Goal: Task Accomplishment & Management: Use online tool/utility

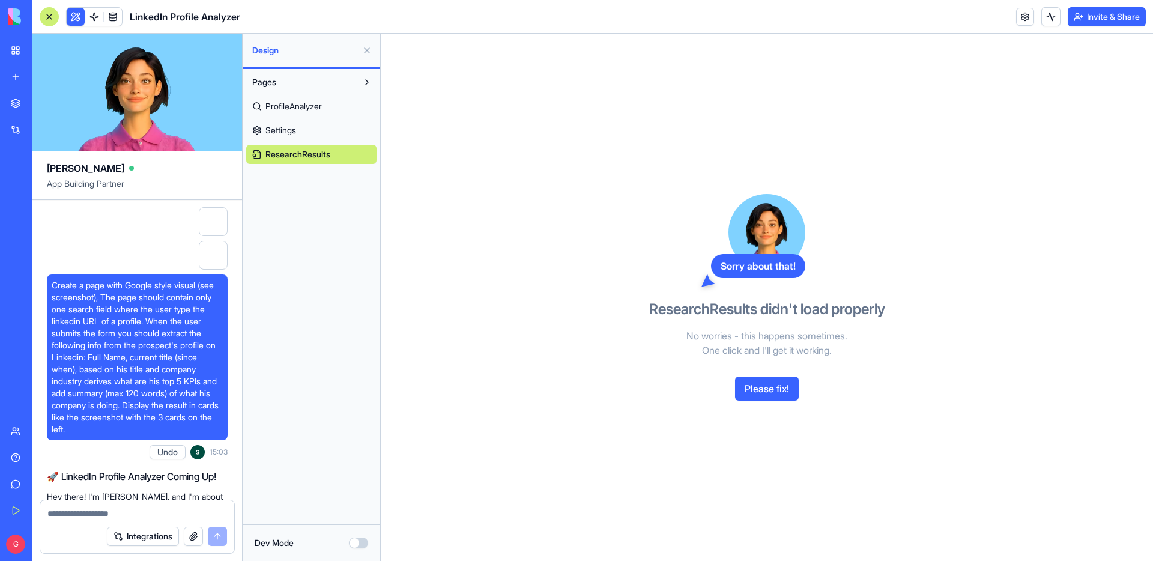
scroll to position [7589, 0]
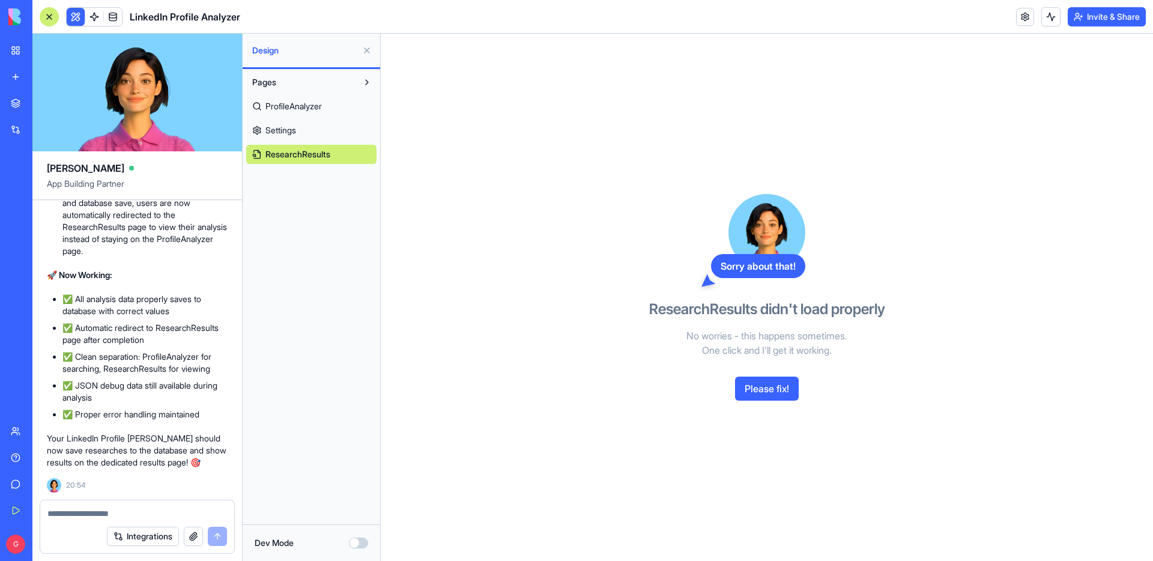
click at [755, 388] on button "Please fix!" at bounding box center [767, 388] width 64 height 24
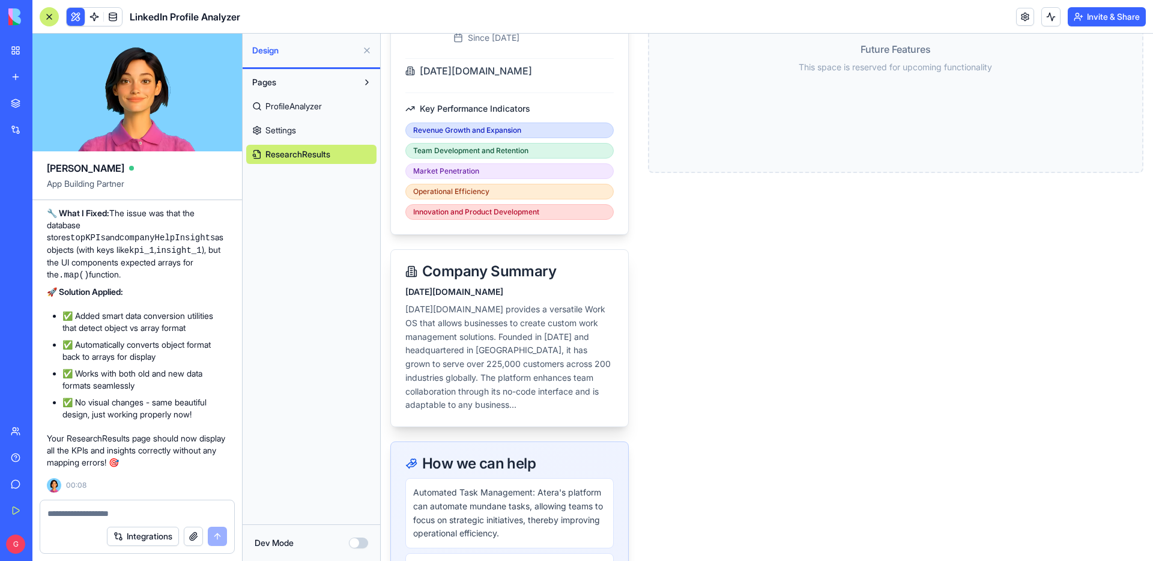
scroll to position [0, 0]
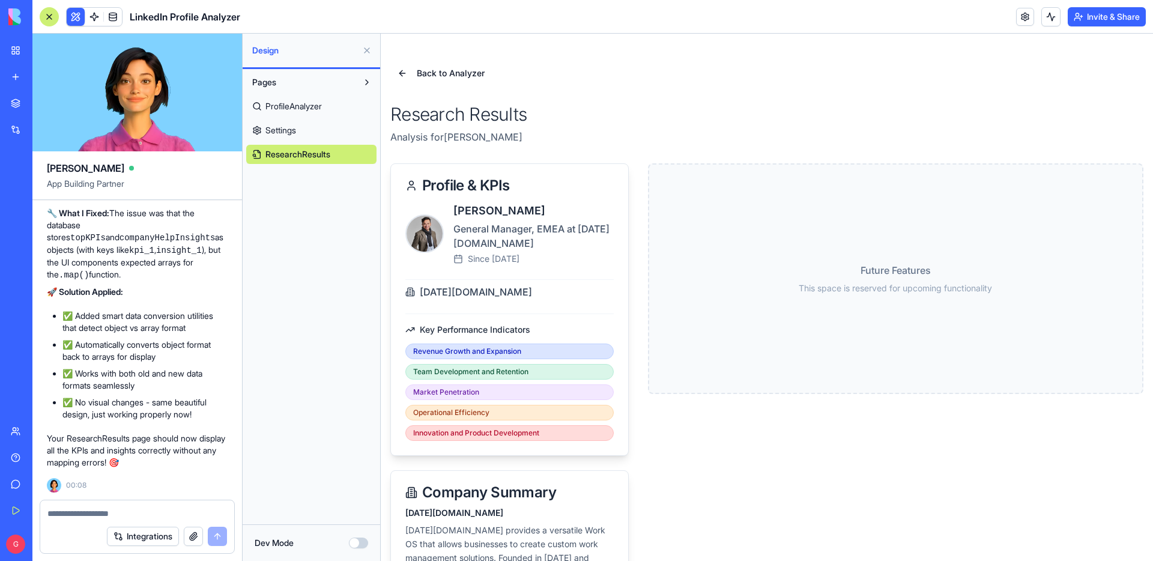
click at [530, 121] on h1 "Research Results" at bounding box center [766, 114] width 753 height 22
drag, startPoint x: 530, startPoint y: 116, endPoint x: 391, endPoint y: 112, distance: 138.7
click at [391, 112] on h1 "Research Results" at bounding box center [766, 114] width 753 height 22
copy h1 "Research Results"
click at [360, 542] on button "Dev Mode" at bounding box center [358, 542] width 19 height 11
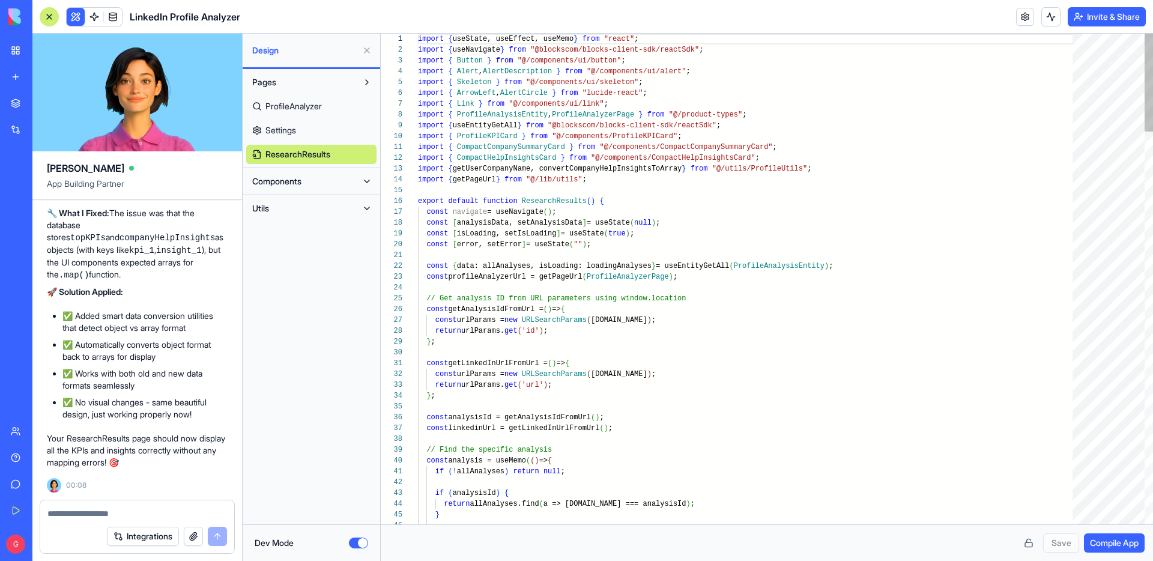
scroll to position [54, 187]
type textarea "**********"
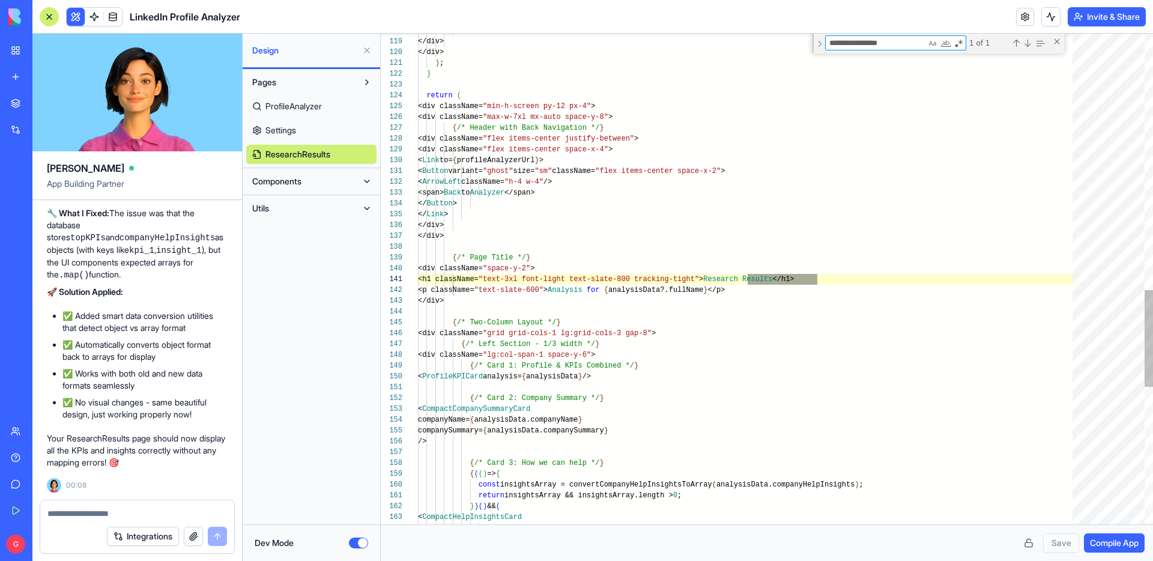
scroll to position [108, 399]
type textarea "**********"
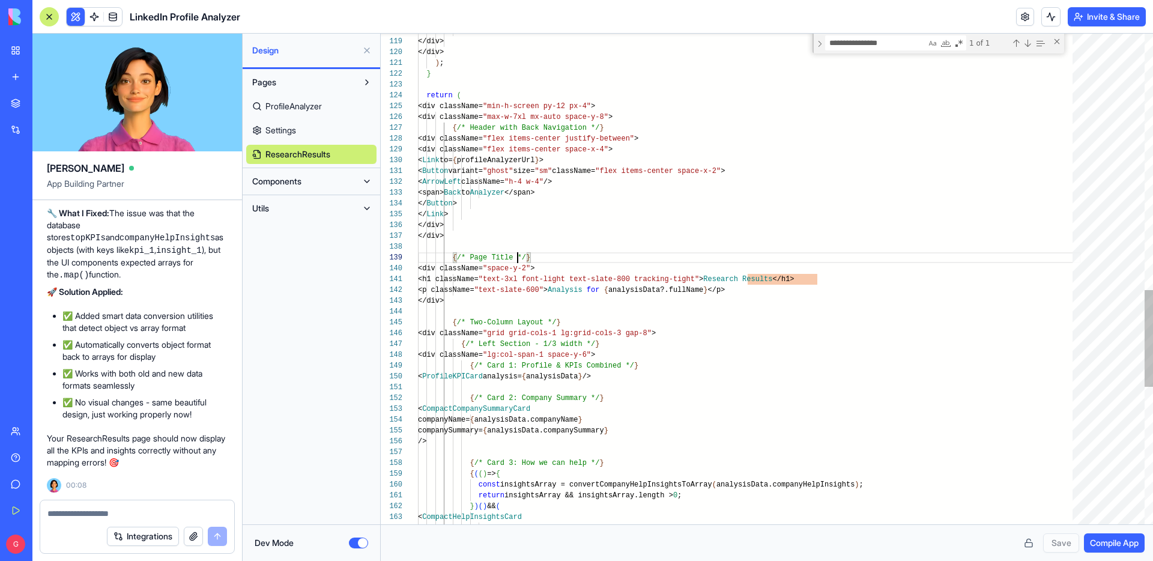
scroll to position [86, 113]
drag, startPoint x: 518, startPoint y: 256, endPoint x: 537, endPoint y: 256, distance: 19.2
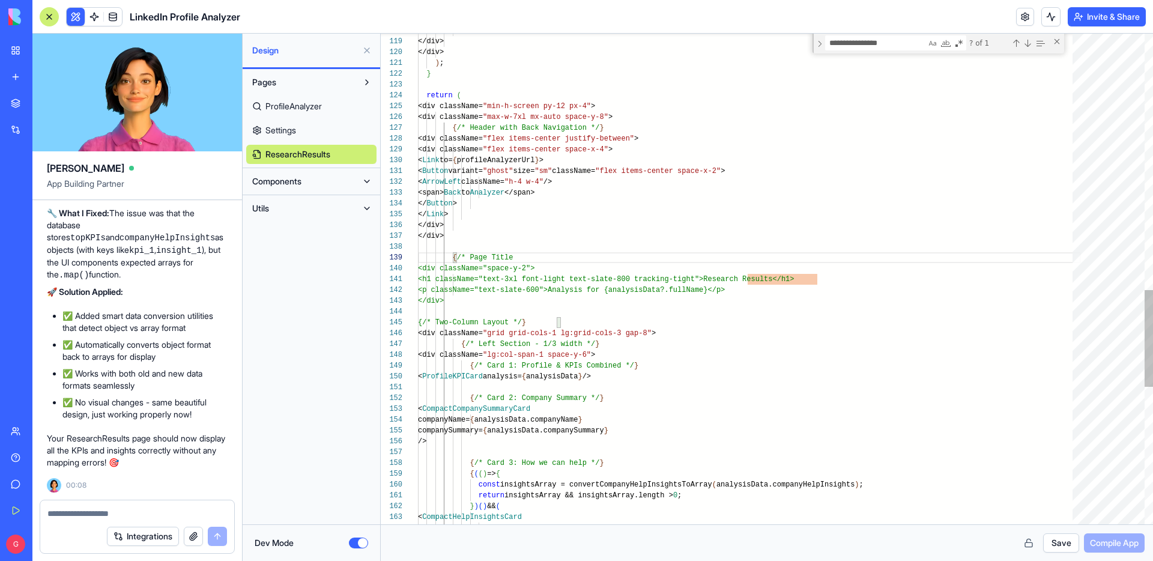
type textarea "**********"
click at [1054, 539] on button "Save" at bounding box center [1061, 542] width 36 height 19
click at [1103, 548] on span "Compile App" at bounding box center [1114, 543] width 49 height 12
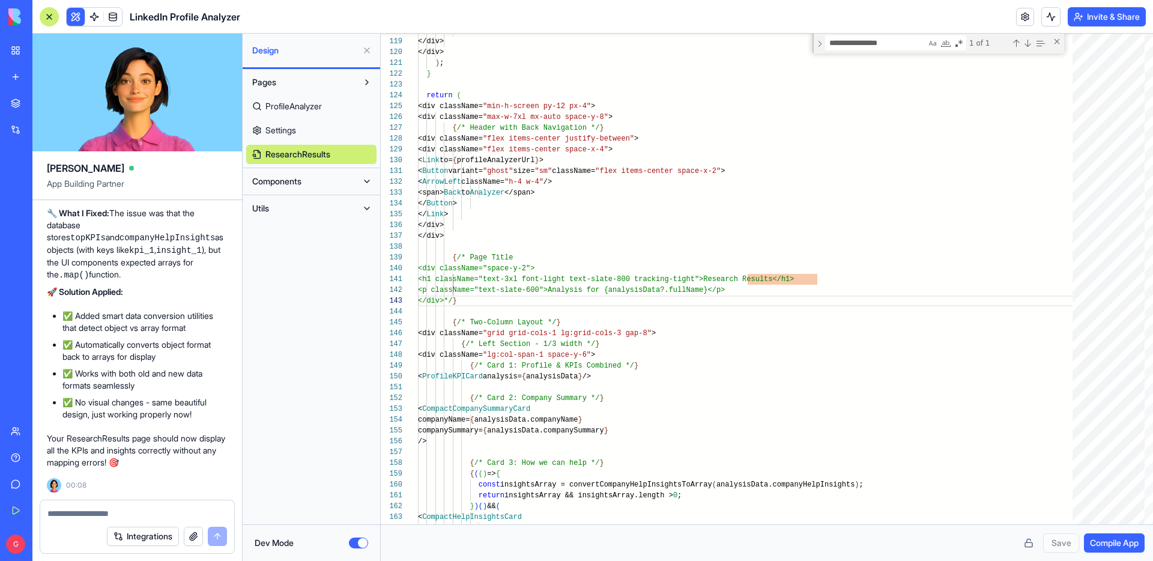
click at [350, 542] on button "Dev Mode" at bounding box center [358, 542] width 19 height 11
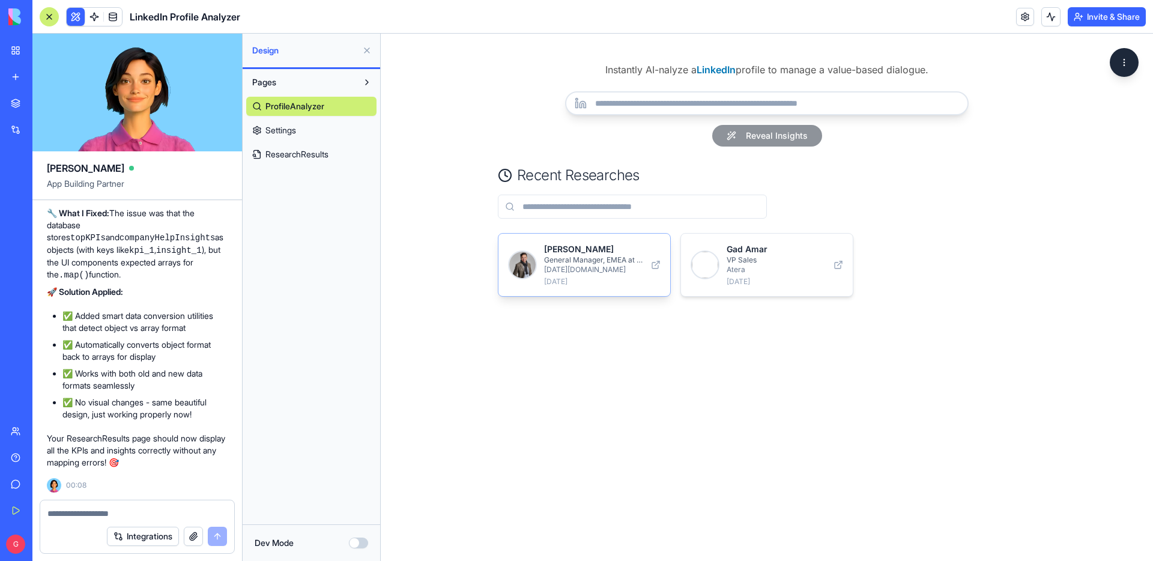
click at [591, 267] on p "[DATE][DOMAIN_NAME]" at bounding box center [594, 270] width 100 height 10
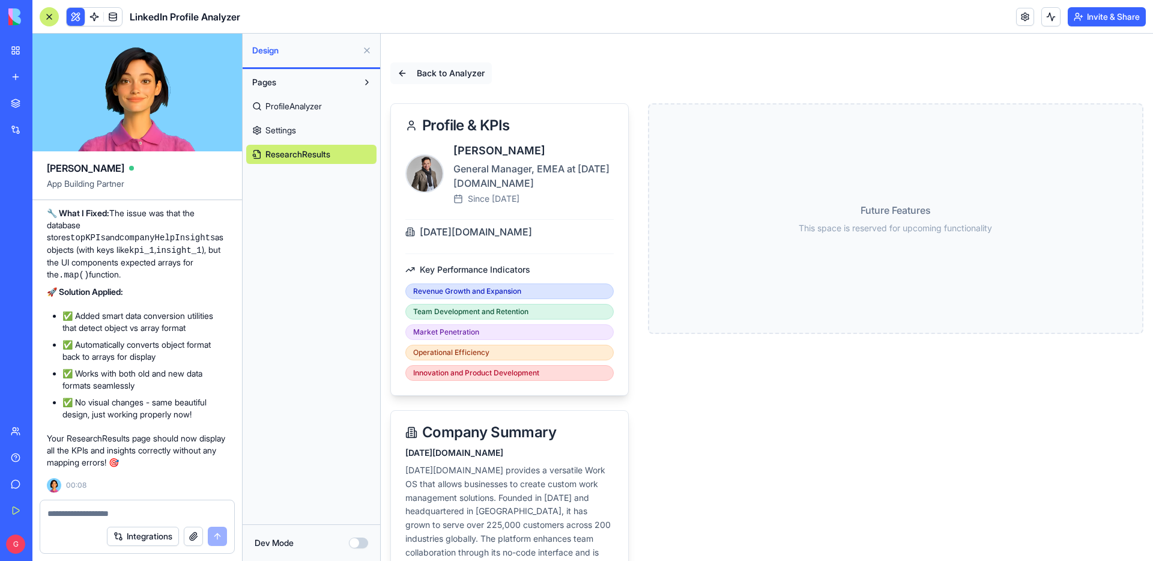
click at [446, 74] on span "Back to Analyzer" at bounding box center [451, 73] width 68 height 12
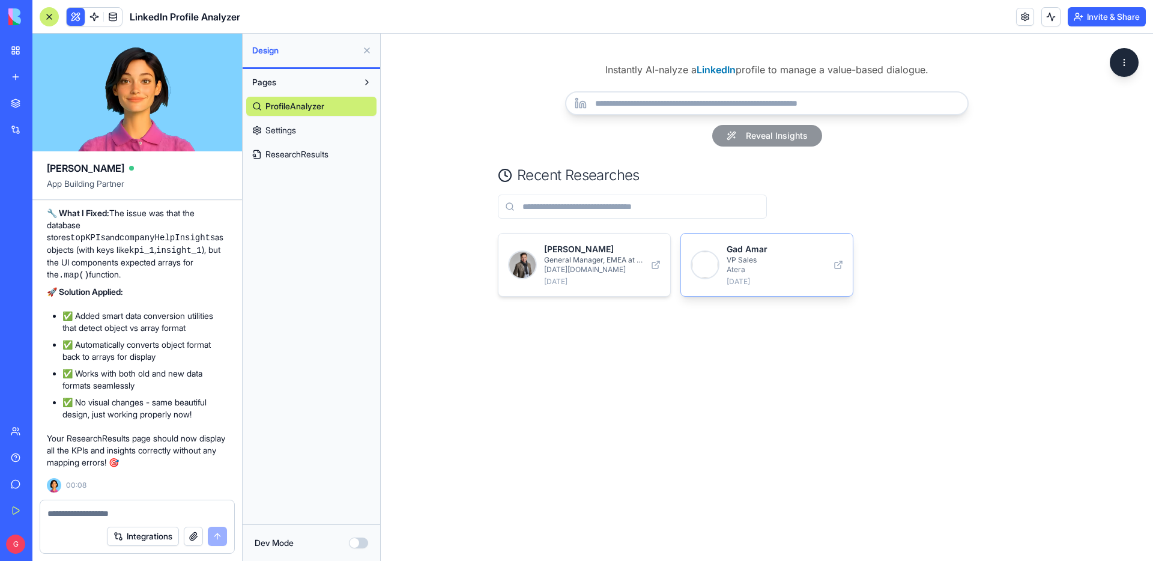
click at [782, 274] on p "Atera" at bounding box center [776, 270] width 100 height 10
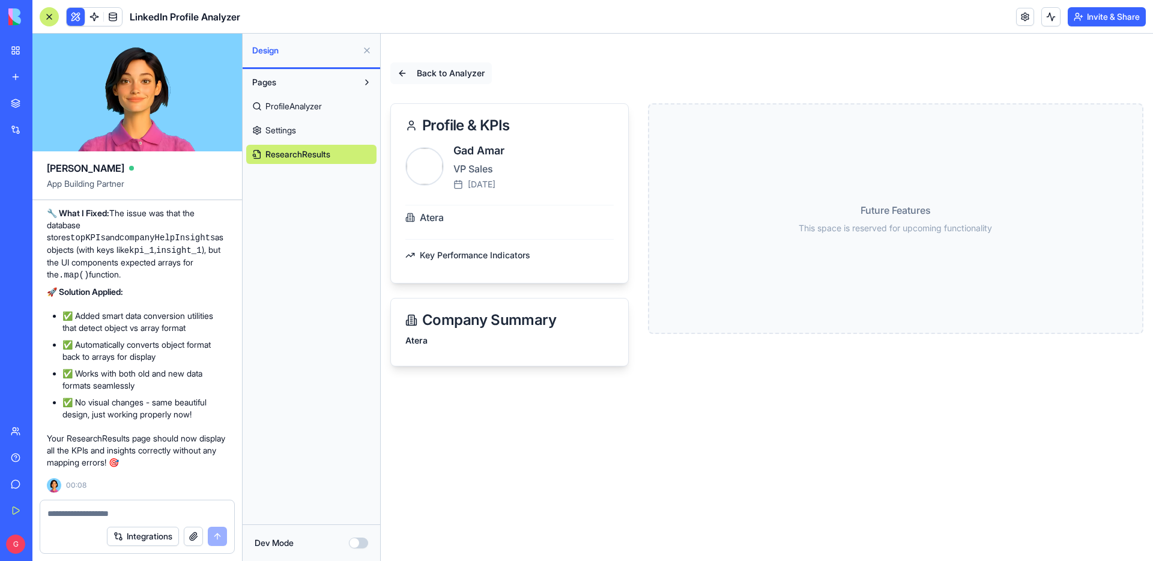
click at [399, 73] on button "Back to Analyzer" at bounding box center [440, 73] width 101 height 22
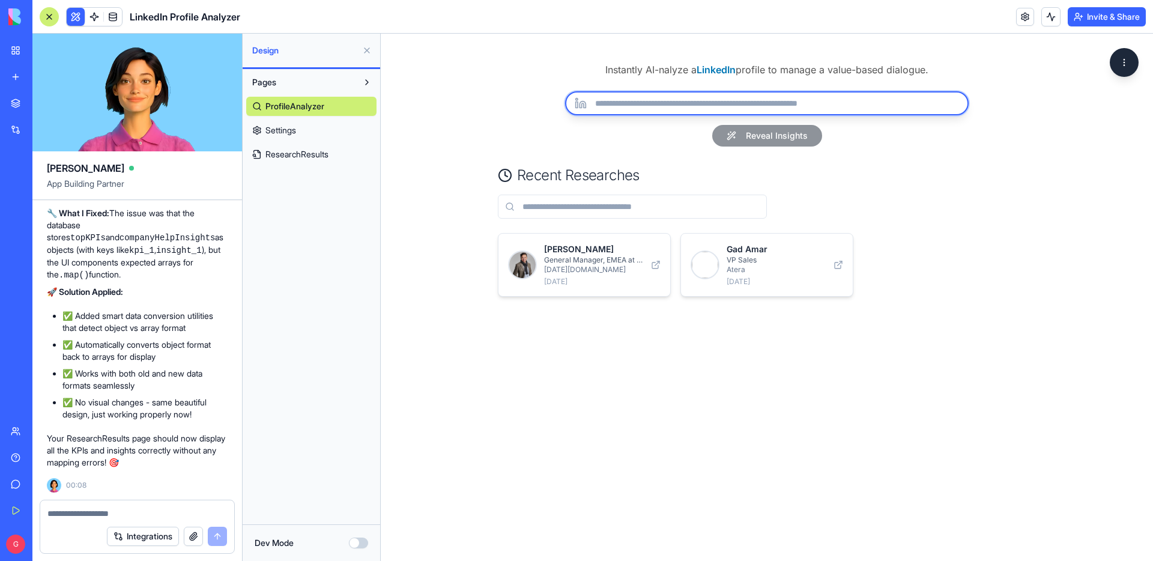
click at [768, 109] on input "url" at bounding box center [766, 103] width 403 height 24
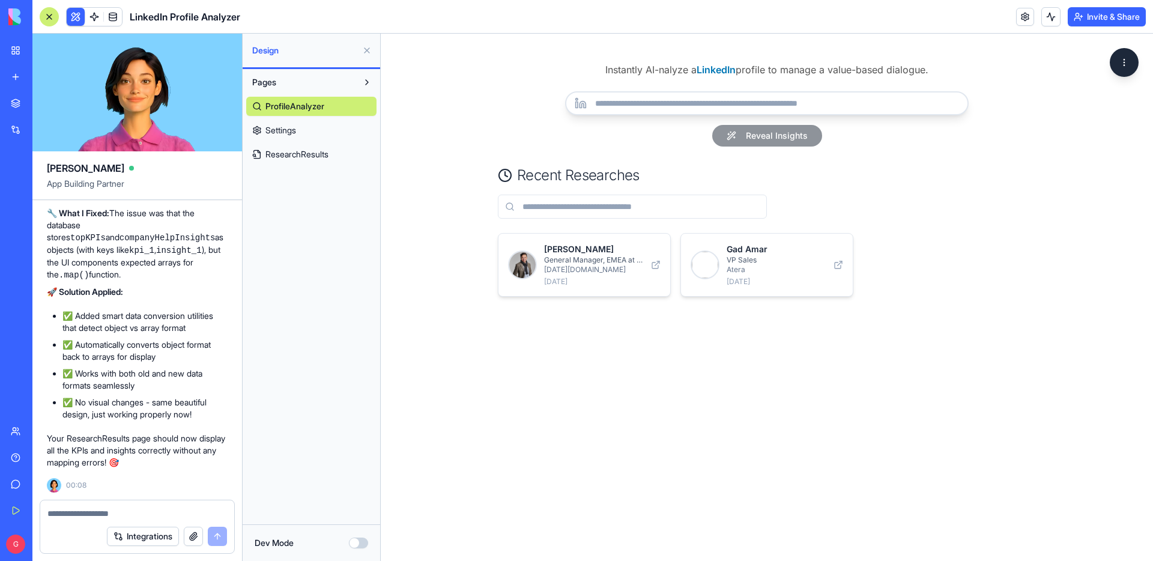
click at [964, 193] on div "Recent Researches" at bounding box center [767, 192] width 538 height 53
click at [113, 23] on link at bounding box center [113, 17] width 18 height 18
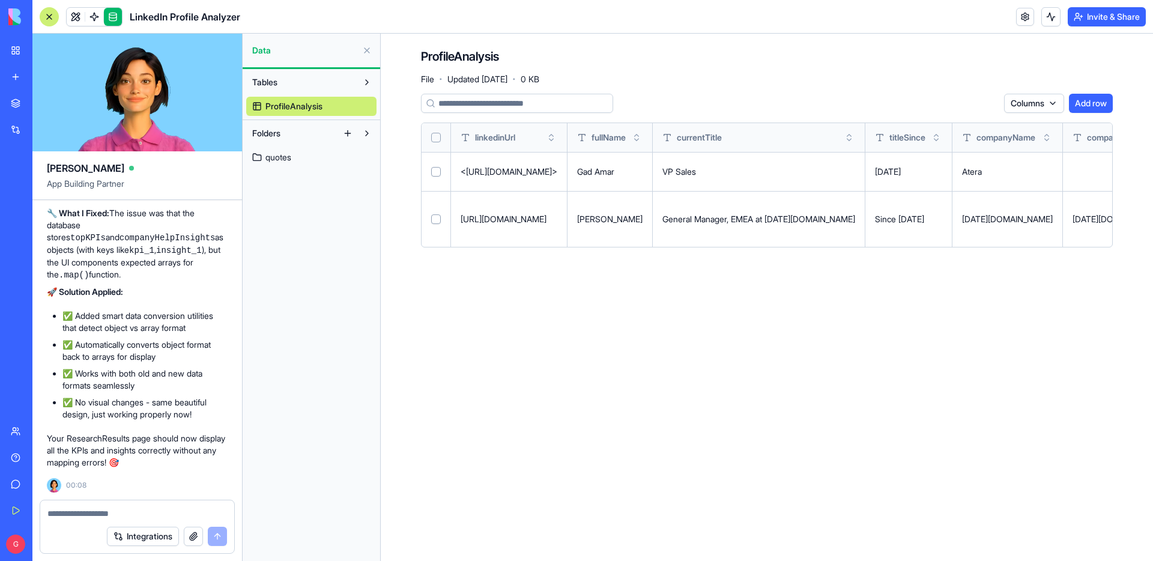
click at [318, 154] on link "quotes" at bounding box center [311, 157] width 130 height 19
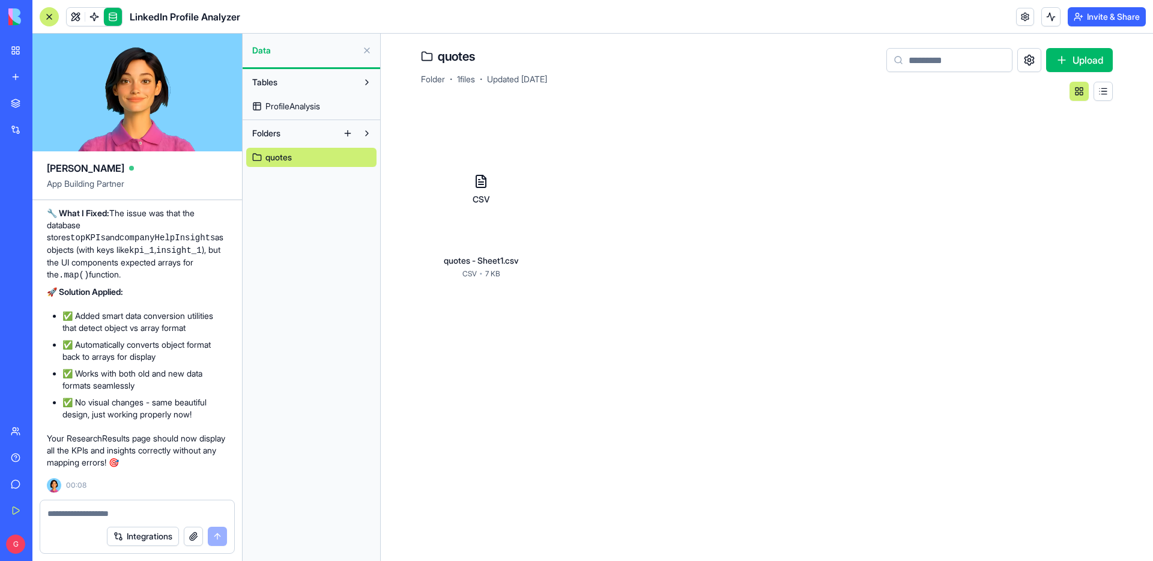
click at [528, 148] on html "BETA My Workspace New app Marketplace Integrations Recent AI Ad Generator Task …" at bounding box center [576, 280] width 1153 height 561
click at [489, 165] on span "Open" at bounding box center [491, 169] width 21 height 12
click at [81, 14] on span at bounding box center [94, 17] width 34 height 34
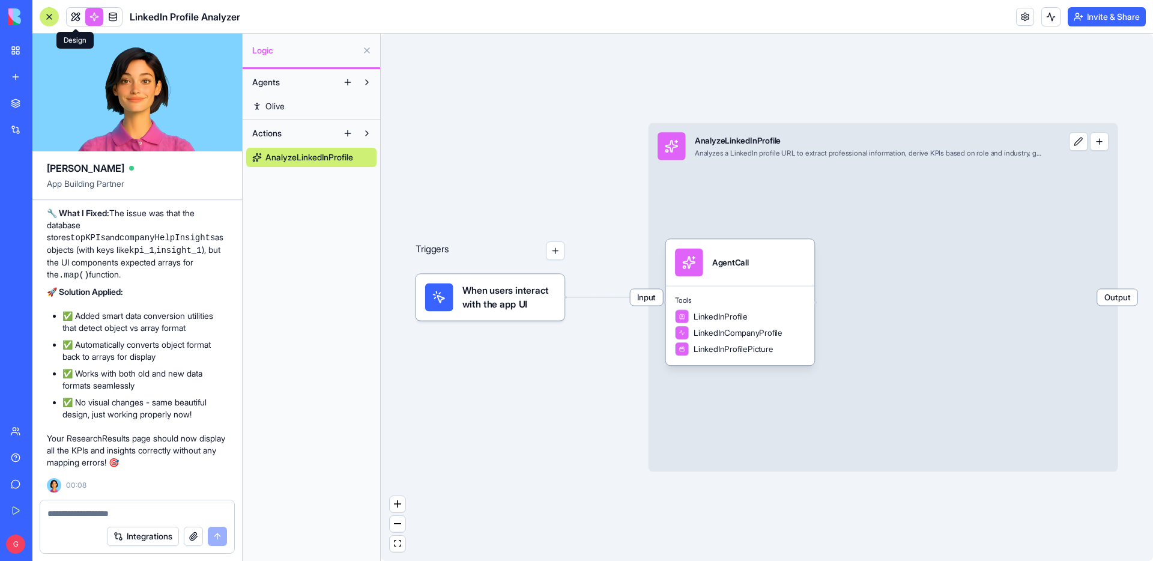
click at [71, 16] on link at bounding box center [76, 17] width 18 height 18
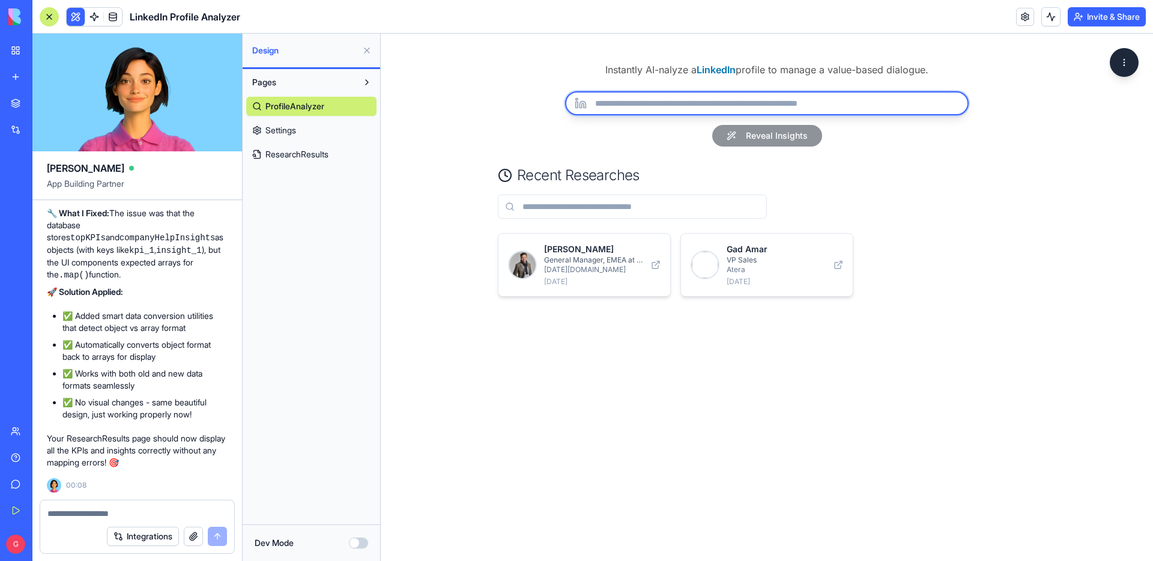
click at [680, 97] on input "url" at bounding box center [766, 103] width 403 height 24
paste input "**********"
type input "**********"
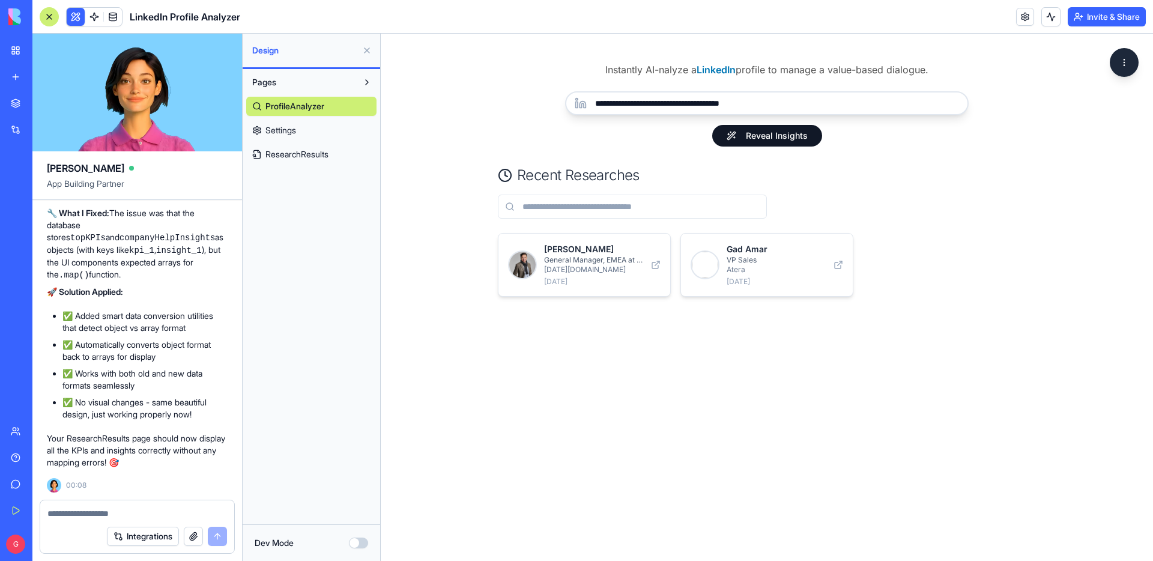
click at [794, 130] on button "Reveal Insights" at bounding box center [767, 136] width 110 height 22
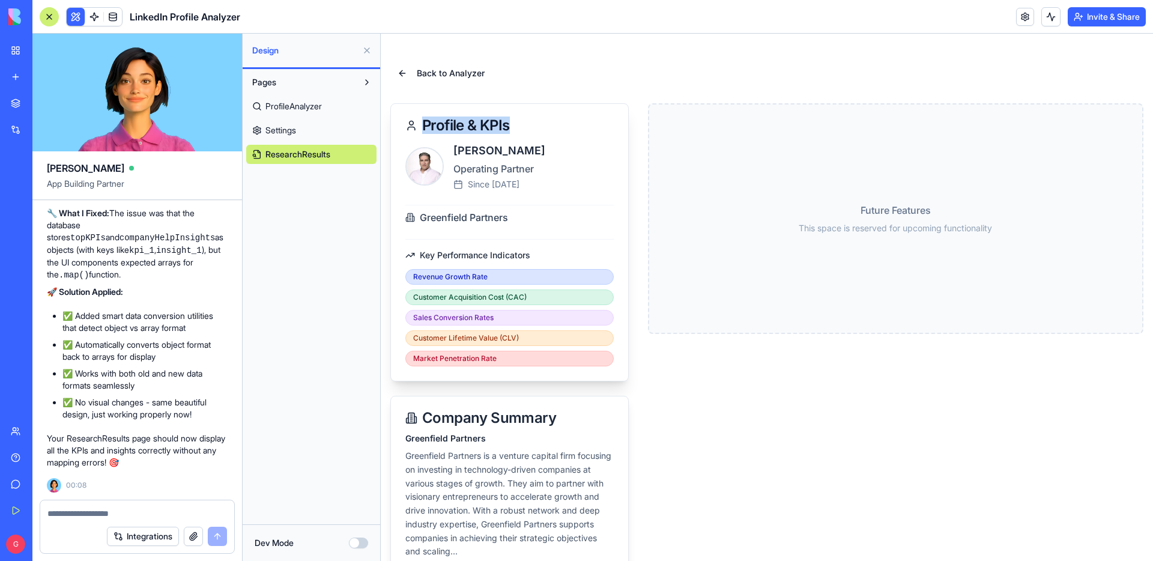
drag, startPoint x: 508, startPoint y: 125, endPoint x: 426, endPoint y: 123, distance: 82.3
click at [426, 123] on span "Profile & KPIs" at bounding box center [466, 125] width 88 height 14
copy span "Profile & KPIs"
click at [363, 542] on button "Dev Mode" at bounding box center [358, 542] width 19 height 11
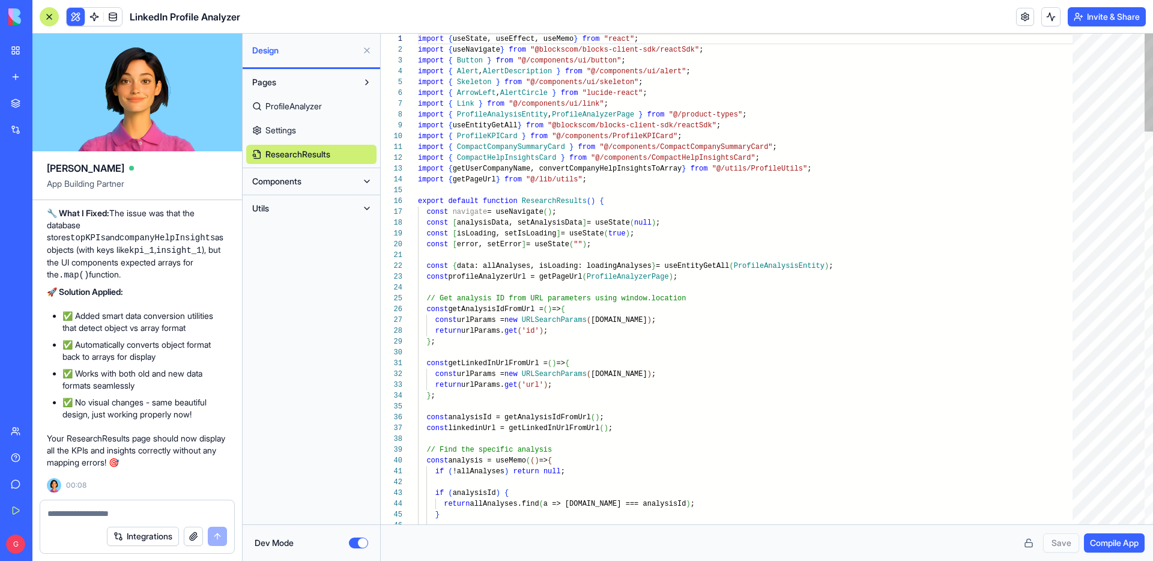
scroll to position [0, 169]
type textarea "**********"
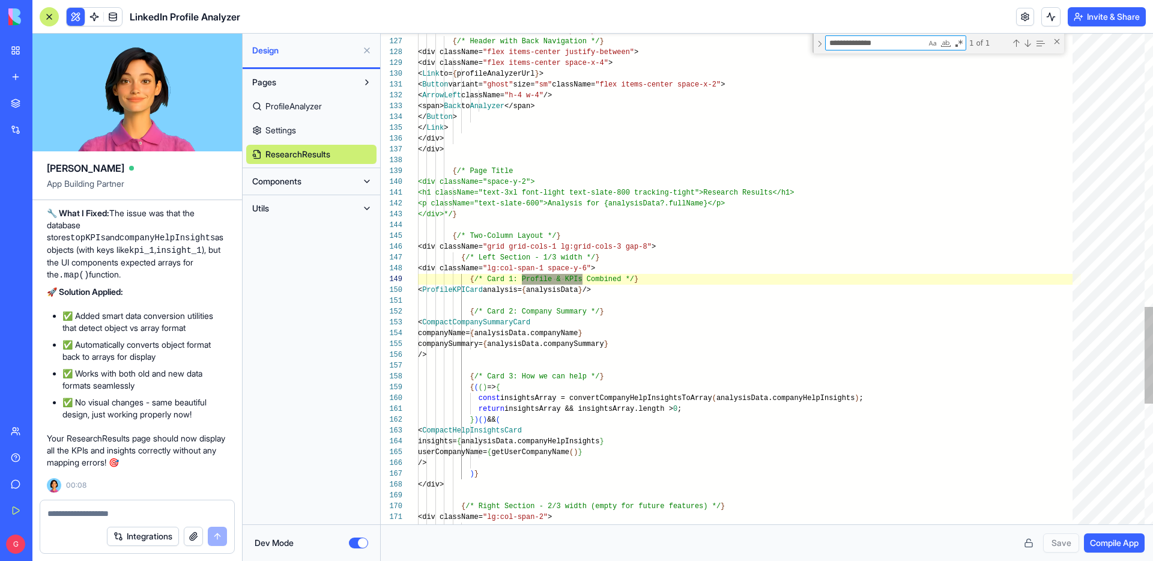
scroll to position [108, 165]
type textarea "**********"
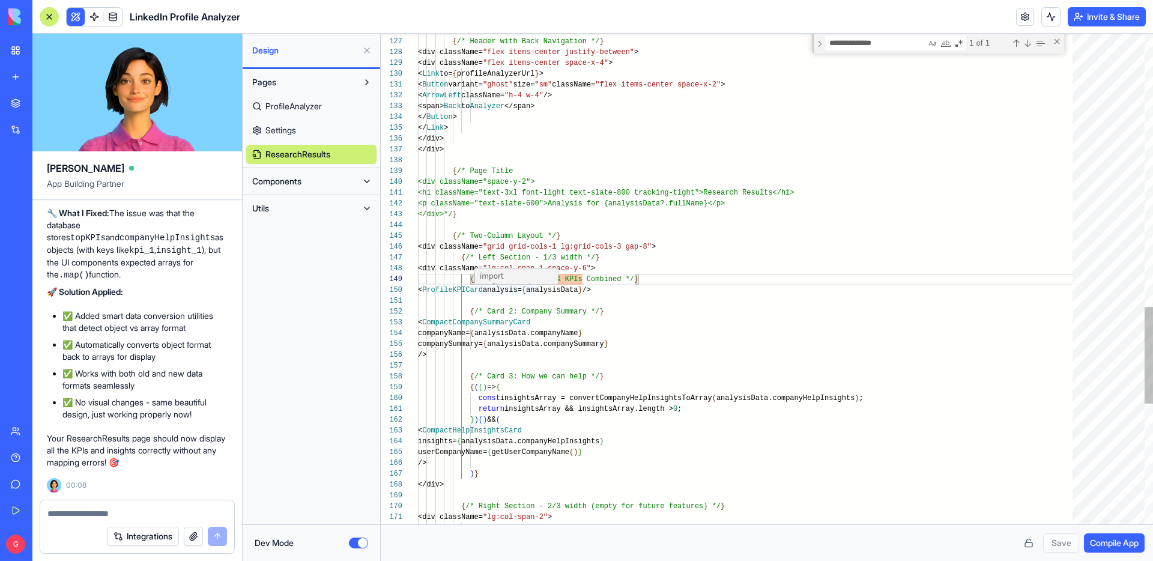
scroll to position [97, 82]
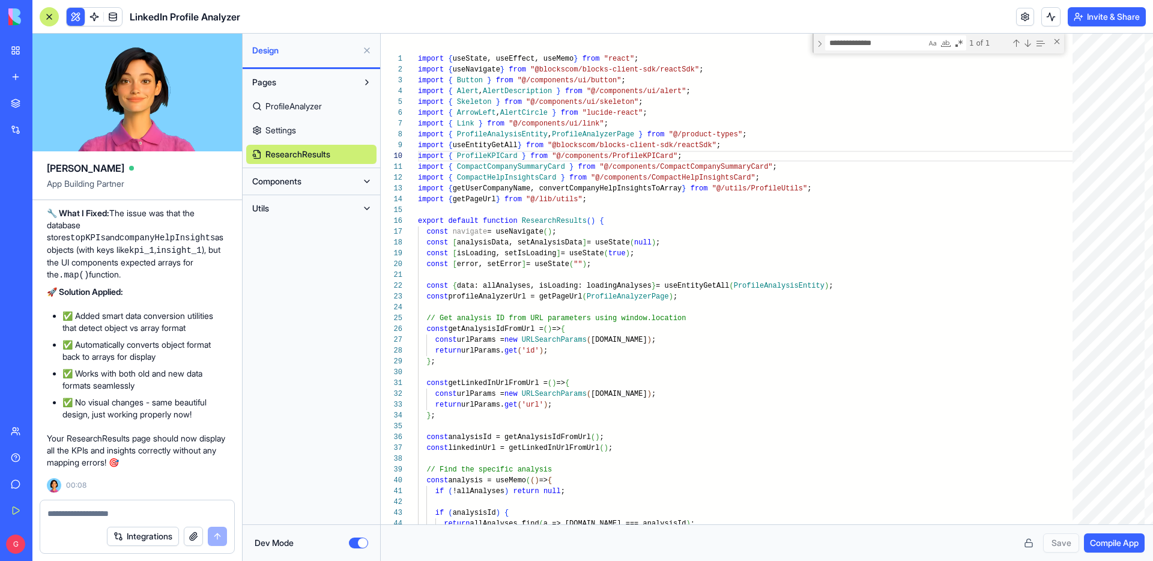
click at [315, 185] on button "Components" at bounding box center [301, 181] width 111 height 19
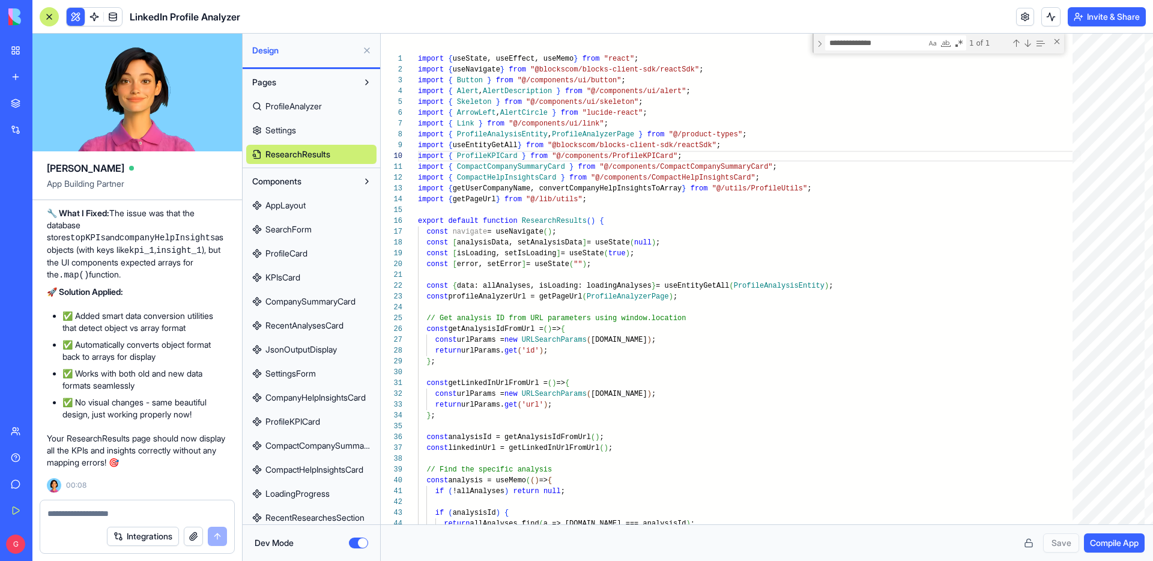
click at [320, 252] on link "ProfileCard" at bounding box center [311, 253] width 130 height 19
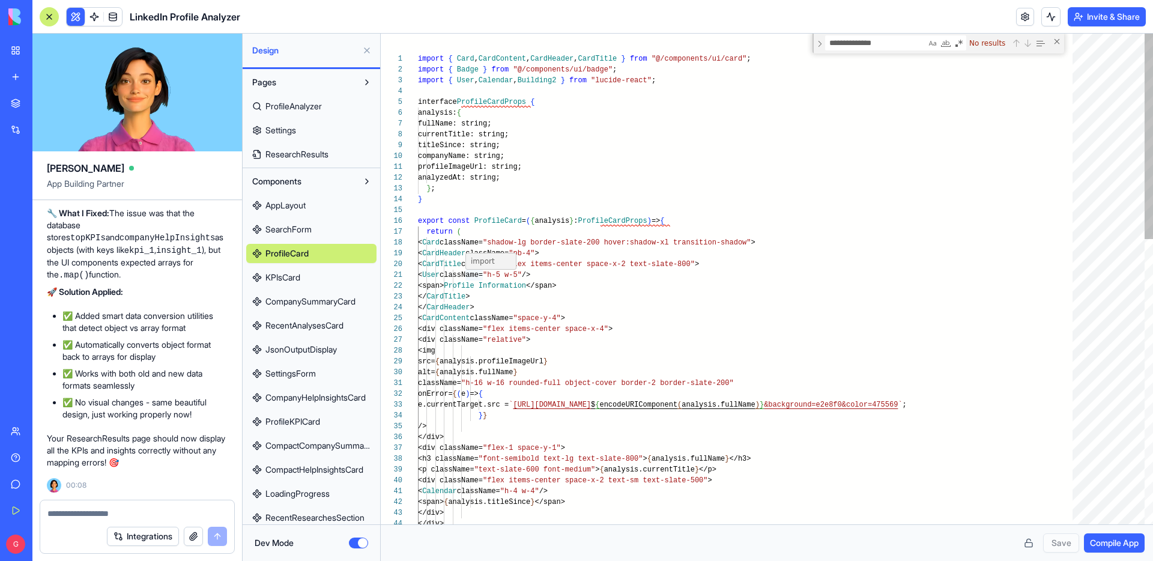
type textarea "**********"
click at [355, 541] on button "Dev Mode" at bounding box center [358, 542] width 19 height 11
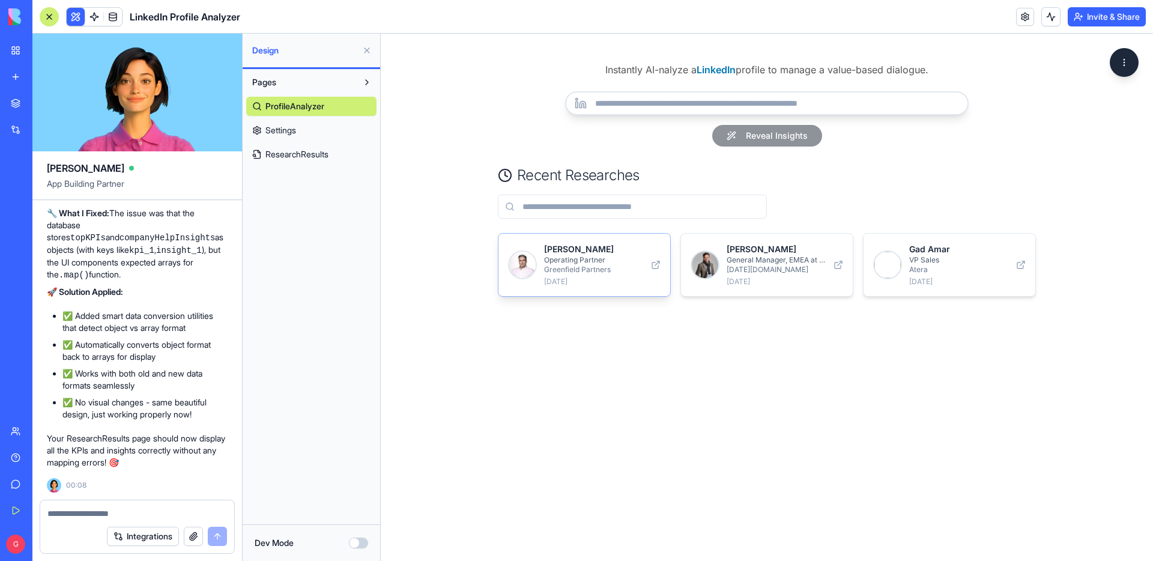
click at [585, 276] on div "[PERSON_NAME] Operating Partner Greenfield Partners [DATE]" at bounding box center [594, 264] width 100 height 43
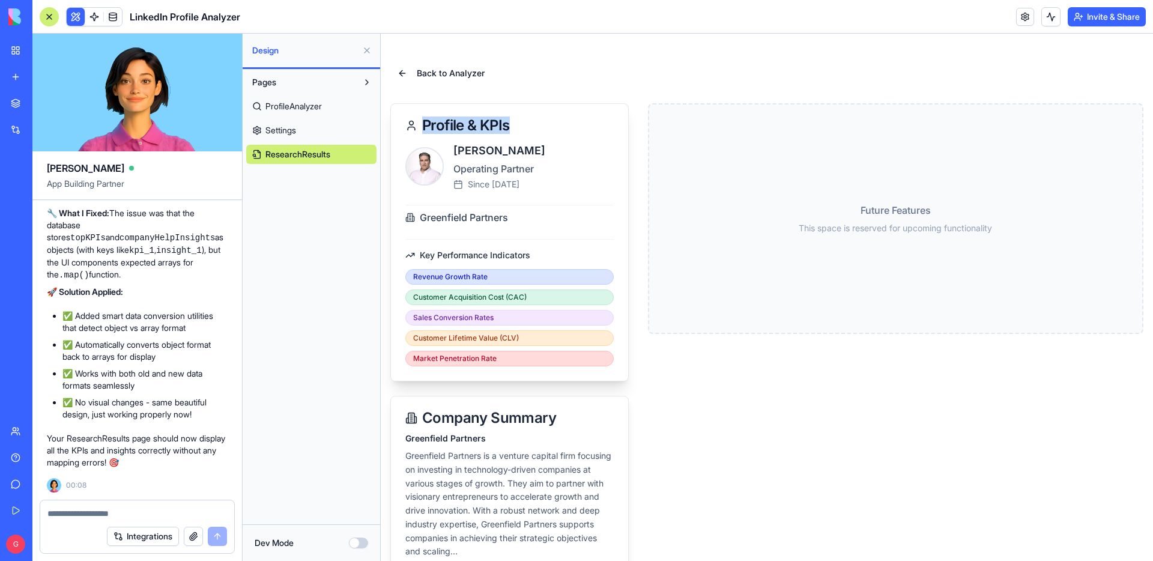
drag, startPoint x: 510, startPoint y: 127, endPoint x: 421, endPoint y: 122, distance: 89.6
click at [421, 122] on div "Profile & KPIs" at bounding box center [509, 125] width 208 height 14
click at [546, 141] on div "Profile & KPIs" at bounding box center [509, 123] width 237 height 38
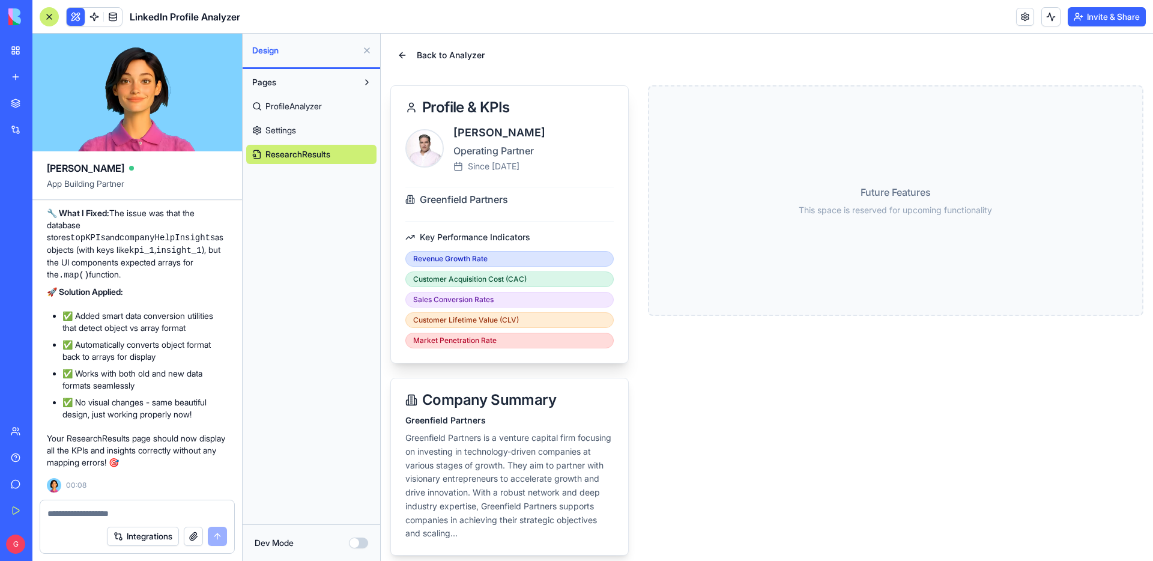
scroll to position [14, 0]
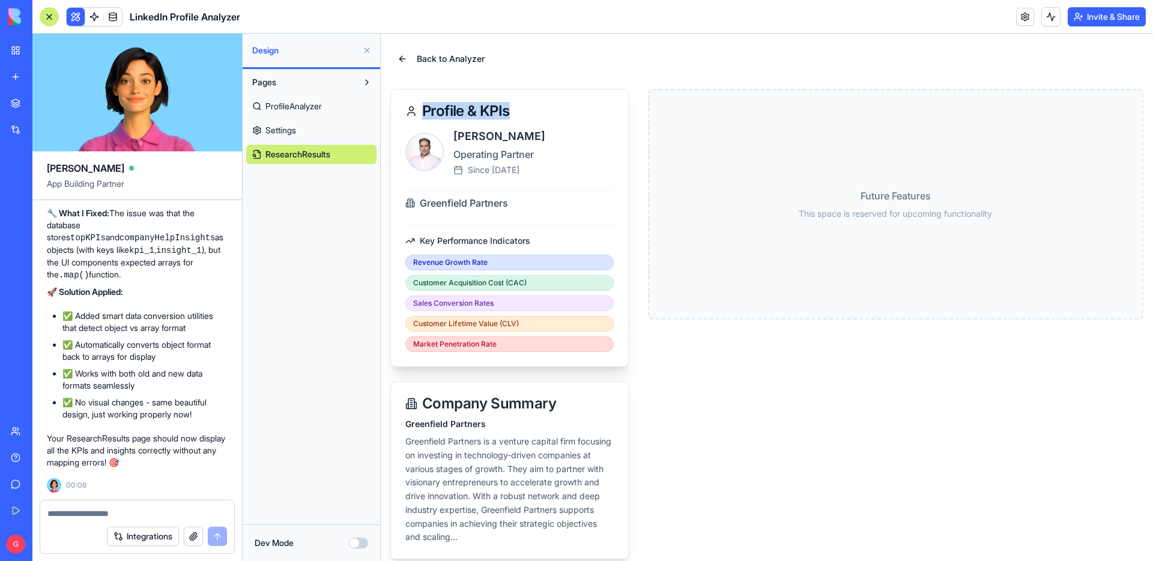
drag, startPoint x: 509, startPoint y: 110, endPoint x: 424, endPoint y: 109, distance: 85.3
click at [424, 109] on span "Profile & KPIs" at bounding box center [466, 111] width 88 height 14
copy span "Profile & KPIs"
click at [358, 541] on button "Dev Mode" at bounding box center [358, 542] width 19 height 11
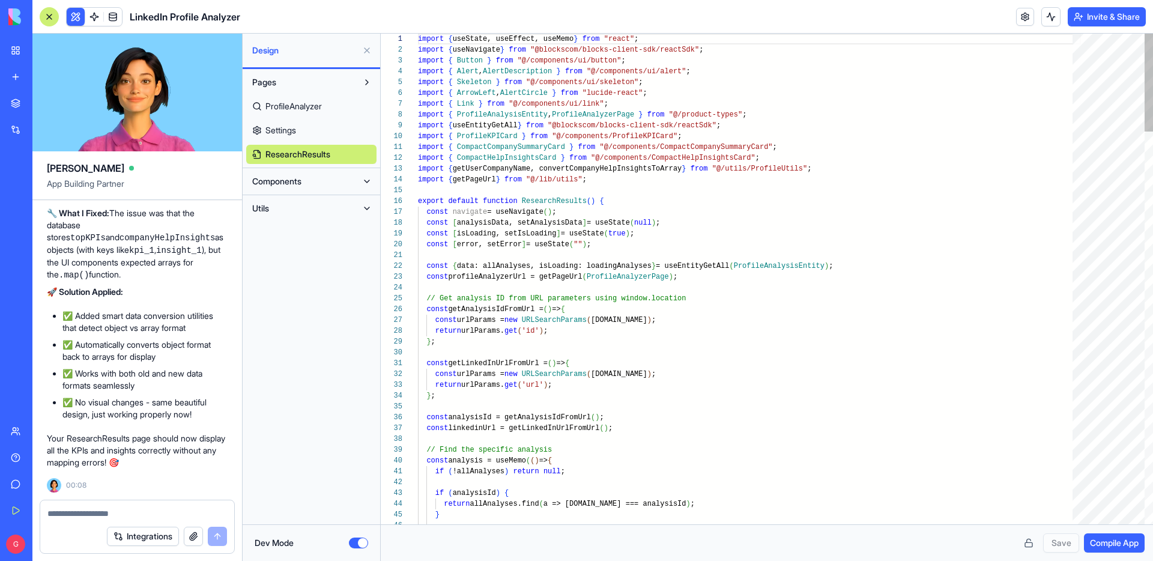
scroll to position [86, 0]
click at [358, 206] on button at bounding box center [366, 208] width 19 height 19
click at [358, 168] on div "Components" at bounding box center [311, 181] width 137 height 27
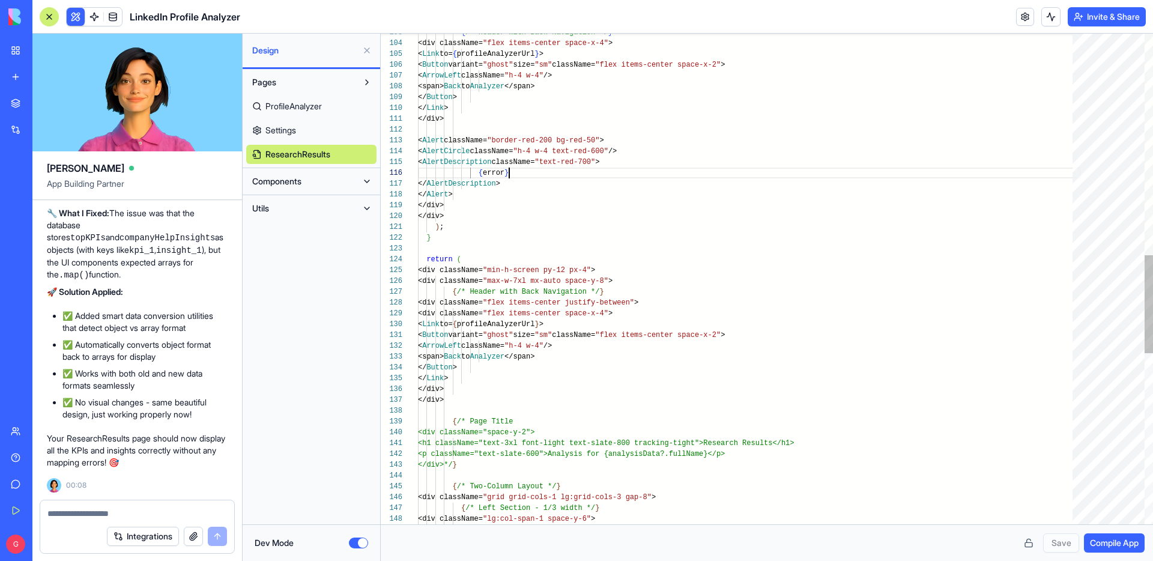
scroll to position [54, 91]
click at [757, 170] on div "{ /* Two-Column Layout */ } <div className= "grid grid-cols-1 lg:grid-cols-3 ga…" at bounding box center [749, 153] width 663 height 2457
type textarea "**********"
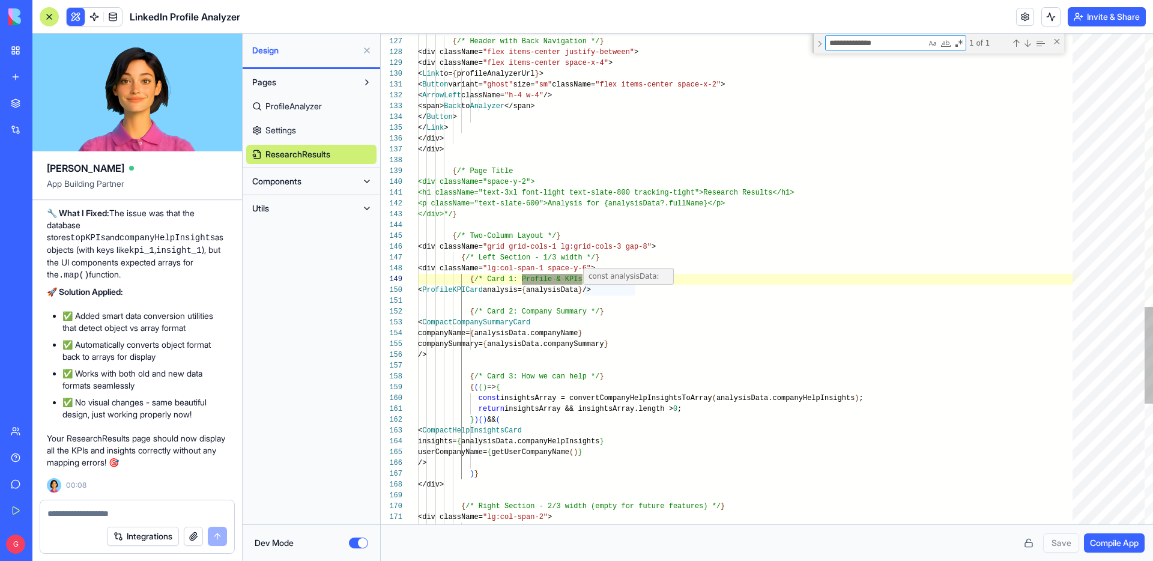
type textarea "**********"
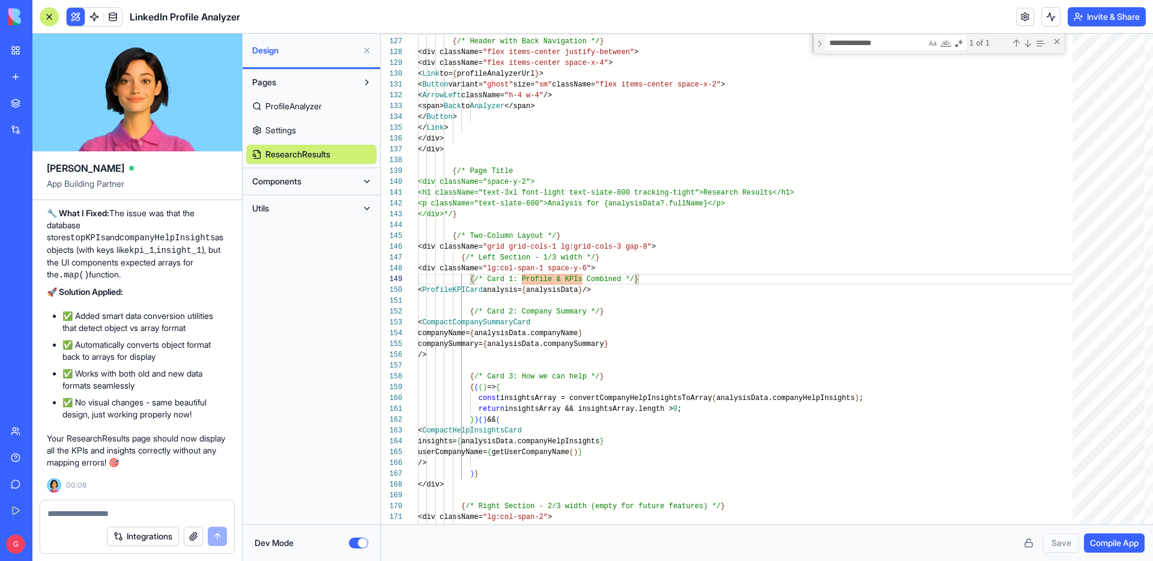
click at [321, 184] on button "Components" at bounding box center [301, 181] width 111 height 19
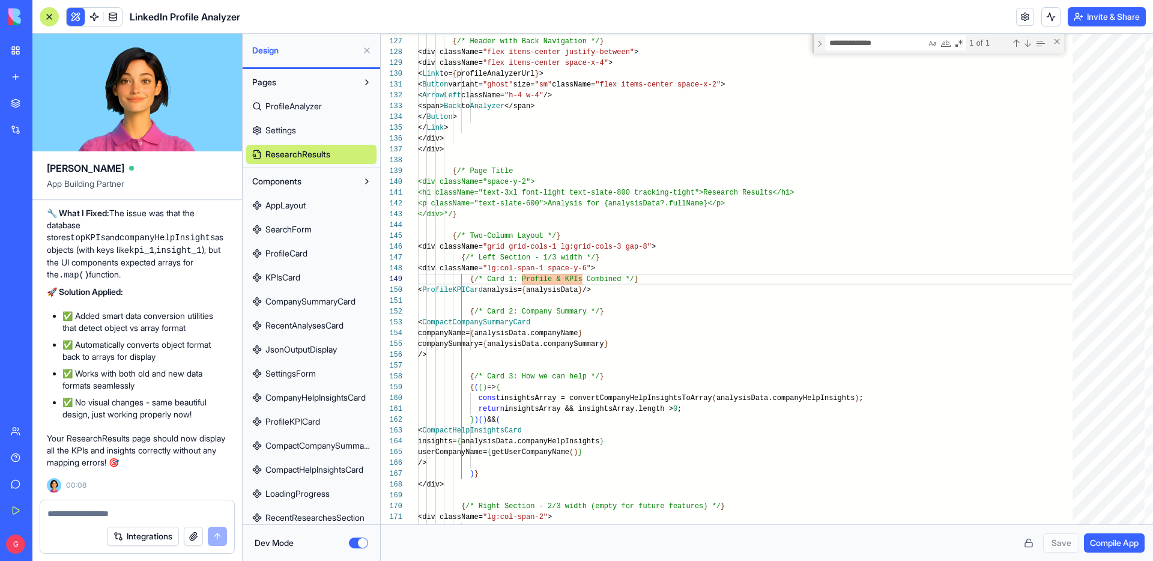
click at [303, 421] on span "ProfileKPICard" at bounding box center [292, 421] width 55 height 12
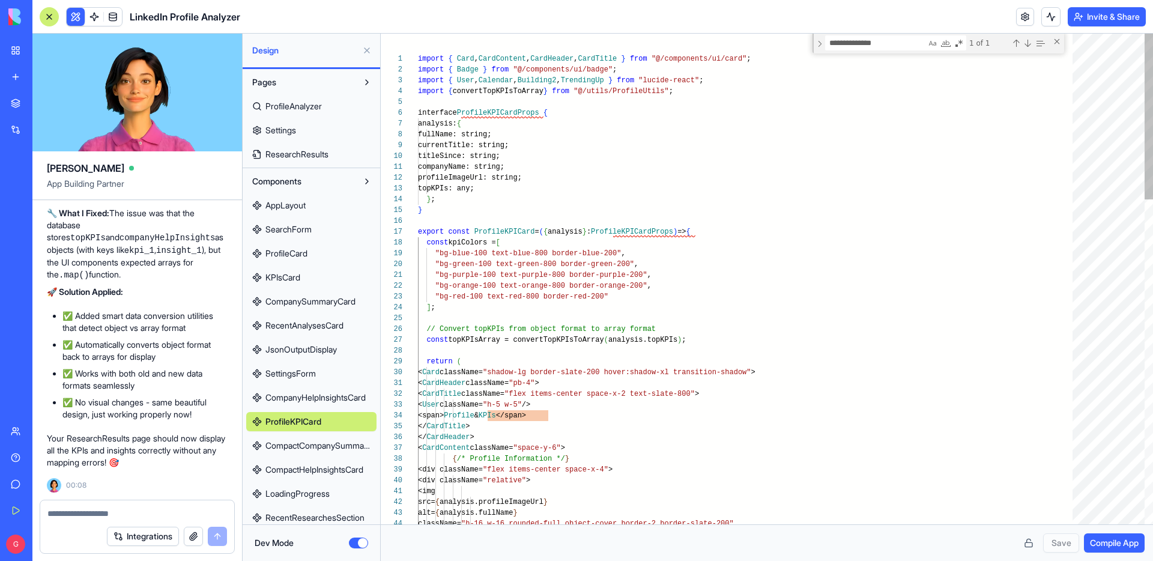
scroll to position [32, 160]
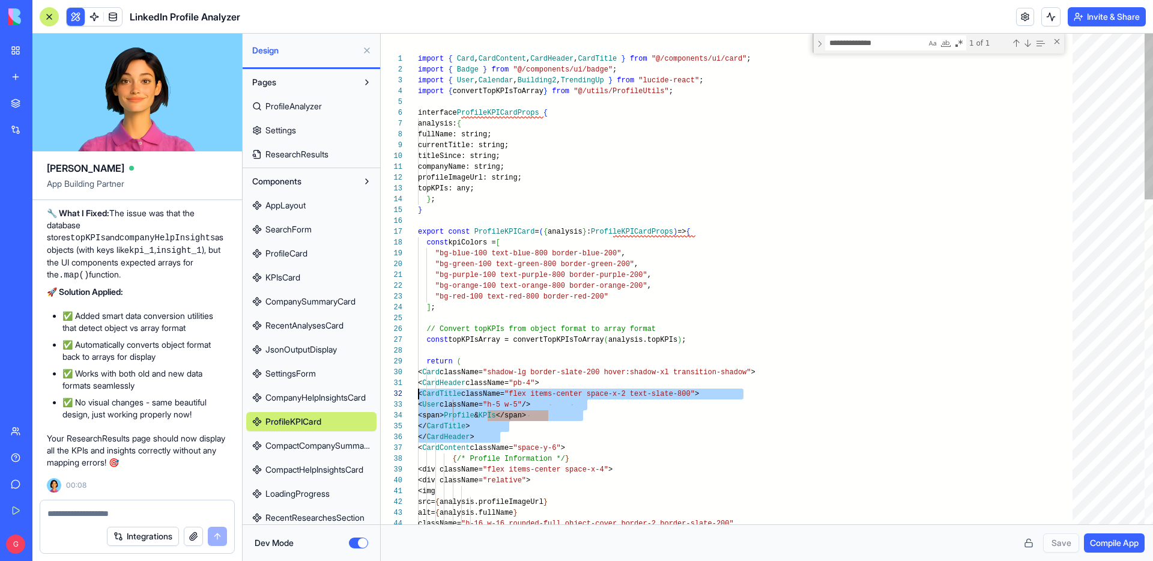
scroll to position [0, 0]
drag, startPoint x: 509, startPoint y: 436, endPoint x: 352, endPoint y: 384, distance: 165.2
type textarea "**********"
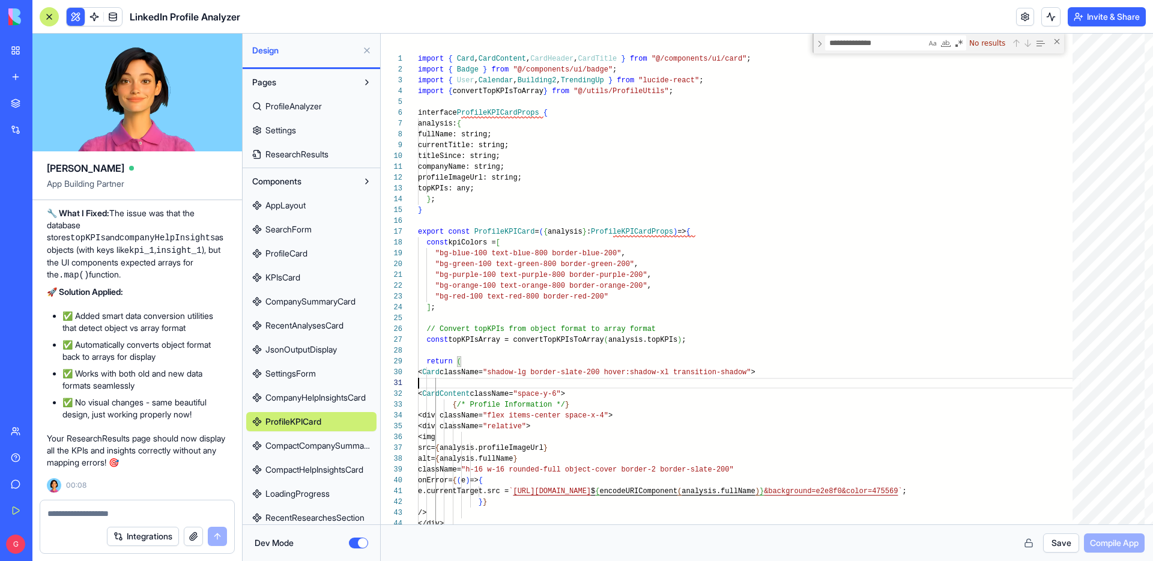
click at [1057, 542] on button "Save" at bounding box center [1061, 542] width 36 height 19
click at [357, 542] on button "Dev Mode" at bounding box center [358, 542] width 19 height 11
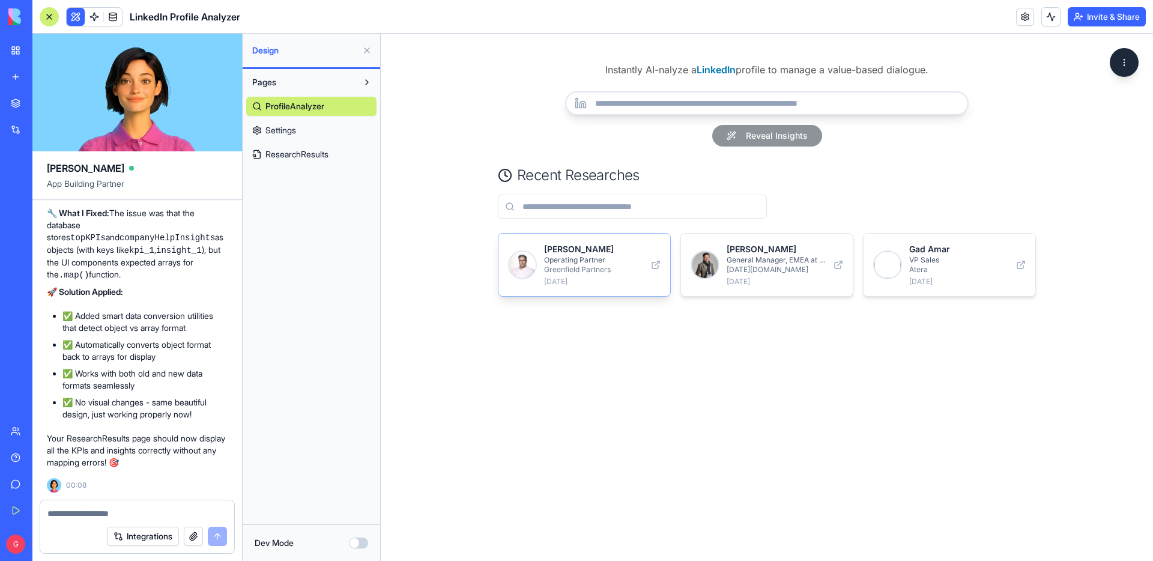
click at [580, 259] on p "Operating Partner" at bounding box center [594, 260] width 100 height 10
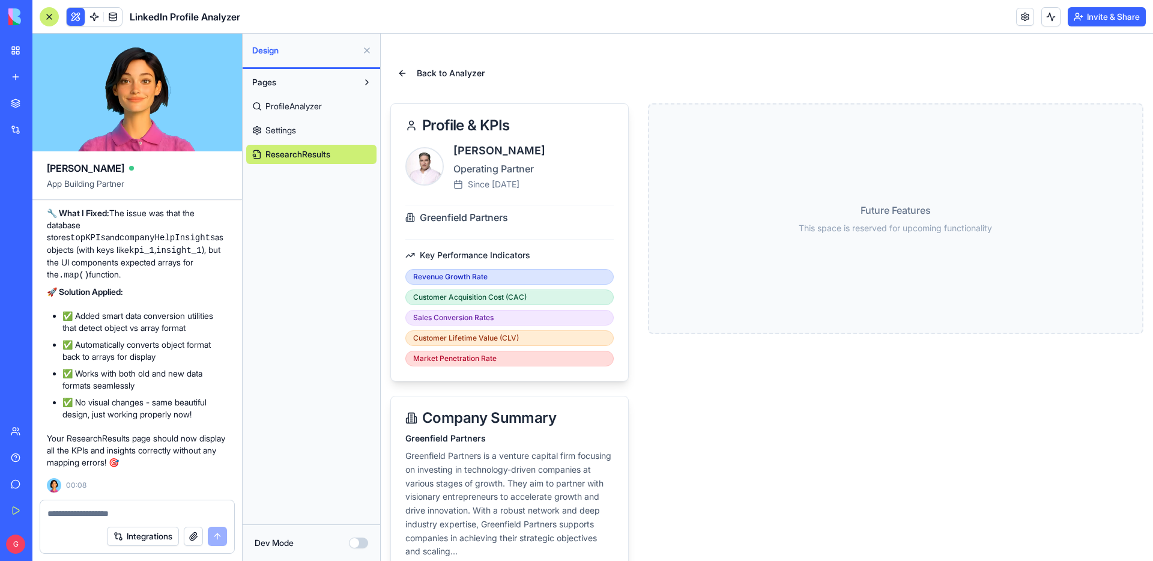
click at [366, 540] on button "Dev Mode" at bounding box center [358, 542] width 19 height 11
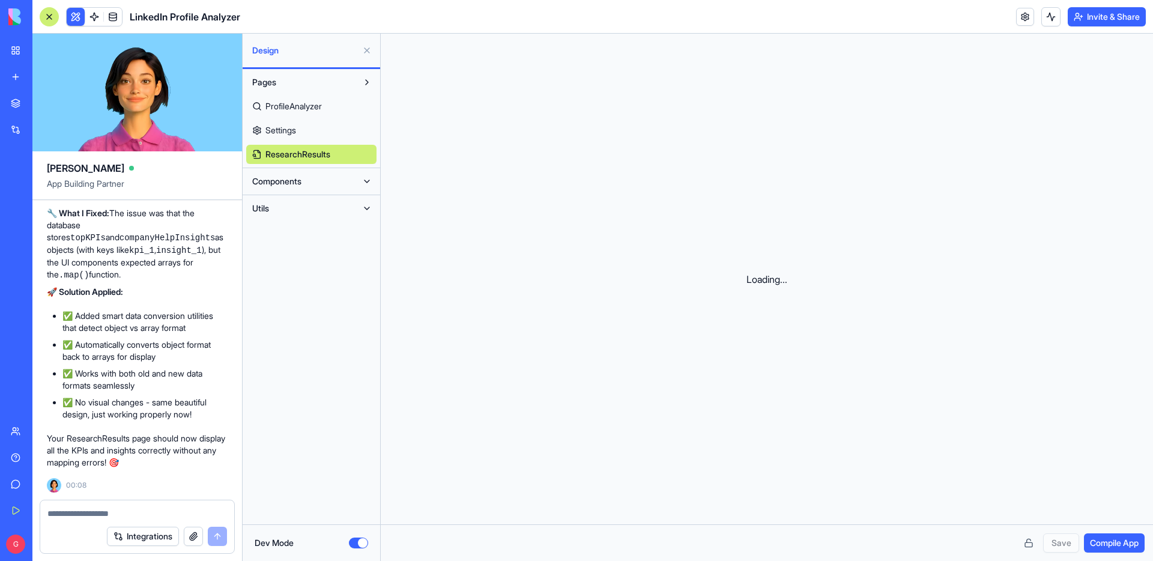
scroll to position [86, 0]
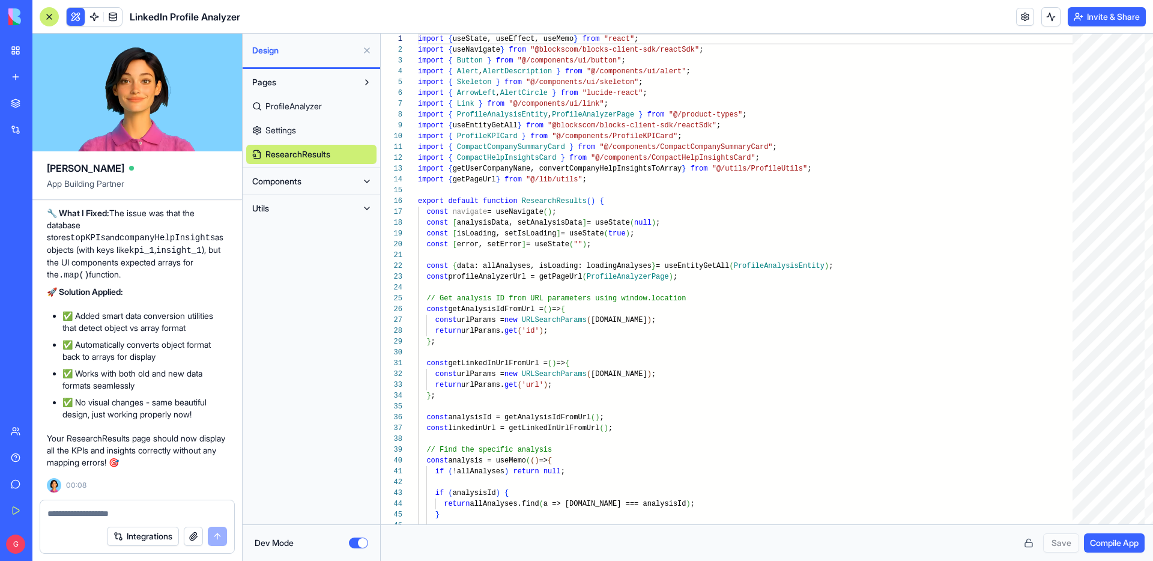
click at [1110, 538] on span "Compile App" at bounding box center [1114, 543] width 49 height 12
click at [357, 539] on button "Dev Mode" at bounding box center [358, 542] width 19 height 11
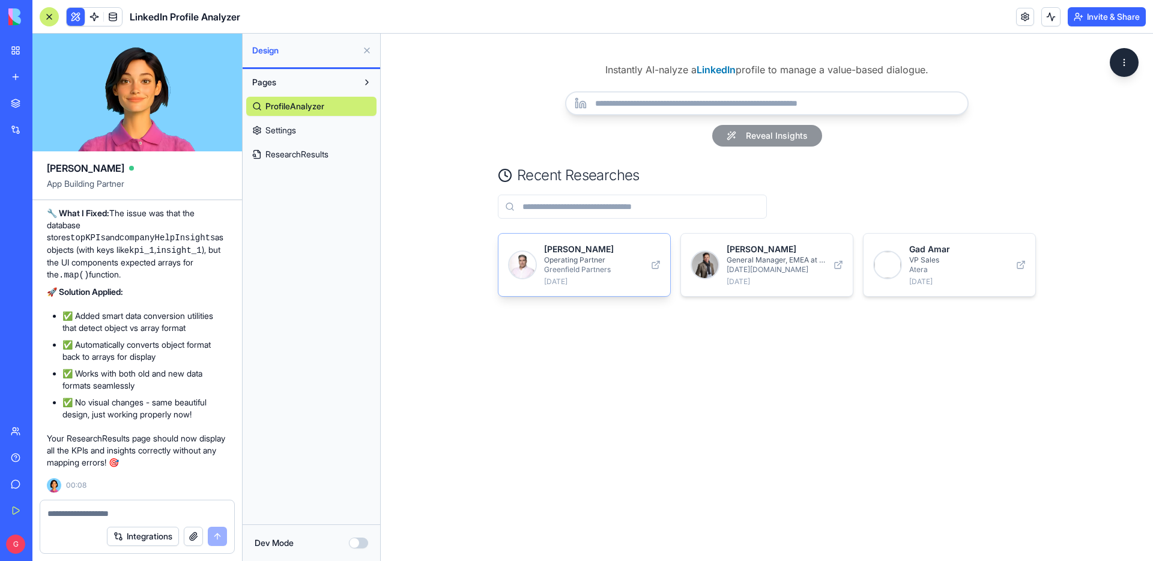
click at [576, 259] on p "Operating Partner" at bounding box center [594, 260] width 100 height 10
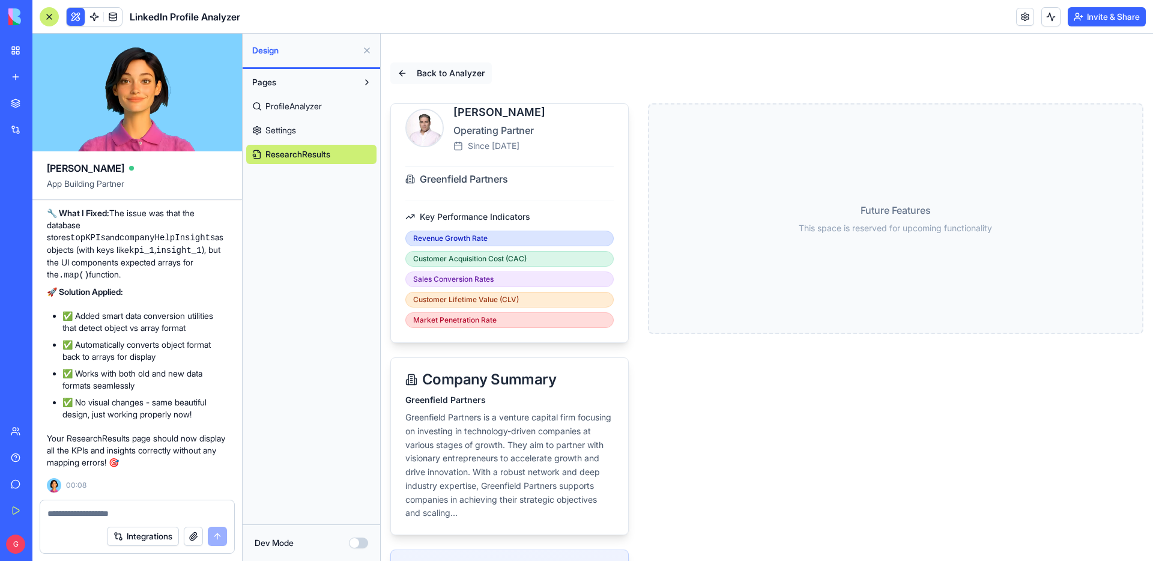
click at [401, 74] on button "Back to Analyzer" at bounding box center [440, 73] width 101 height 22
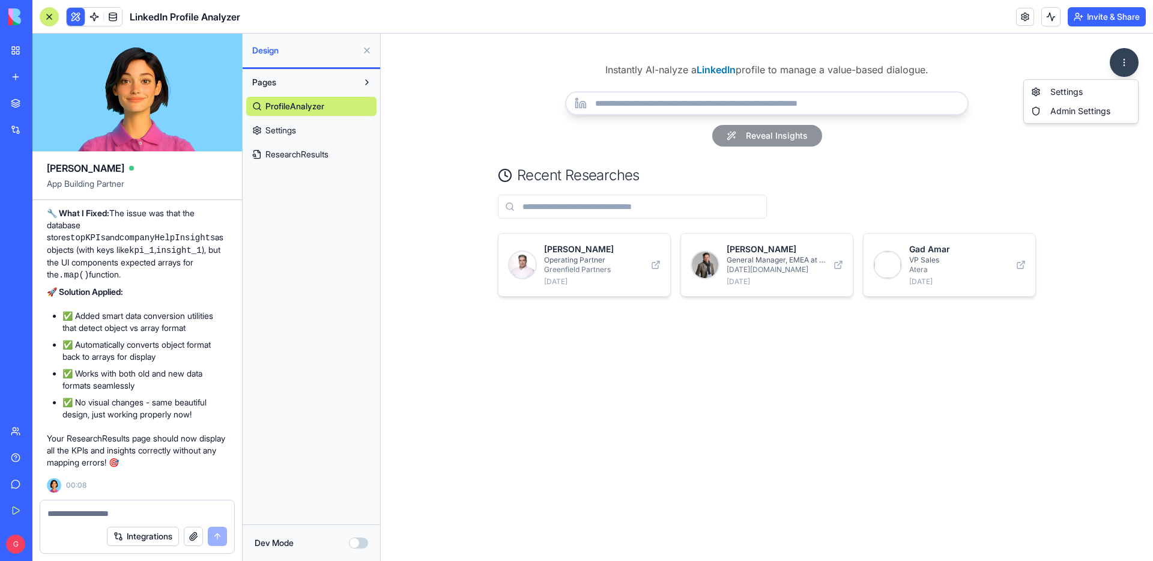
click at [1132, 64] on html "Instantly AI-nalyze a LinkedIn profile to manage a value-based dialogue. Reveal…" at bounding box center [767, 297] width 772 height 527
click at [1072, 92] on link "Settings" at bounding box center [1080, 91] width 109 height 19
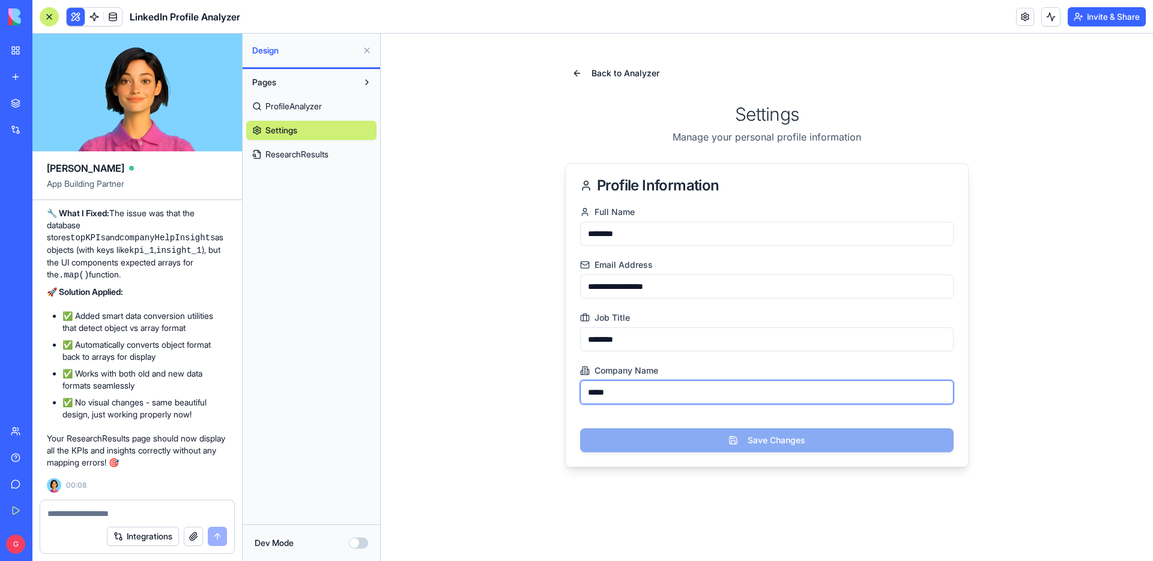
drag, startPoint x: 635, startPoint y: 395, endPoint x: 576, endPoint y: 395, distance: 59.4
click at [576, 395] on div "**********" at bounding box center [767, 336] width 402 height 259
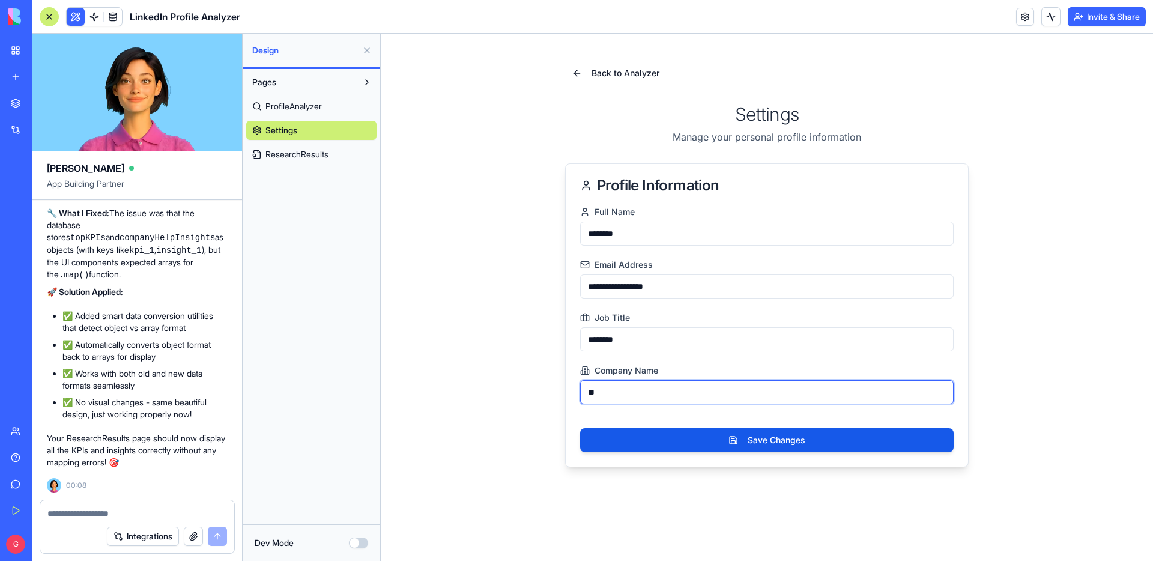
type input "*"
type input "**********"
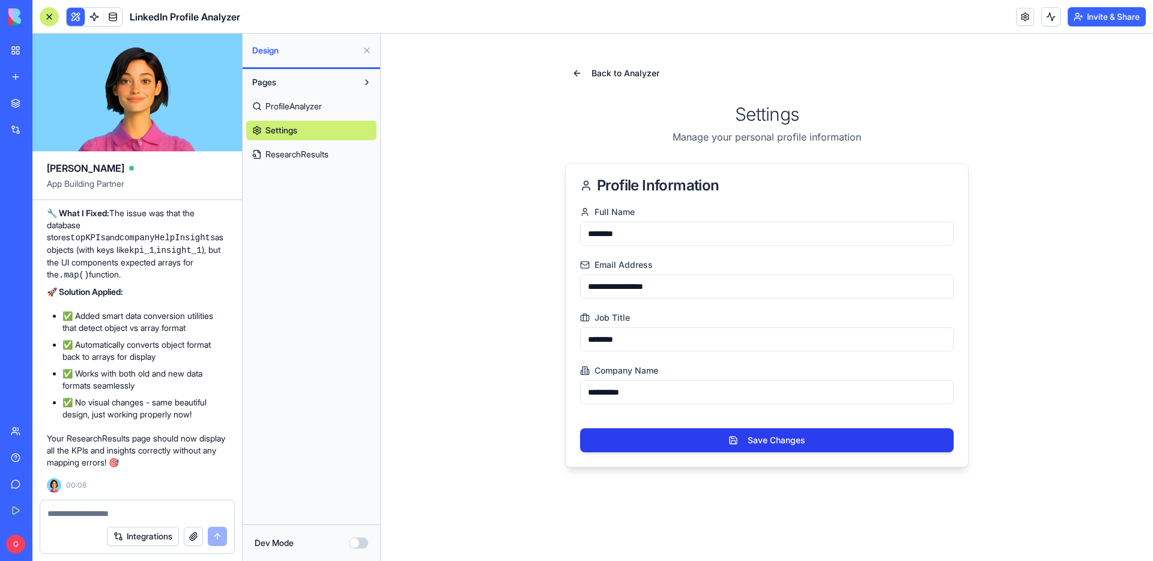
click at [728, 442] on button "Save Changes" at bounding box center [766, 440] width 373 height 24
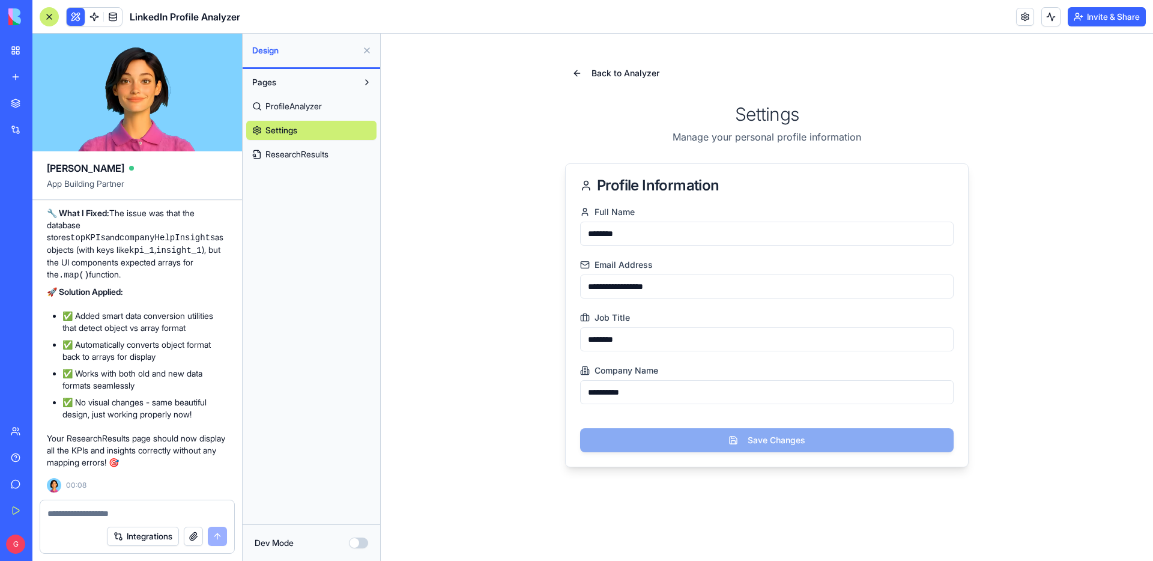
click at [296, 130] on span "Settings" at bounding box center [281, 130] width 32 height 12
click at [361, 537] on button "Dev Mode" at bounding box center [358, 542] width 19 height 11
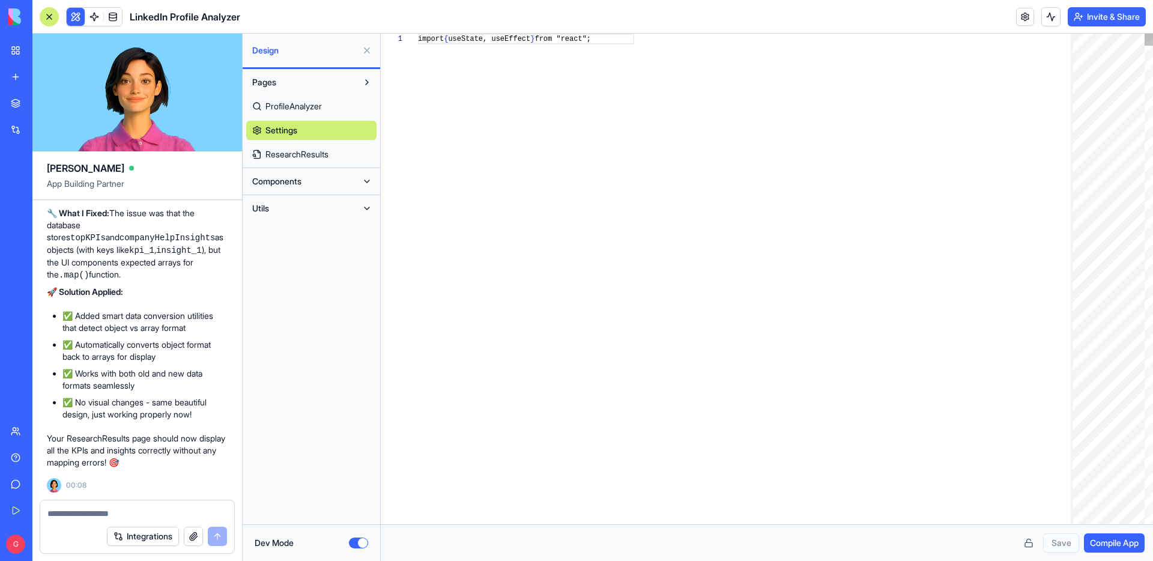
scroll to position [76, 0]
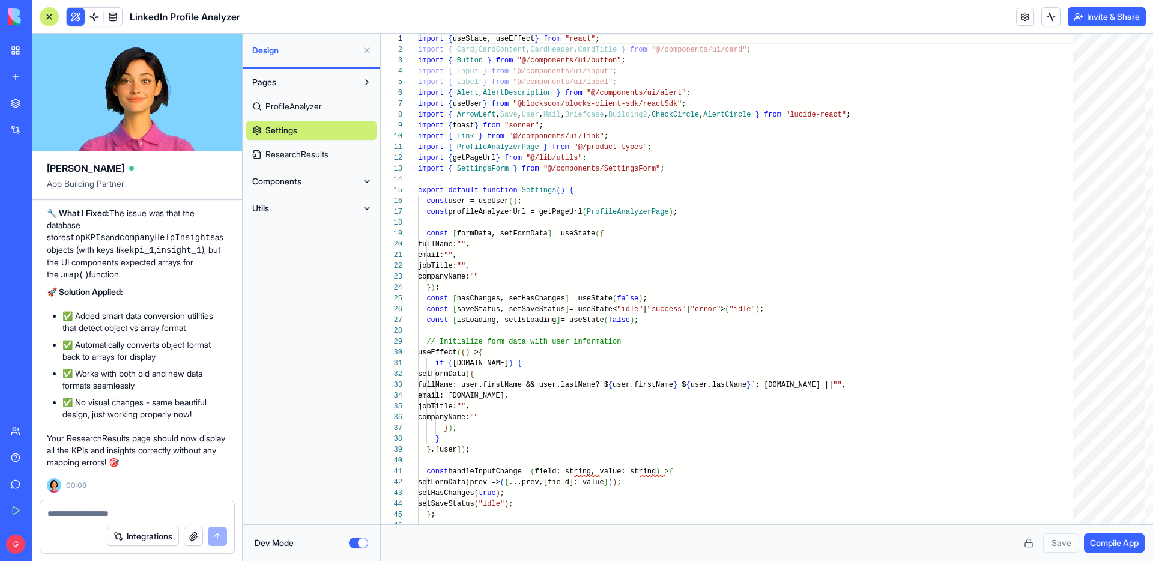
click at [327, 181] on button "Components" at bounding box center [301, 181] width 111 height 19
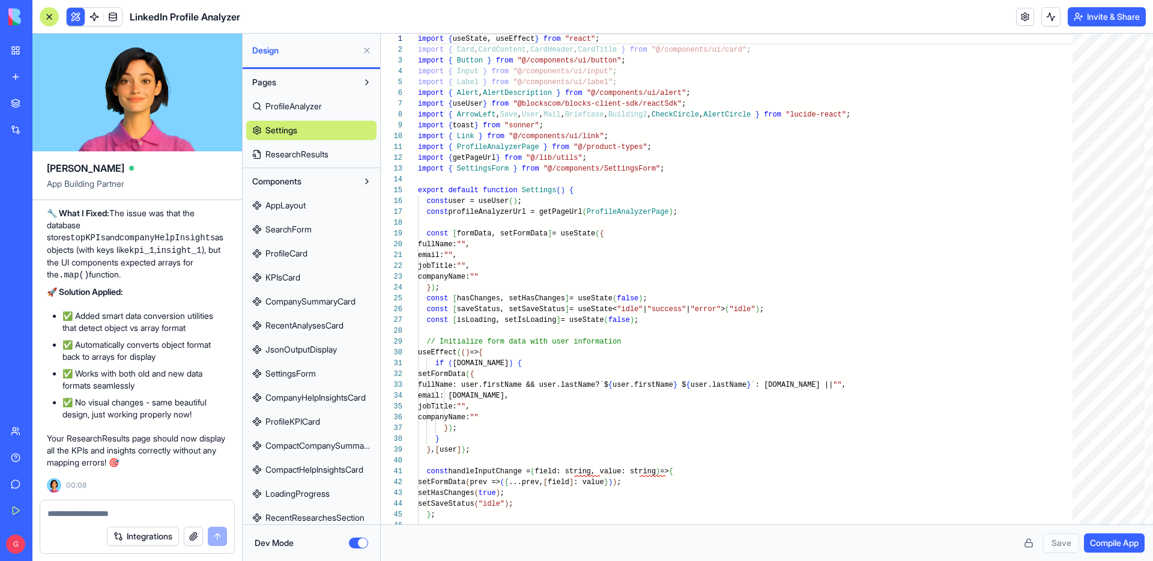
click at [360, 182] on button at bounding box center [366, 181] width 19 height 19
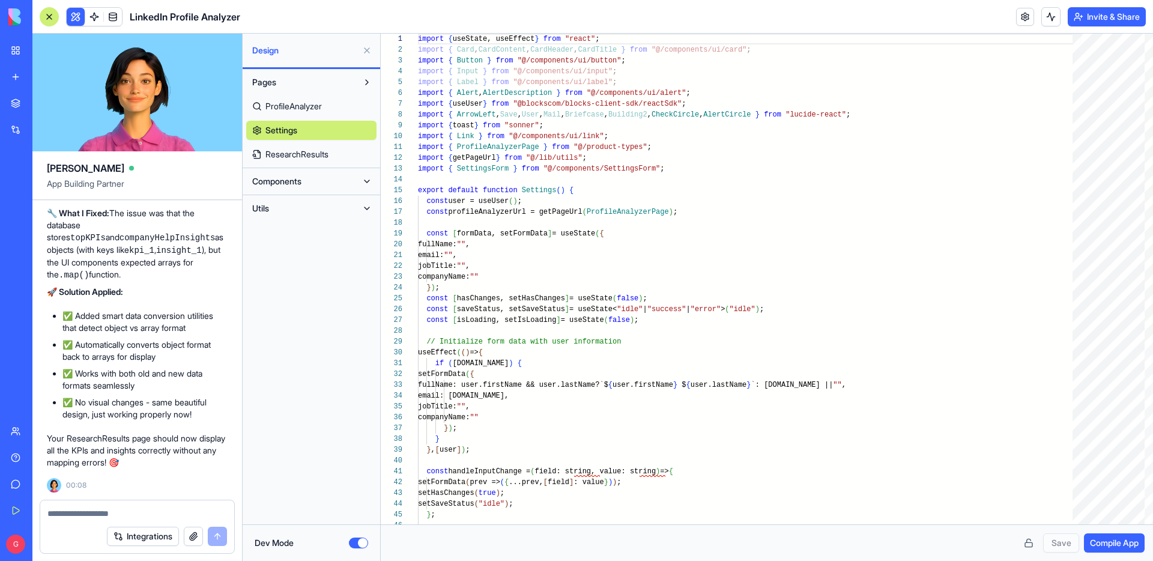
click at [358, 207] on button at bounding box center [366, 208] width 19 height 19
click at [360, 176] on button at bounding box center [366, 181] width 19 height 19
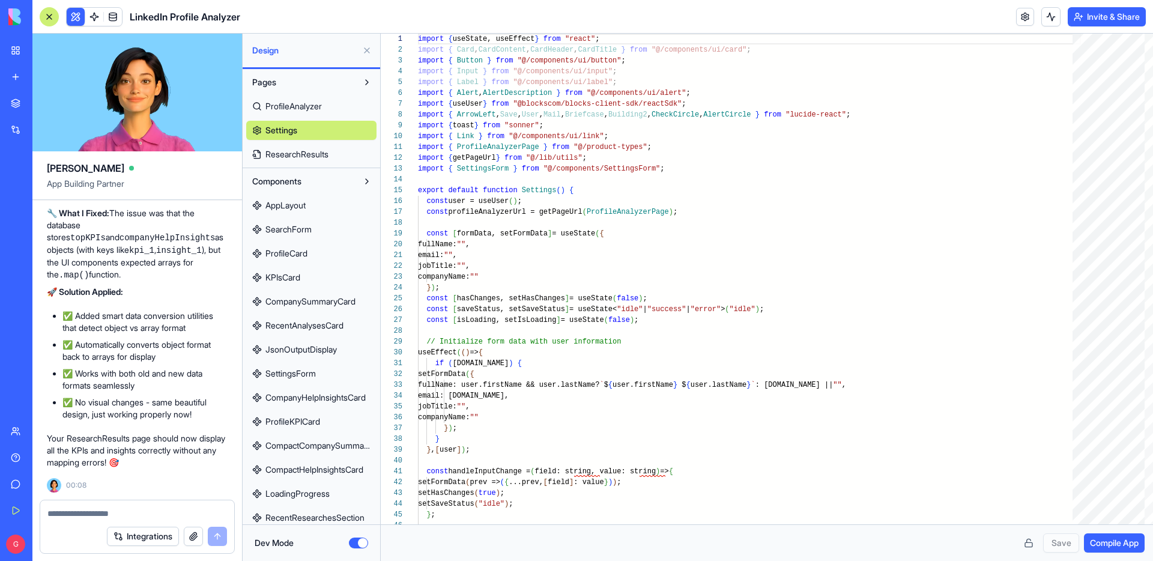
scroll to position [34, 0]
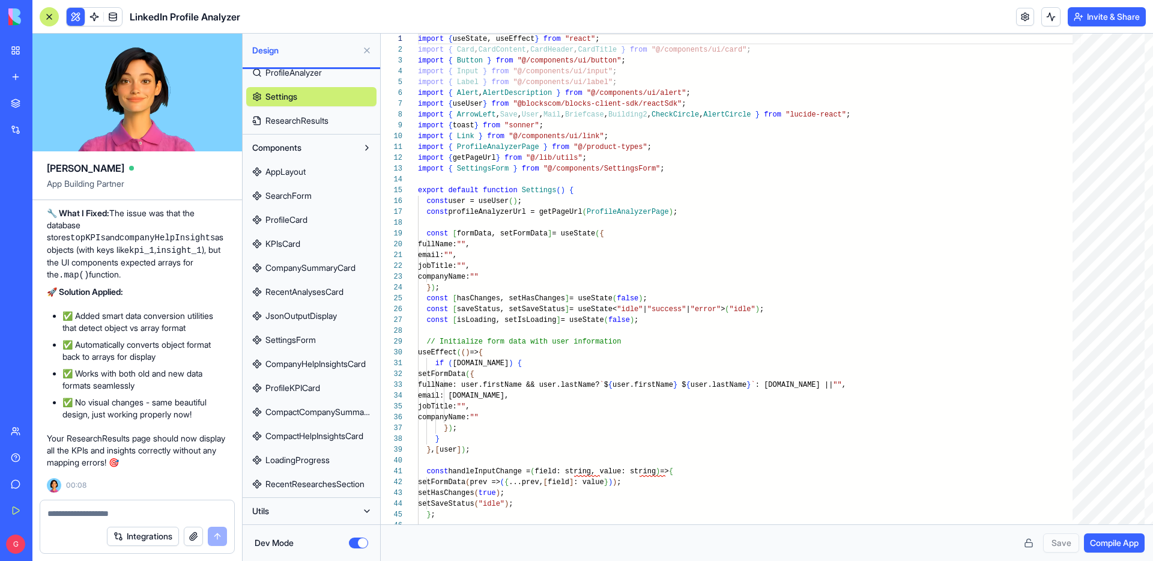
click at [313, 340] on span "SettingsForm" at bounding box center [290, 340] width 50 height 12
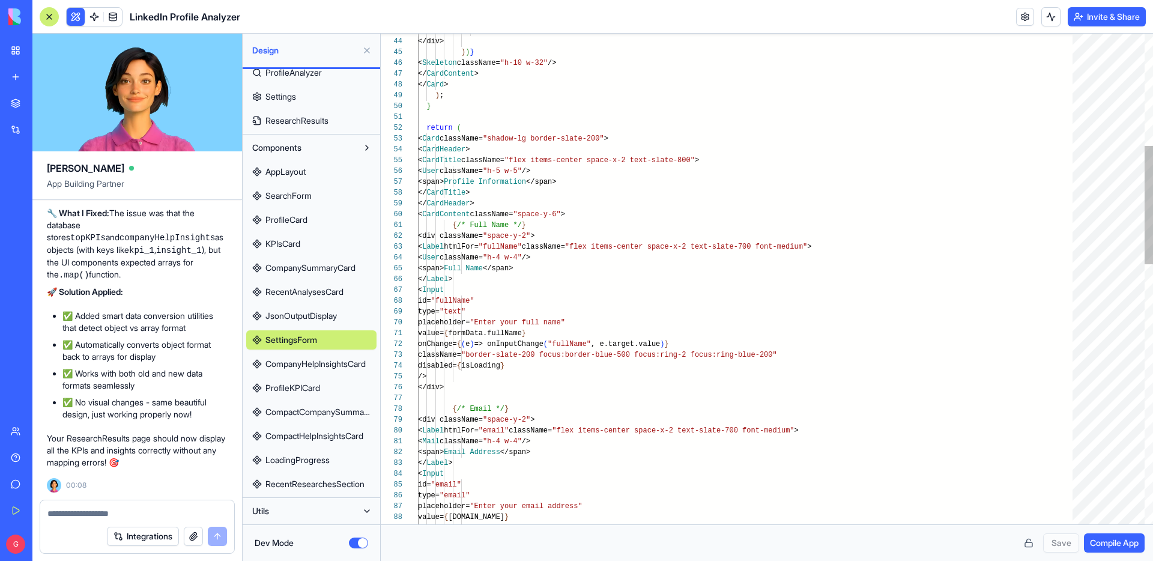
type textarea "**********"
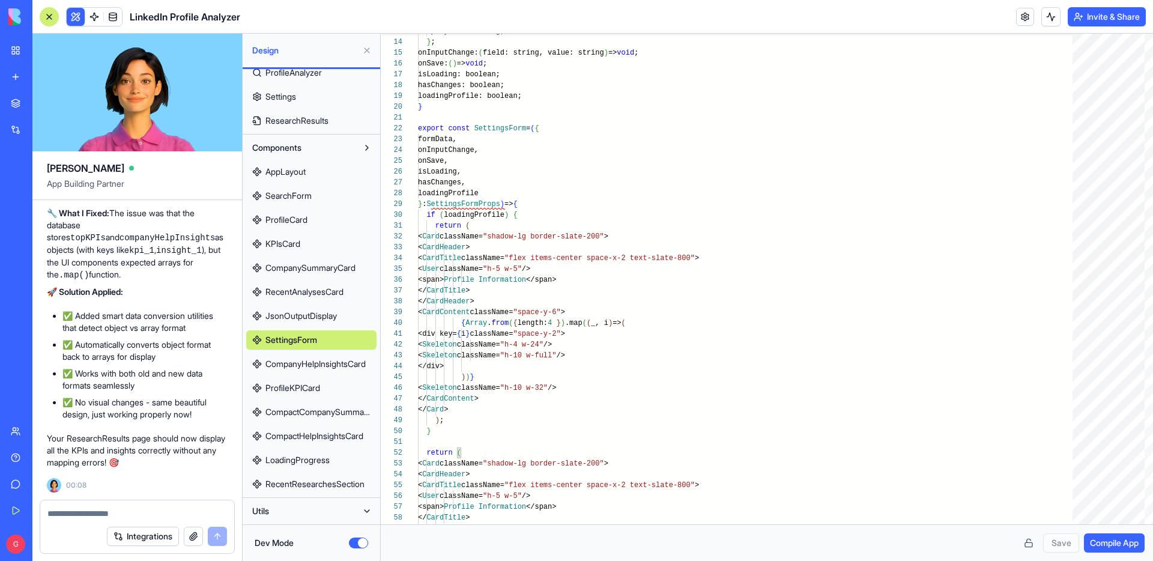
click at [357, 541] on button "Dev Mode" at bounding box center [358, 542] width 19 height 11
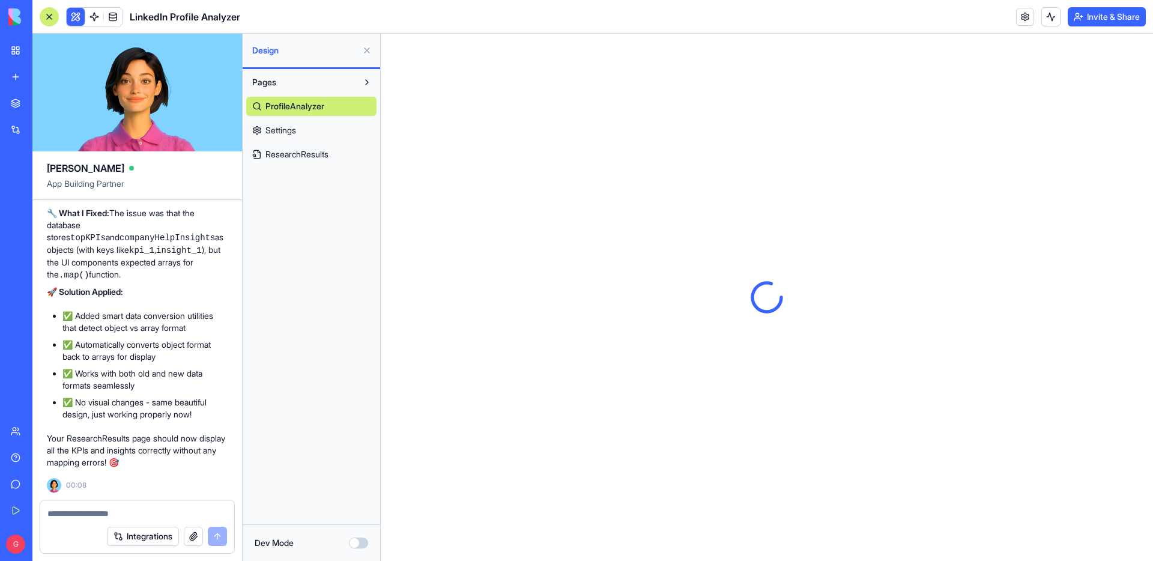
click at [331, 124] on link "Settings" at bounding box center [311, 130] width 130 height 19
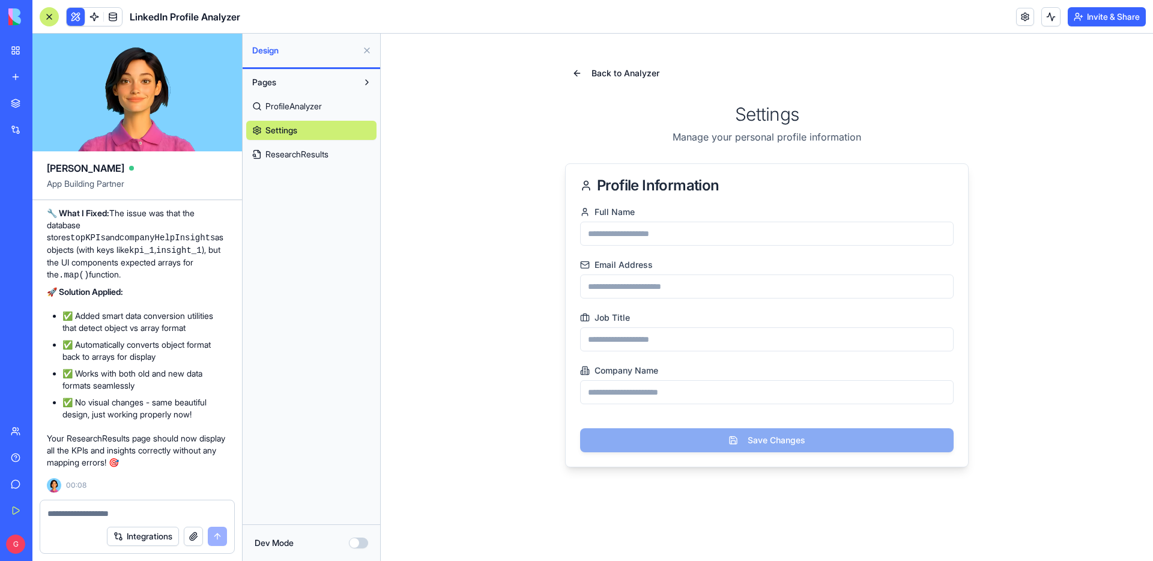
type input "********"
type input "**********"
type input "********"
type input "**********"
drag, startPoint x: 637, startPoint y: 235, endPoint x: 550, endPoint y: 235, distance: 87.1
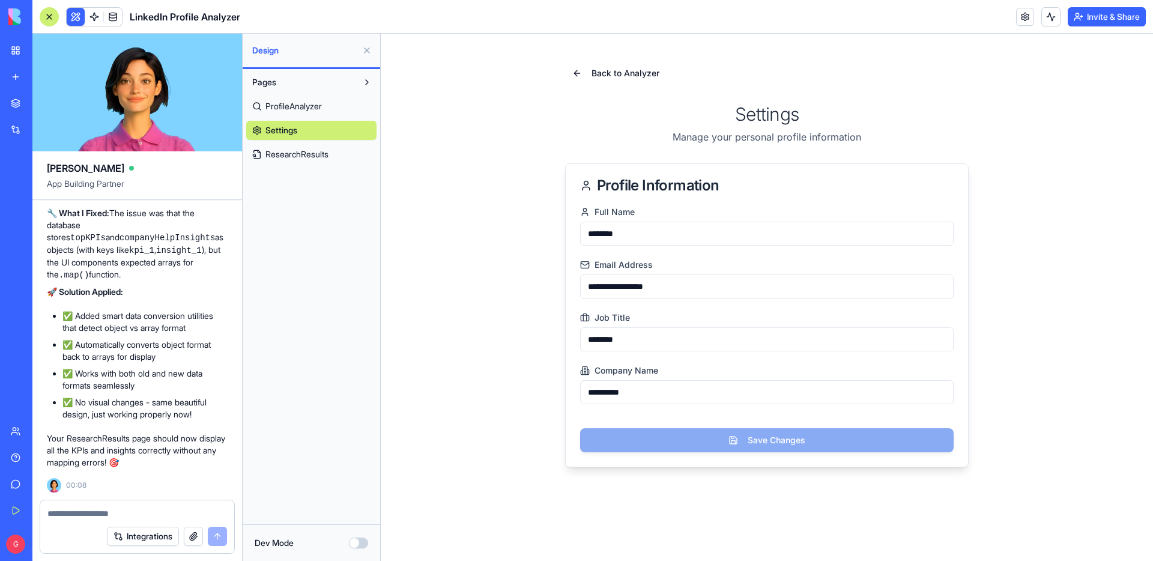
click at [550, 235] on div "**********" at bounding box center [767, 297] width 772 height 527
type input "********"
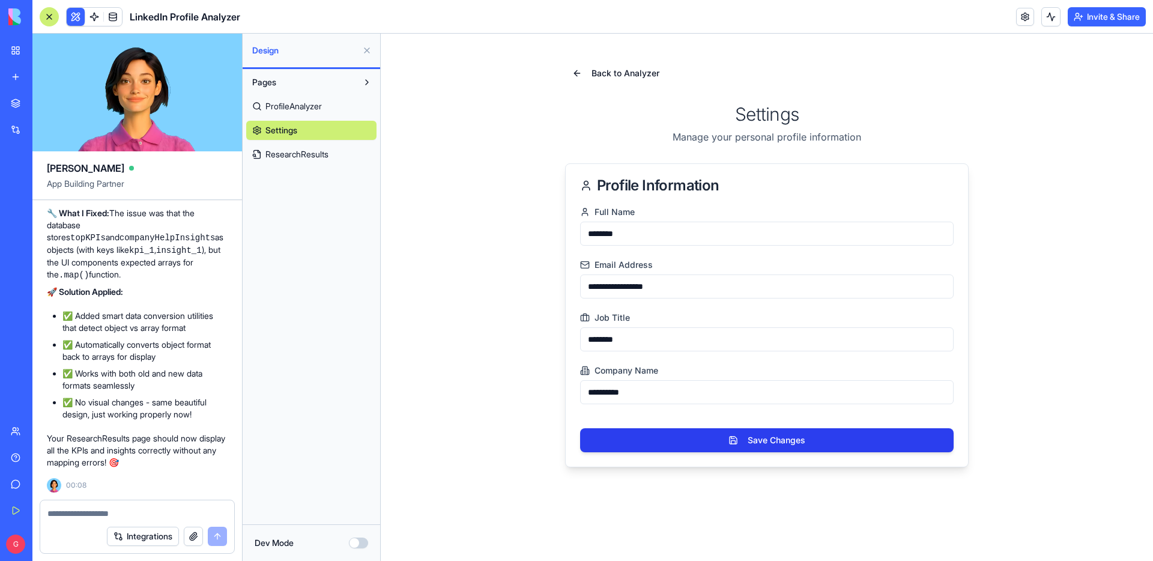
click at [738, 438] on button "Save Changes" at bounding box center [766, 440] width 373 height 24
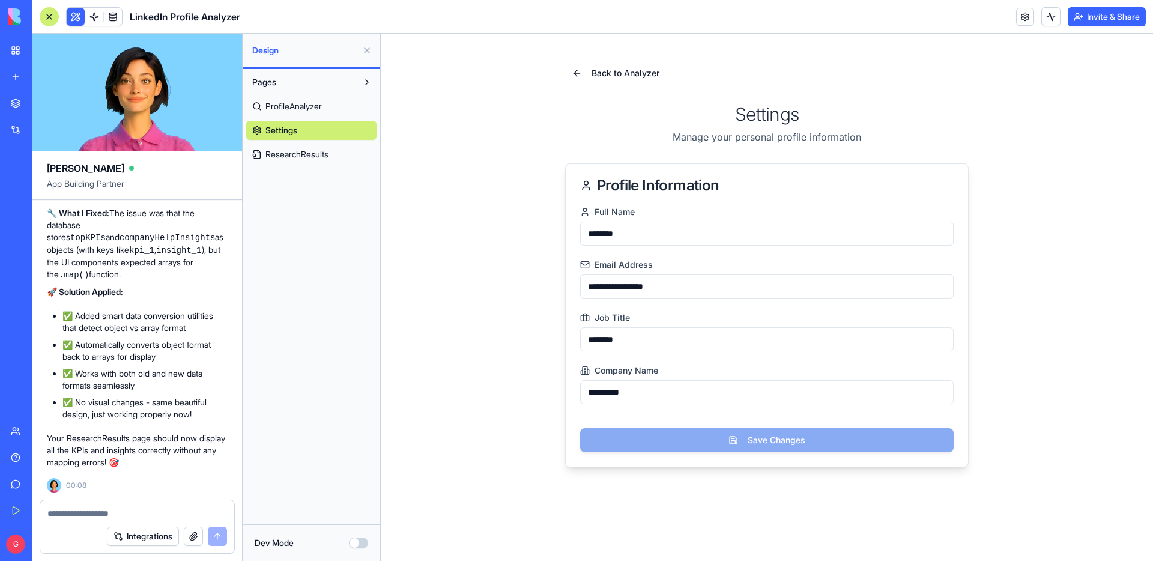
click at [360, 541] on button "Dev Mode" at bounding box center [358, 542] width 19 height 11
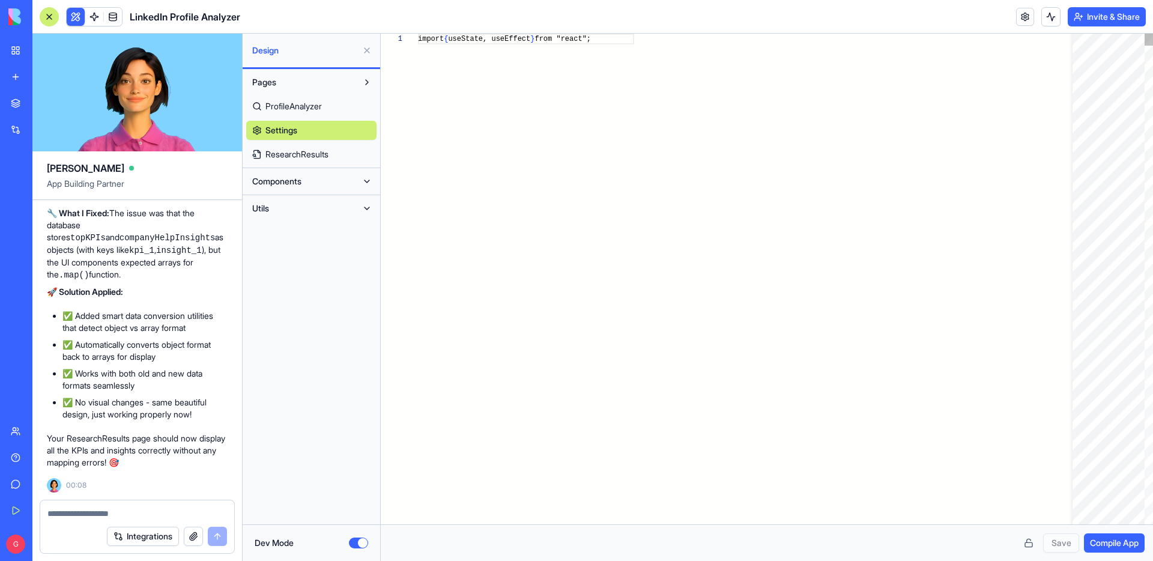
scroll to position [76, 0]
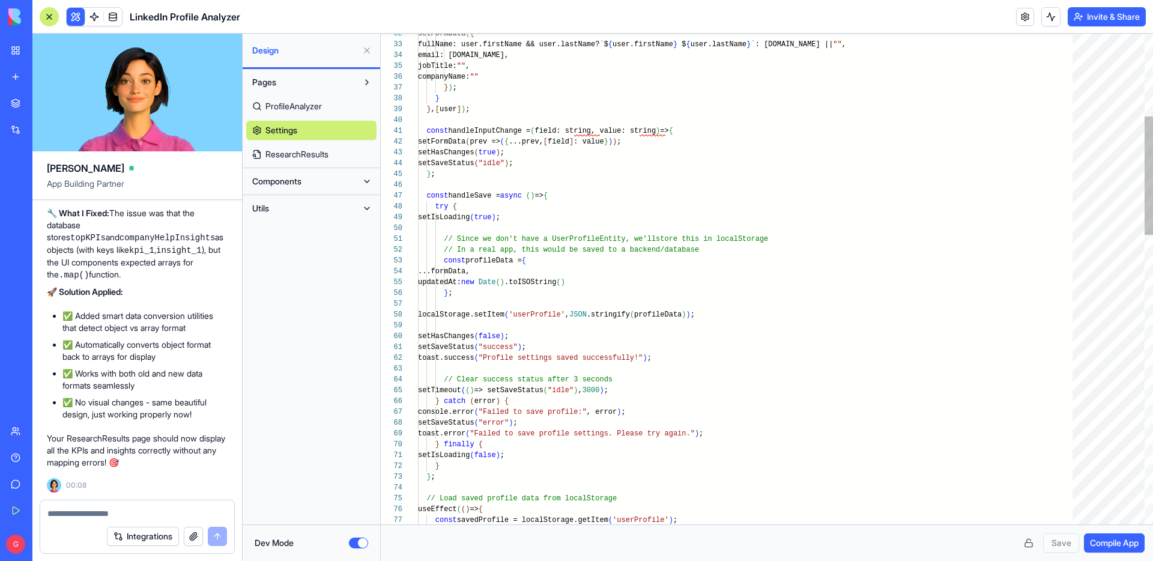
type textarea "**********"
drag, startPoint x: 702, startPoint y: 248, endPoint x: 444, endPoint y: 246, distance: 257.6
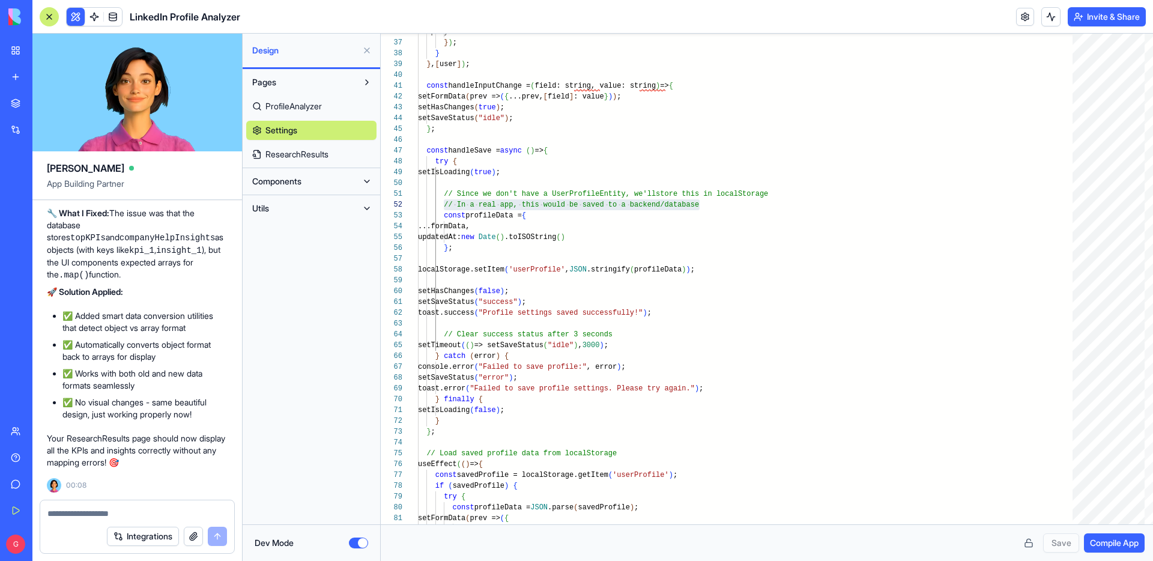
click at [100, 513] on textarea at bounding box center [137, 513] width 180 height 12
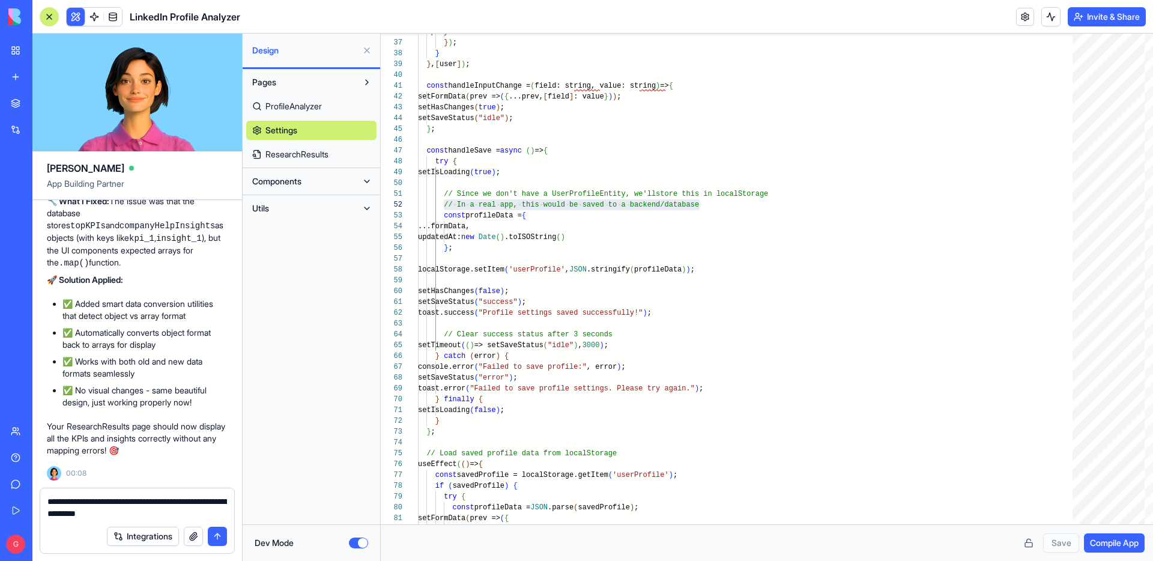
click at [77, 513] on textarea "**********" at bounding box center [137, 507] width 180 height 24
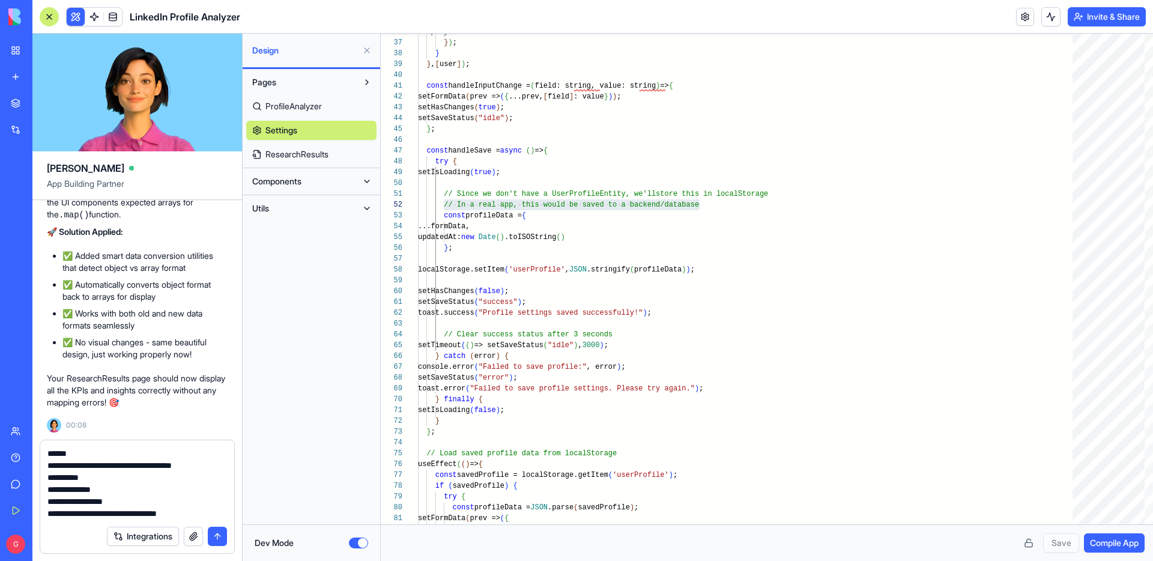
scroll to position [0, 0]
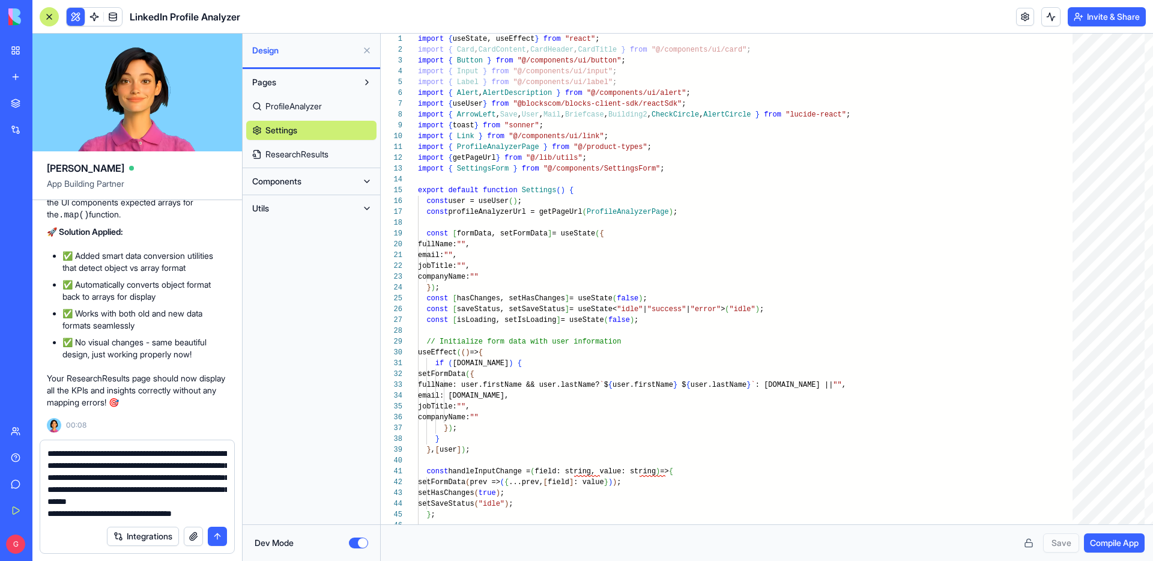
type textarea "**********"
click at [355, 542] on button "Dev Mode" at bounding box center [358, 542] width 19 height 11
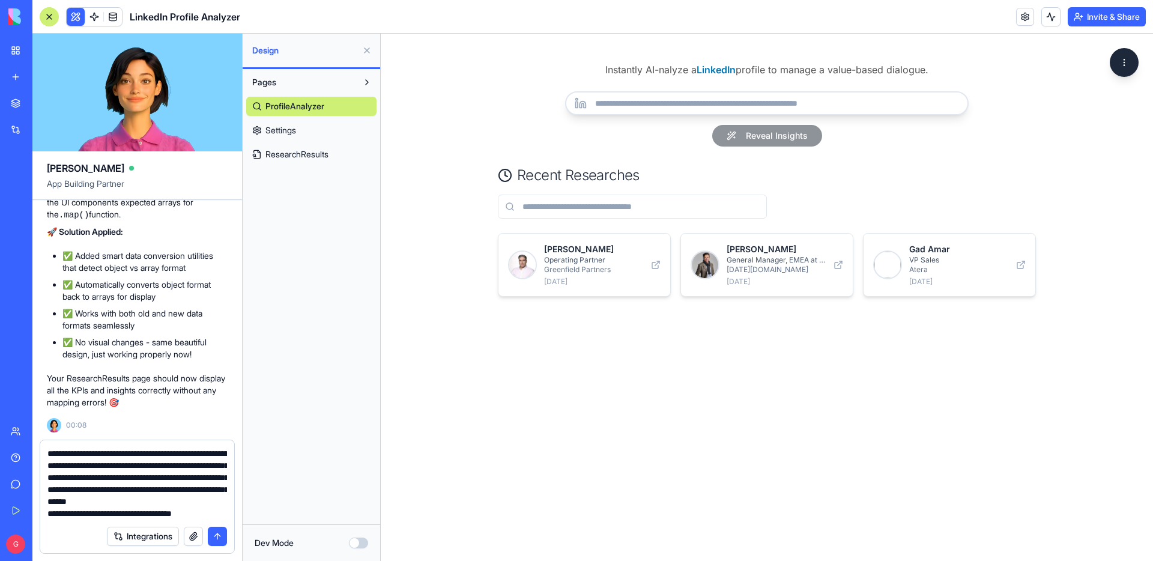
click at [755, 207] on input "text" at bounding box center [632, 207] width 269 height 24
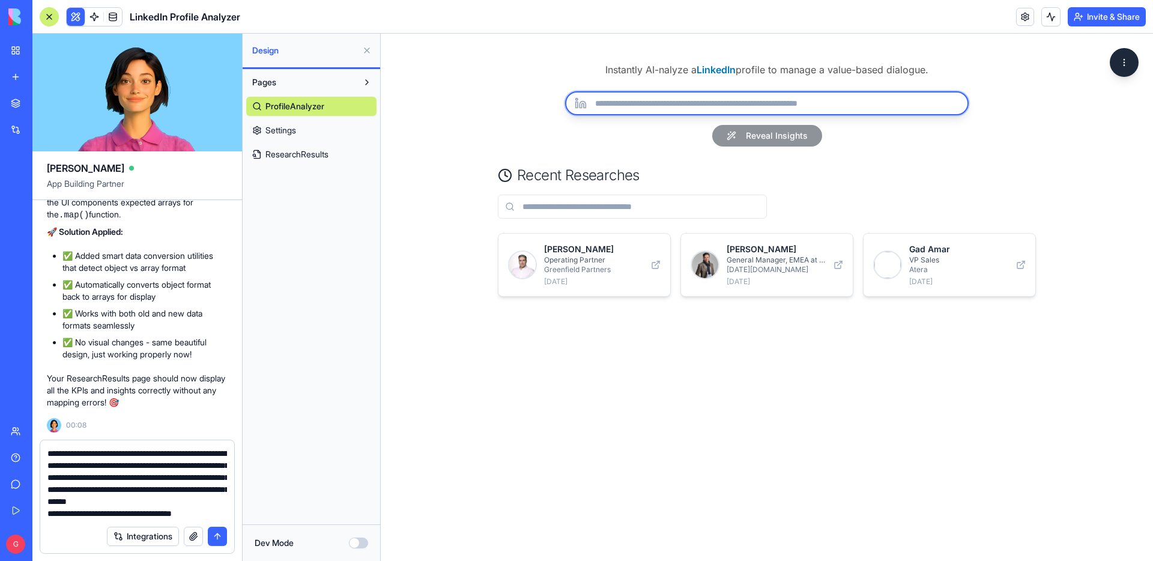
click at [734, 93] on input "url" at bounding box center [766, 103] width 403 height 24
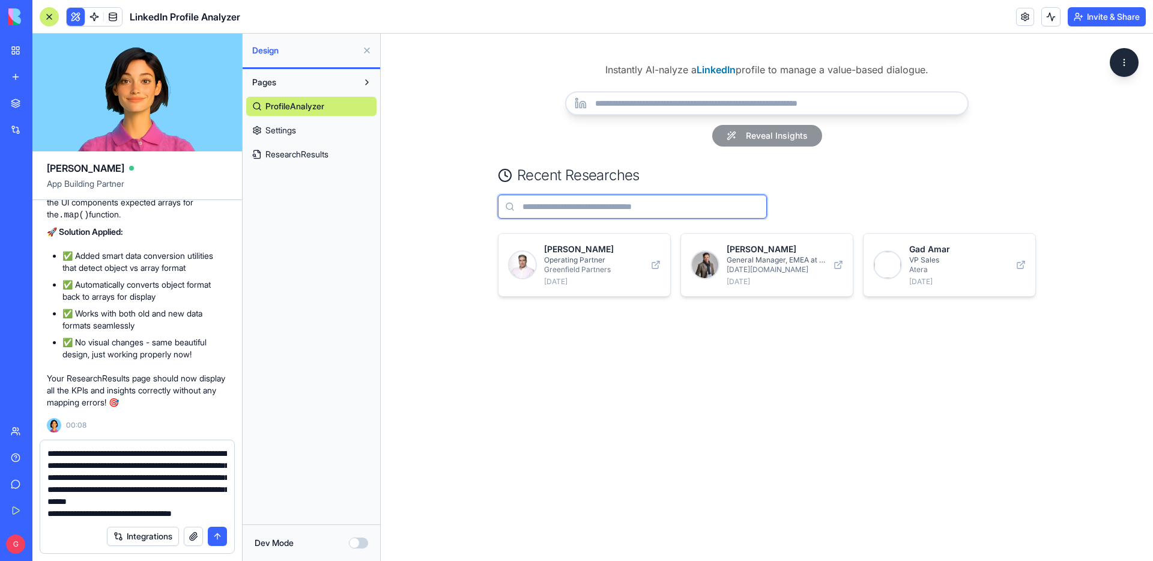
click at [585, 210] on input "text" at bounding box center [632, 207] width 269 height 24
click at [217, 534] on button "submit" at bounding box center [217, 536] width 19 height 19
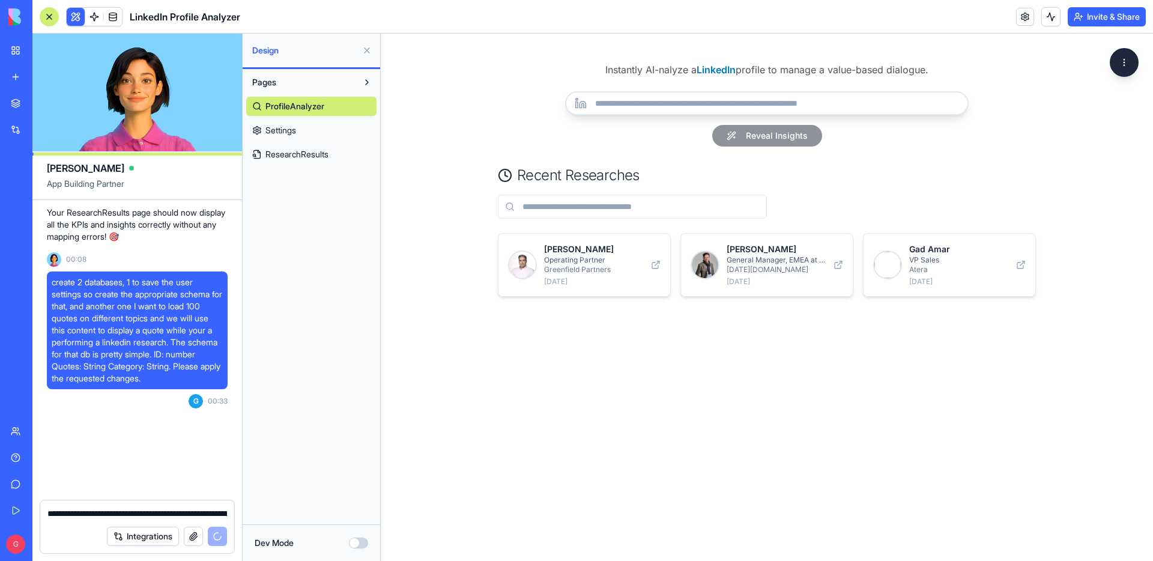
scroll to position [8329, 0]
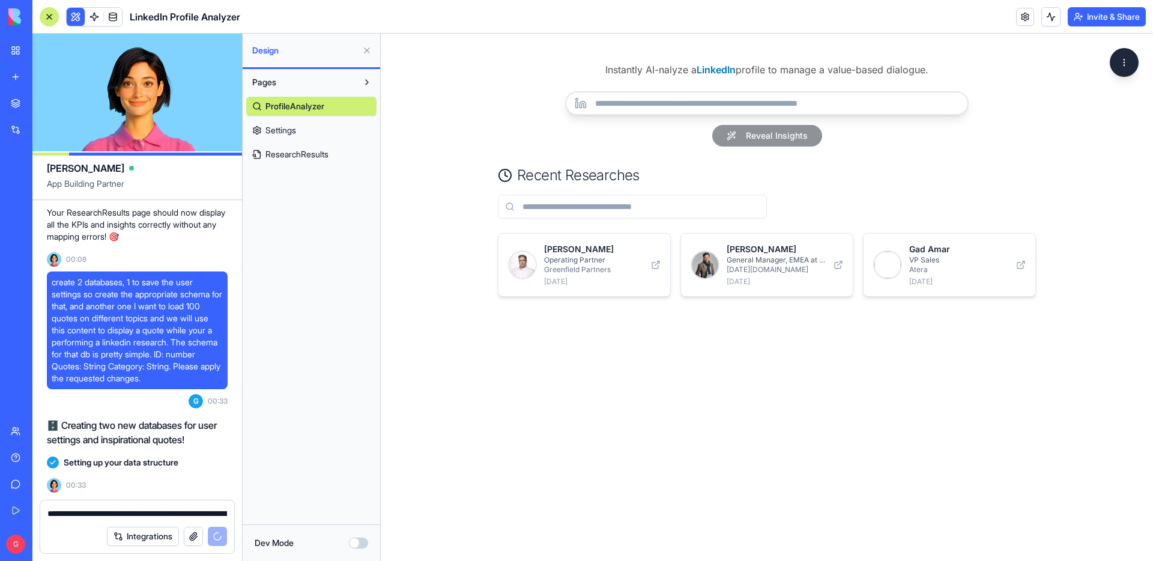
click at [359, 543] on button "Dev Mode" at bounding box center [358, 542] width 19 height 11
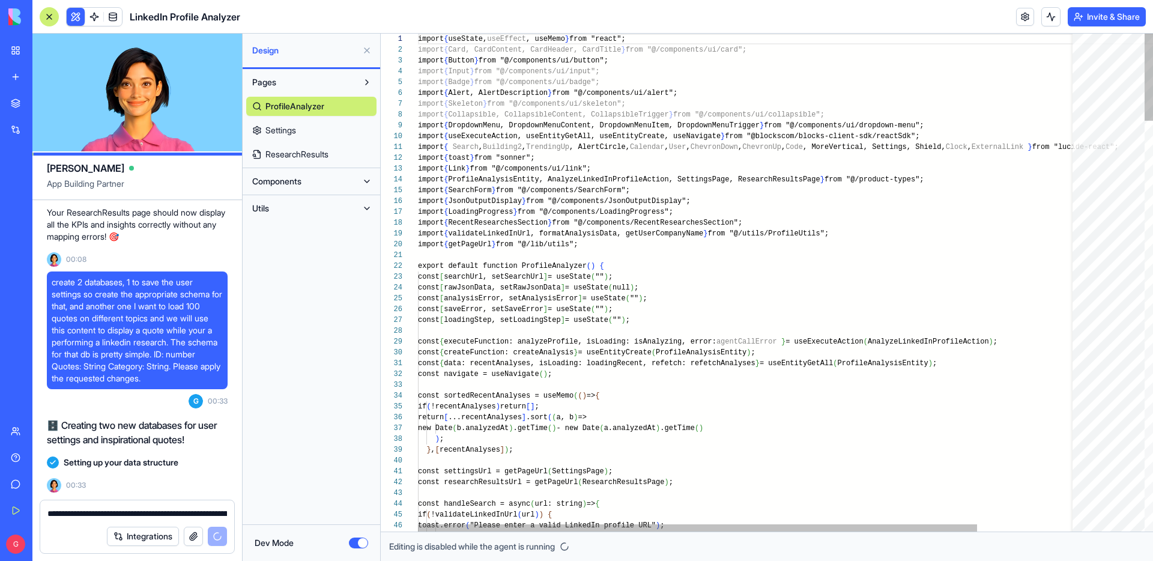
scroll to position [86, 0]
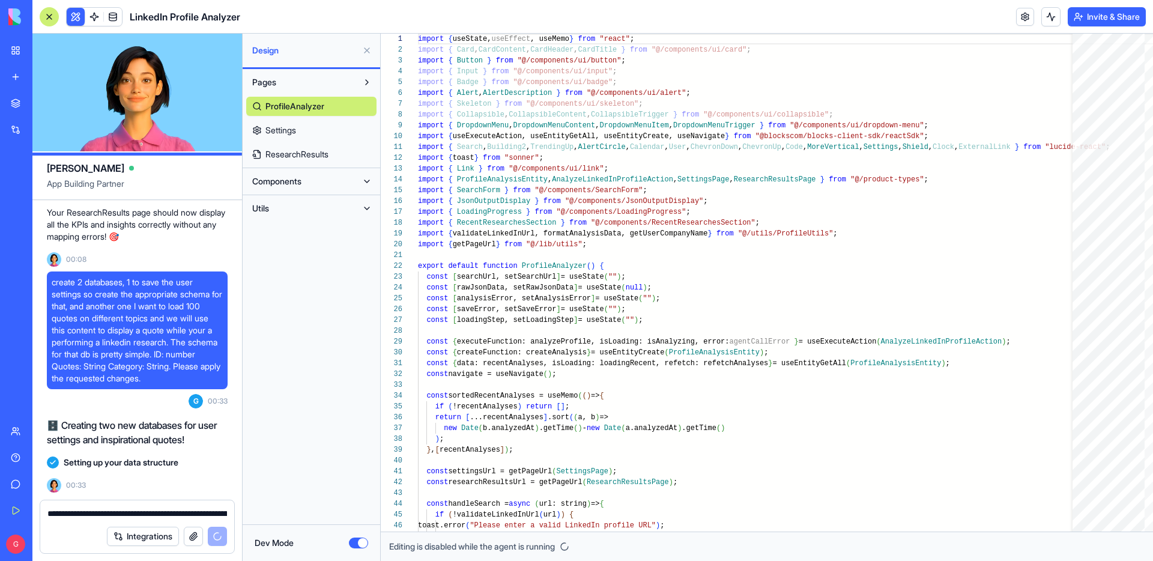
click at [337, 180] on button "Components" at bounding box center [301, 181] width 111 height 19
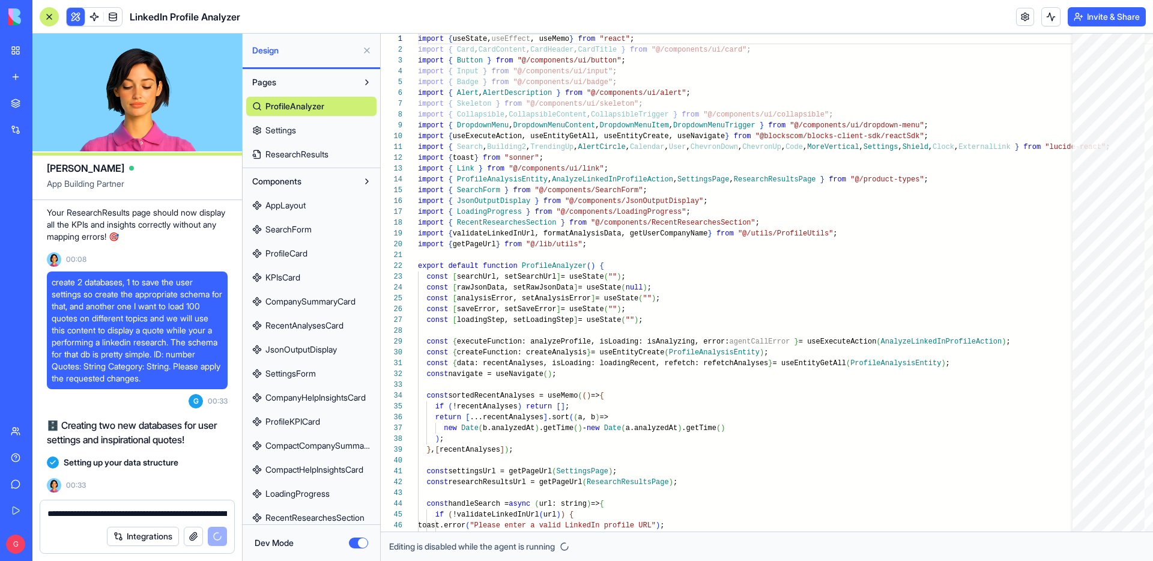
click at [324, 326] on span "RecentAnalysesCard" at bounding box center [304, 325] width 78 height 12
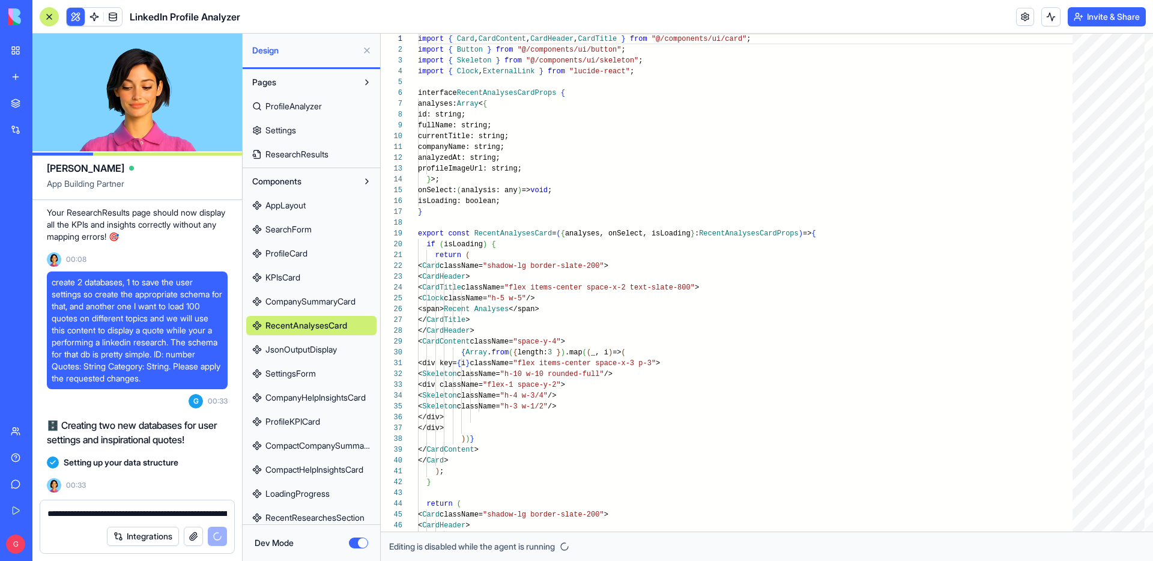
click at [322, 229] on link "SearchForm" at bounding box center [311, 229] width 130 height 19
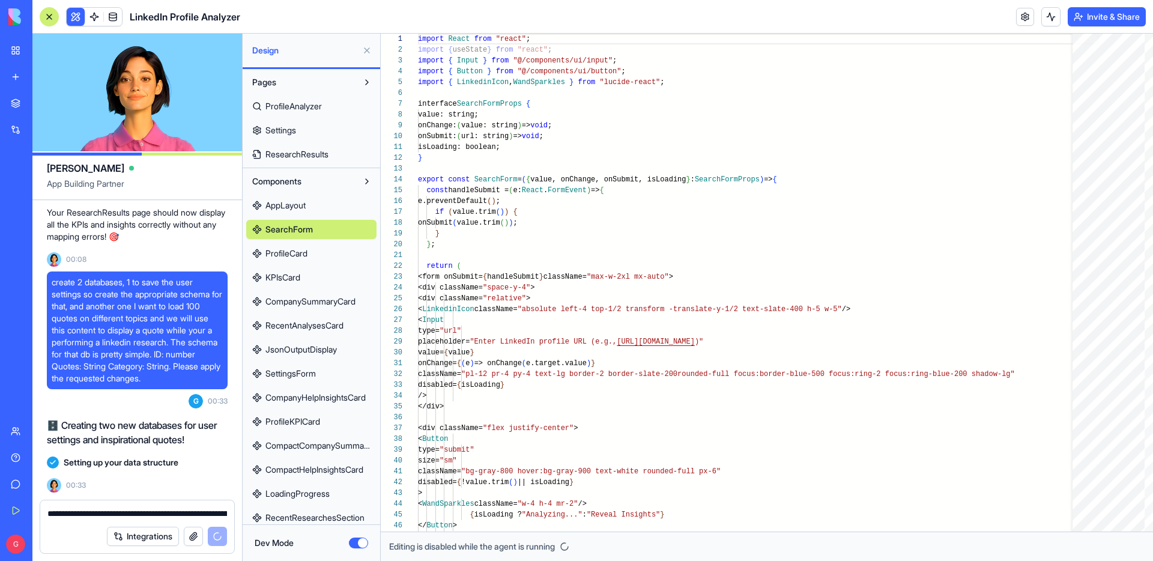
scroll to position [8374, 0]
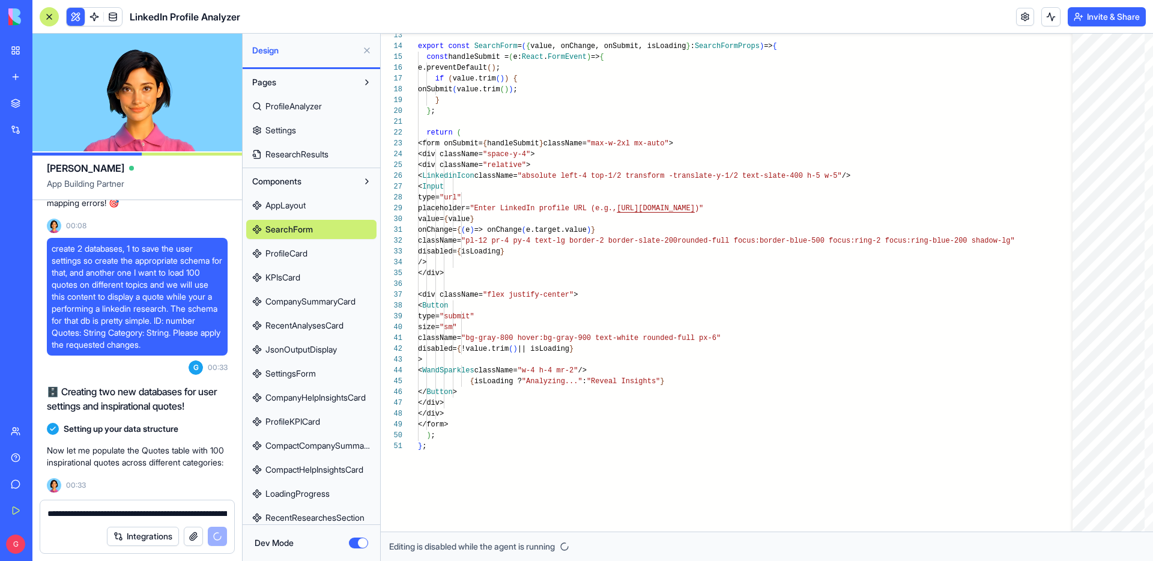
click at [325, 197] on link "AppLayout" at bounding box center [311, 205] width 130 height 19
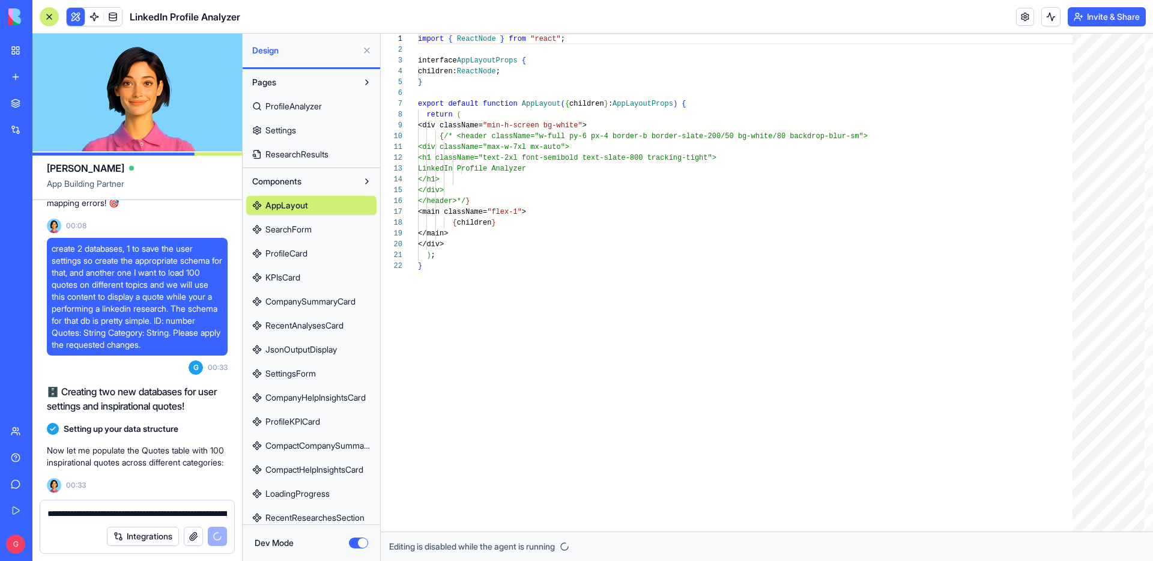
click at [290, 331] on span "RecentAnalysesCard" at bounding box center [304, 325] width 78 height 12
type textarea "**********"
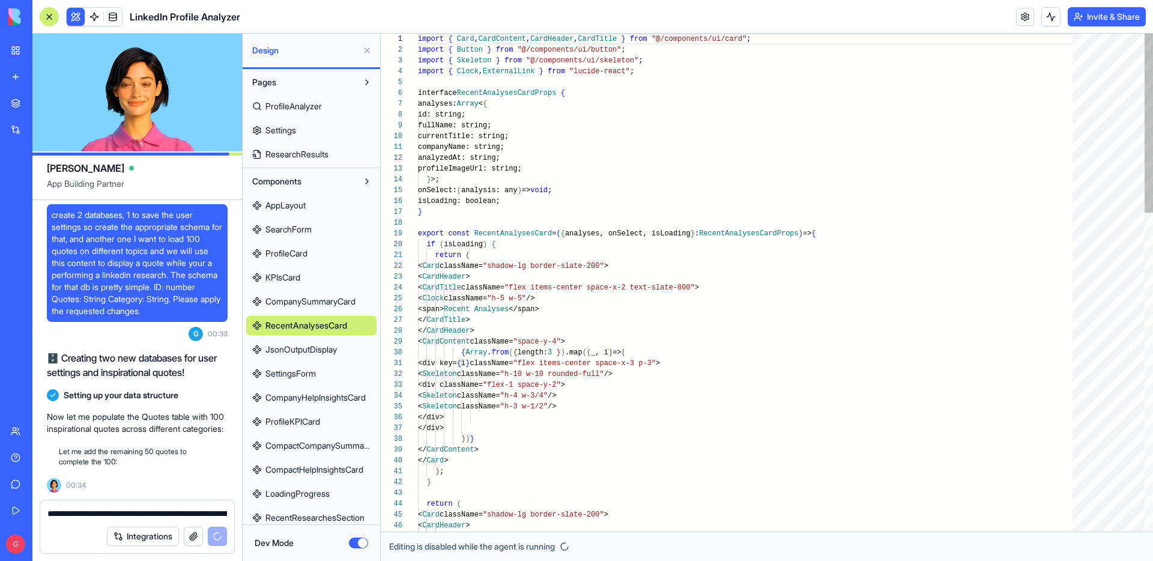
scroll to position [8408, 0]
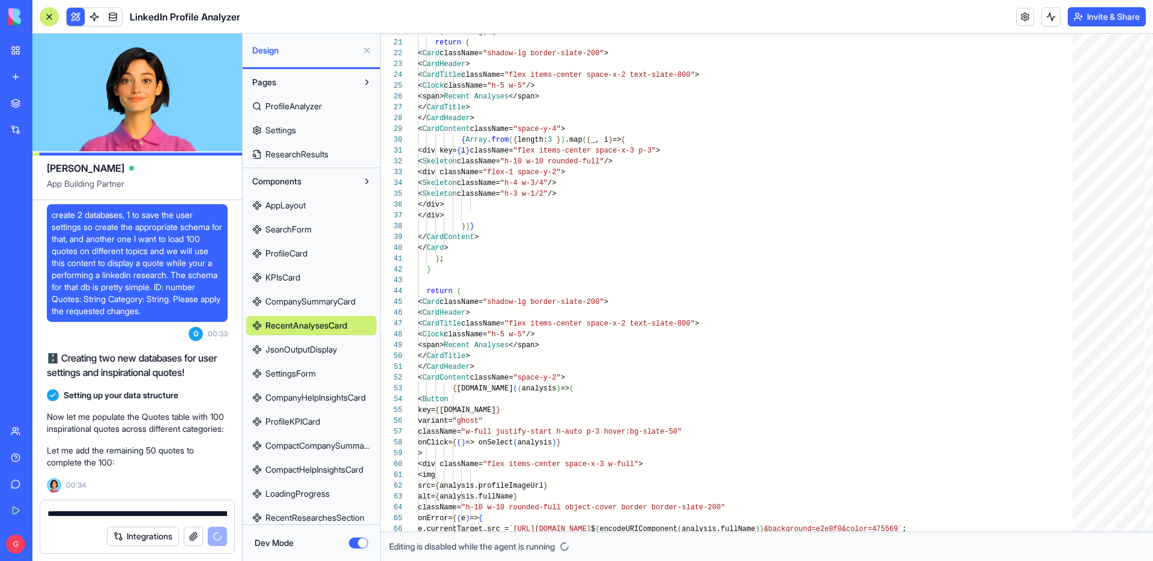
click at [354, 540] on button "Dev Mode" at bounding box center [358, 542] width 19 height 11
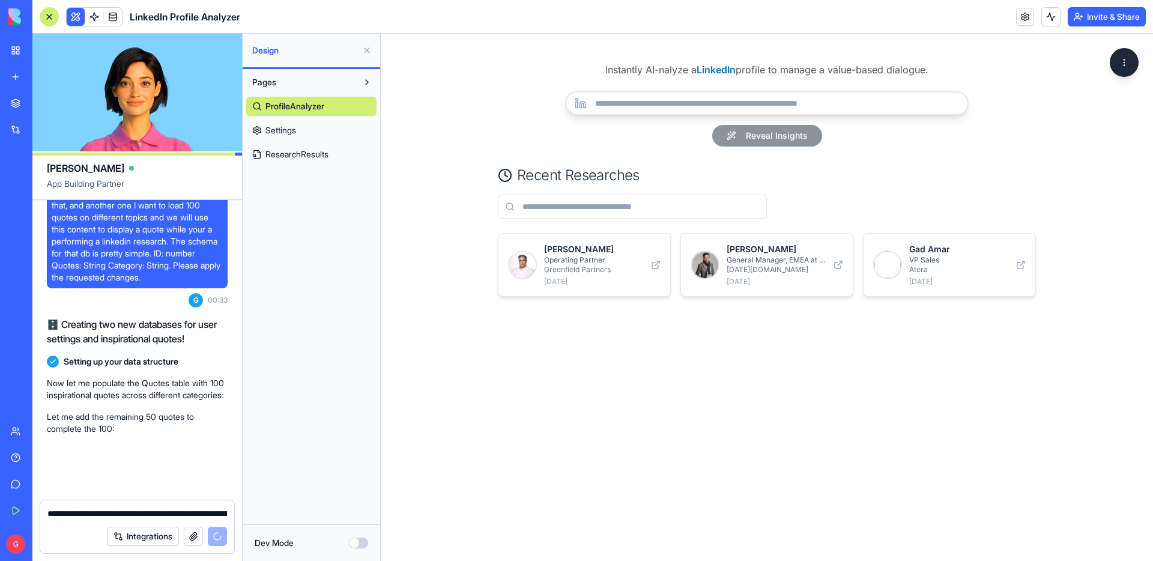
click at [115, 18] on span at bounding box center [113, 17] width 34 height 34
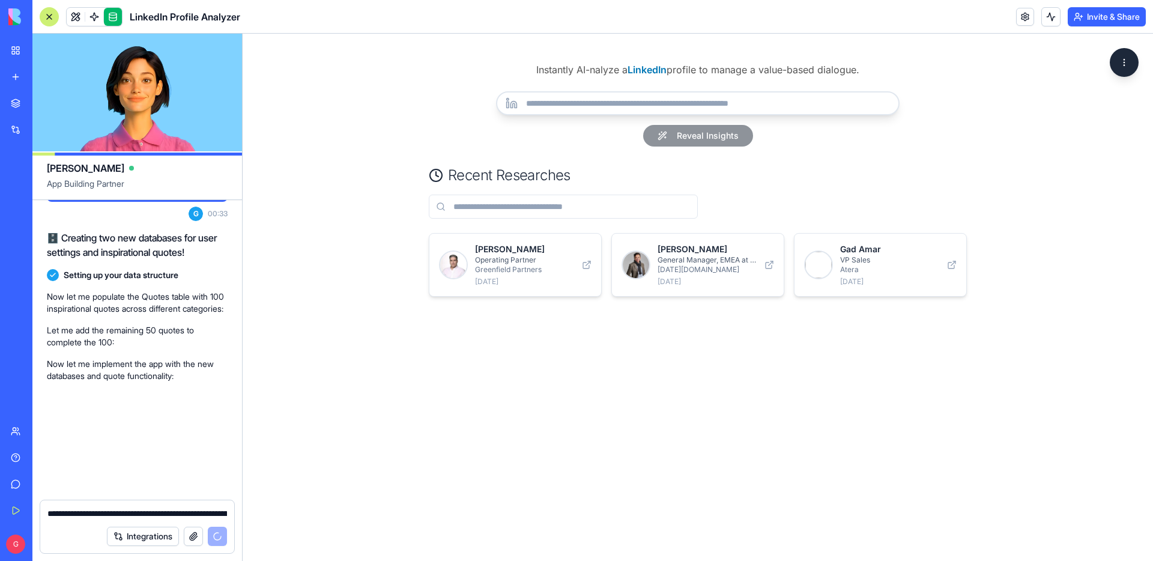
scroll to position [8528, 0]
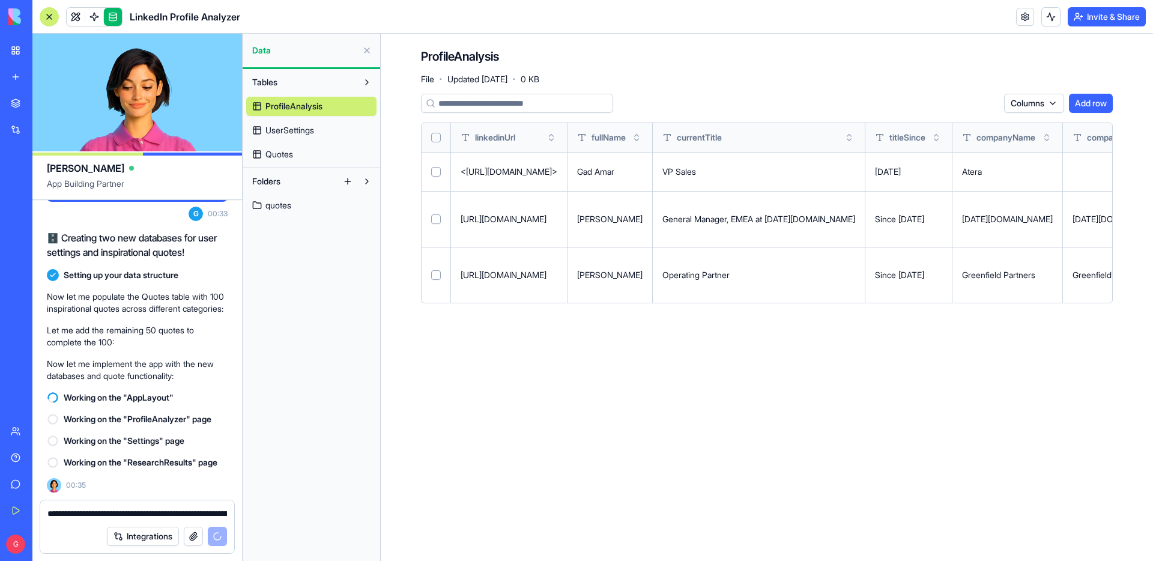
click at [331, 155] on link "Quotes" at bounding box center [311, 154] width 130 height 19
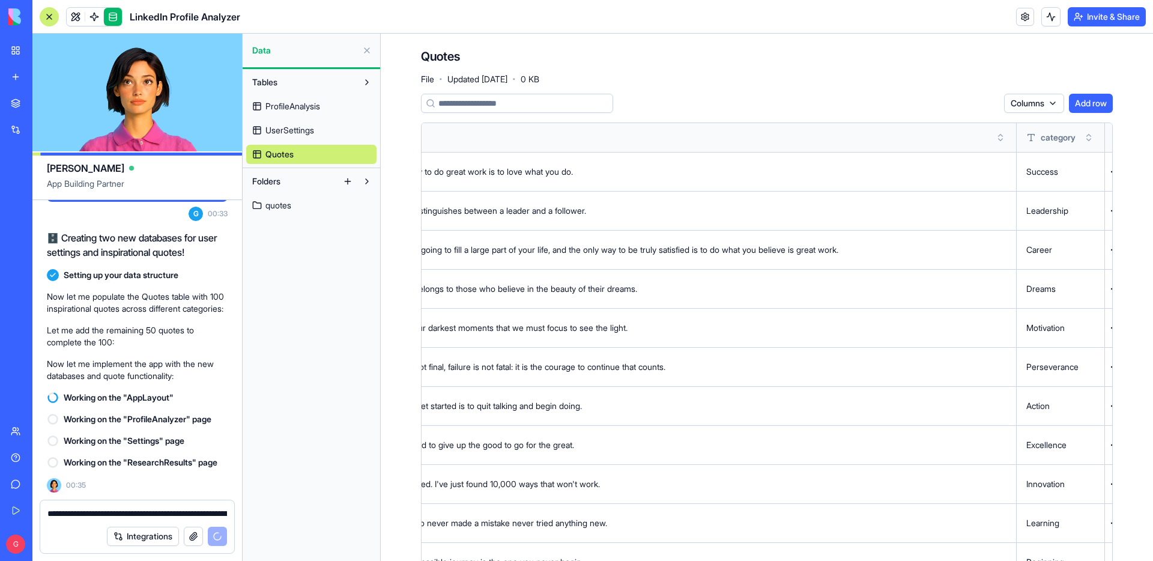
scroll to position [0, 140]
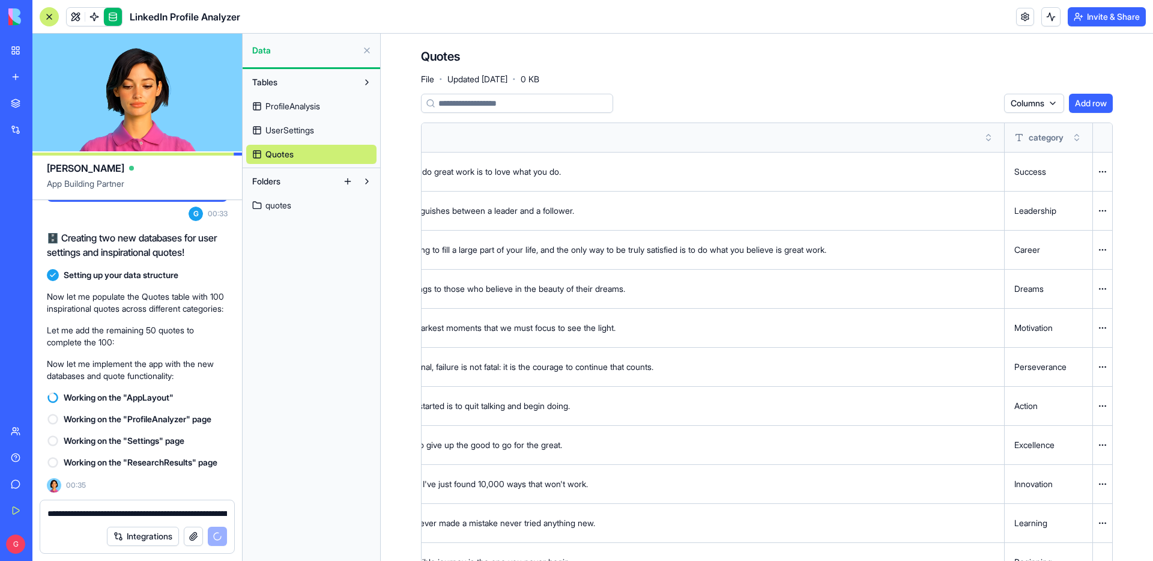
click at [1101, 173] on html "BETA My Workspace New app Marketplace Integrations Recent AI Ad Generator Task …" at bounding box center [576, 280] width 1153 height 561
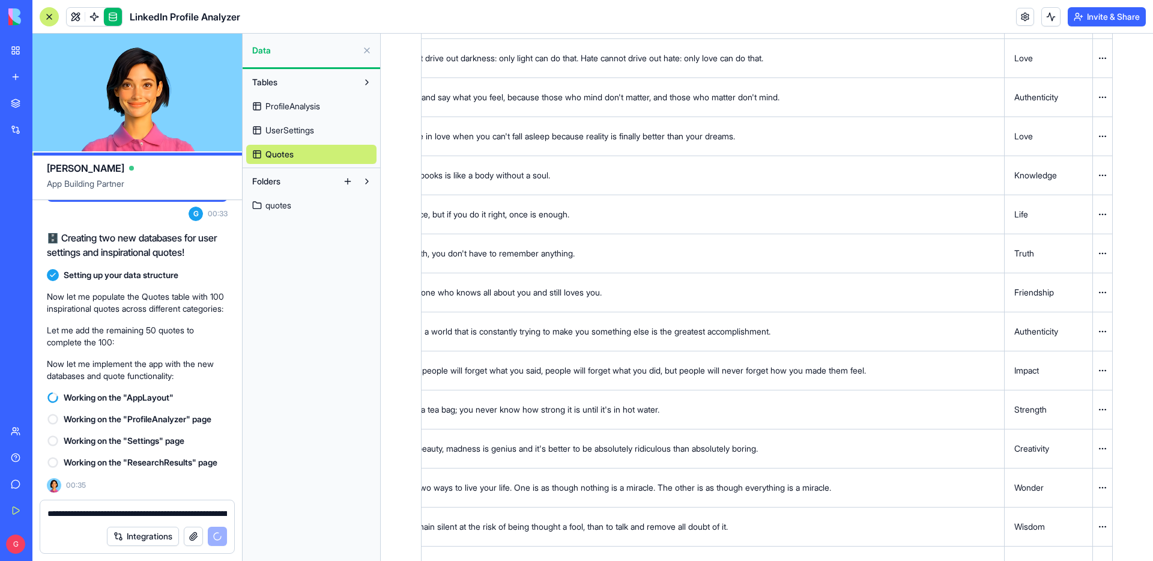
click at [333, 127] on link "UserSettings" at bounding box center [311, 130] width 130 height 19
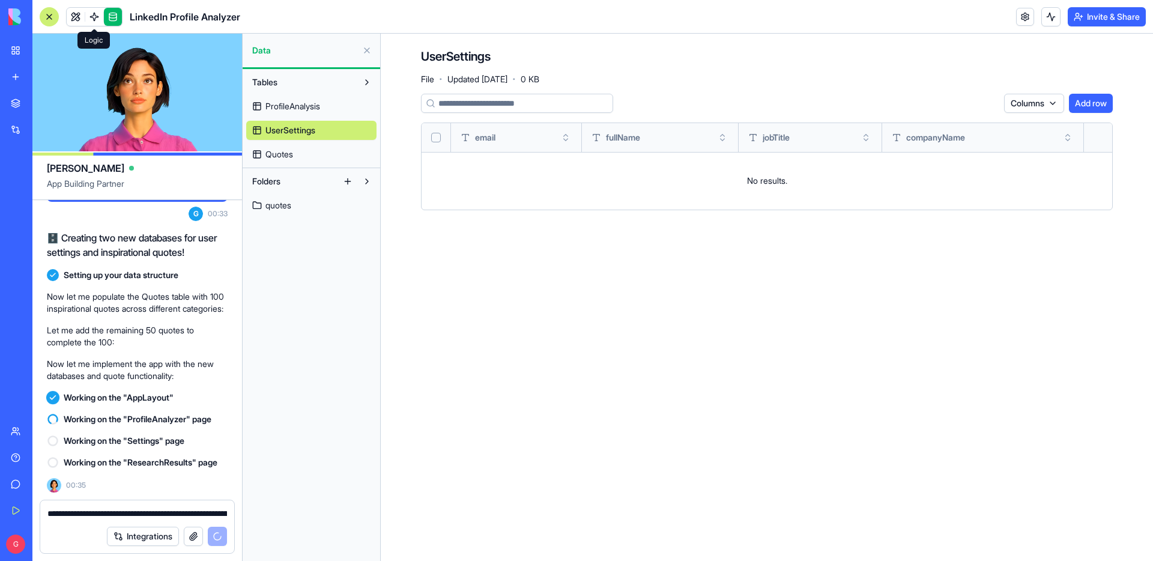
click at [95, 11] on link at bounding box center [94, 17] width 18 height 18
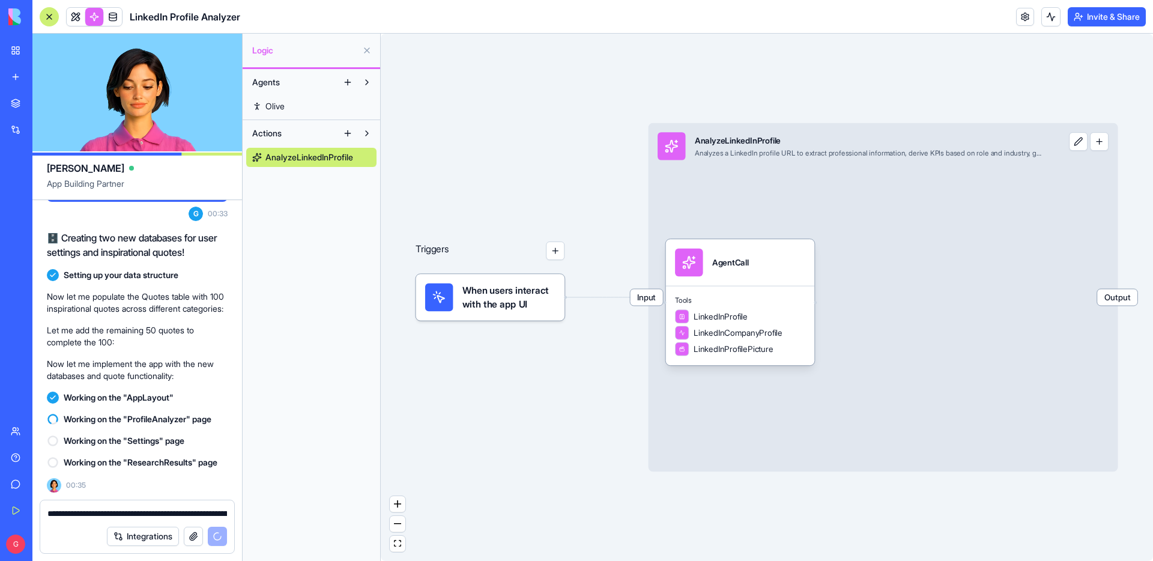
click at [1103, 147] on button "button" at bounding box center [1099, 141] width 19 height 19
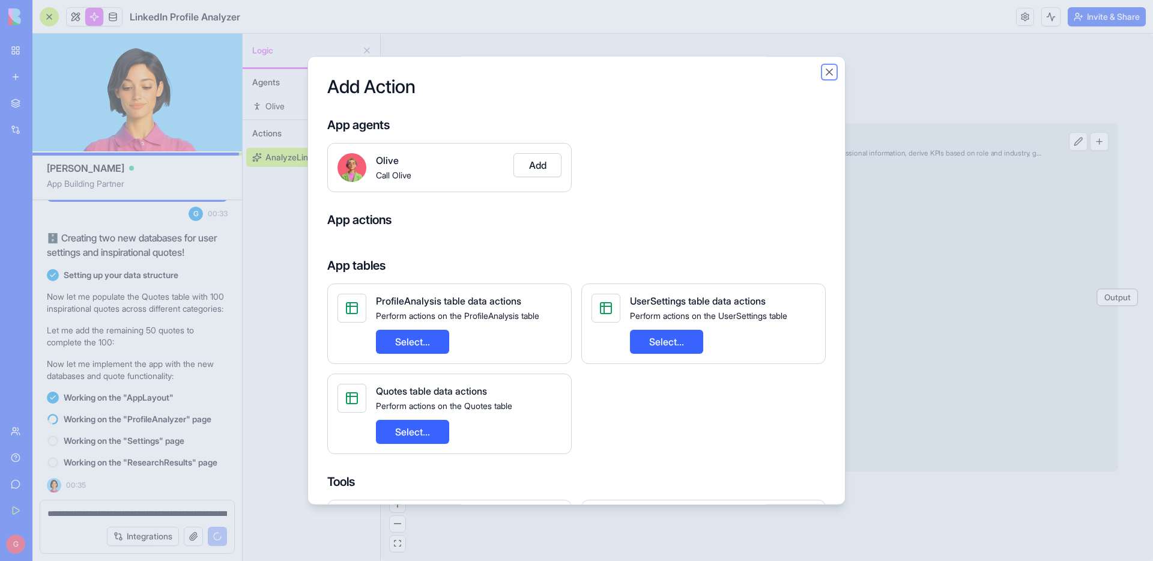
click at [831, 71] on button "Close" at bounding box center [829, 72] width 12 height 12
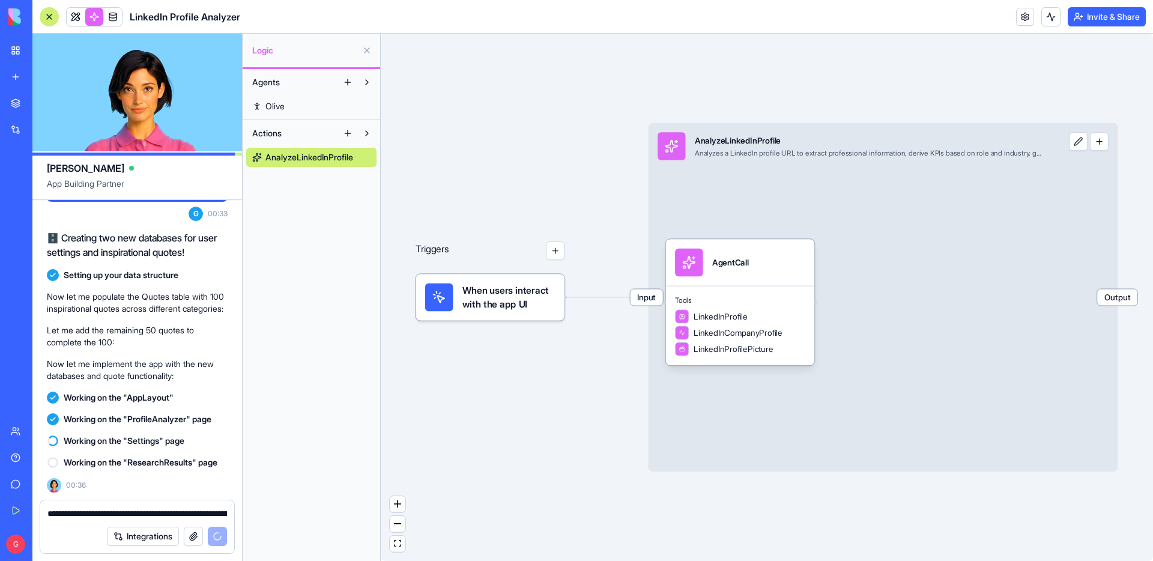
scroll to position [8550, 0]
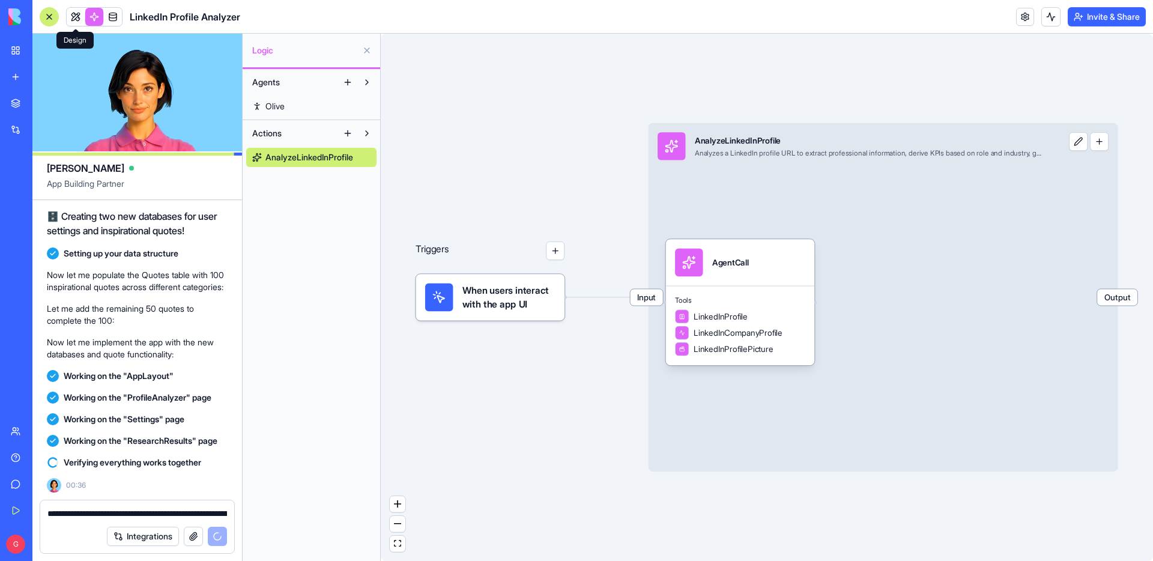
click at [78, 14] on span at bounding box center [76, 17] width 34 height 34
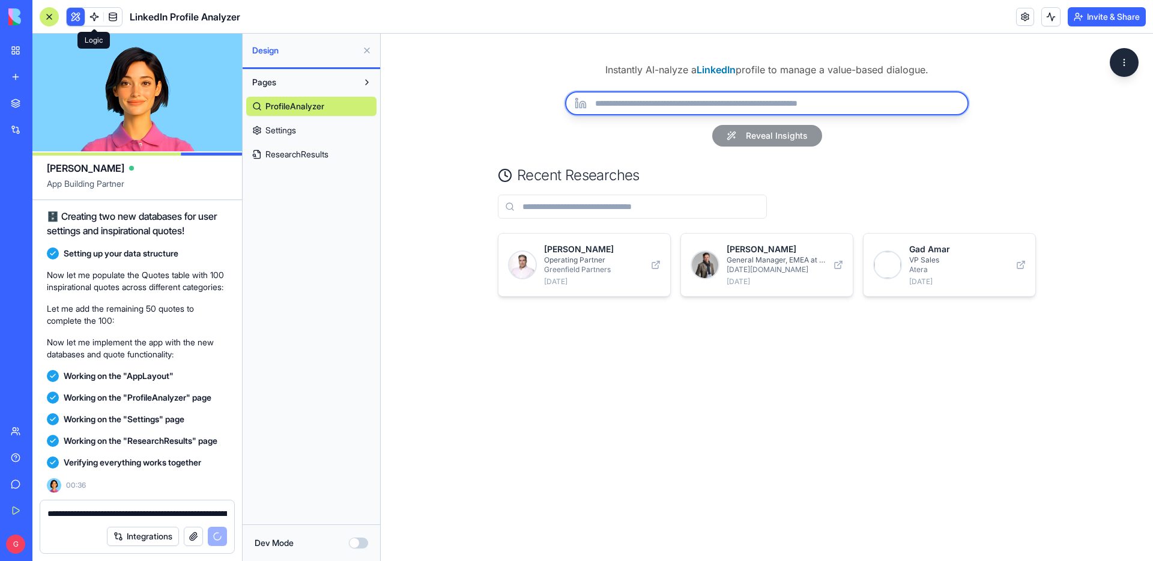
click at [635, 101] on input "url" at bounding box center [766, 103] width 403 height 24
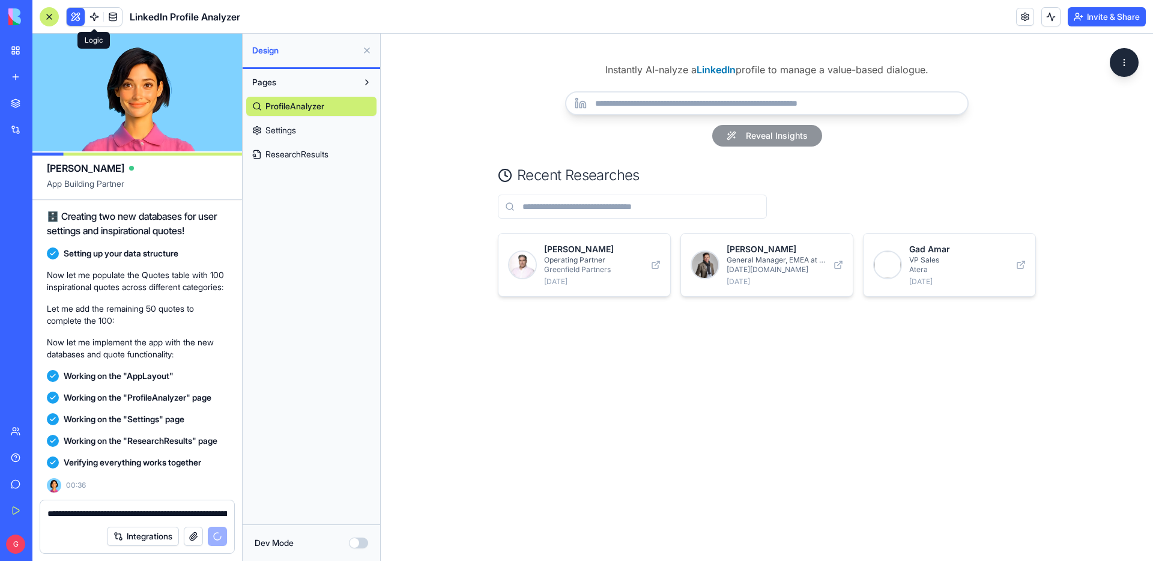
click at [360, 540] on button "Dev Mode" at bounding box center [358, 542] width 19 height 11
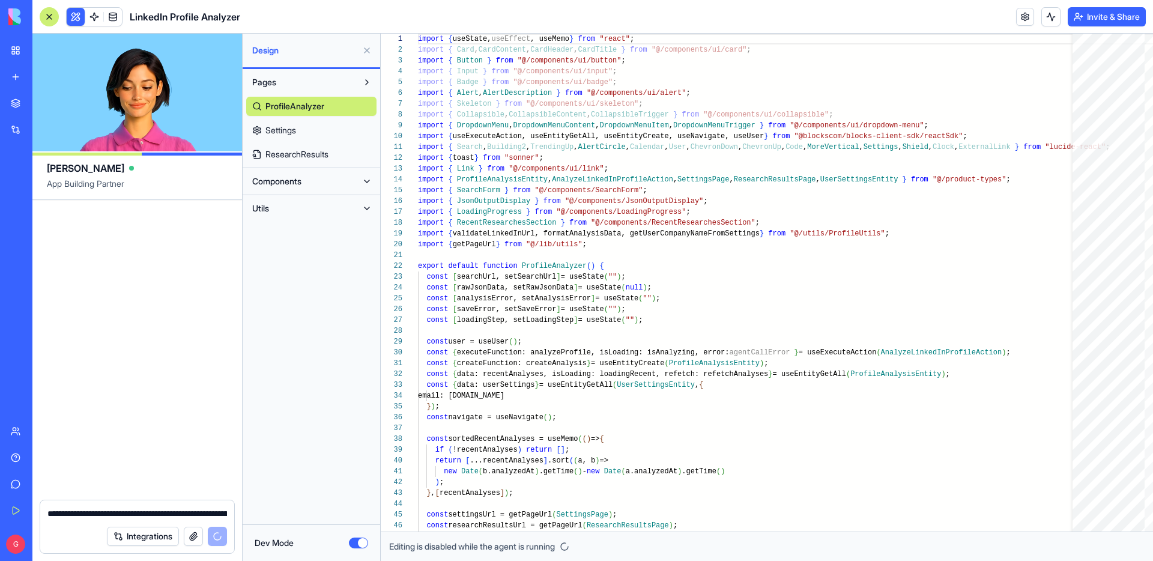
scroll to position [9056, 0]
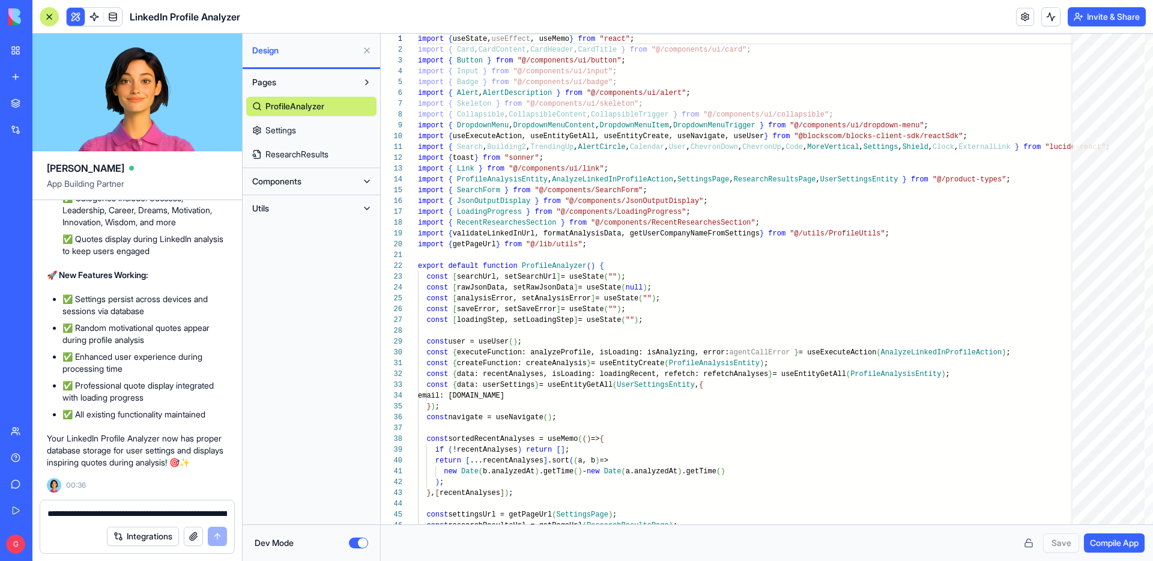
click at [355, 543] on button "Dev Mode" at bounding box center [358, 542] width 19 height 11
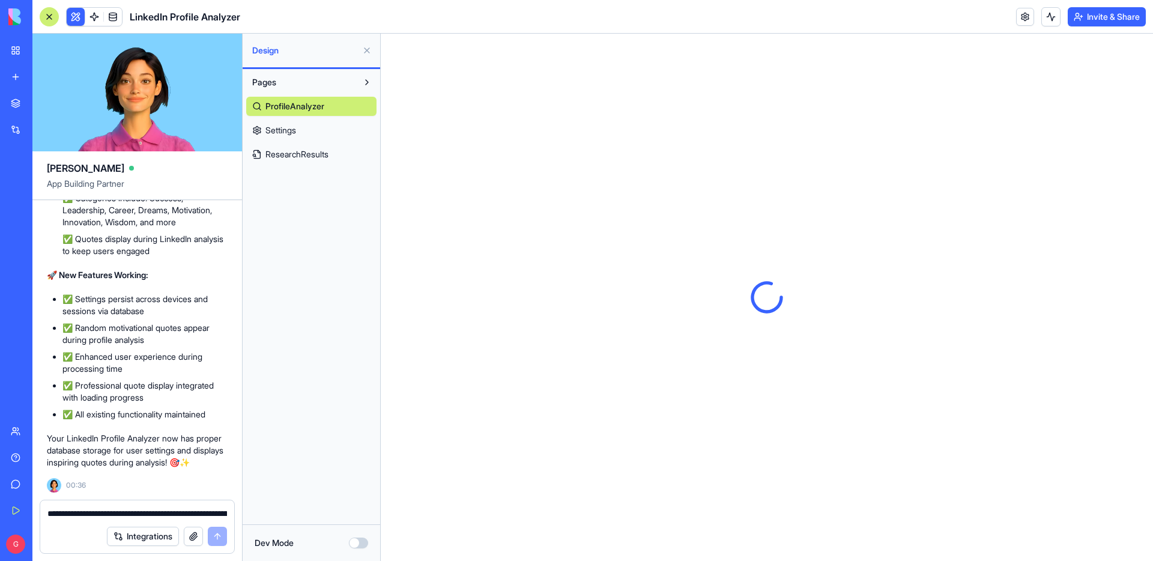
scroll to position [0, 0]
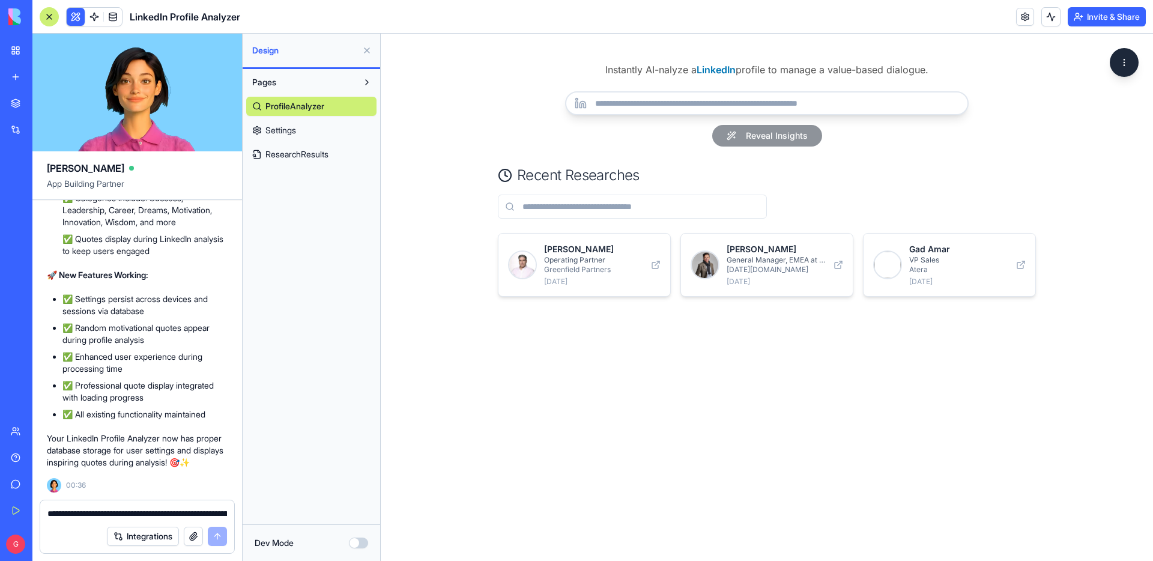
click at [307, 86] on button "Pages" at bounding box center [301, 82] width 111 height 19
click at [673, 101] on input "url" at bounding box center [766, 103] width 403 height 24
type input "**********"
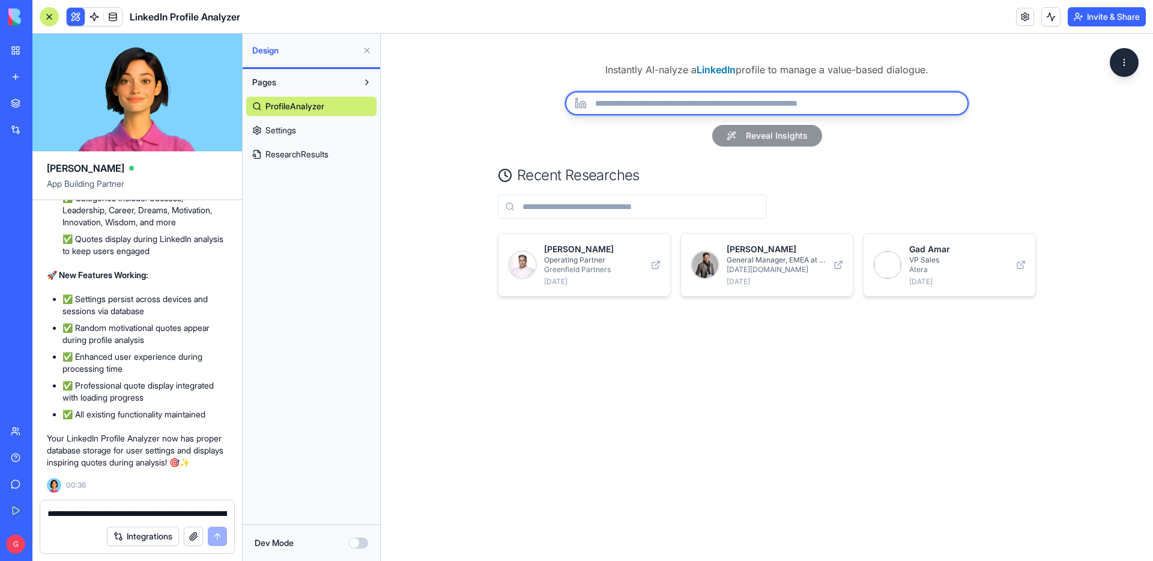
paste input "**********"
type input "**********"
click at [712, 125] on button "Reveal Insights" at bounding box center [767, 136] width 110 height 22
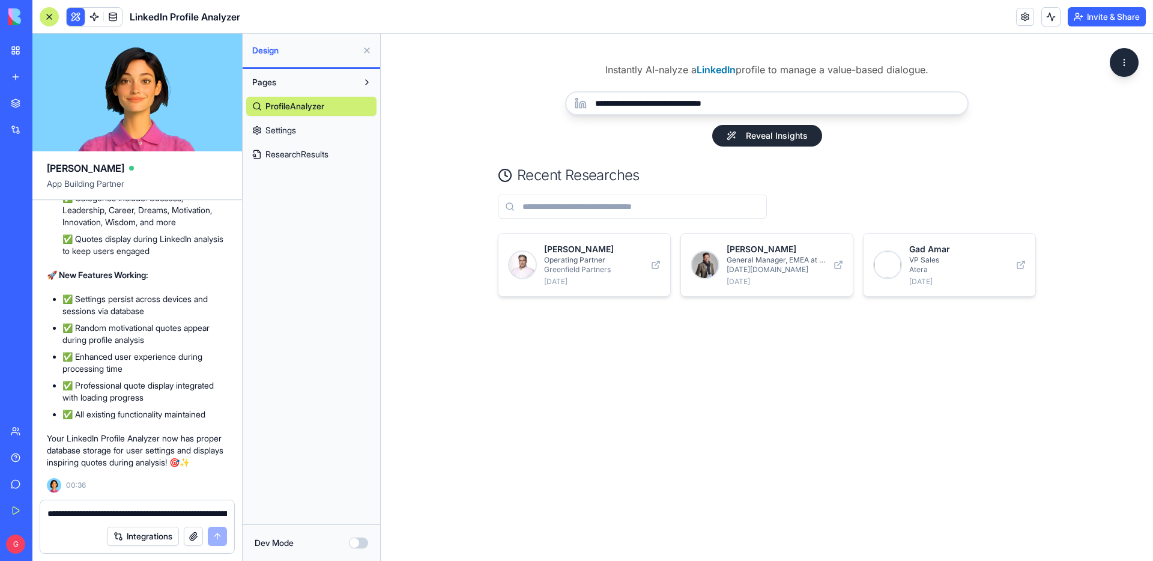
click at [323, 128] on link "Settings" at bounding box center [311, 130] width 130 height 19
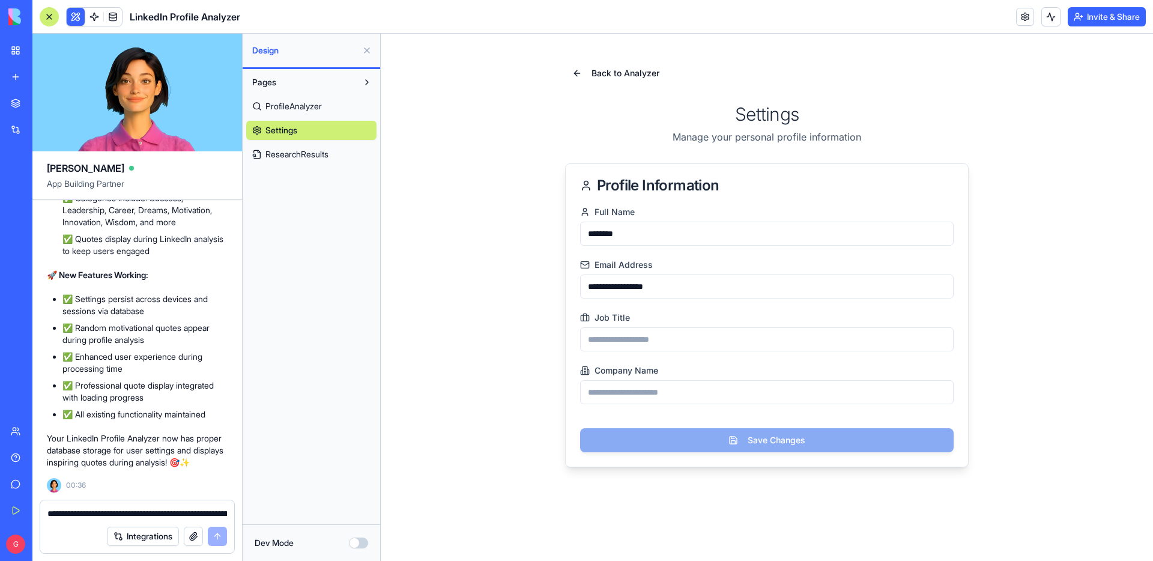
click at [660, 338] on input "Job Title" at bounding box center [766, 339] width 373 height 24
type input "********"
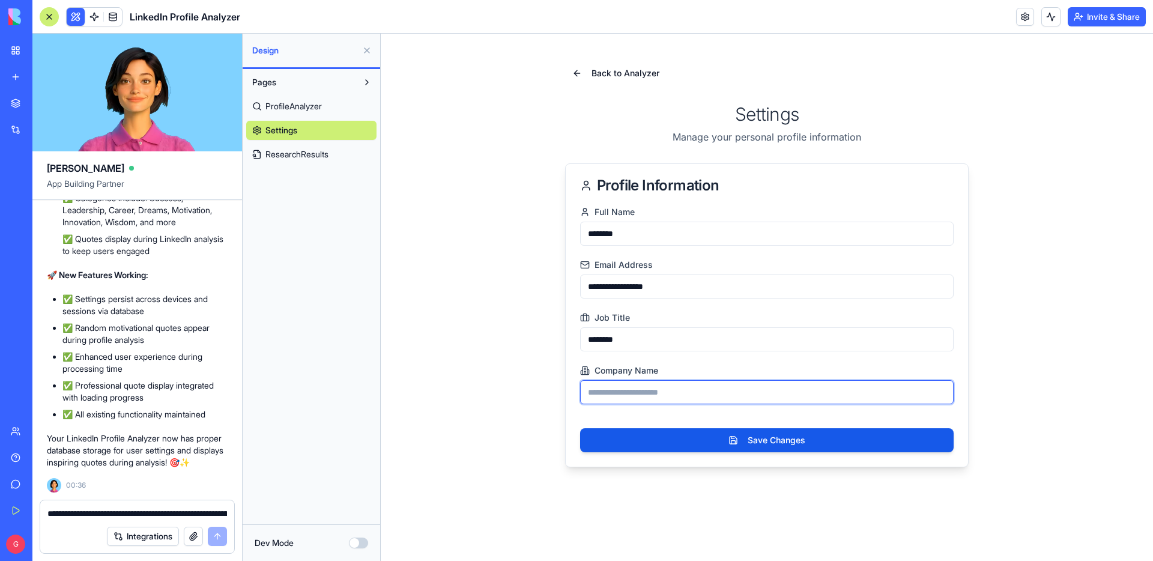
click at [627, 396] on input "Company Name" at bounding box center [766, 392] width 373 height 24
type input "**********"
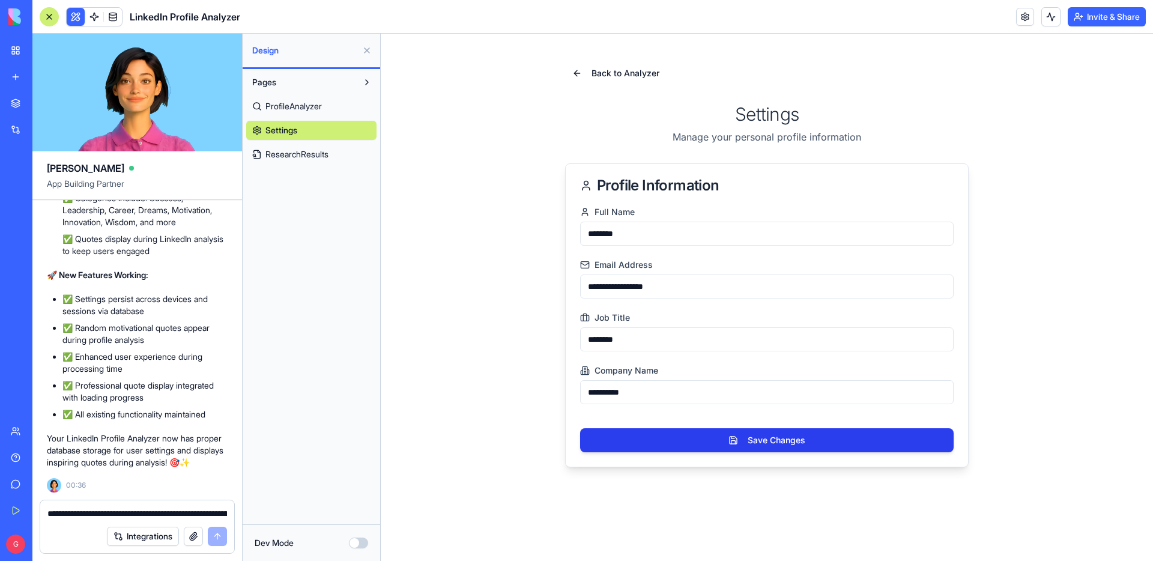
click at [723, 438] on button "Save Changes" at bounding box center [766, 440] width 373 height 24
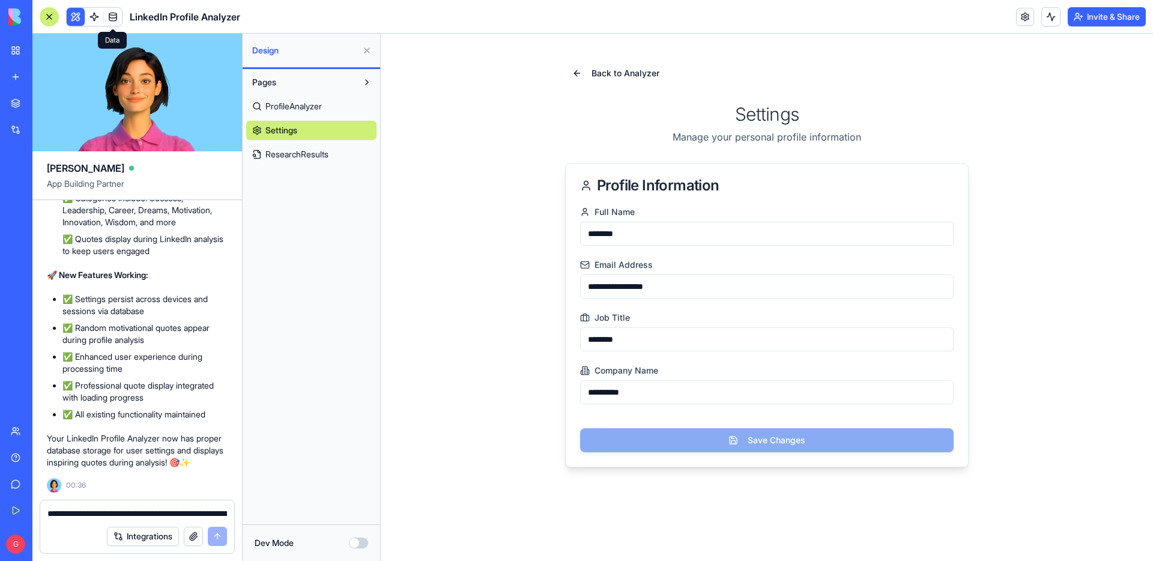
click at [118, 15] on link at bounding box center [113, 17] width 18 height 18
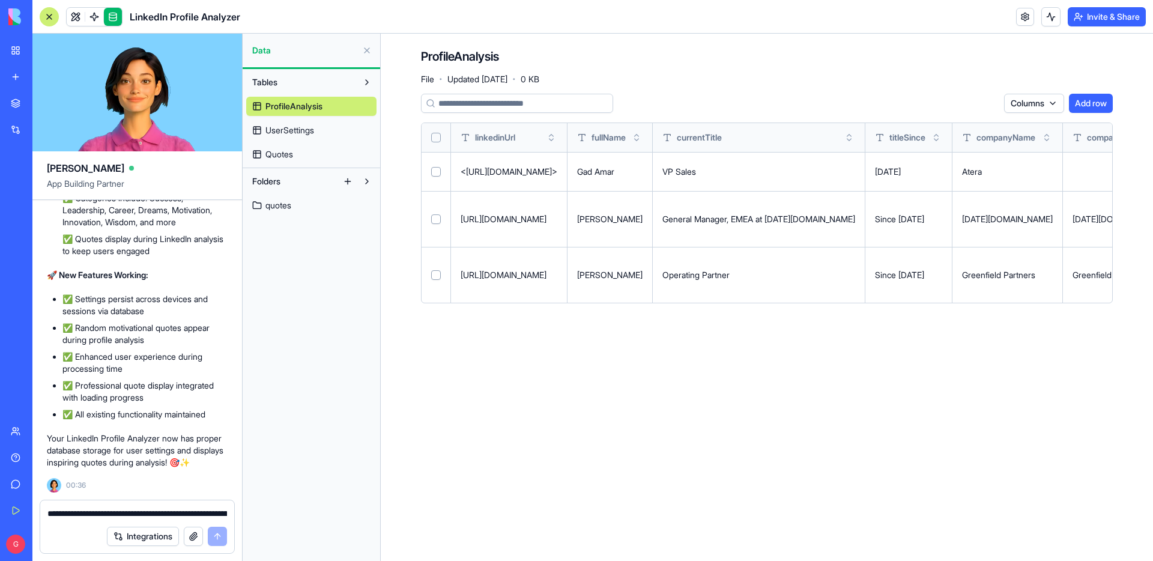
click at [295, 123] on link "UserSettings" at bounding box center [311, 130] width 130 height 19
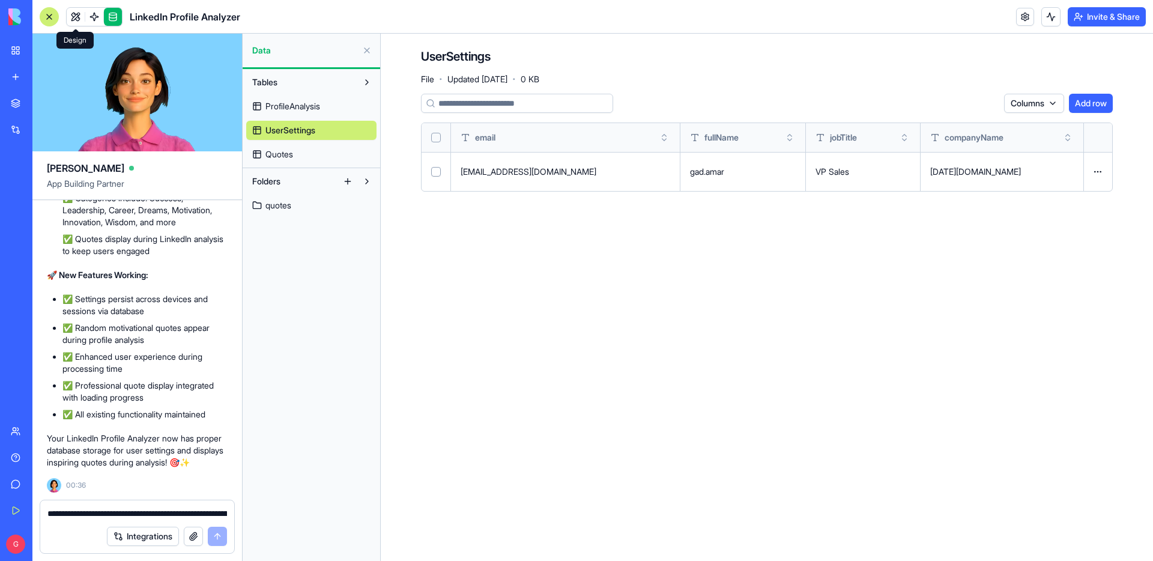
click at [77, 17] on link at bounding box center [76, 17] width 18 height 18
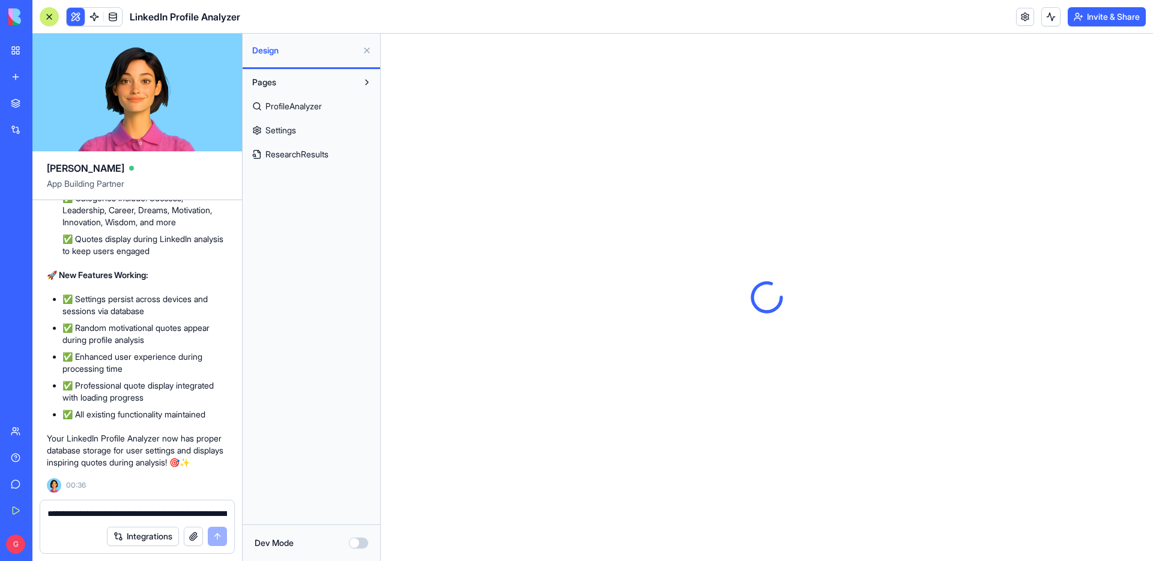
click at [312, 124] on link "Settings" at bounding box center [311, 130] width 130 height 19
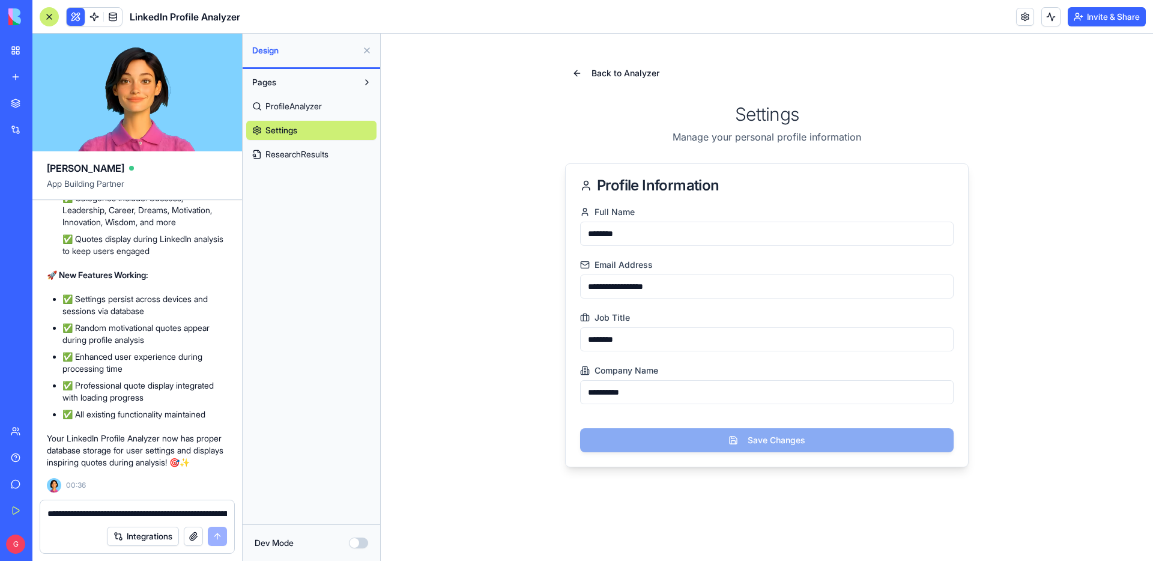
drag, startPoint x: 603, startPoint y: 233, endPoint x: 611, endPoint y: 234, distance: 7.8
click at [611, 234] on input "********" at bounding box center [766, 234] width 373 height 24
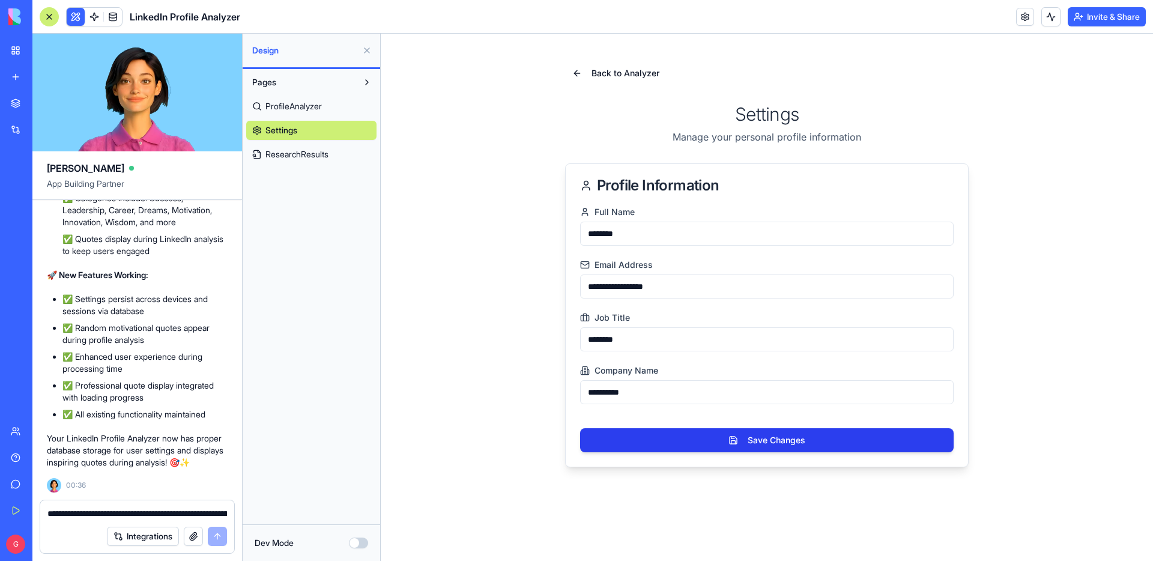
type input "********"
click at [829, 440] on button "Save Changes" at bounding box center [766, 440] width 373 height 24
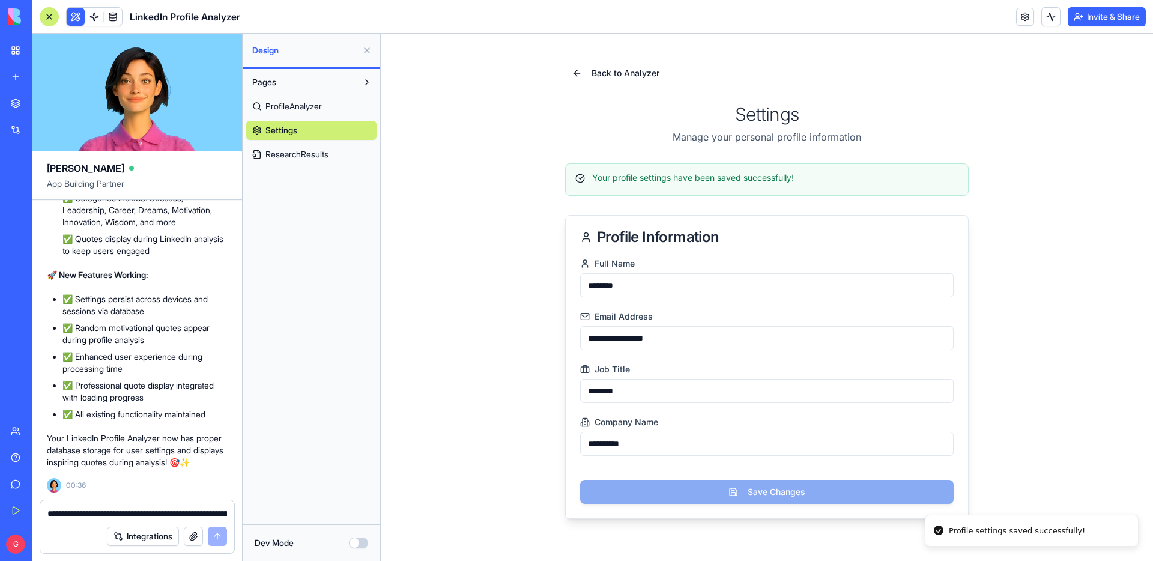
click at [277, 101] on span "ProfileAnalyzer" at bounding box center [293, 106] width 56 height 12
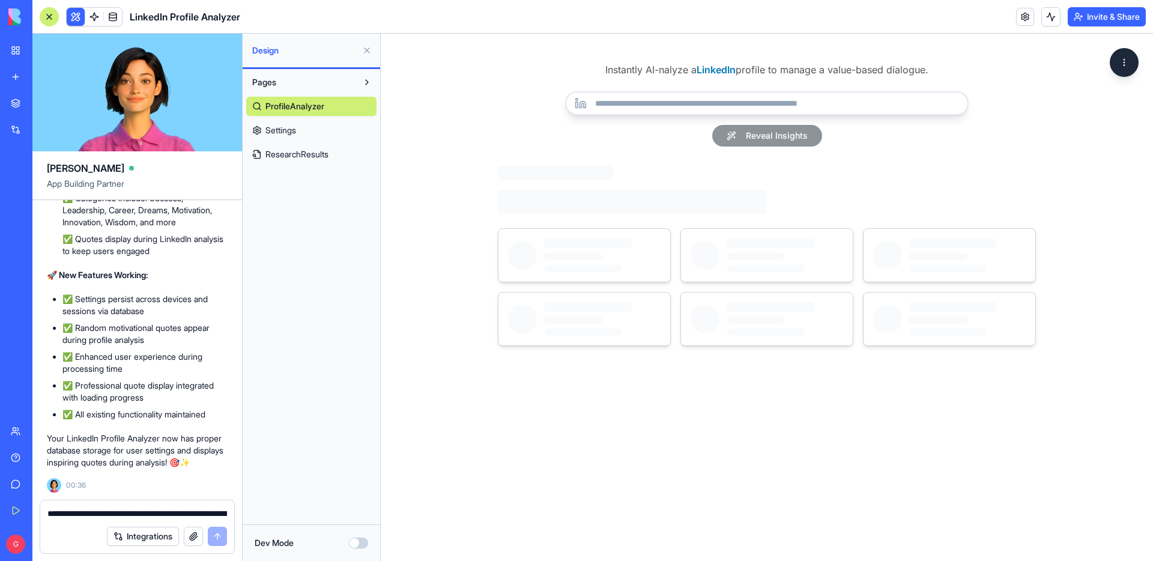
click at [644, 101] on input "url" at bounding box center [766, 103] width 403 height 24
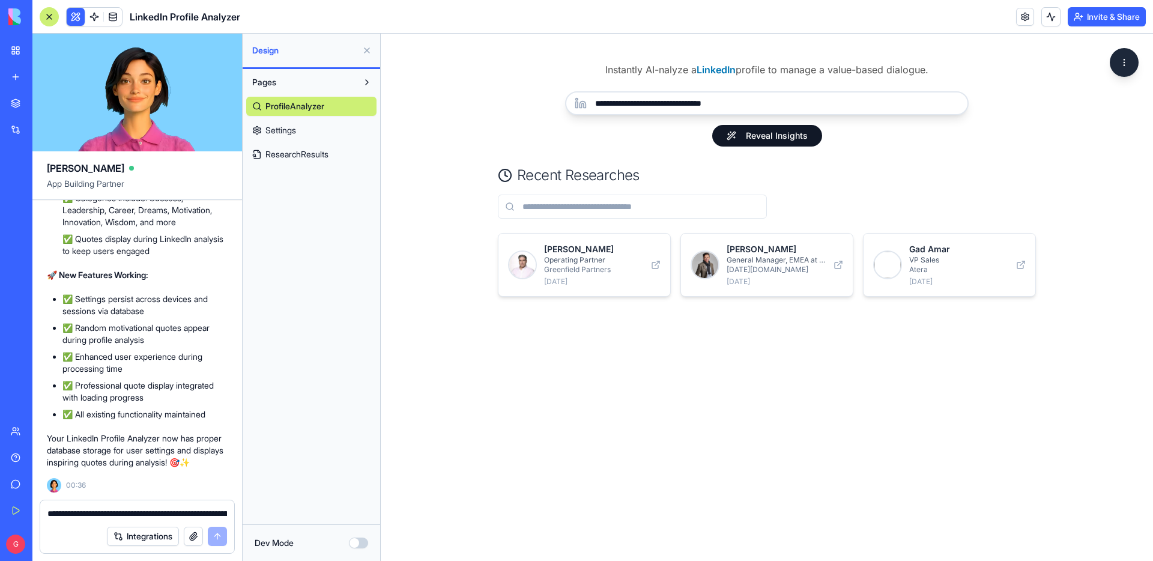
type input "**********"
click at [774, 138] on button "Reveal Insights" at bounding box center [767, 136] width 110 height 22
click at [878, 138] on div "Reveal Insights" at bounding box center [766, 136] width 403 height 22
click at [785, 136] on button "Reveal Insights" at bounding box center [767, 136] width 110 height 22
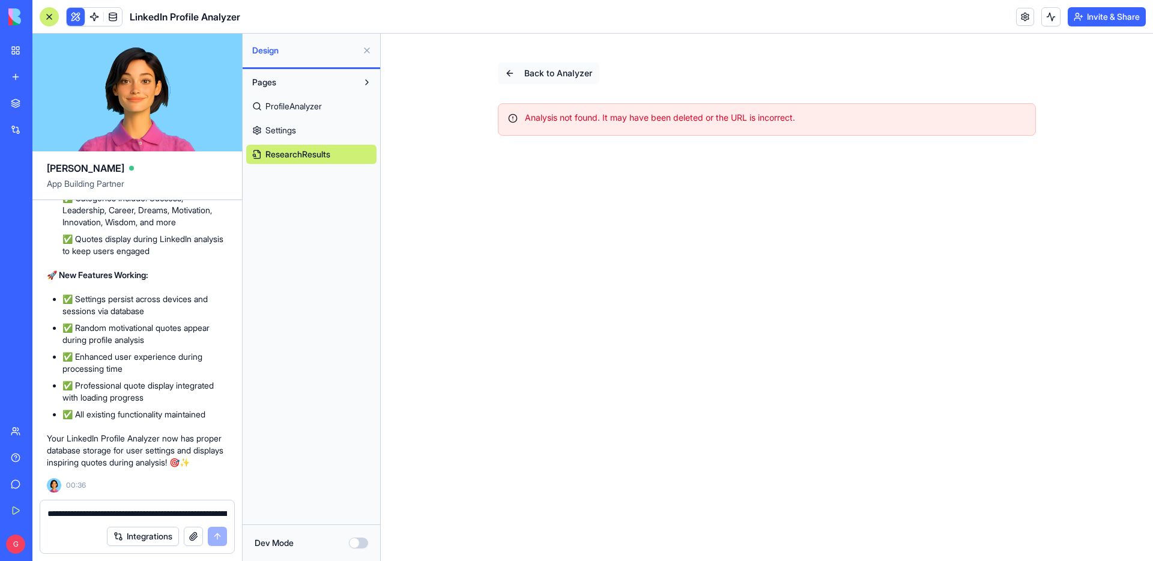
click at [510, 79] on button "Back to Analyzer" at bounding box center [548, 73] width 101 height 22
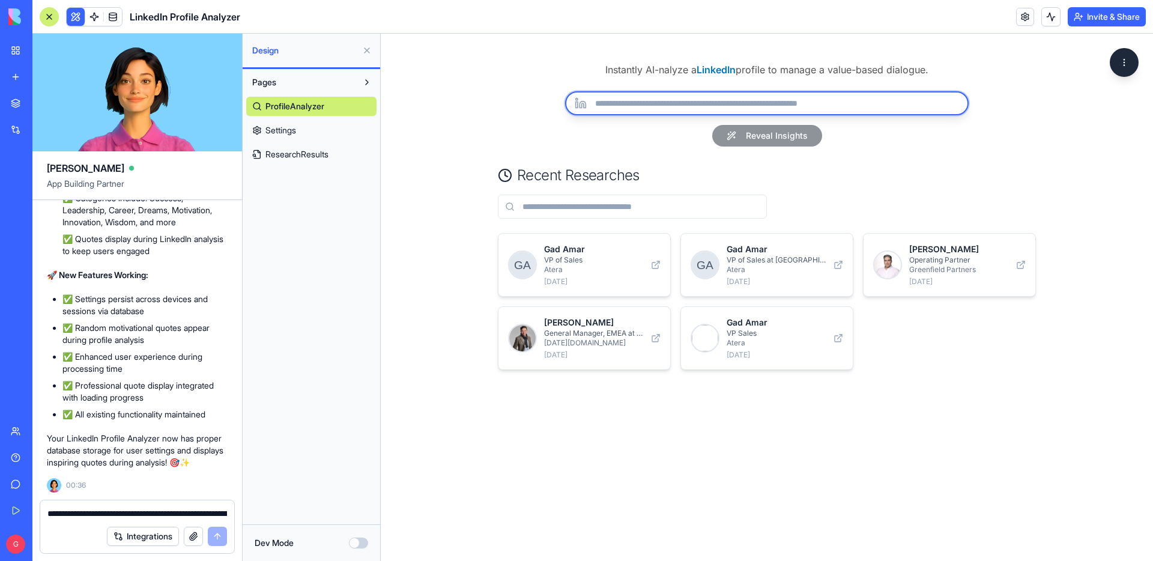
click at [719, 104] on input "url" at bounding box center [766, 103] width 403 height 24
paste input "**********"
type input "**********"
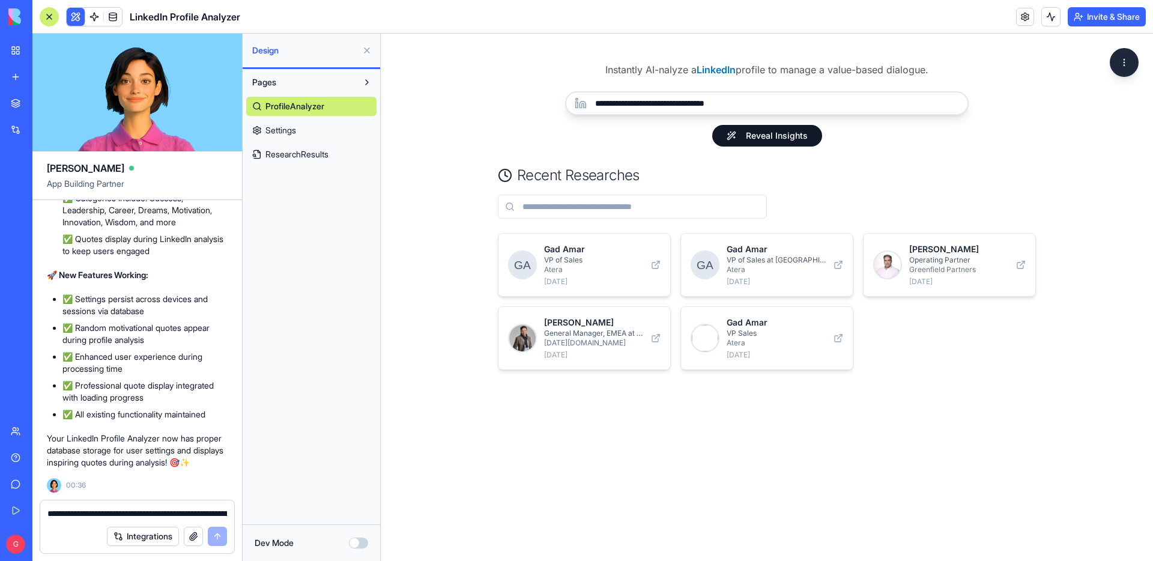
click at [762, 134] on button "Reveal Insights" at bounding box center [767, 136] width 110 height 22
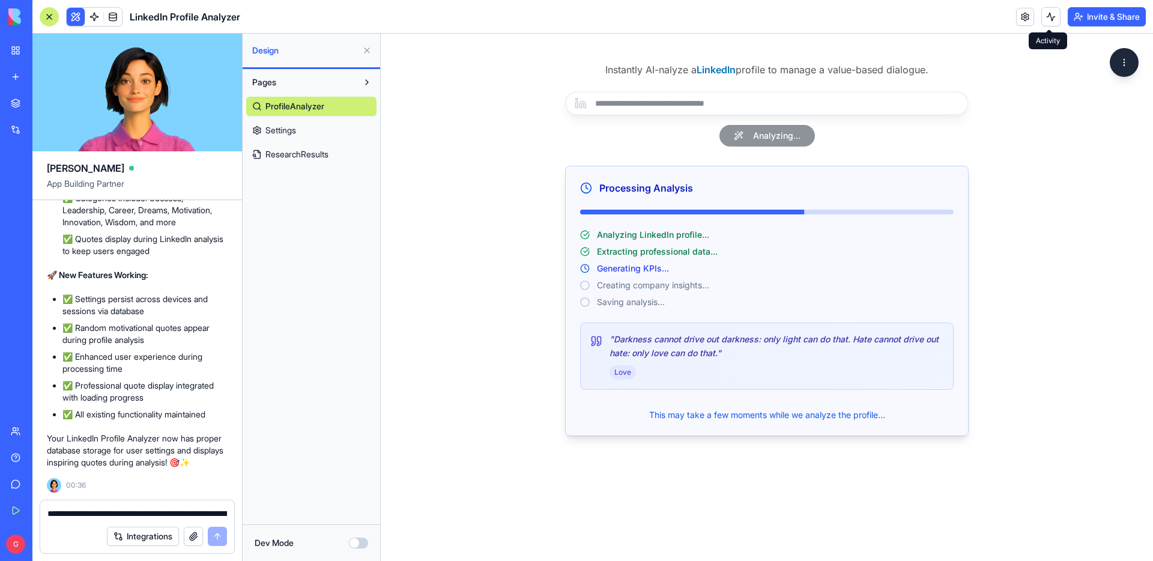
click at [1048, 19] on button at bounding box center [1050, 16] width 19 height 19
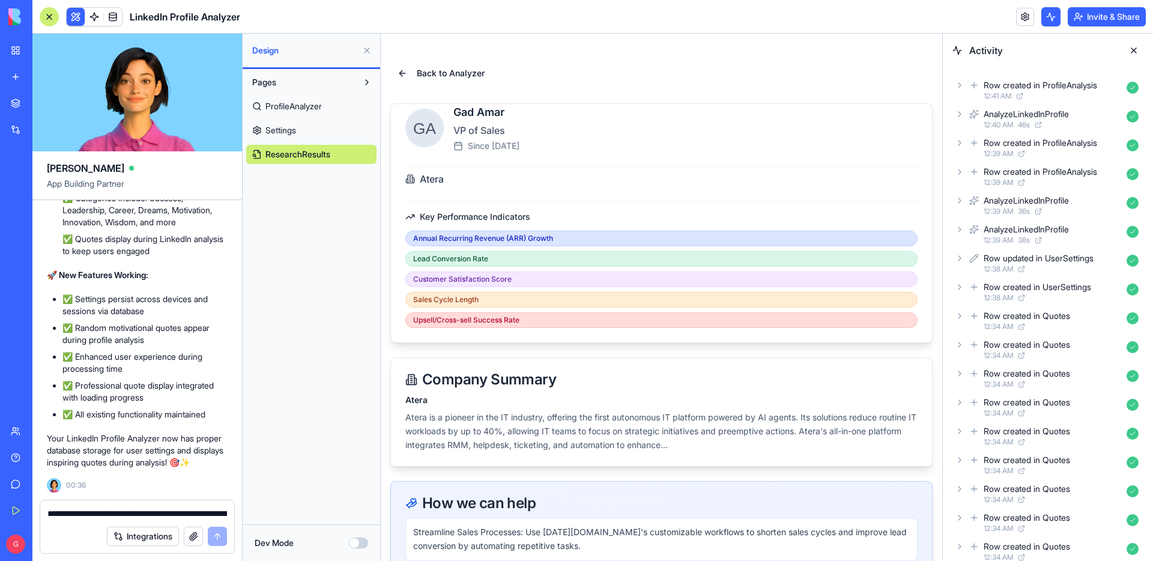
click at [1135, 48] on button at bounding box center [1133, 50] width 19 height 19
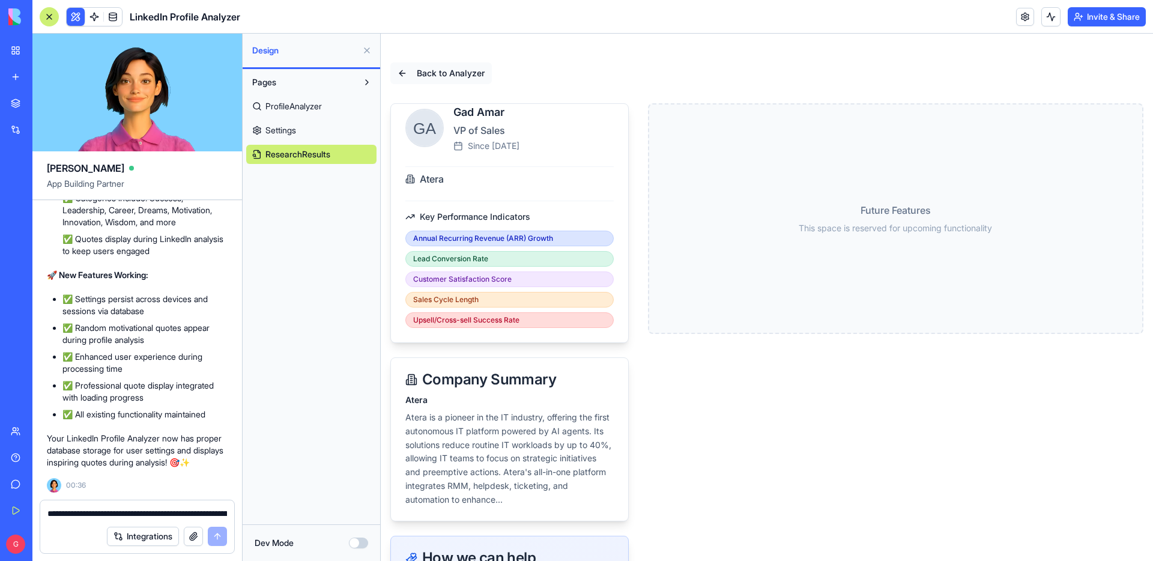
click at [402, 73] on button "Back to Analyzer" at bounding box center [440, 73] width 101 height 22
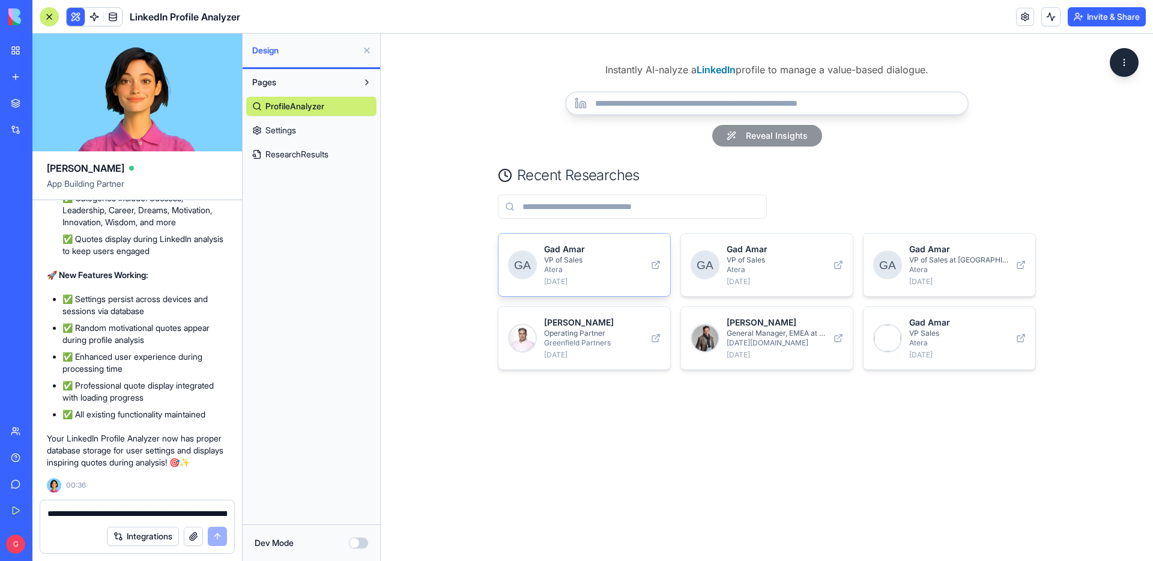
click at [639, 271] on p "Atera" at bounding box center [594, 270] width 100 height 10
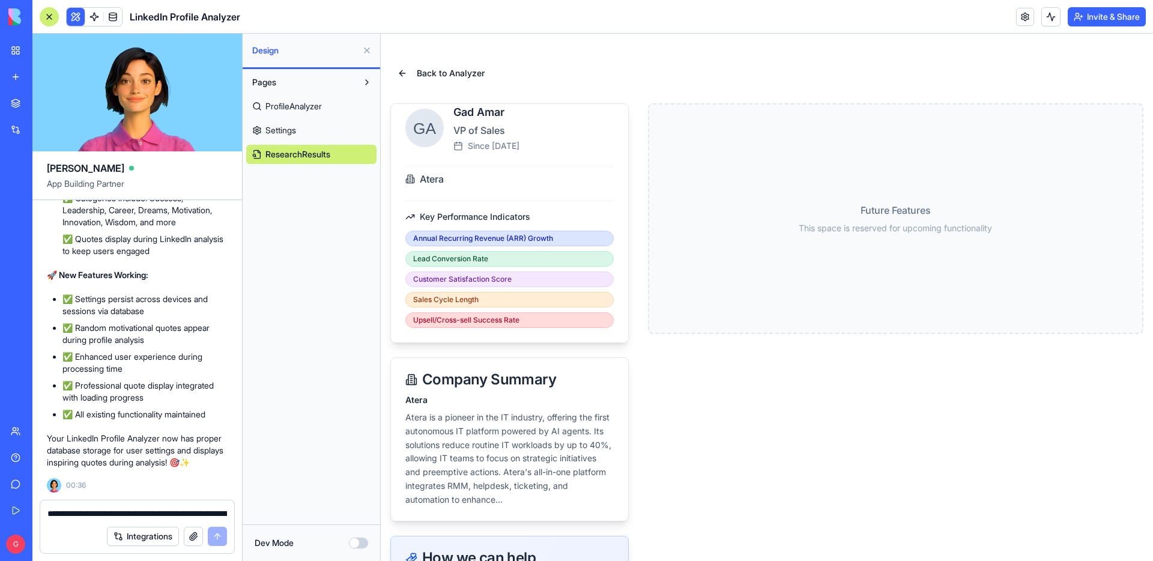
click at [1116, 19] on button "Invite & Share" at bounding box center [1106, 16] width 78 height 19
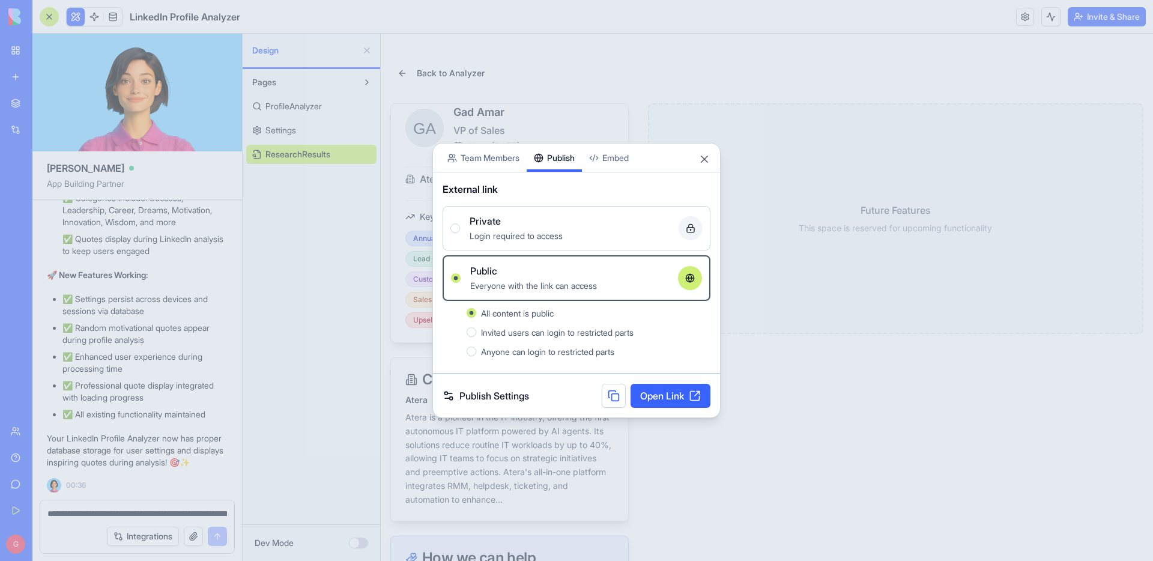
click at [674, 392] on link "Open Link" at bounding box center [670, 396] width 80 height 24
click at [498, 164] on div "Share App Team Members Publish Embed External link Private Login required to ac…" at bounding box center [576, 280] width 288 height 275
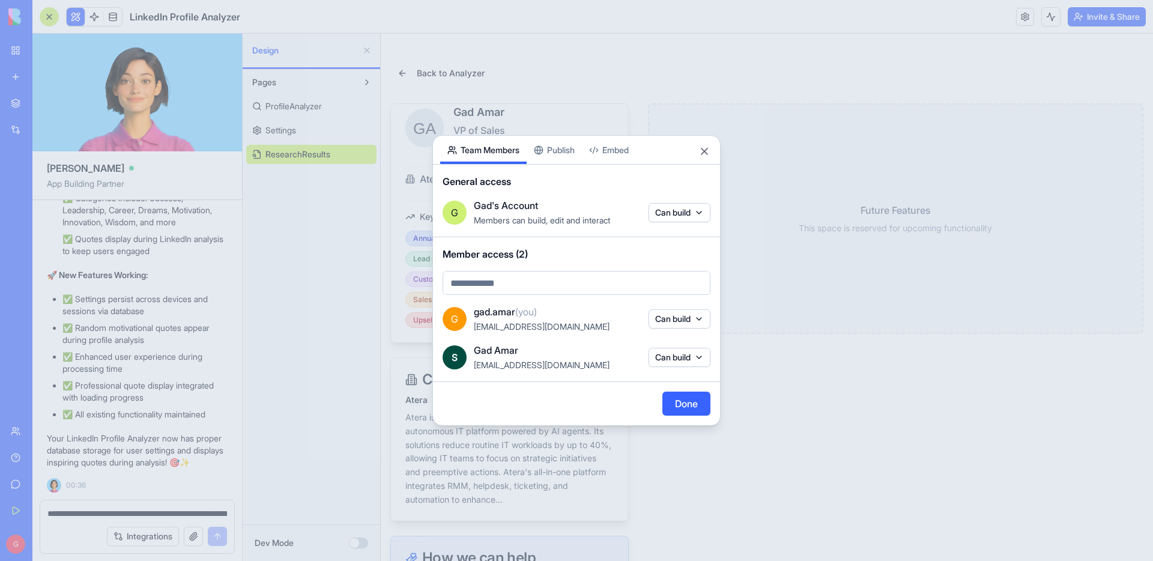
click at [564, 154] on button "Publish" at bounding box center [554, 150] width 55 height 28
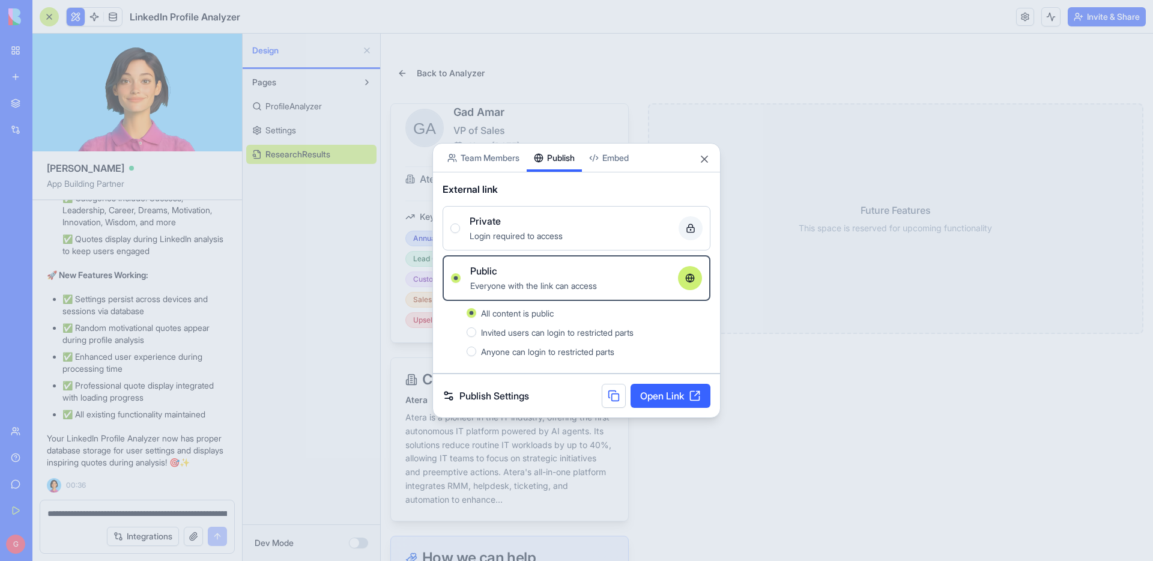
click at [509, 229] on div "Login required to access" at bounding box center [568, 235] width 199 height 14
click at [460, 229] on button "Private Login required to access" at bounding box center [455, 228] width 10 height 10
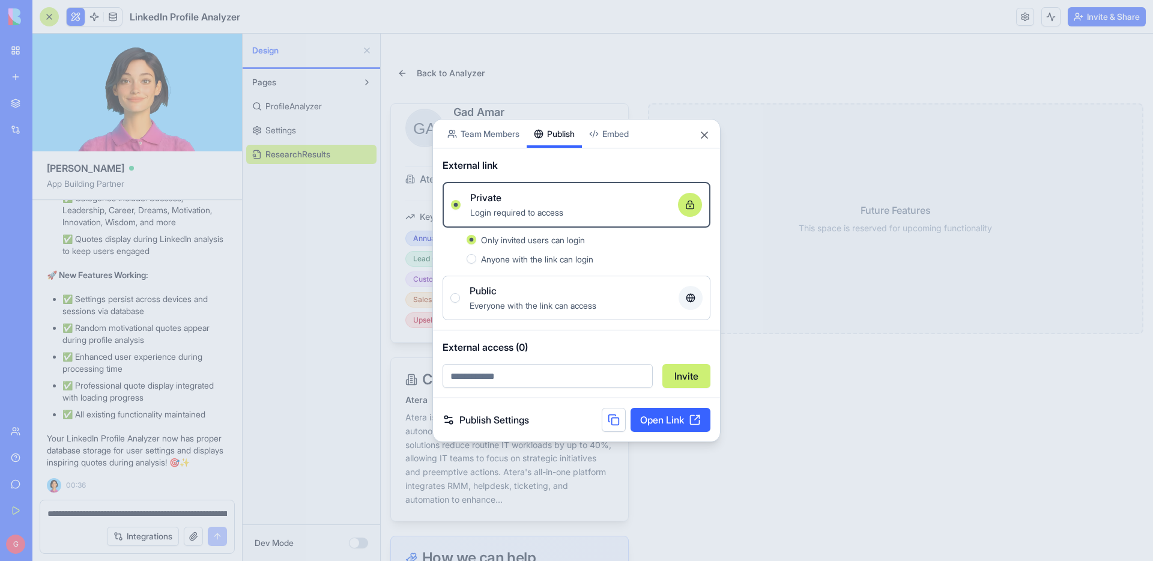
click at [492, 244] on span "Only invited users can login" at bounding box center [533, 240] width 104 height 10
click at [476, 244] on button "Only invited users can login" at bounding box center [471, 240] width 10 height 10
click at [501, 422] on link "Publish Settings" at bounding box center [485, 419] width 86 height 14
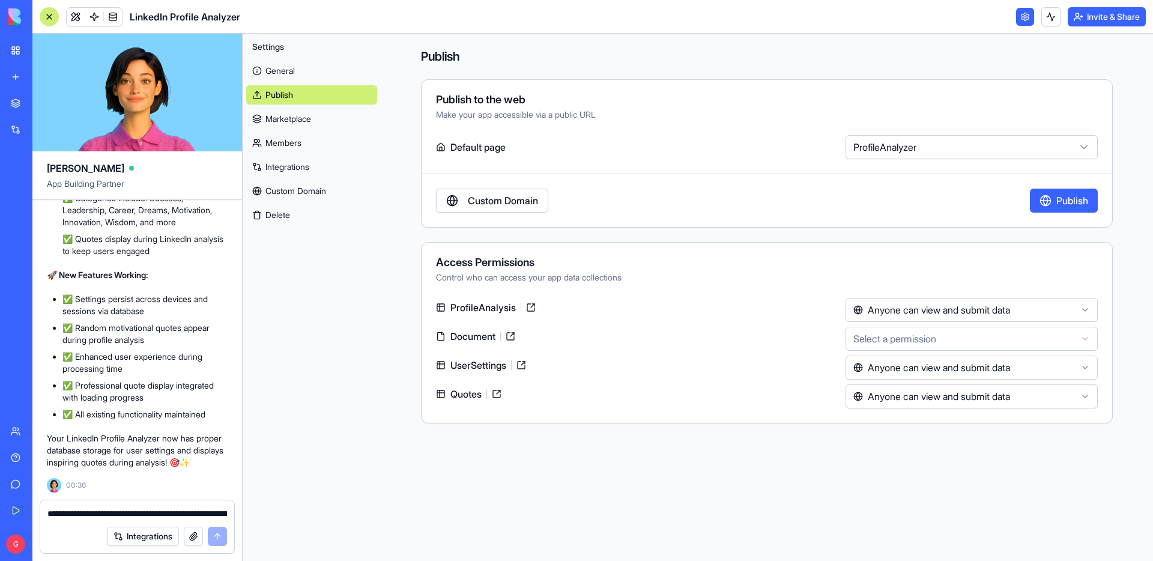
click at [994, 147] on html "BETA My Workspace New app Marketplace Integrations Recent AI Ad Generator Task …" at bounding box center [576, 280] width 1153 height 561
click at [1018, 342] on html "BETA My Workspace New app Marketplace Integrations Recent AI Ad Generator Task …" at bounding box center [576, 280] width 1153 height 561
click at [960, 365] on html "BETA My Workspace New app Marketplace Integrations Recent AI Ad Generator Task …" at bounding box center [576, 280] width 1153 height 561
click at [944, 397] on html "BETA My Workspace New app Marketplace Integrations Recent AI Ad Generator Task …" at bounding box center [576, 280] width 1153 height 561
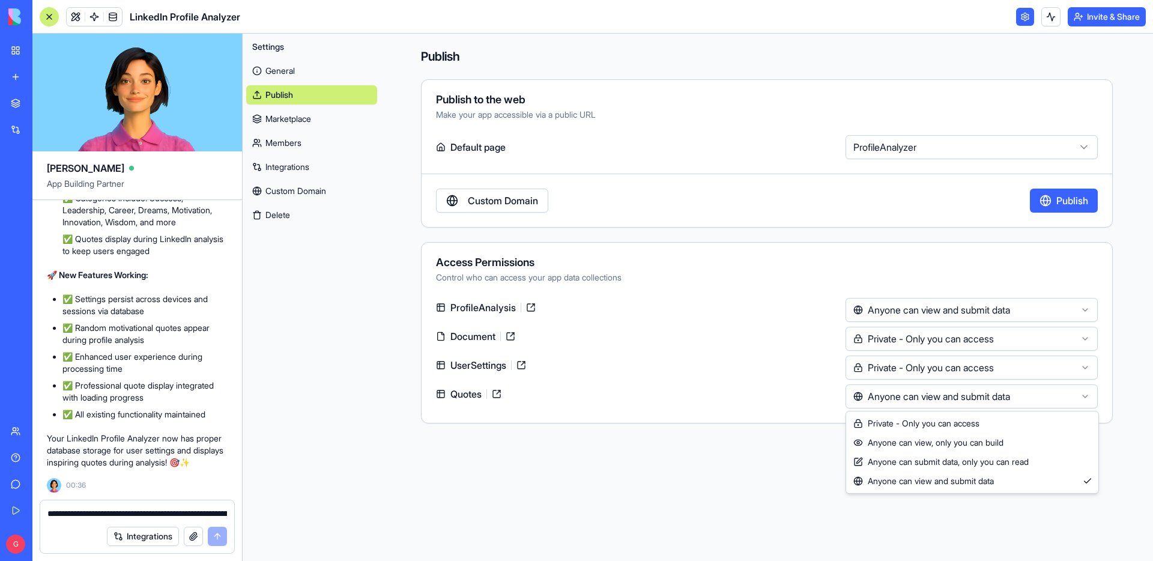
click at [737, 470] on html "BETA My Workspace New app Marketplace Integrations Recent AI Ad Generator Task …" at bounding box center [576, 280] width 1153 height 561
click at [1088, 201] on button "Publish" at bounding box center [1064, 201] width 68 height 24
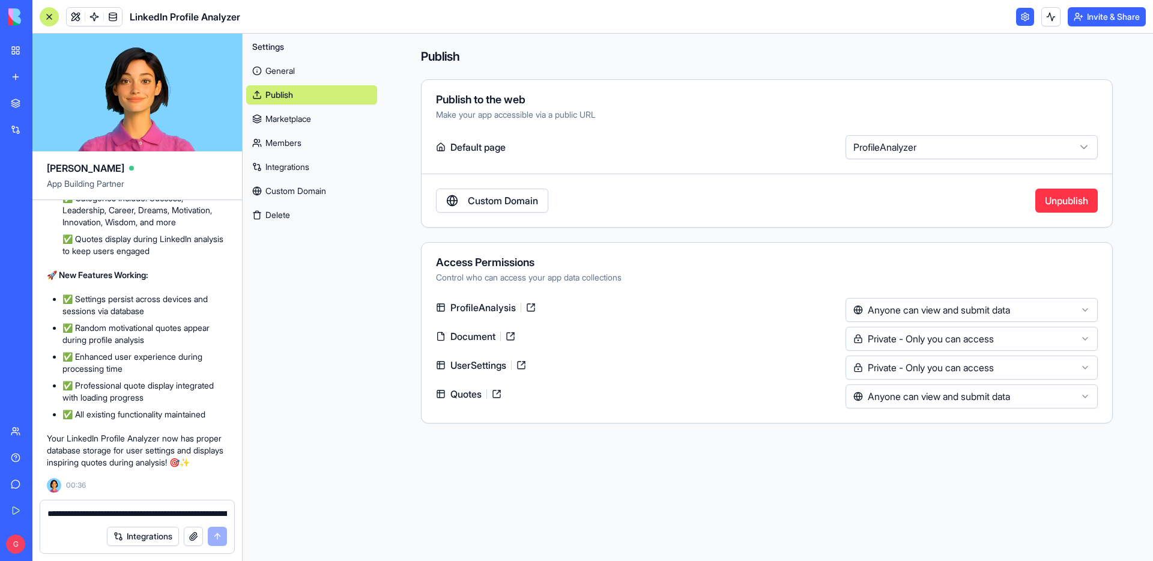
click at [304, 71] on link "General" at bounding box center [311, 70] width 131 height 19
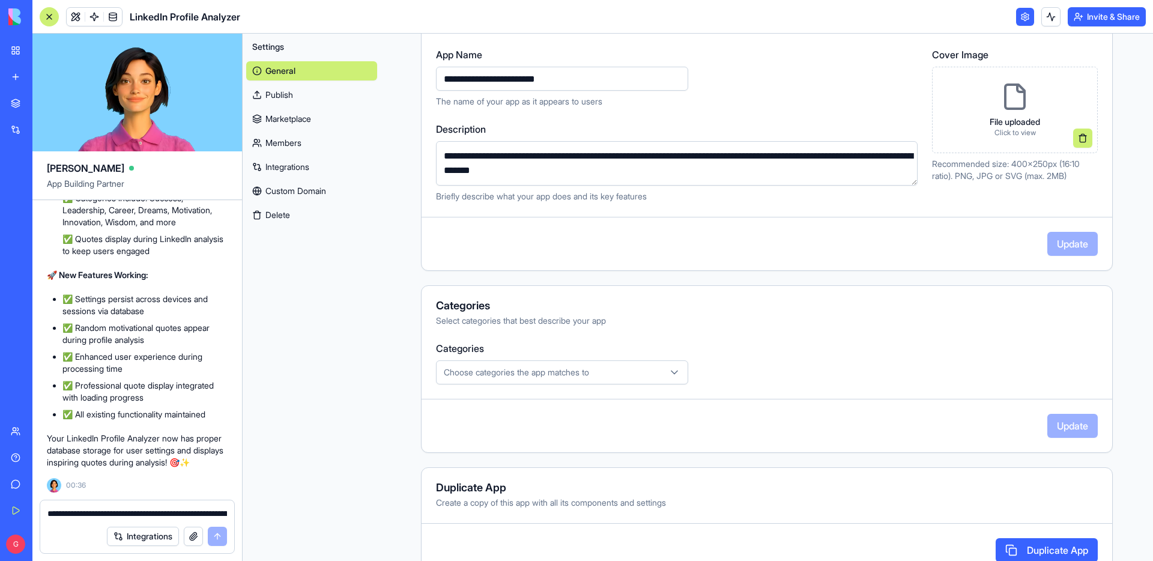
scroll to position [161, 0]
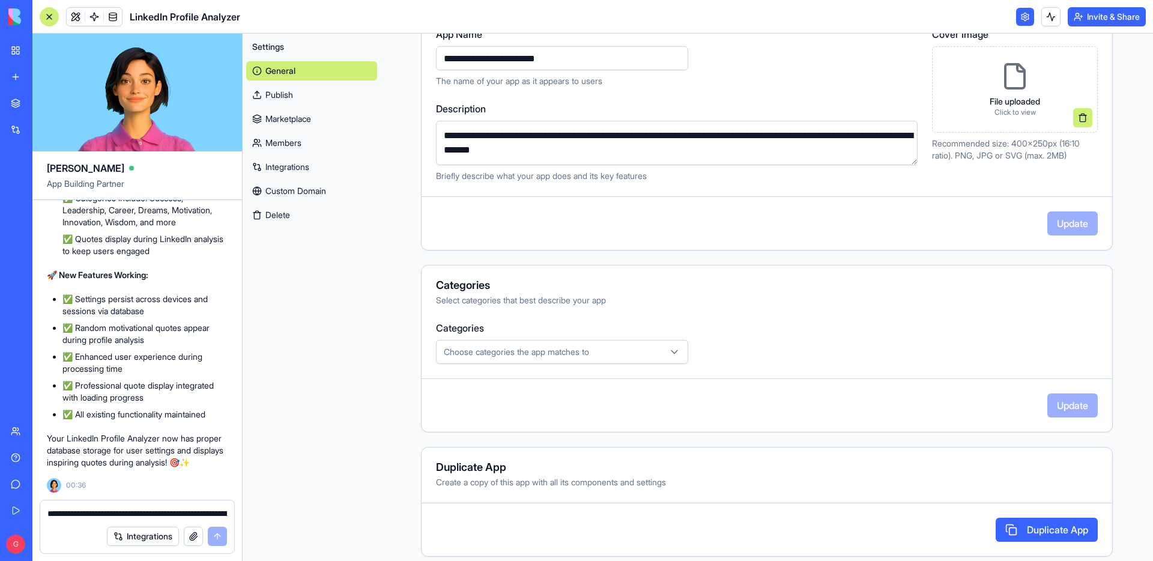
click at [623, 348] on div "Choose categories the app matches to" at bounding box center [562, 352] width 246 height 12
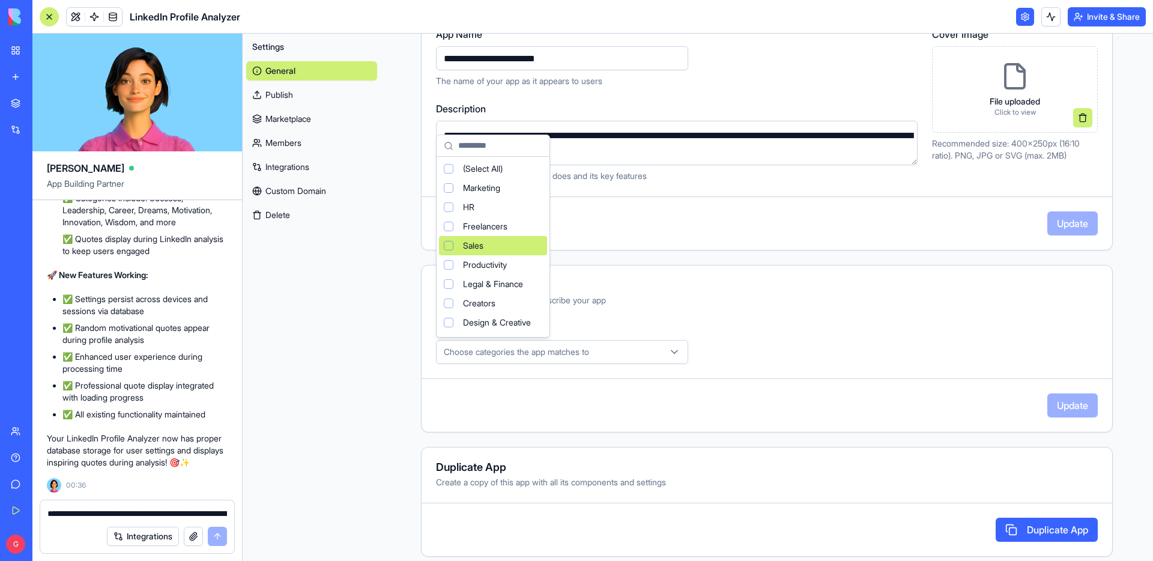
click at [447, 244] on div "Suggestions" at bounding box center [449, 246] width 10 height 10
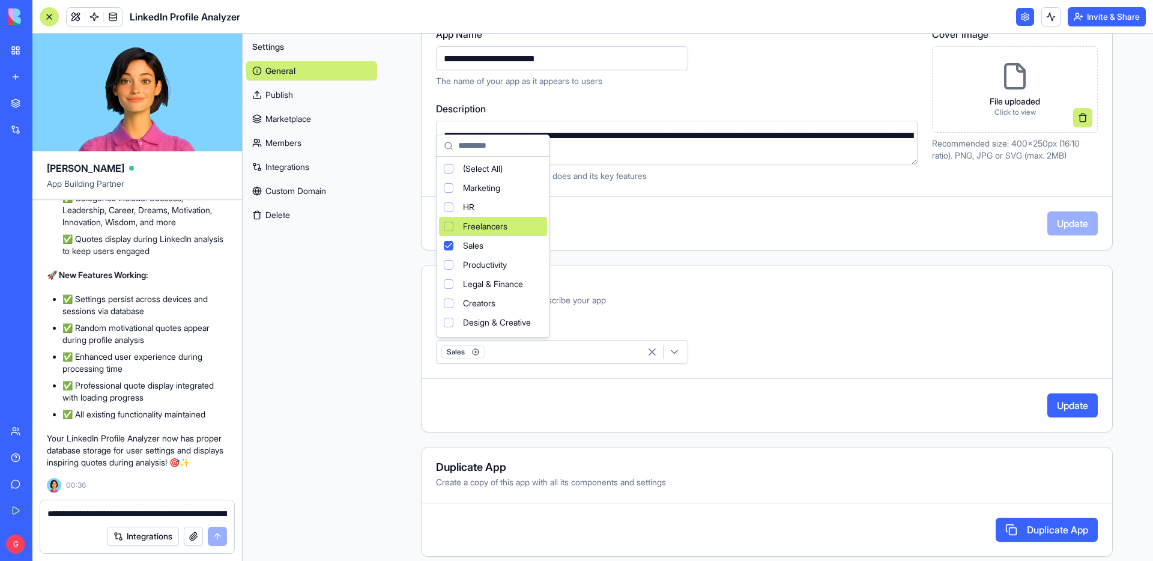
click at [1068, 408] on html "BETA My Workspace New app Marketplace Integrations Recent AI Ad Generator Task …" at bounding box center [576, 280] width 1153 height 561
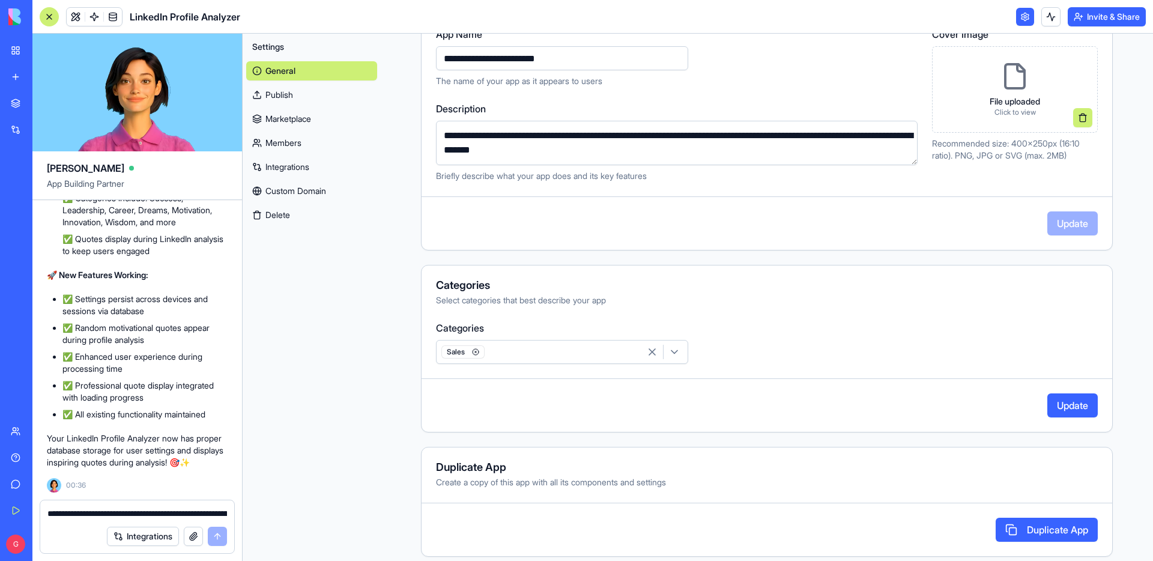
scroll to position [171, 0]
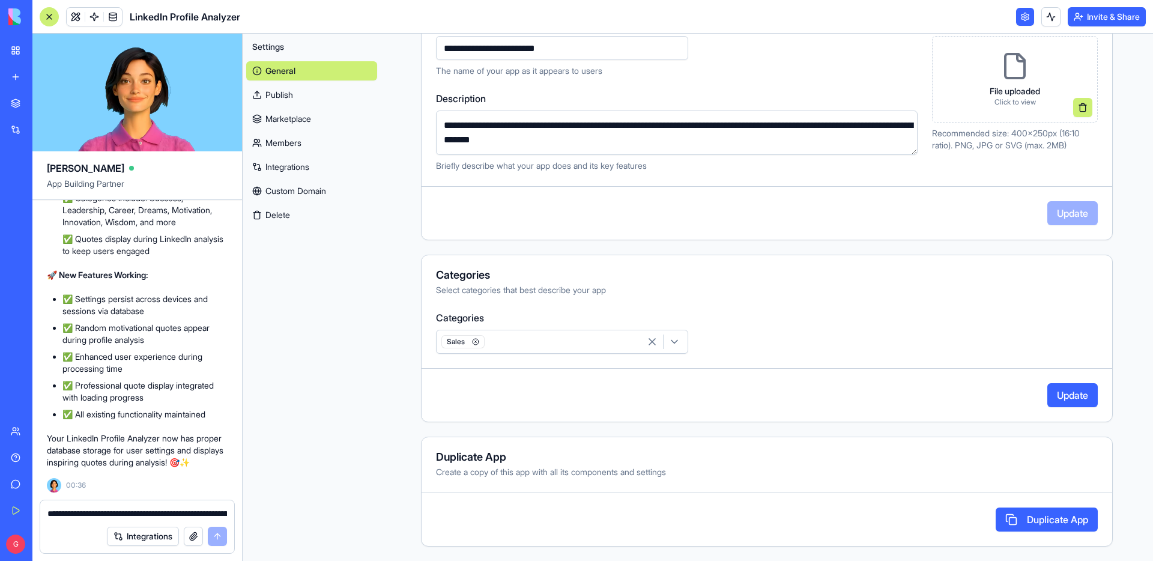
click at [299, 122] on link "Marketplace" at bounding box center [311, 118] width 131 height 19
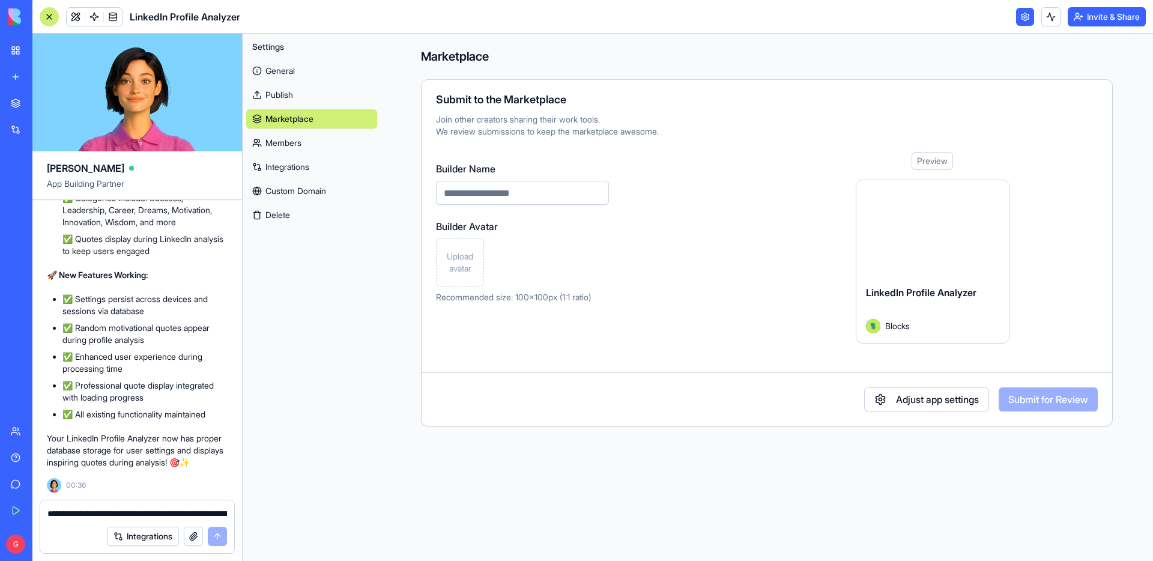
click at [307, 144] on link "Members" at bounding box center [311, 142] width 131 height 19
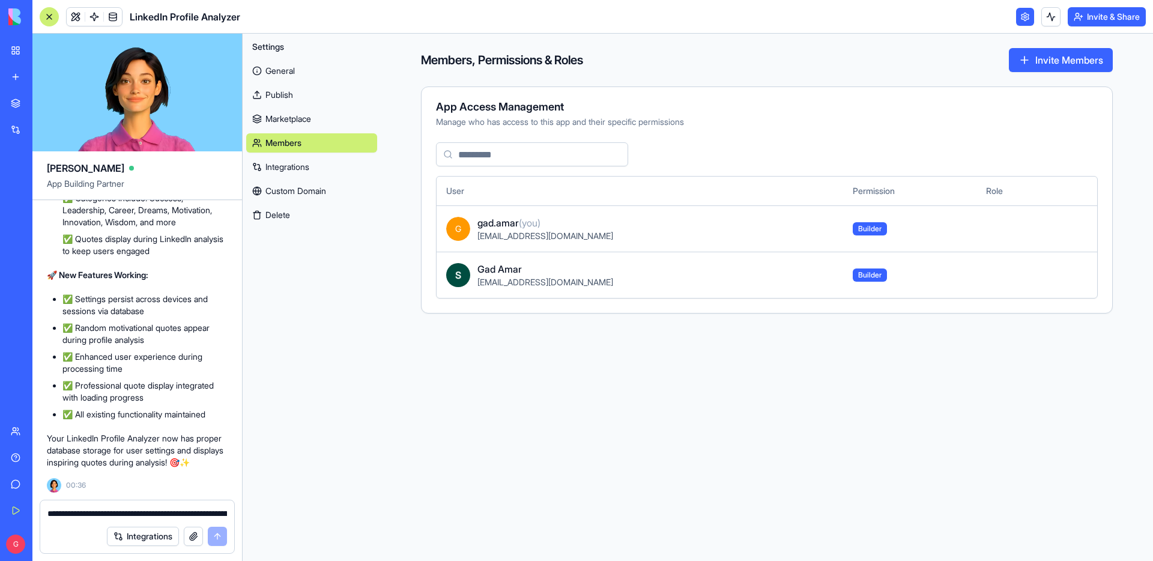
click at [306, 161] on link "Integrations" at bounding box center [311, 166] width 131 height 19
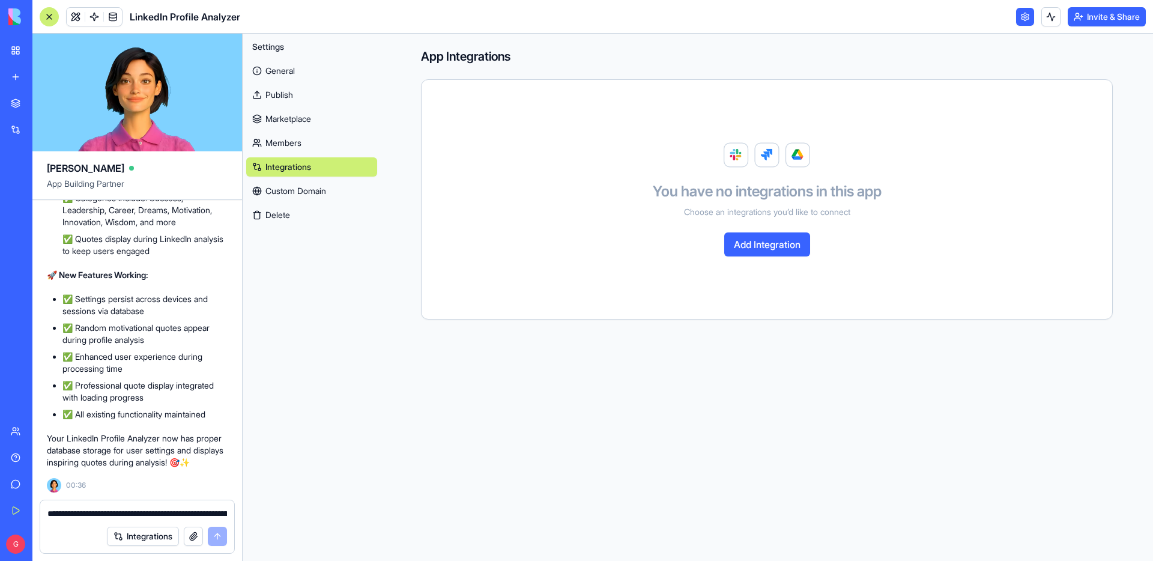
click at [302, 190] on link "Custom Domain" at bounding box center [311, 190] width 131 height 19
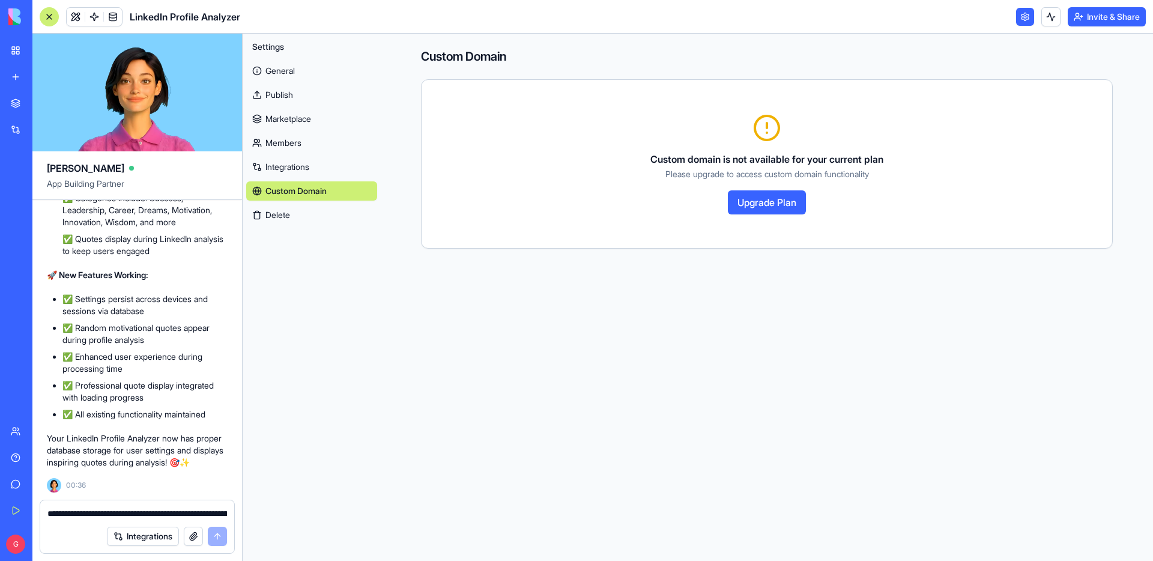
click at [294, 73] on link "General" at bounding box center [311, 70] width 131 height 19
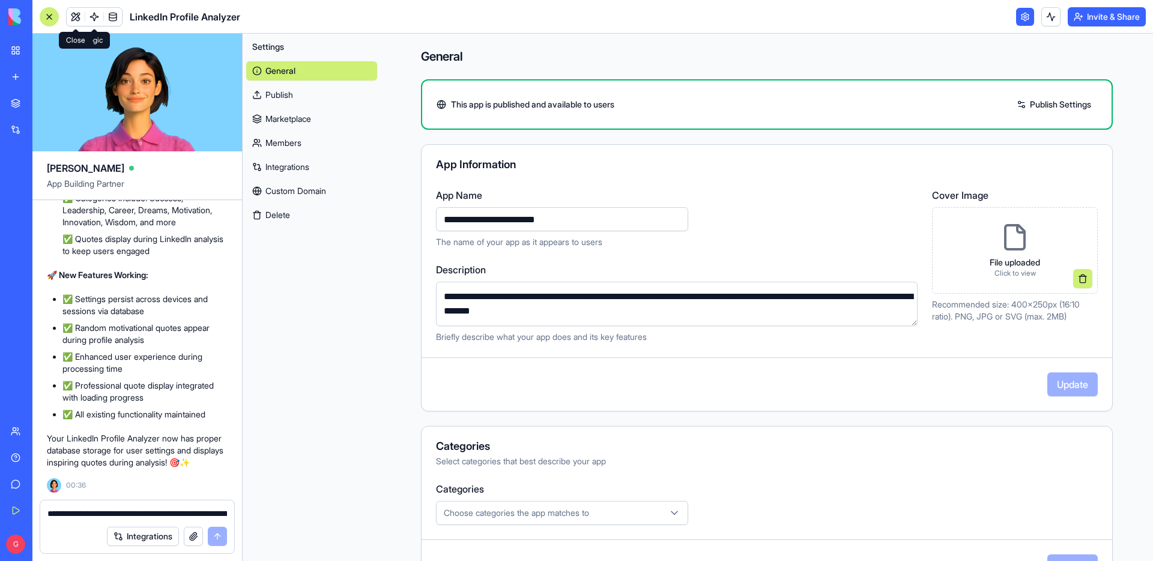
click at [79, 16] on link at bounding box center [76, 17] width 18 height 18
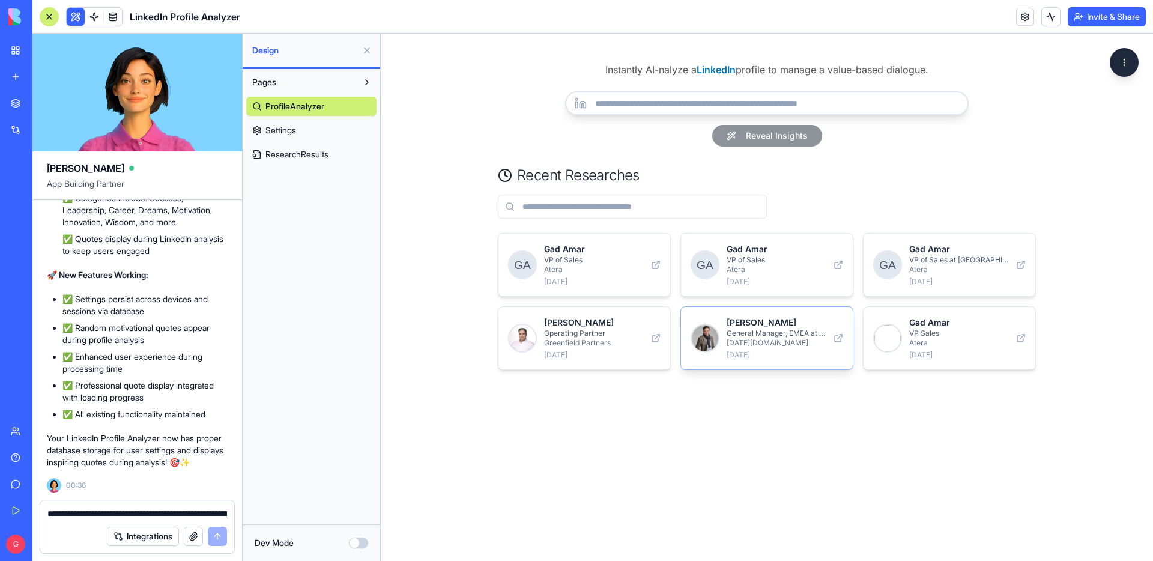
click at [767, 325] on p "[PERSON_NAME]" at bounding box center [776, 322] width 100 height 12
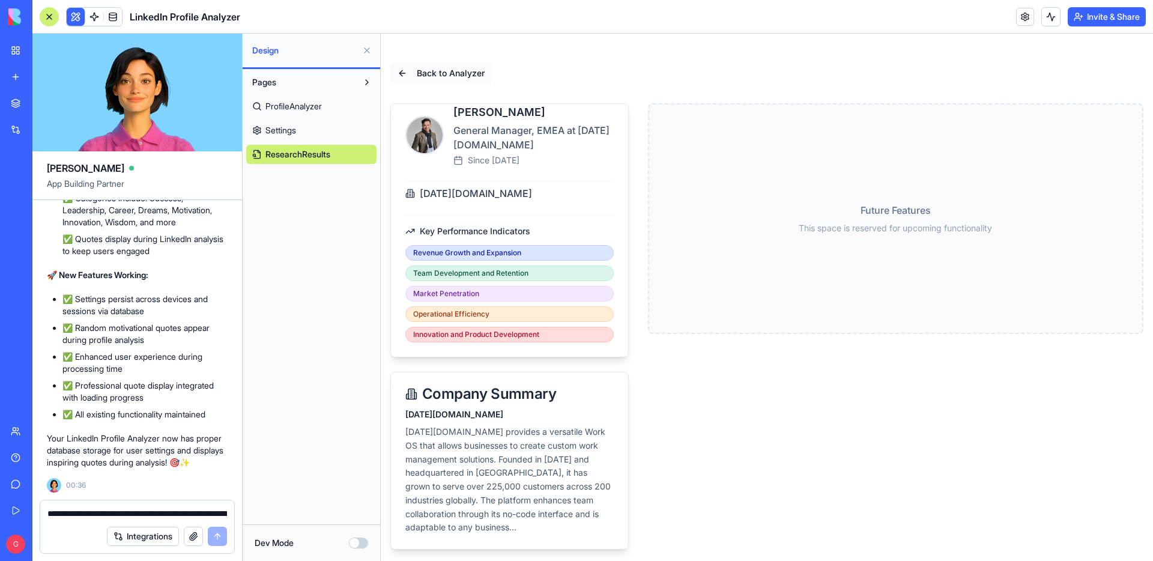
click at [400, 72] on button "Back to Analyzer" at bounding box center [440, 73] width 101 height 22
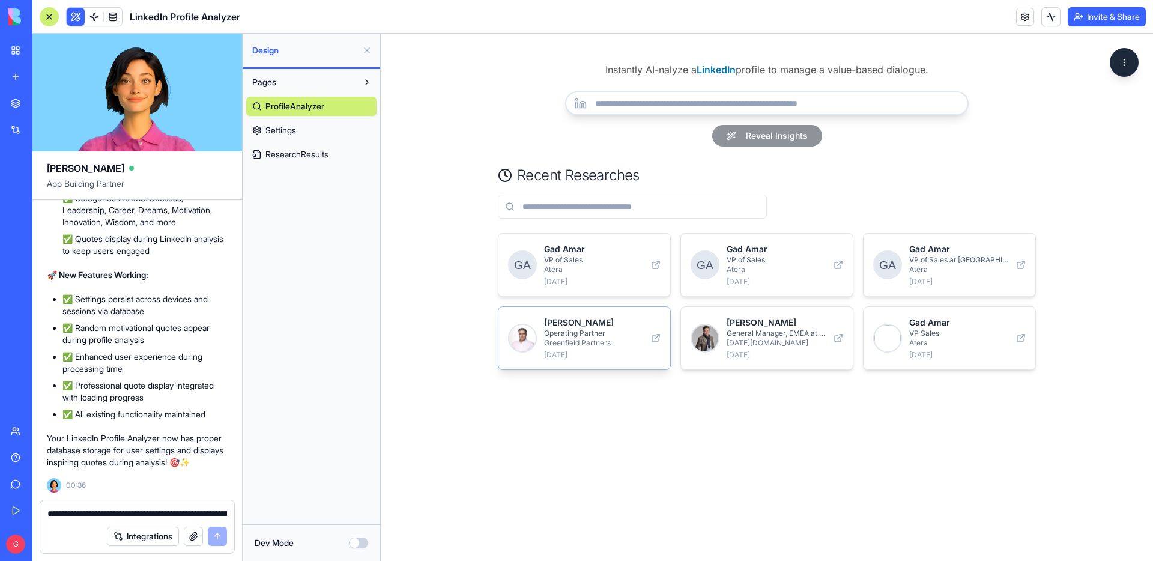
click at [611, 337] on p "Operating Partner" at bounding box center [594, 333] width 100 height 10
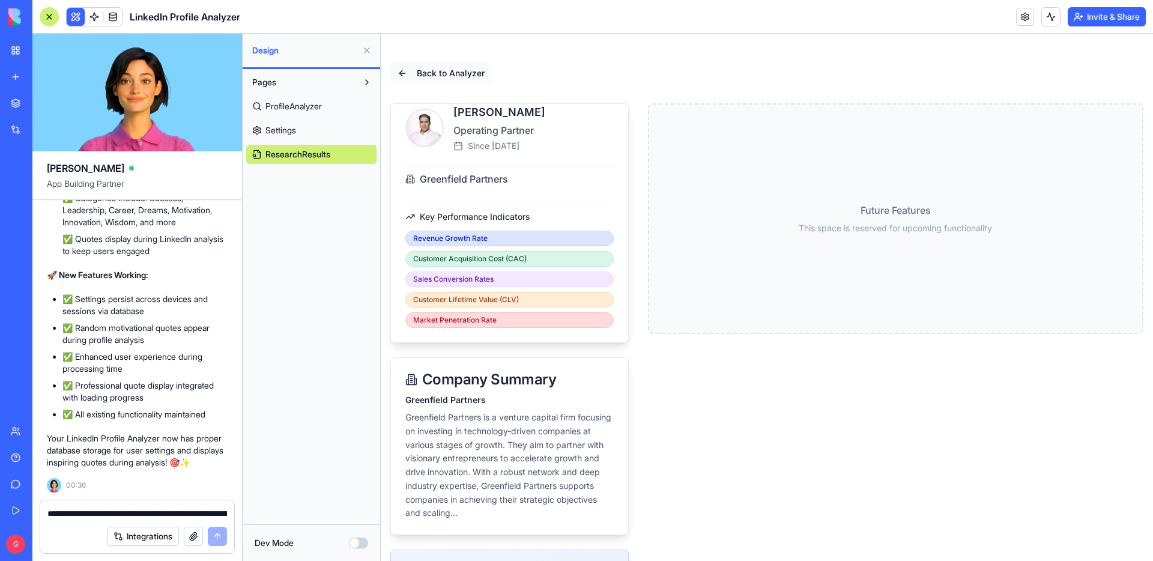
click at [444, 70] on span "Back to Analyzer" at bounding box center [451, 73] width 68 height 12
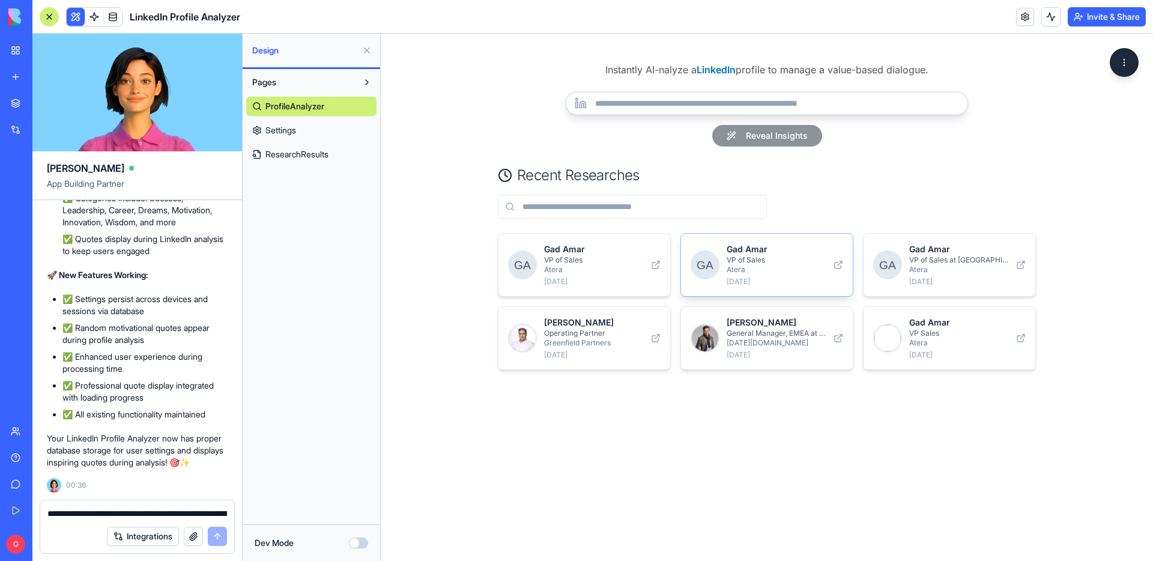
click at [772, 266] on p "Atera" at bounding box center [776, 270] width 100 height 10
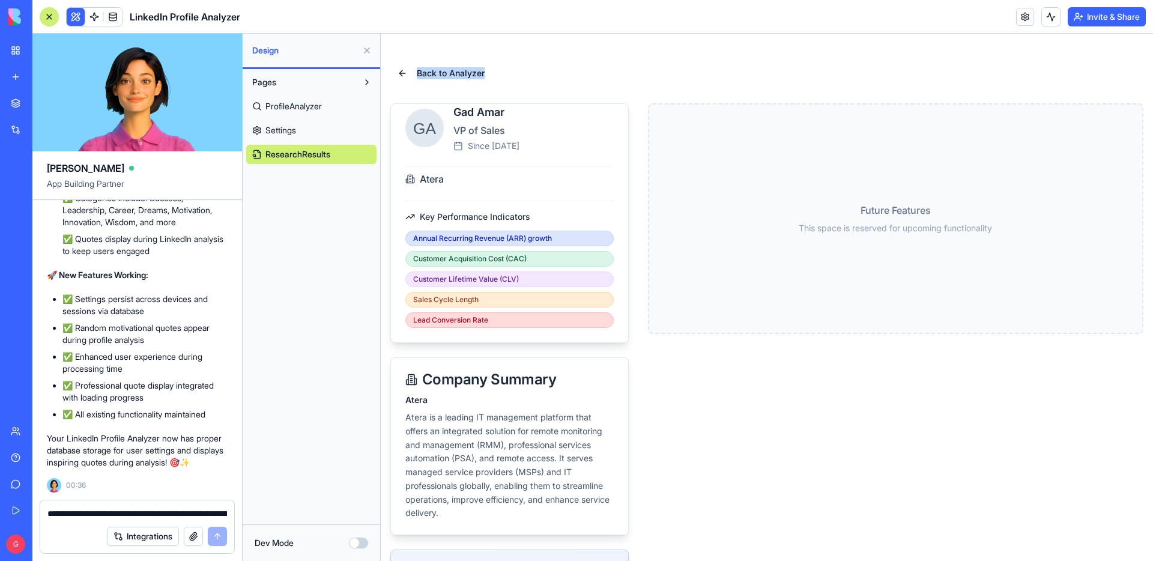
drag, startPoint x: 514, startPoint y: 68, endPoint x: 369, endPoint y: 67, distance: 145.3
click at [381, 67] on html "Back to Analyzer Gad Amar VP of Sales Since [DATE] Atera Key Performance Indica…" at bounding box center [767, 544] width 772 height 1021
copy span "Back to Analyzer"
click at [363, 544] on button "Dev Mode" at bounding box center [358, 542] width 19 height 11
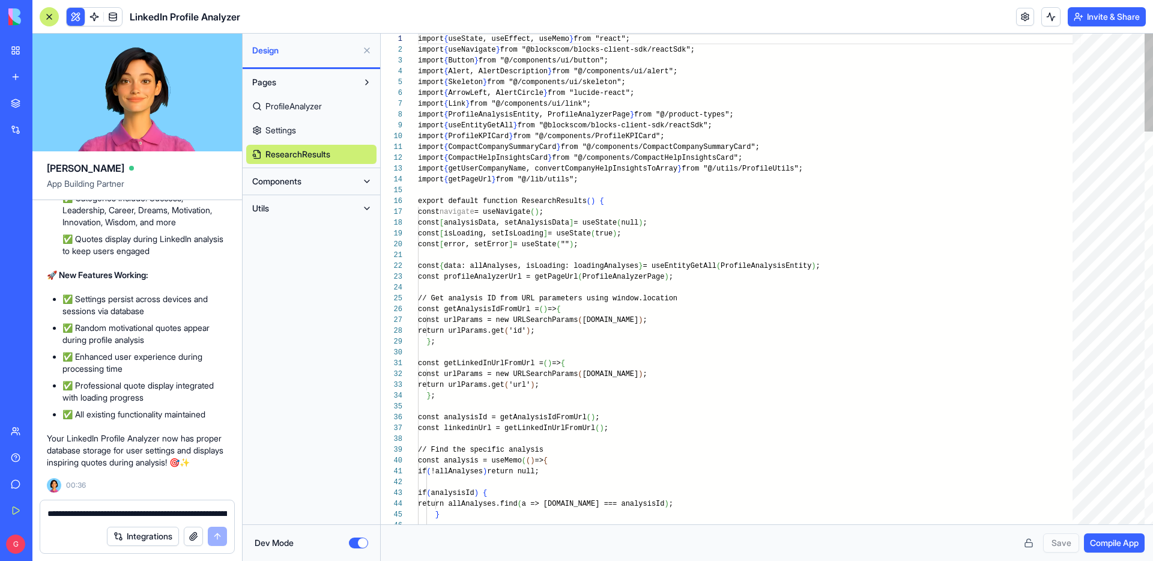
scroll to position [86, 0]
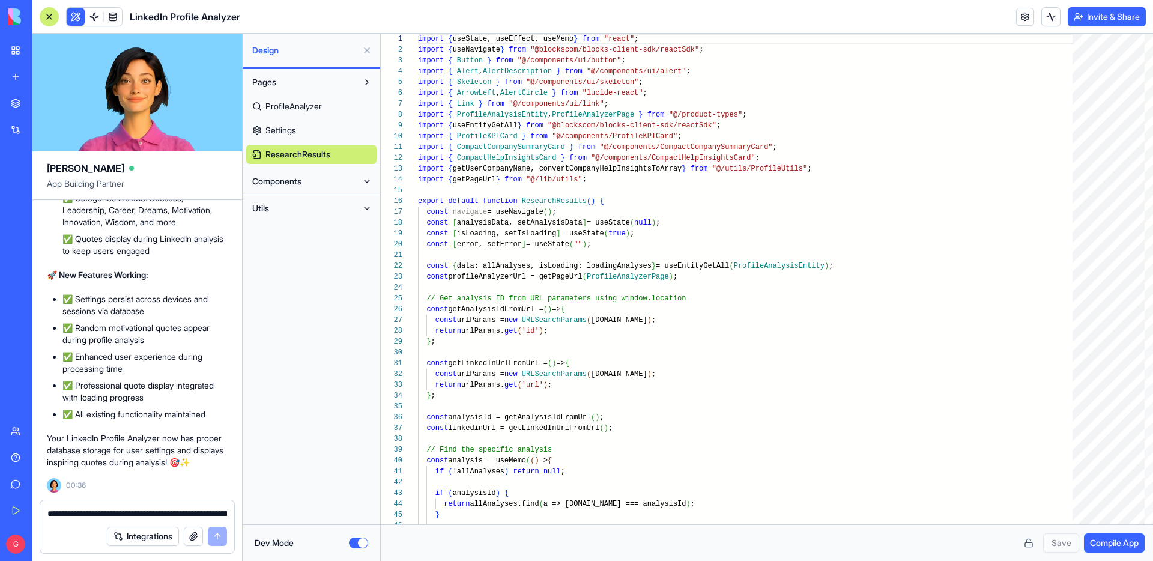
click at [337, 186] on button "Components" at bounding box center [301, 181] width 111 height 19
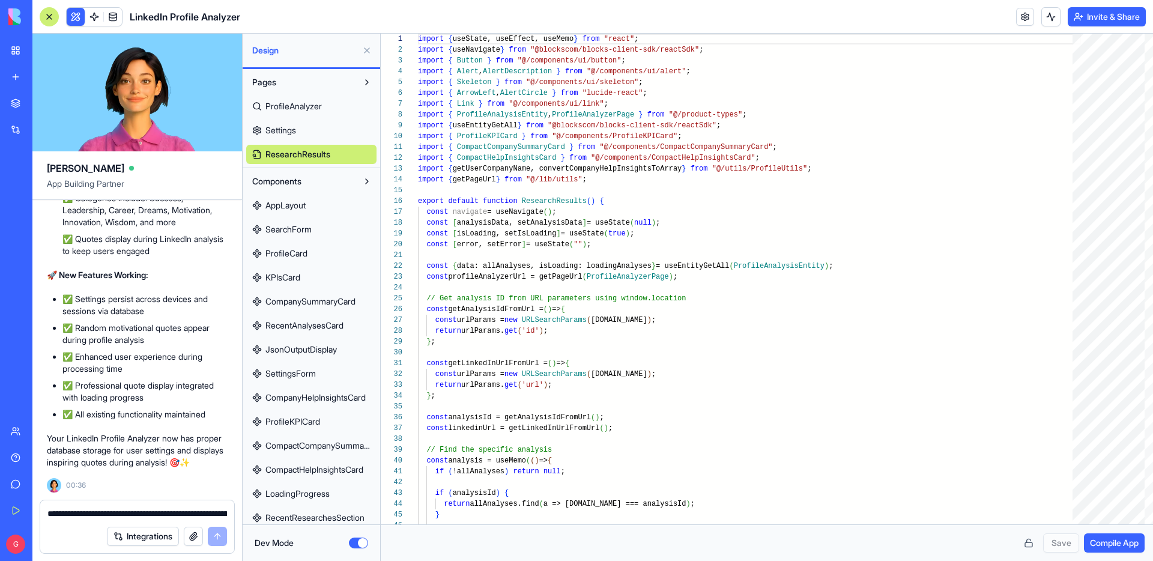
click at [322, 211] on link "AppLayout" at bounding box center [311, 205] width 130 height 19
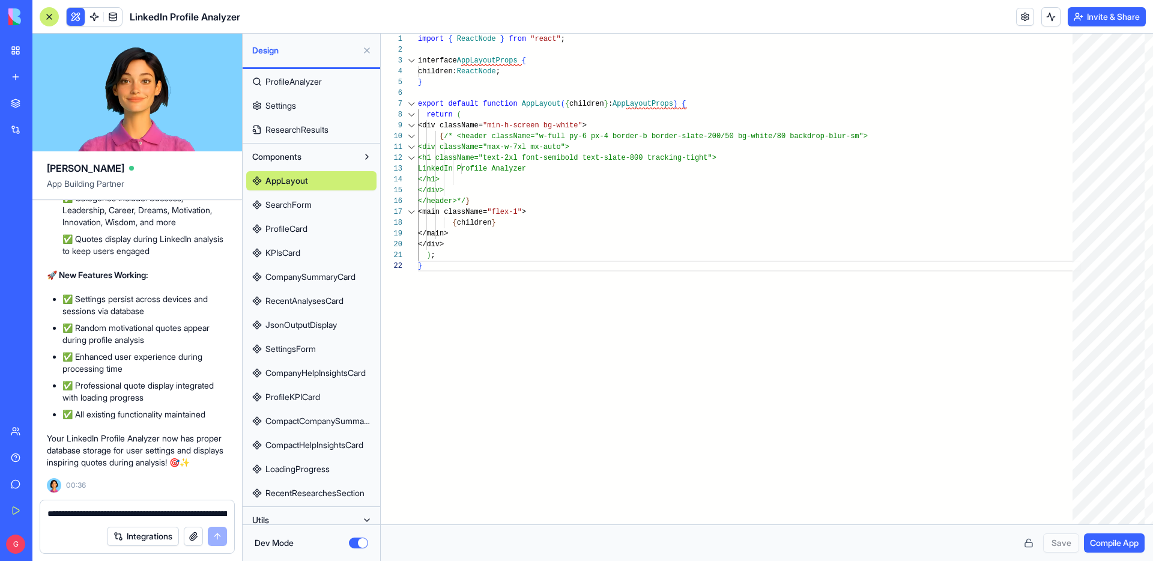
scroll to position [34, 0]
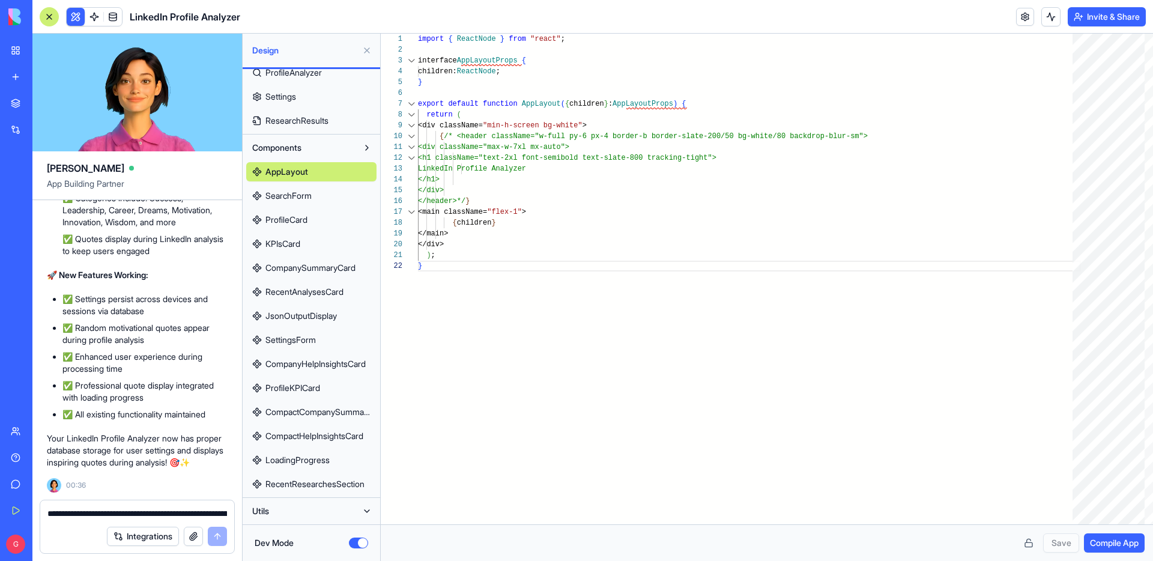
click at [292, 367] on span "CompanyHelpInsightsCard" at bounding box center [315, 364] width 100 height 12
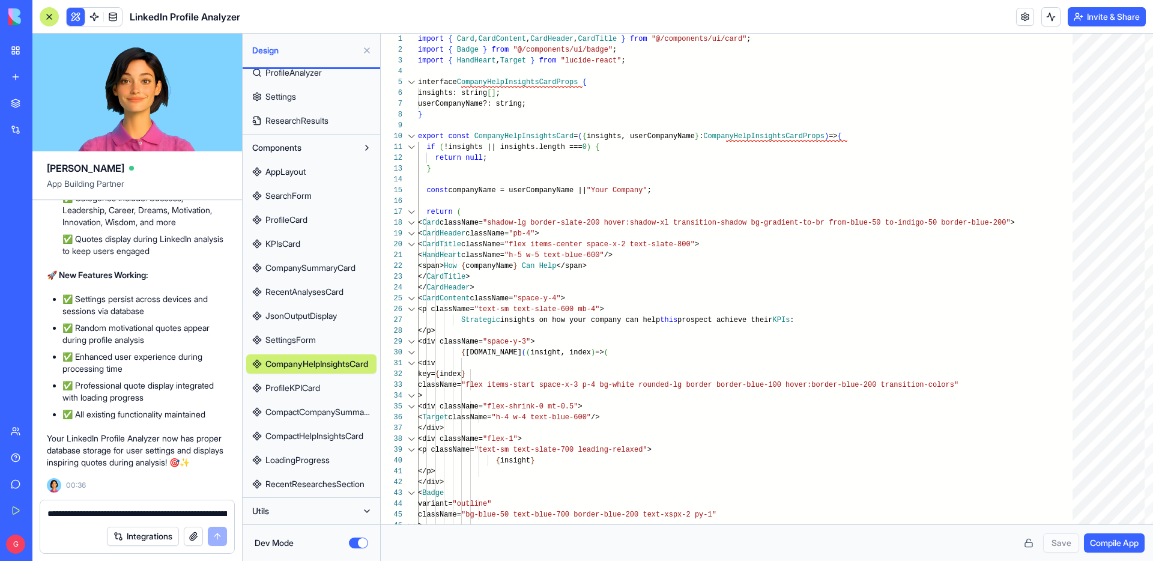
click at [283, 436] on span "CompactHelpInsightsCard" at bounding box center [314, 436] width 98 height 12
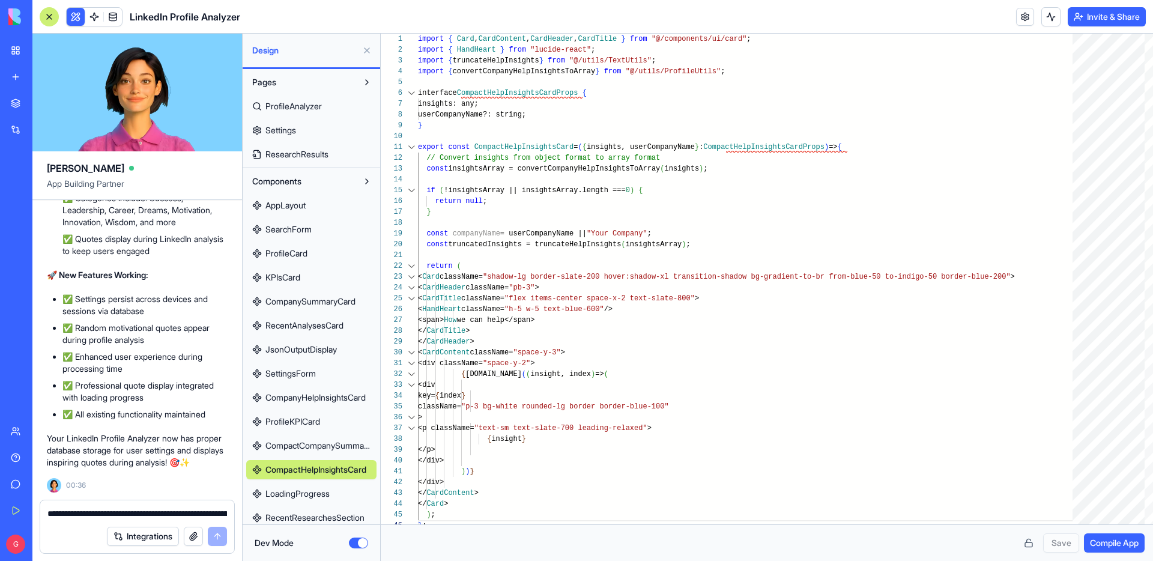
click at [310, 151] on span "ResearchResults" at bounding box center [296, 154] width 63 height 12
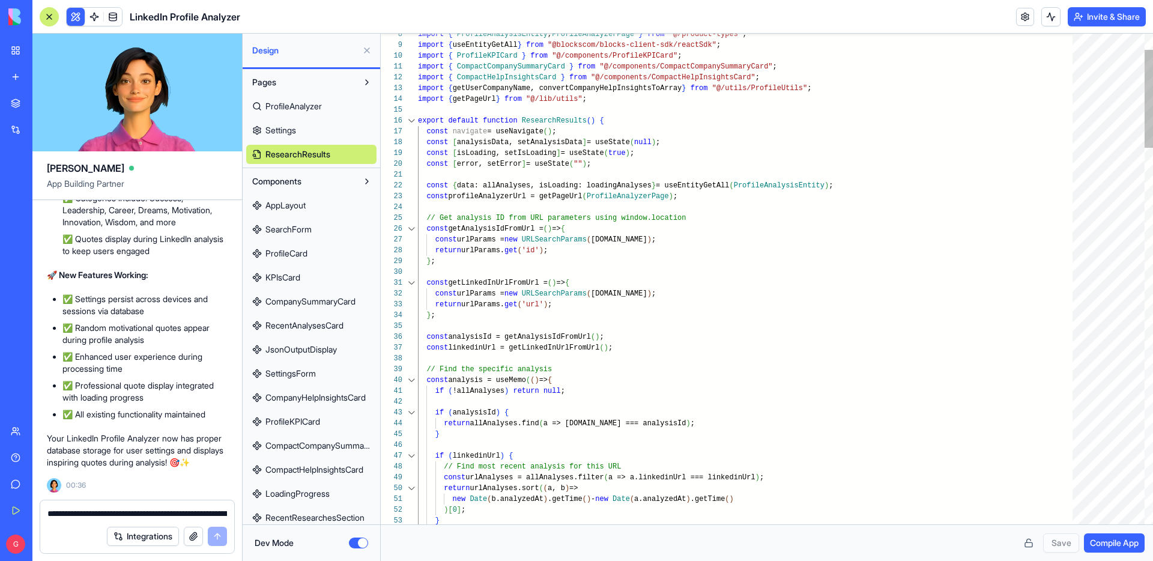
scroll to position [43, 22]
type textarea "**********"
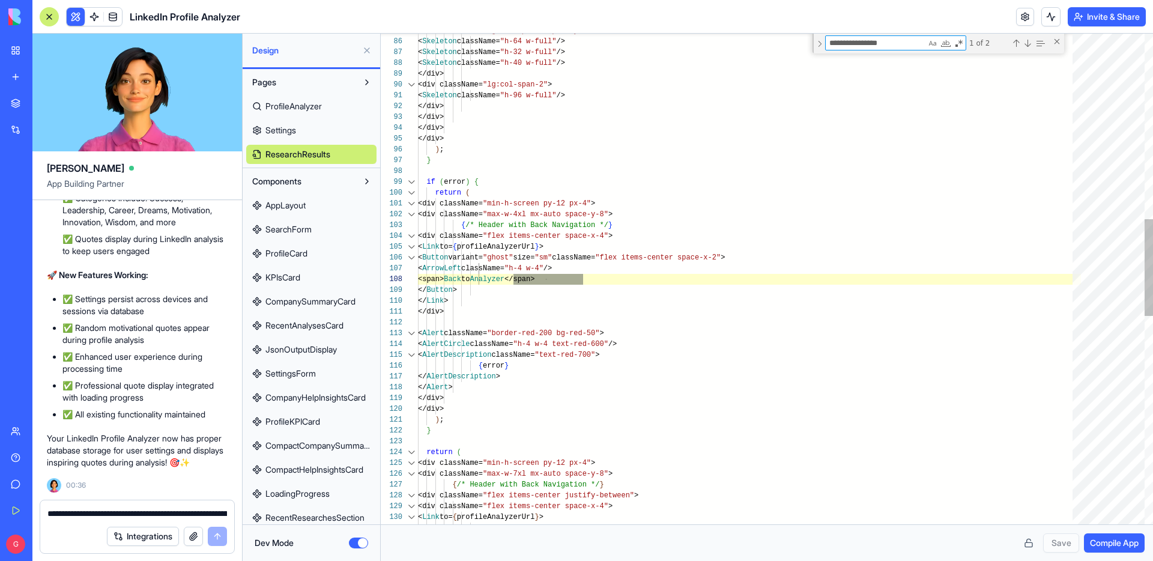
scroll to position [108, 165]
type textarea "**********"
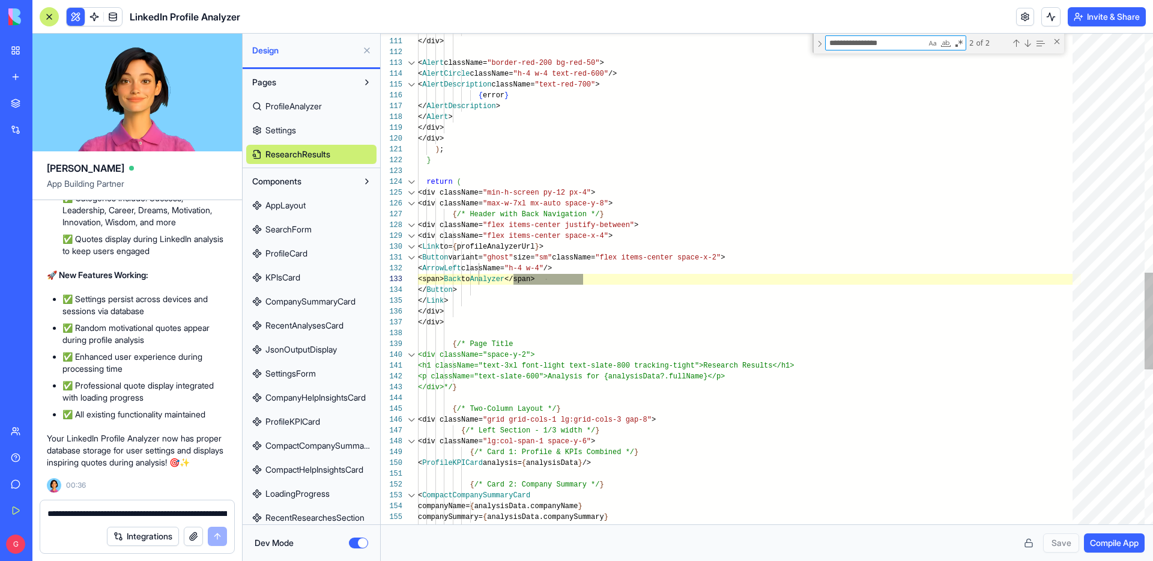
type textarea "**********"
click at [581, 282] on div "</ Link > </div> < Alert className= "border-red-200 bg-red-50" > < AlertCircle …" at bounding box center [749, 66] width 663 height 2477
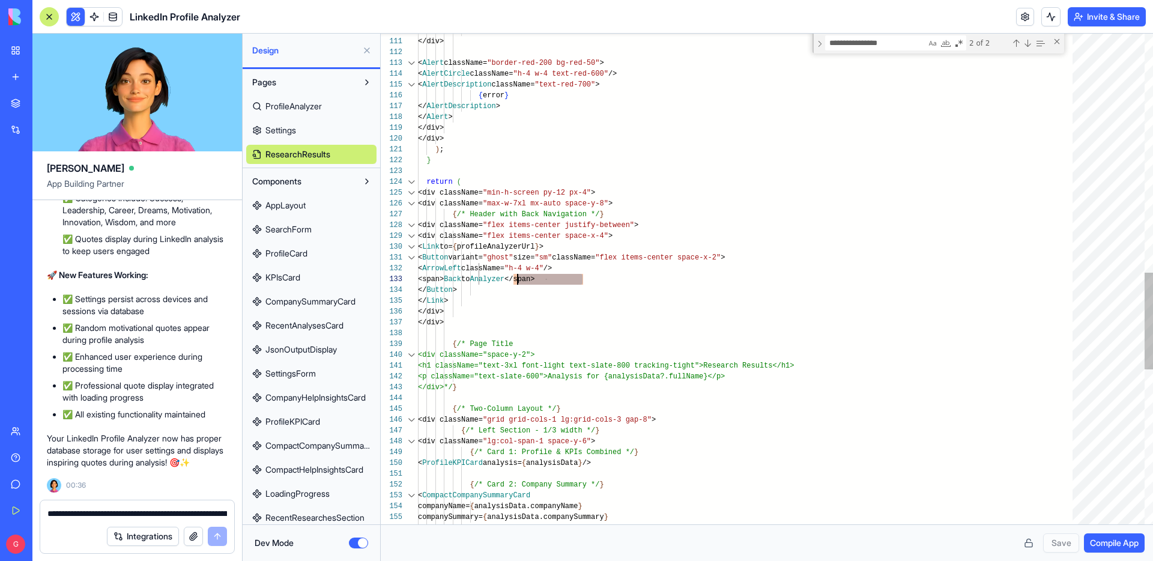
scroll to position [22, 95]
drag, startPoint x: 582, startPoint y: 279, endPoint x: 514, endPoint y: 280, distance: 67.8
click at [514, 280] on div "</ Link > </div> < Alert className= "border-red-200 bg-red-50" > < AlertCircle …" at bounding box center [749, 66] width 663 height 2477
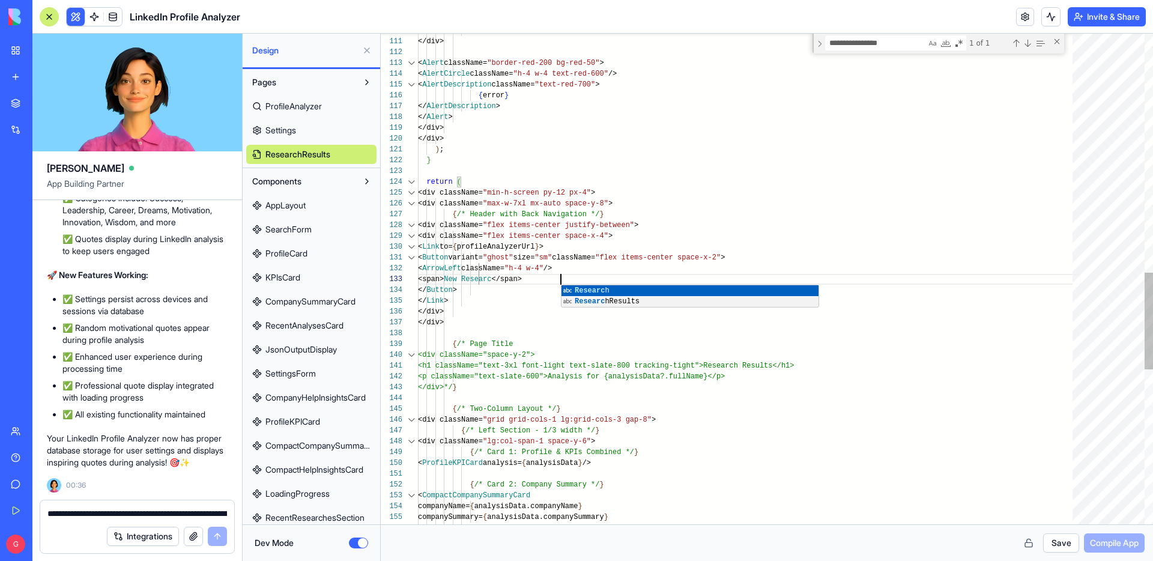
scroll to position [22, 148]
click at [806, 250] on div "</ Link > </div> < Alert className= "border-red-200 bg-red-50" > < AlertCircle …" at bounding box center [749, 66] width 663 height 2477
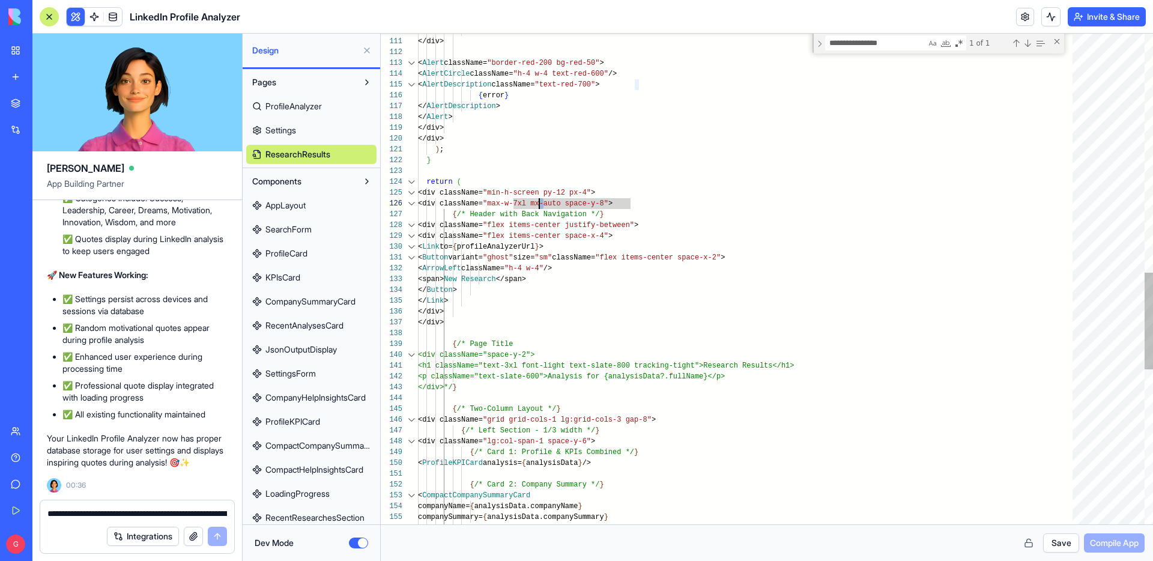
scroll to position [54, 121]
click at [541, 202] on div "</ Link > </div> < Alert className= "border-red-200 bg-red-50" > < AlertCircle …" at bounding box center [749, 66] width 663 height 2477
type textarea "**********"
click at [1063, 541] on button "Save" at bounding box center [1061, 542] width 36 height 19
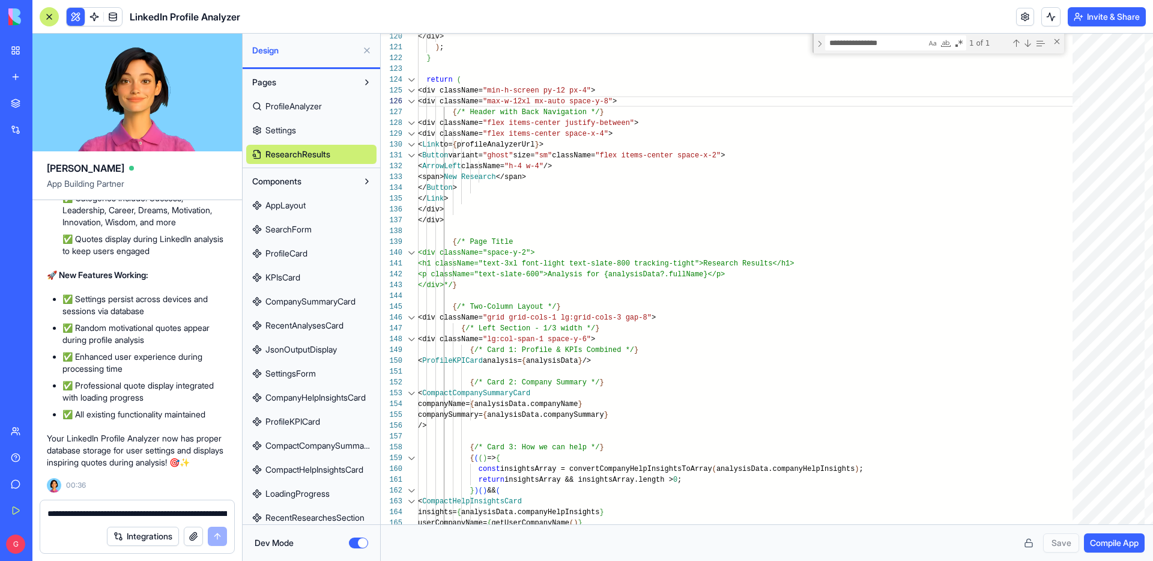
click at [1106, 548] on span "Compile App" at bounding box center [1114, 543] width 49 height 12
click at [358, 542] on button "Dev Mode" at bounding box center [358, 542] width 19 height 11
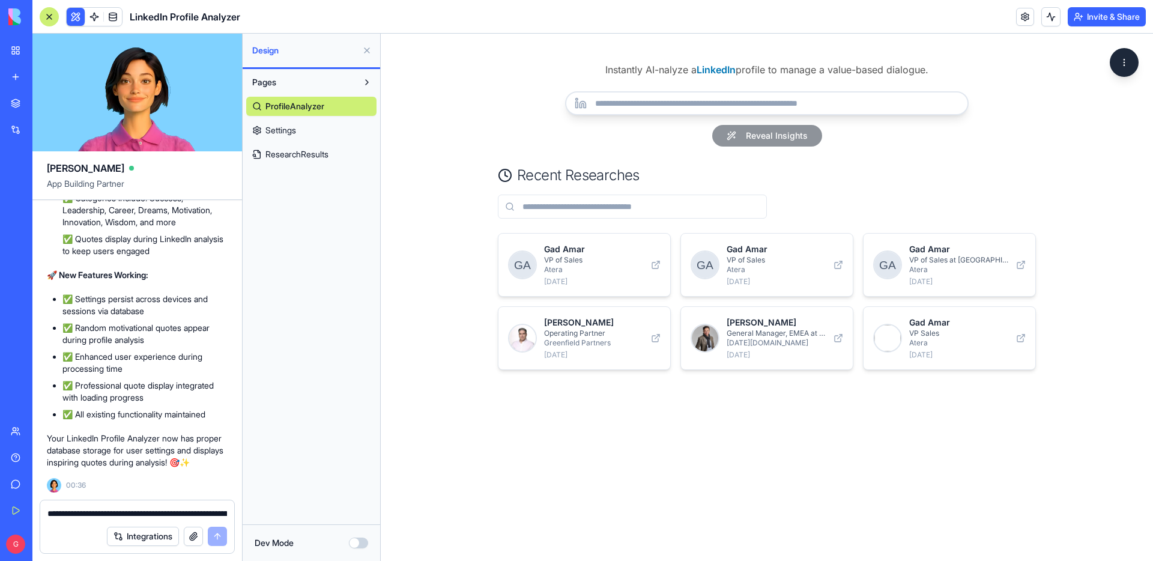
click at [731, 267] on p "Atera" at bounding box center [776, 270] width 100 height 10
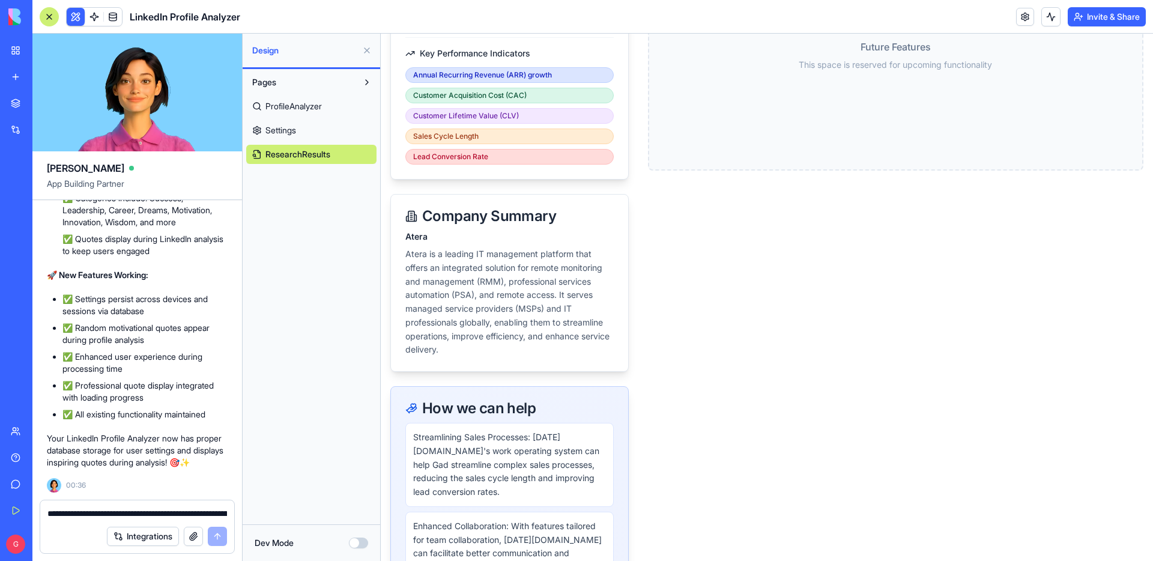
scroll to position [164, 0]
click at [93, 25] on link at bounding box center [94, 17] width 18 height 18
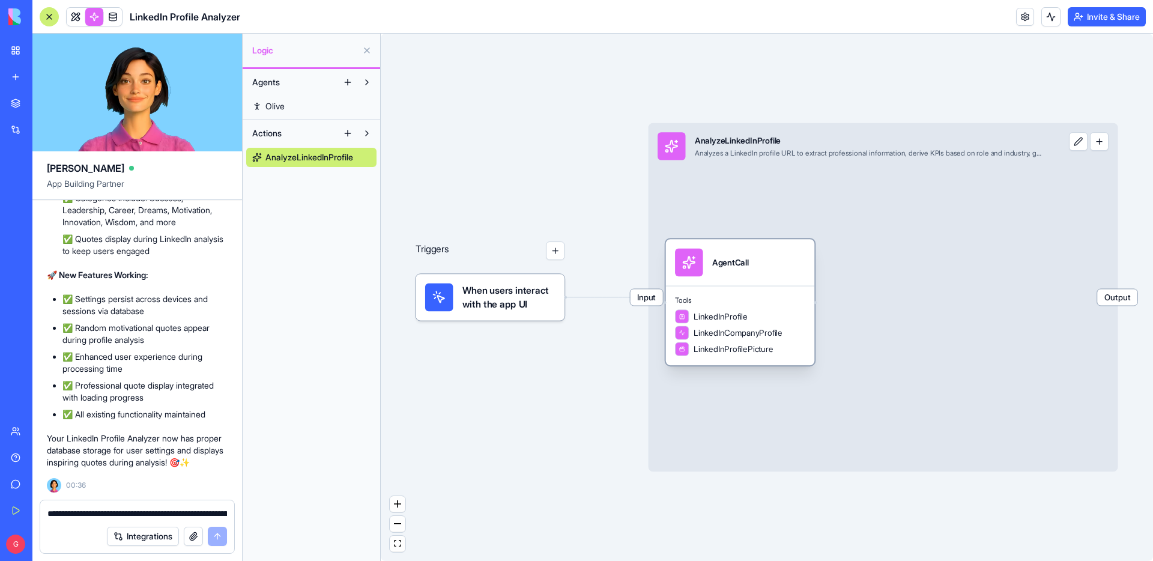
click at [734, 304] on span "Tools" at bounding box center [740, 299] width 130 height 9
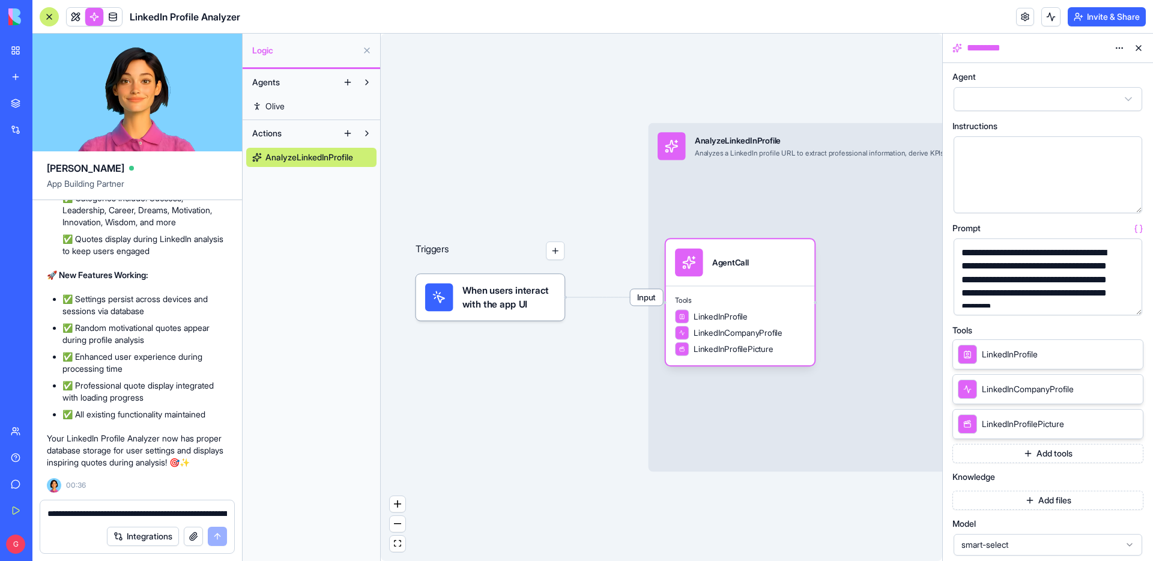
click at [1134, 301] on button "button" at bounding box center [1129, 303] width 19 height 19
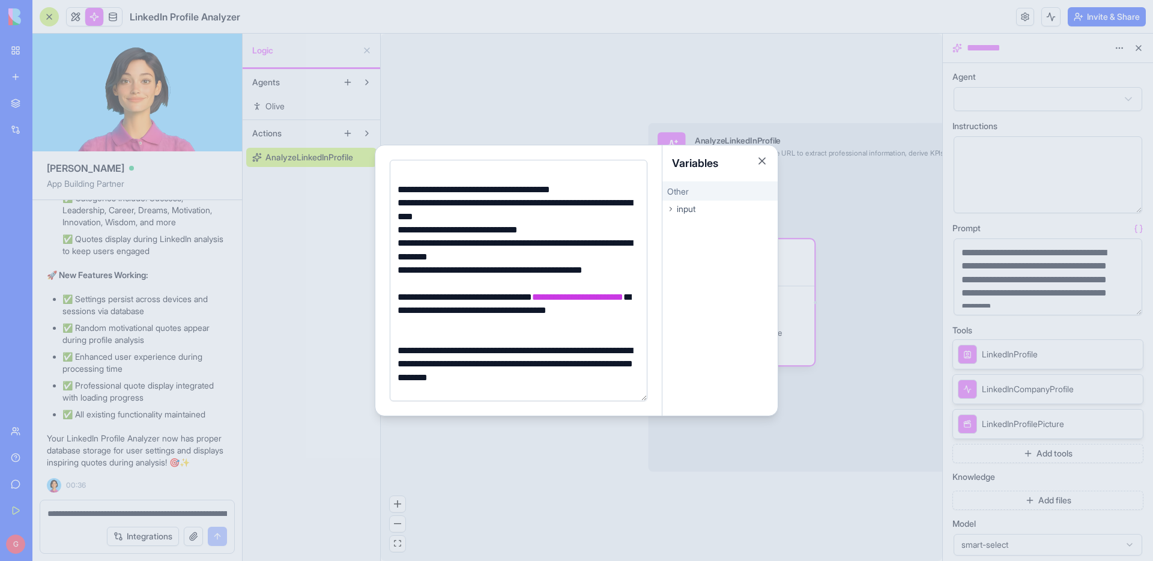
scroll to position [53, 0]
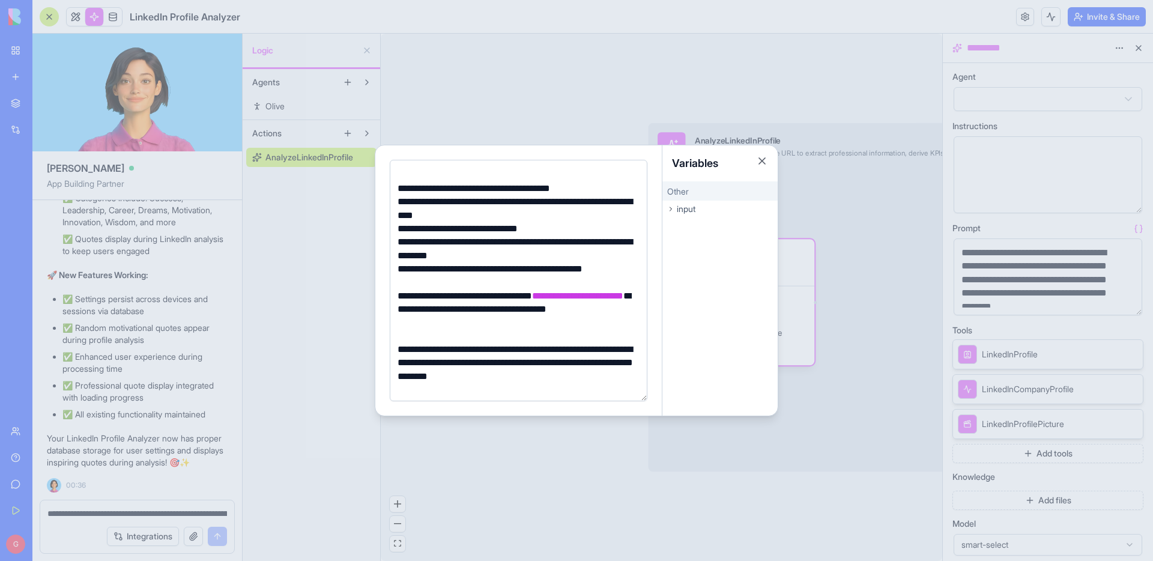
click at [671, 210] on icon at bounding box center [671, 209] width 2 height 4
click at [671, 210] on icon at bounding box center [671, 209] width 4 height 2
click at [628, 244] on div "**********" at bounding box center [517, 248] width 246 height 27
click at [501, 257] on div "**********" at bounding box center [517, 248] width 246 height 27
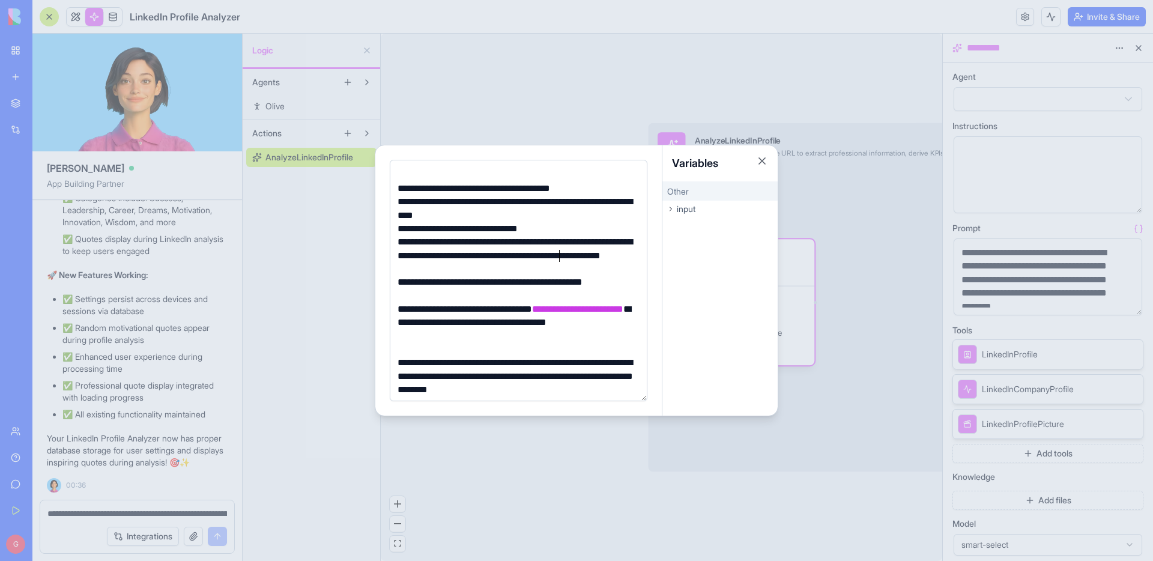
click at [561, 257] on div "**********" at bounding box center [517, 255] width 246 height 40
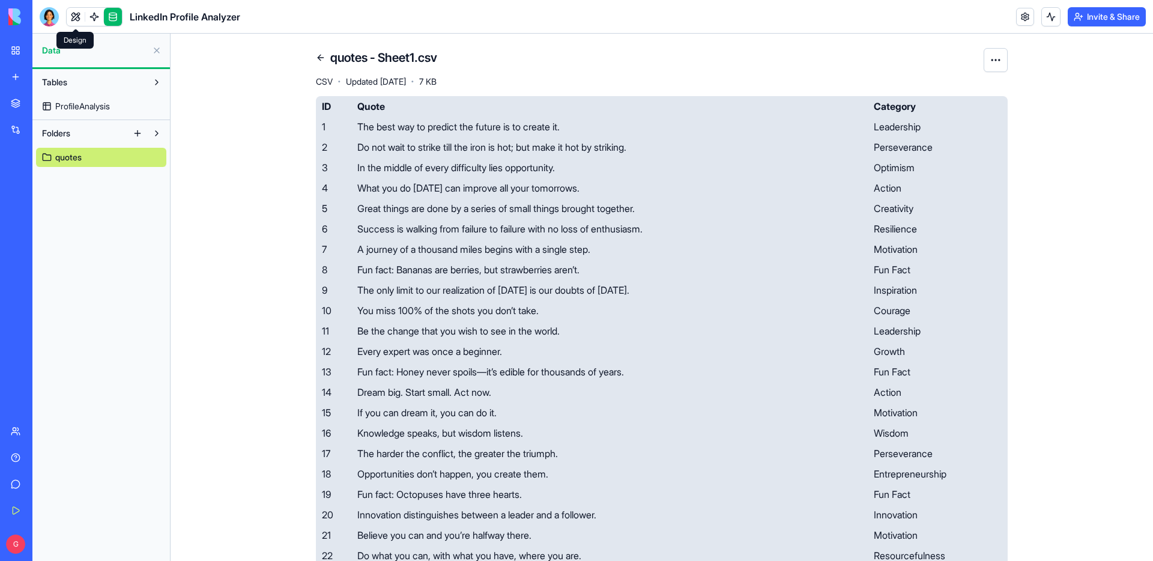
click at [75, 22] on link at bounding box center [76, 17] width 18 height 18
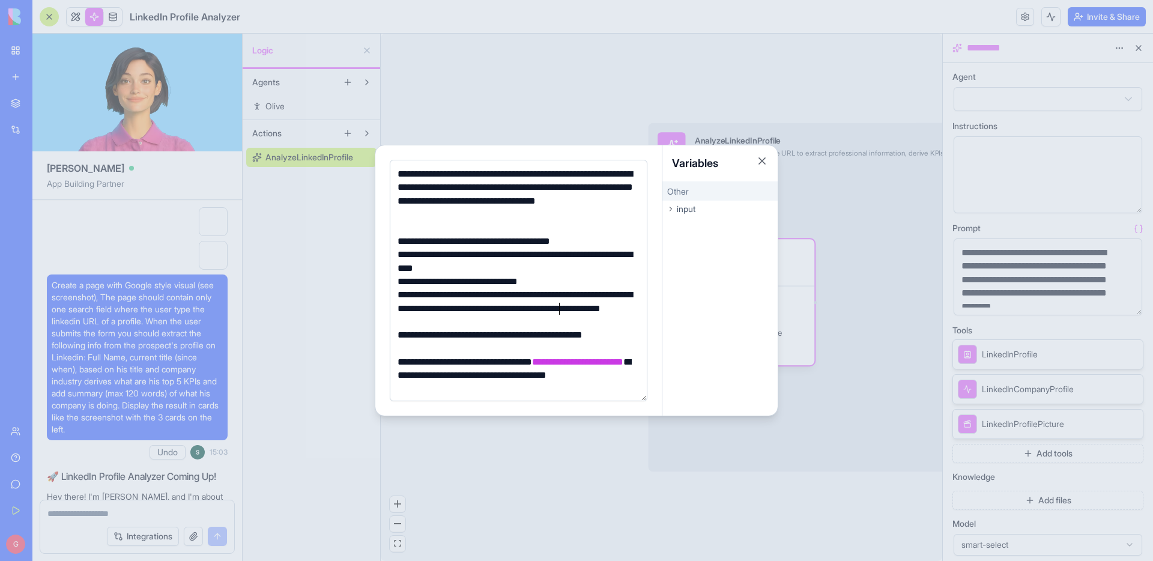
scroll to position [53, 0]
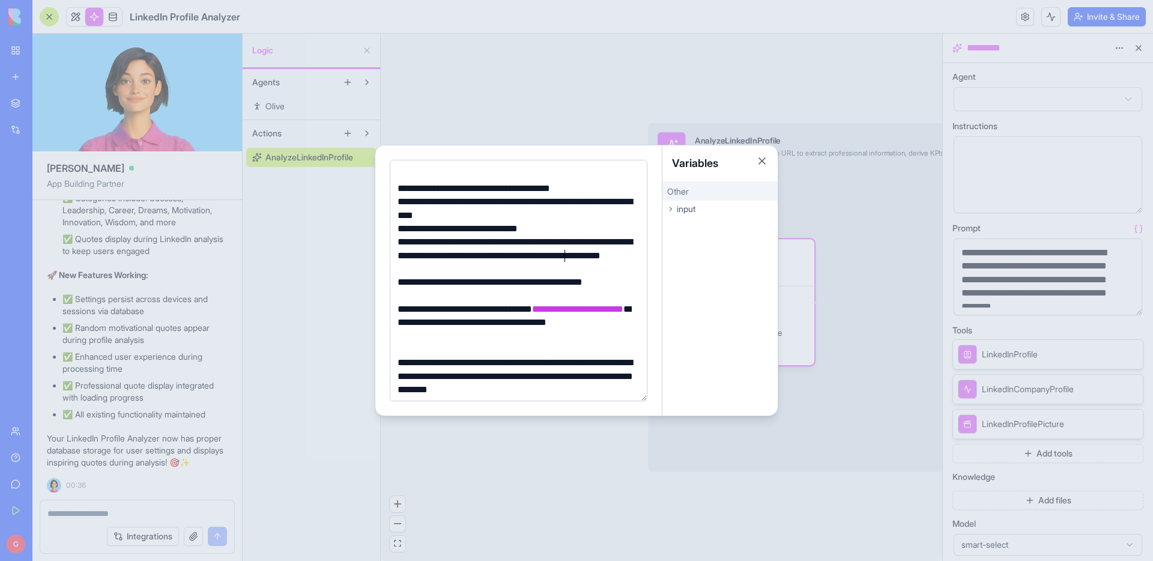
click at [569, 269] on div "**********" at bounding box center [517, 255] width 246 height 40
click at [568, 256] on div "**********" at bounding box center [517, 255] width 246 height 40
click at [543, 291] on div "**********" at bounding box center [517, 289] width 246 height 27
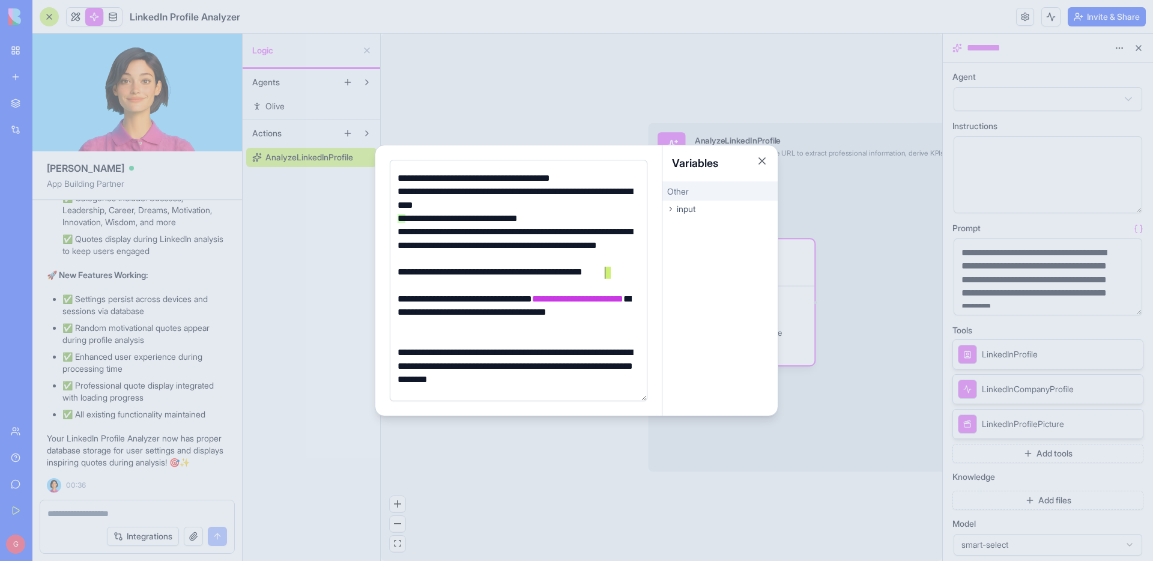
click at [607, 271] on div "**********" at bounding box center [517, 278] width 246 height 27
click at [492, 325] on div "**********" at bounding box center [517, 312] width 246 height 40
click at [453, 297] on div "**********" at bounding box center [517, 312] width 246 height 40
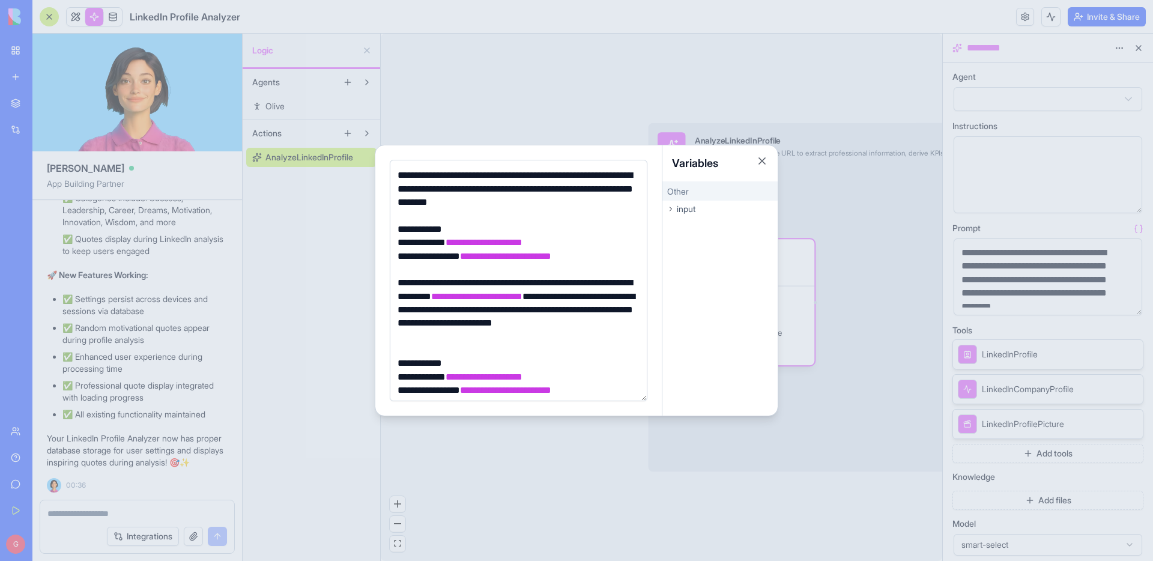
scroll to position [245, 0]
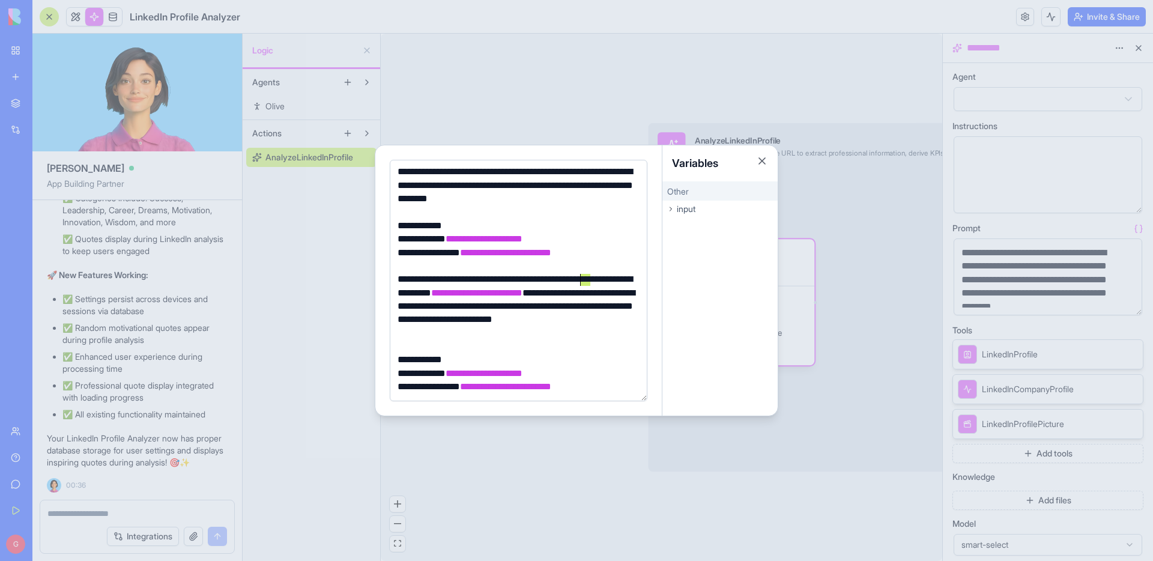
drag, startPoint x: 589, startPoint y: 275, endPoint x: 582, endPoint y: 276, distance: 6.6
click at [582, 276] on div "**********" at bounding box center [517, 306] width 246 height 67
click at [604, 216] on div at bounding box center [517, 212] width 246 height 13
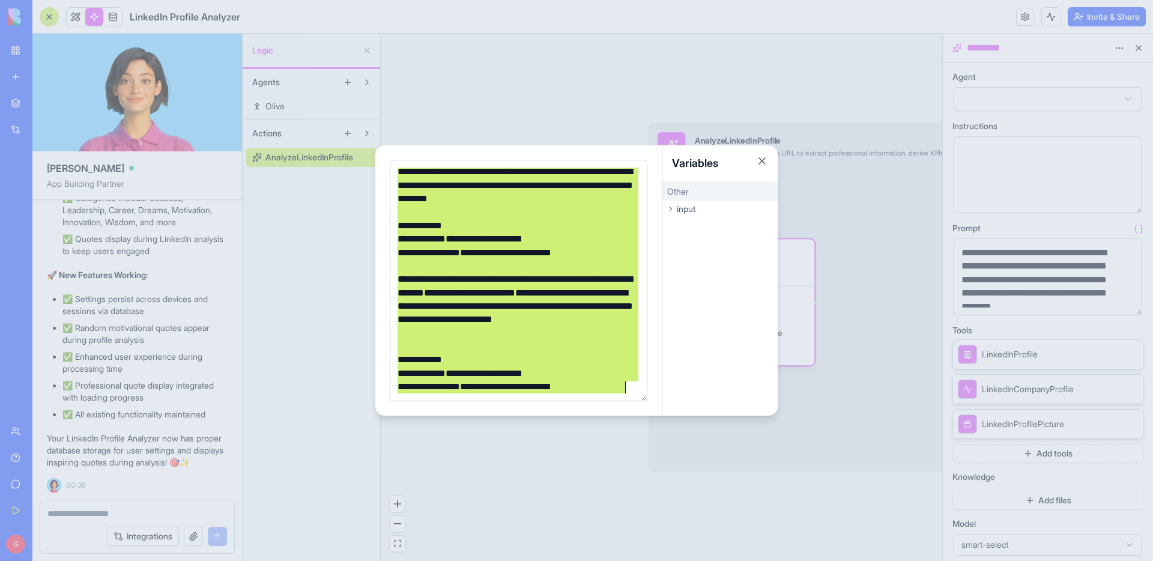
copy div "**********"
click at [763, 160] on button "Close" at bounding box center [762, 161] width 12 height 12
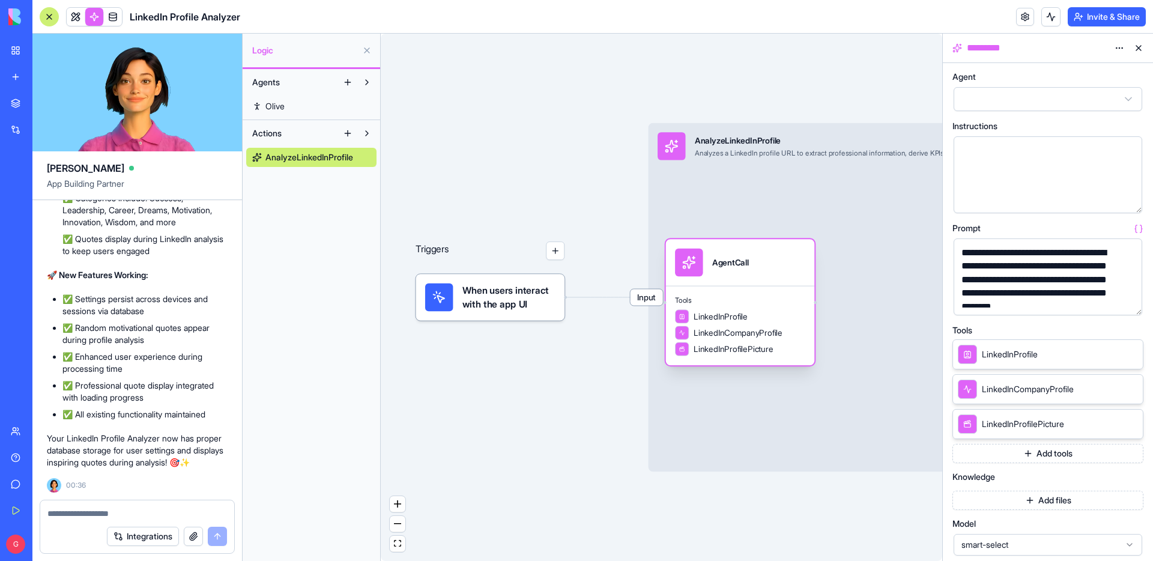
click at [743, 280] on div "AgentCall" at bounding box center [740, 262] width 149 height 46
click at [1132, 306] on button "button" at bounding box center [1129, 303] width 19 height 19
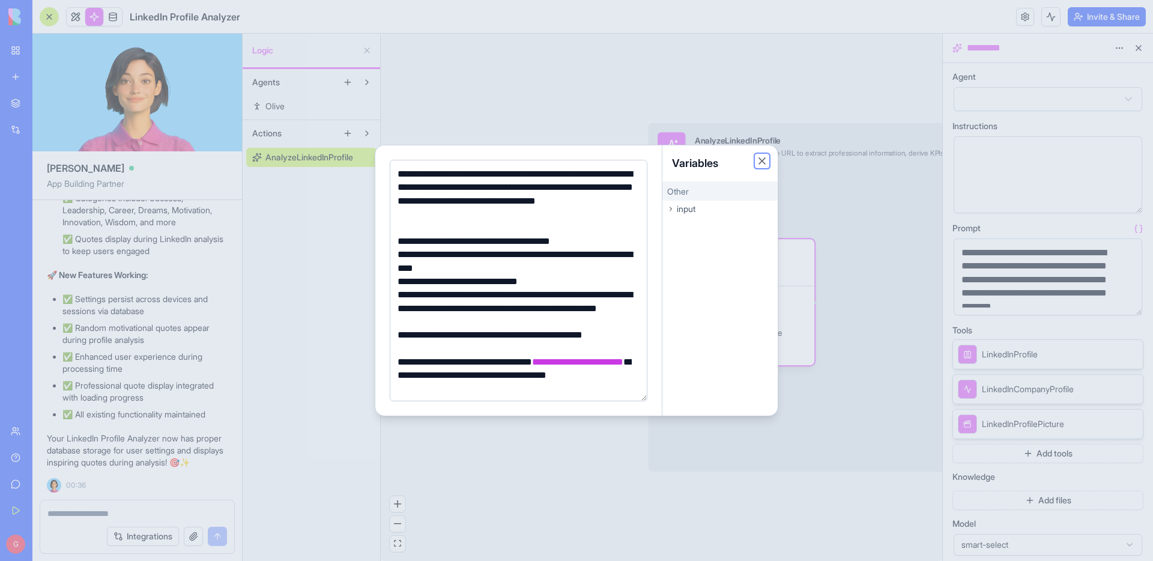
click at [762, 162] on button "Close" at bounding box center [762, 161] width 12 height 12
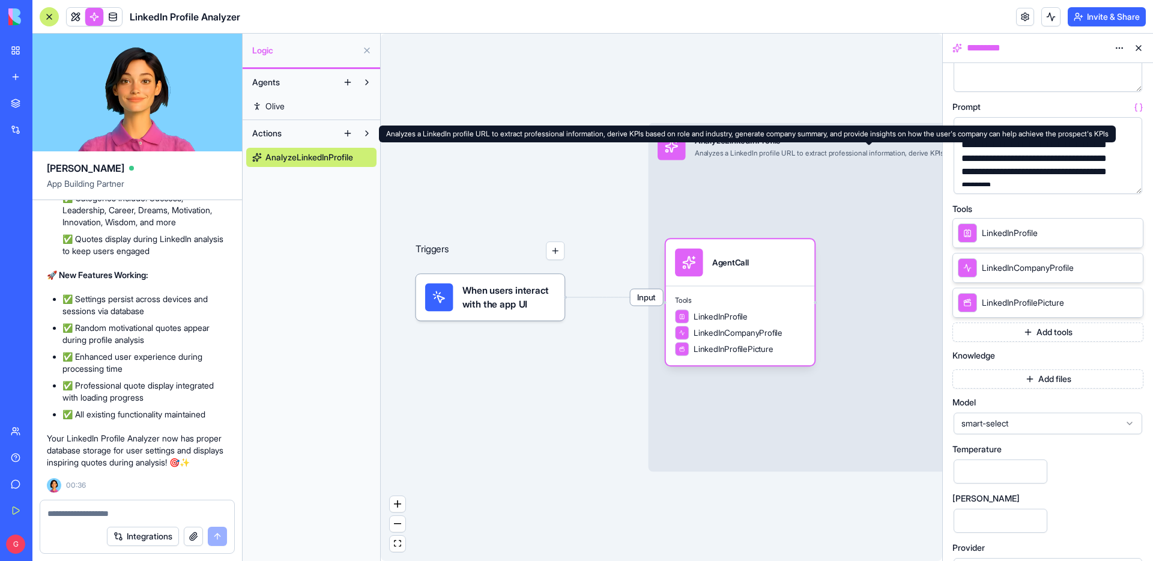
scroll to position [131, 0]
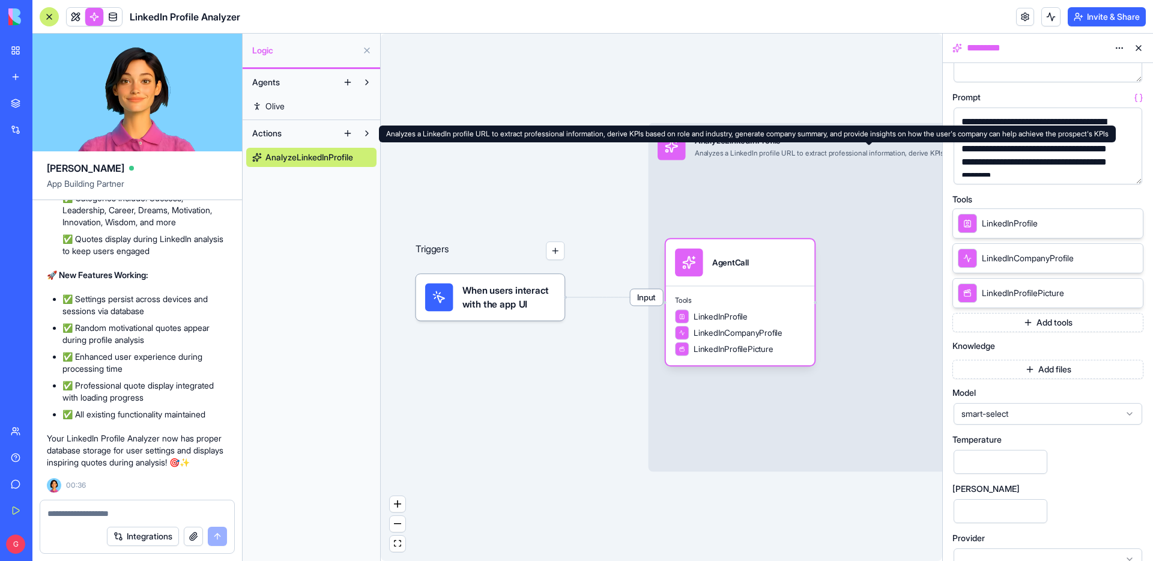
click at [1051, 414] on span "smart-select" at bounding box center [1040, 414] width 158 height 12
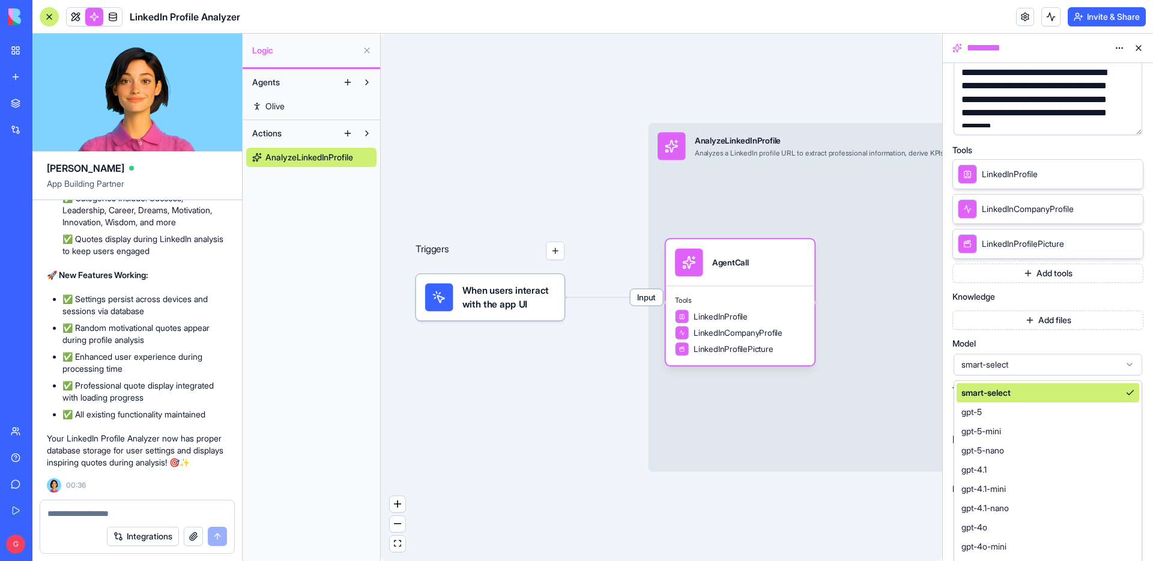
click at [1031, 341] on div "**********" at bounding box center [1047, 207] width 191 height 629
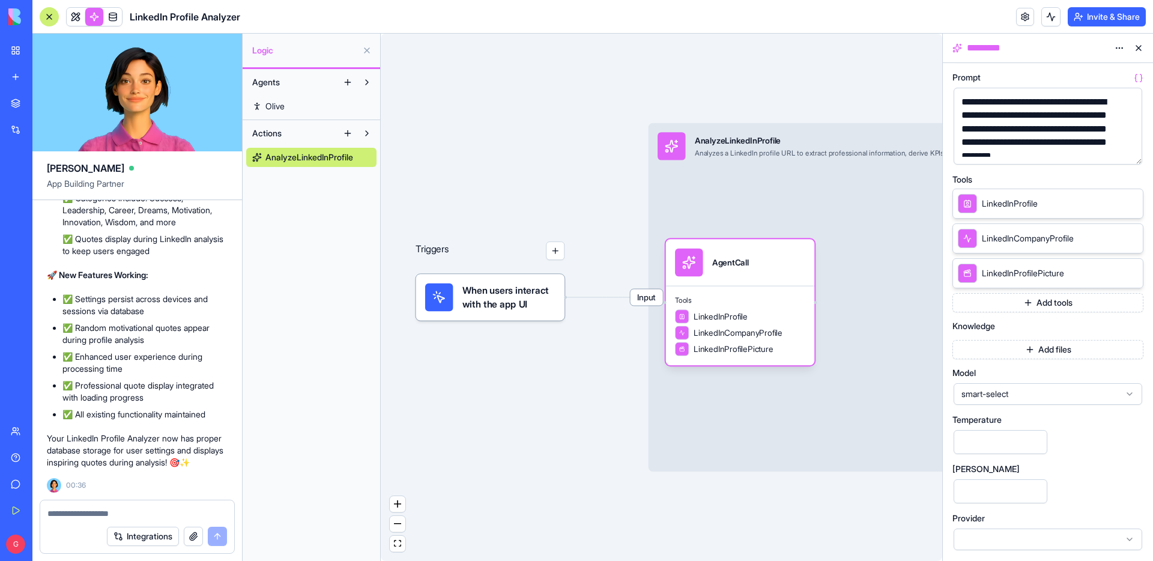
click at [1077, 536] on div at bounding box center [1047, 539] width 189 height 22
click at [1085, 450] on div "**********" at bounding box center [1047, 236] width 191 height 629
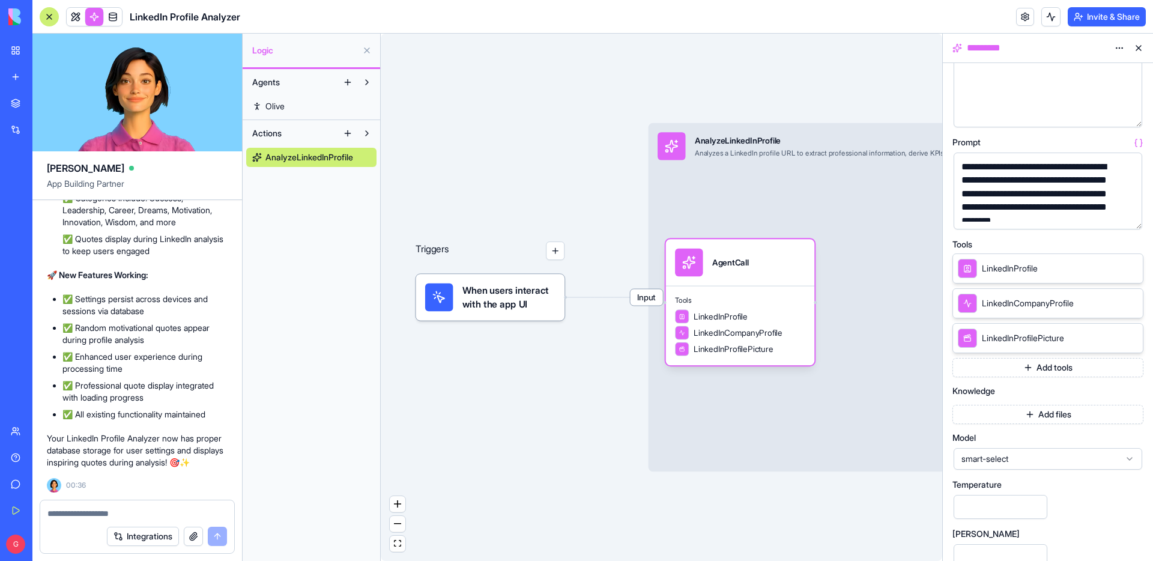
scroll to position [0, 0]
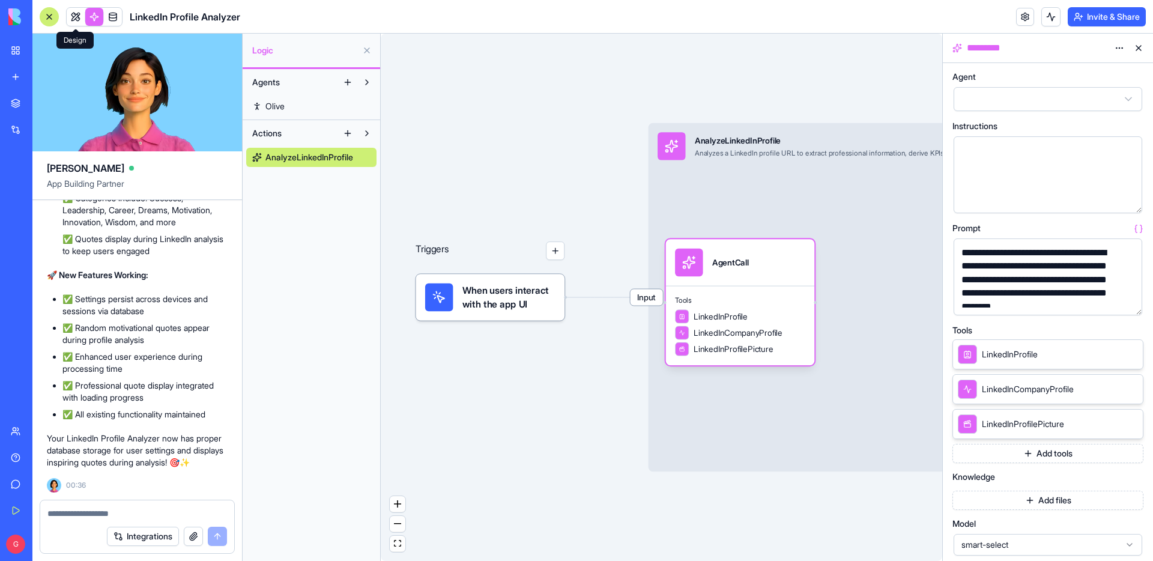
click at [77, 14] on link at bounding box center [76, 17] width 18 height 18
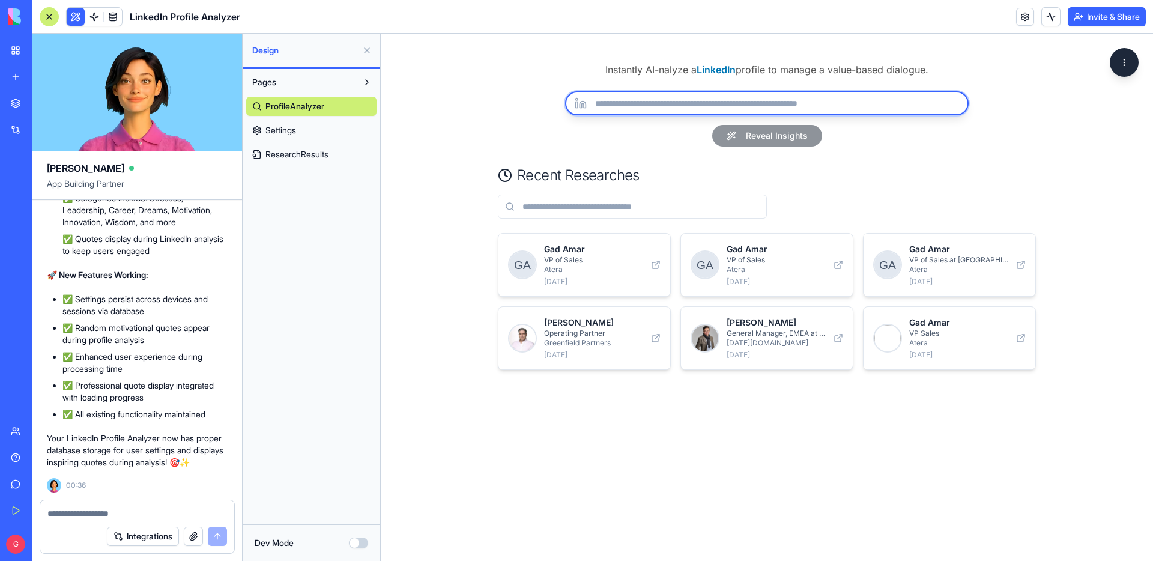
click at [725, 103] on input "url" at bounding box center [766, 103] width 403 height 24
paste input "**********"
type input "**********"
type input "*"
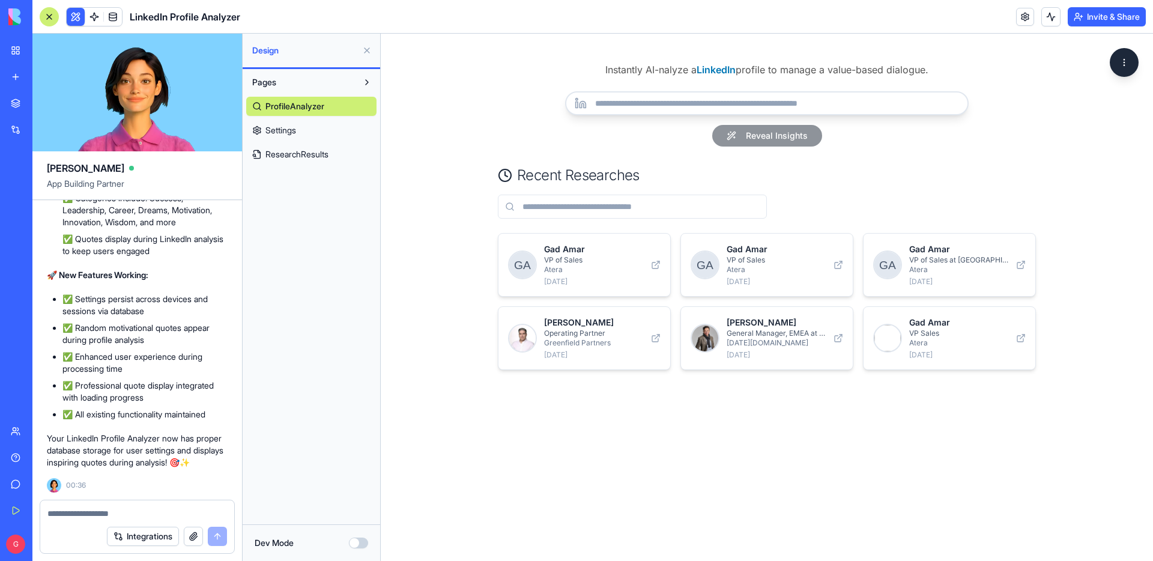
click at [363, 538] on button "Dev Mode" at bounding box center [358, 542] width 19 height 11
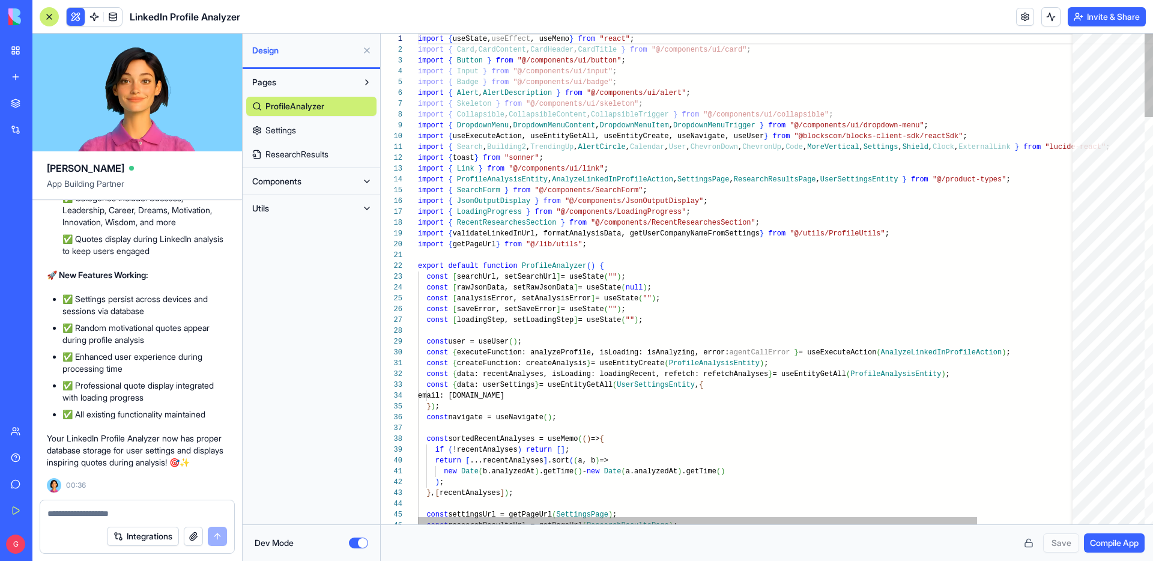
scroll to position [86, 0]
click at [310, 186] on button "Components" at bounding box center [301, 181] width 111 height 19
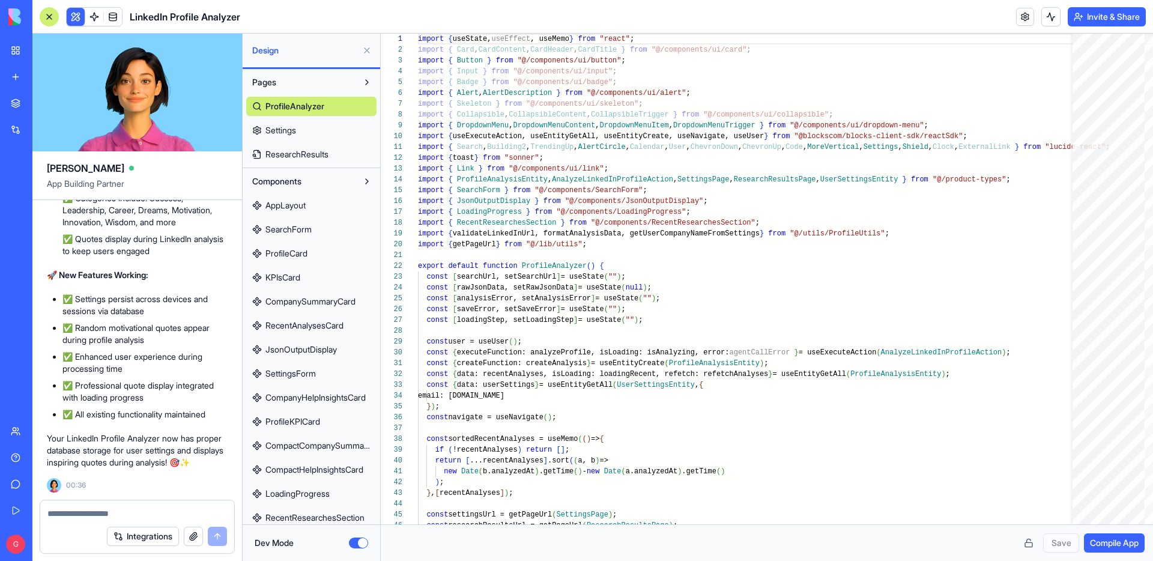
click at [317, 233] on link "SearchForm" at bounding box center [311, 229] width 130 height 19
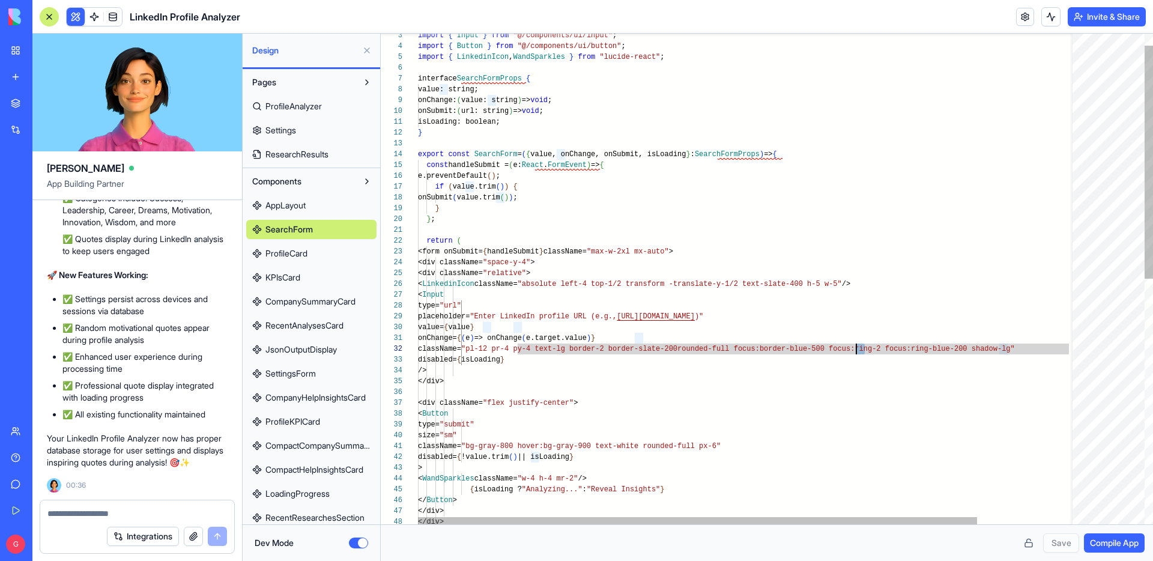
scroll to position [11, 438]
drag, startPoint x: 865, startPoint y: 348, endPoint x: 856, endPoint y: 347, distance: 8.4
click at [856, 347] on div "import { Input } from "@/components/ui/input" ; import { Button } from "@/compo…" at bounding box center [806, 523] width 776 height 1031
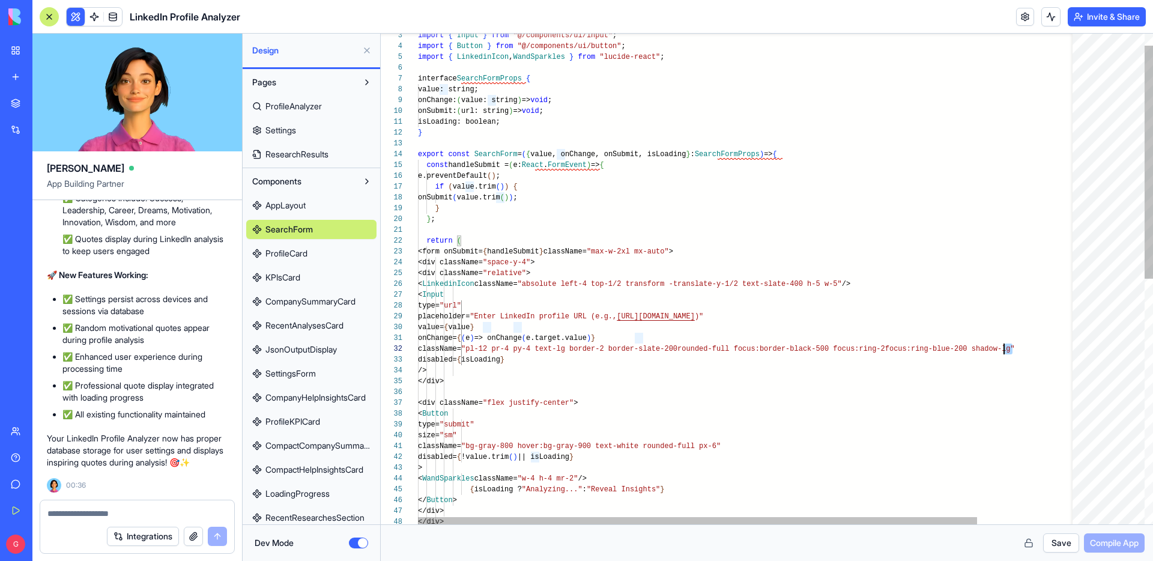
scroll to position [11, 581]
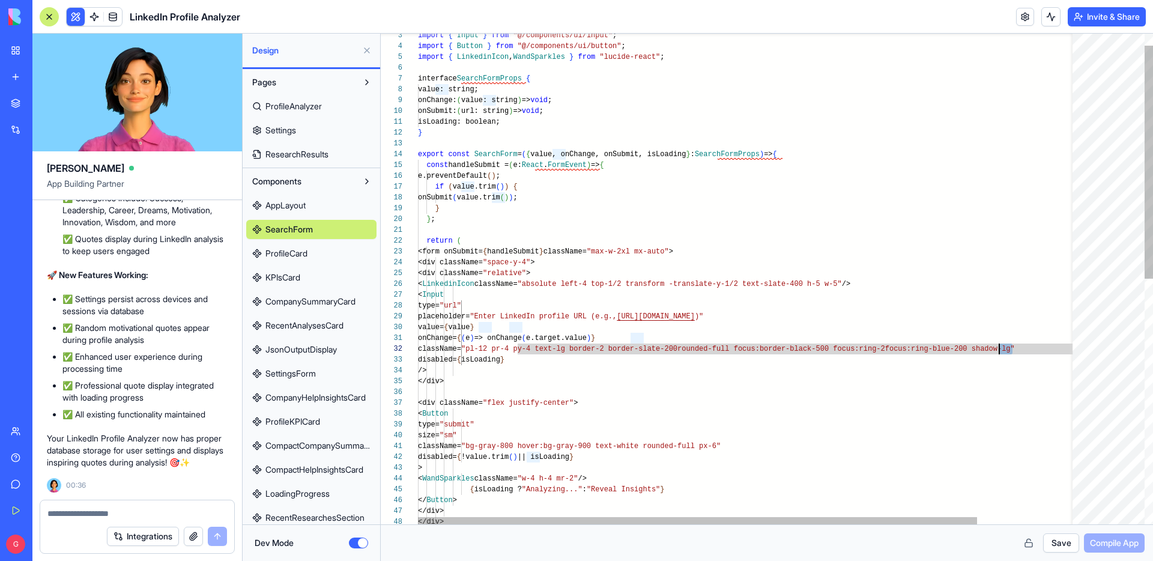
drag, startPoint x: 1011, startPoint y: 346, endPoint x: 1000, endPoint y: 346, distance: 10.8
click at [1000, 346] on div "import { Input } from "@/components/ui/input" ; import { Button } from "@/compo…" at bounding box center [806, 523] width 776 height 1031
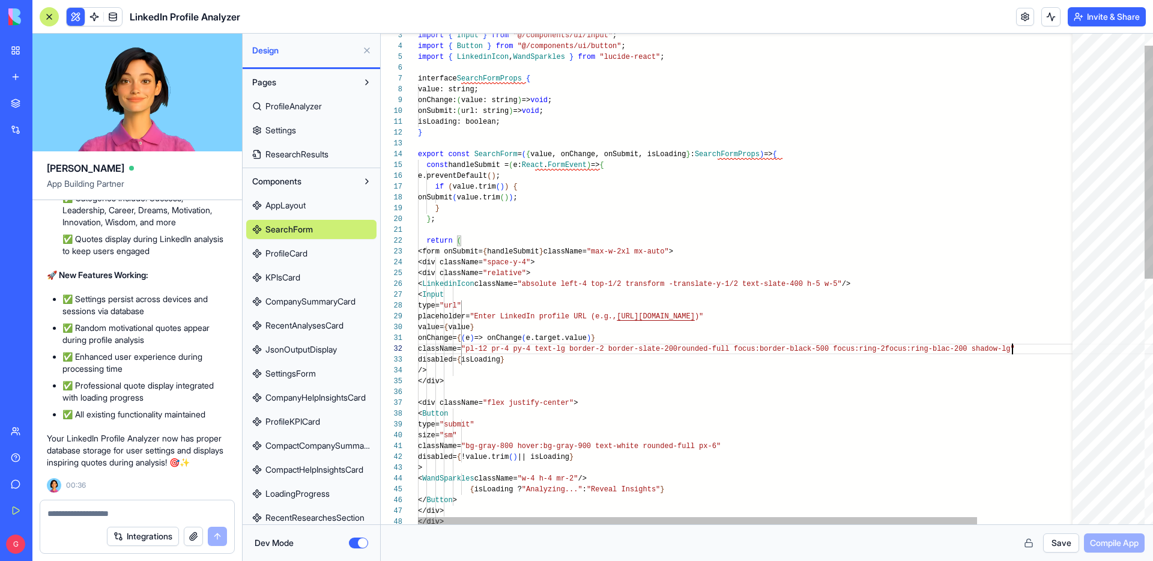
scroll to position [11, 599]
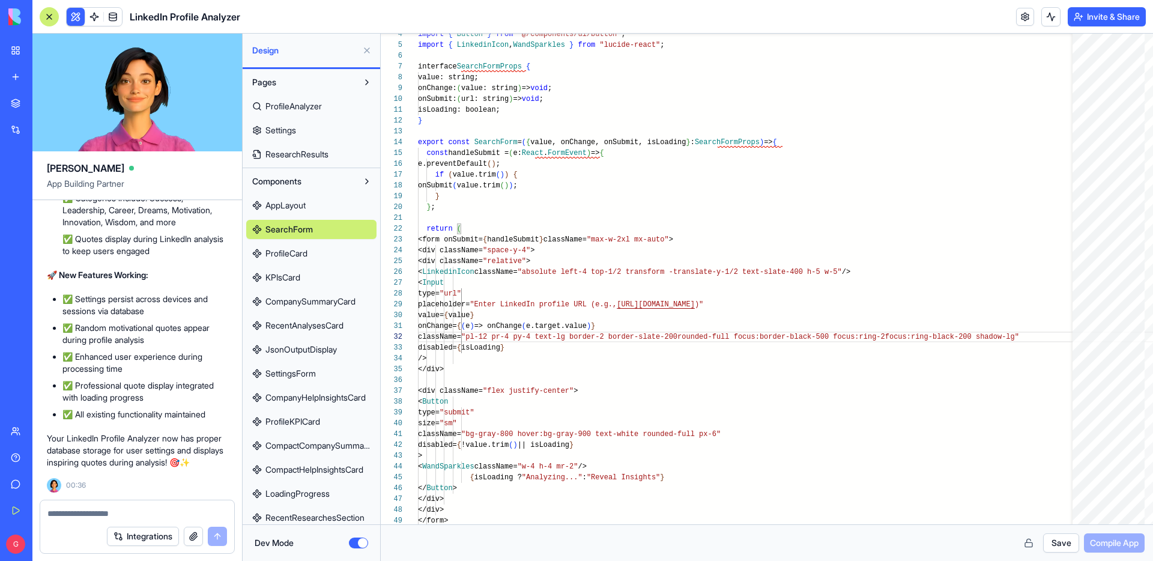
type textarea "**********"
click at [1058, 543] on button "Save" at bounding box center [1061, 542] width 36 height 19
click at [1114, 545] on span "Compile App" at bounding box center [1114, 543] width 49 height 12
click at [358, 540] on button "Dev Mode" at bounding box center [358, 542] width 19 height 11
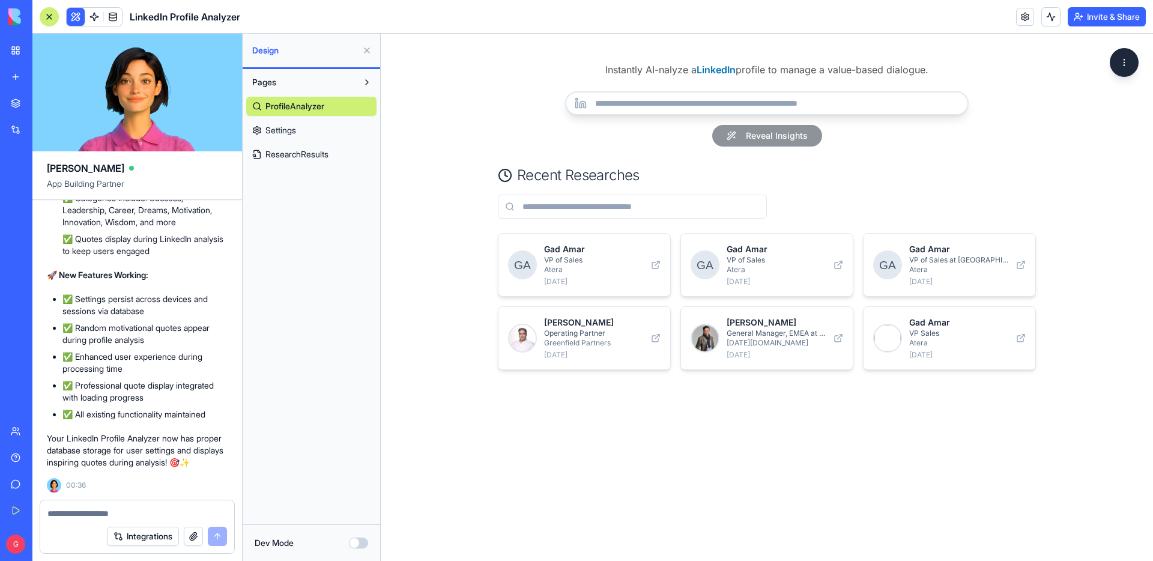
click at [675, 110] on input "url" at bounding box center [766, 103] width 403 height 24
click at [360, 543] on button "Dev Mode" at bounding box center [358, 542] width 19 height 11
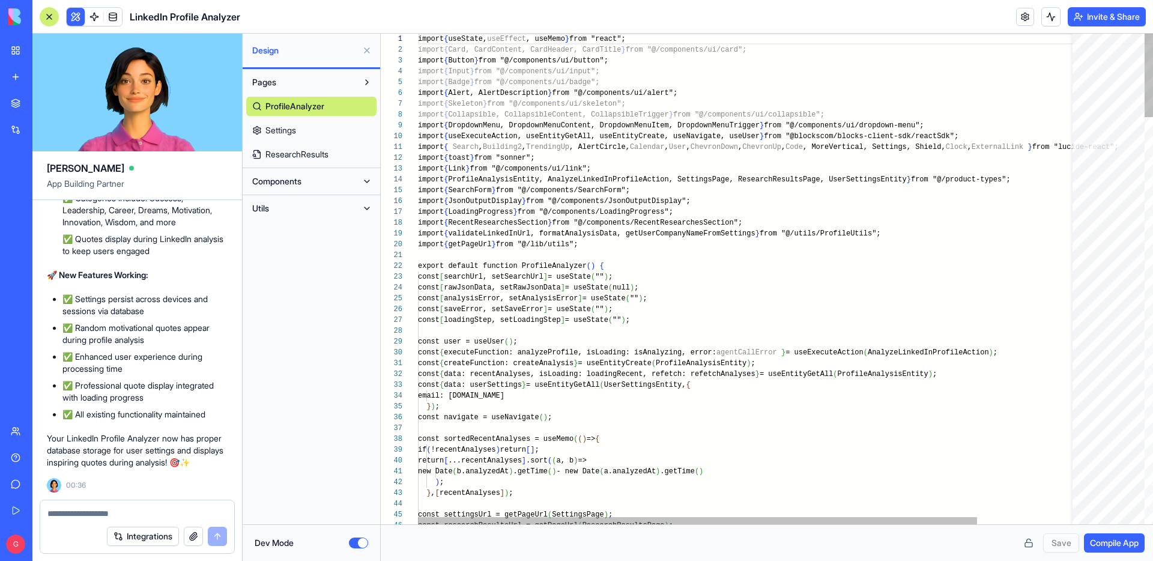
scroll to position [86, 0]
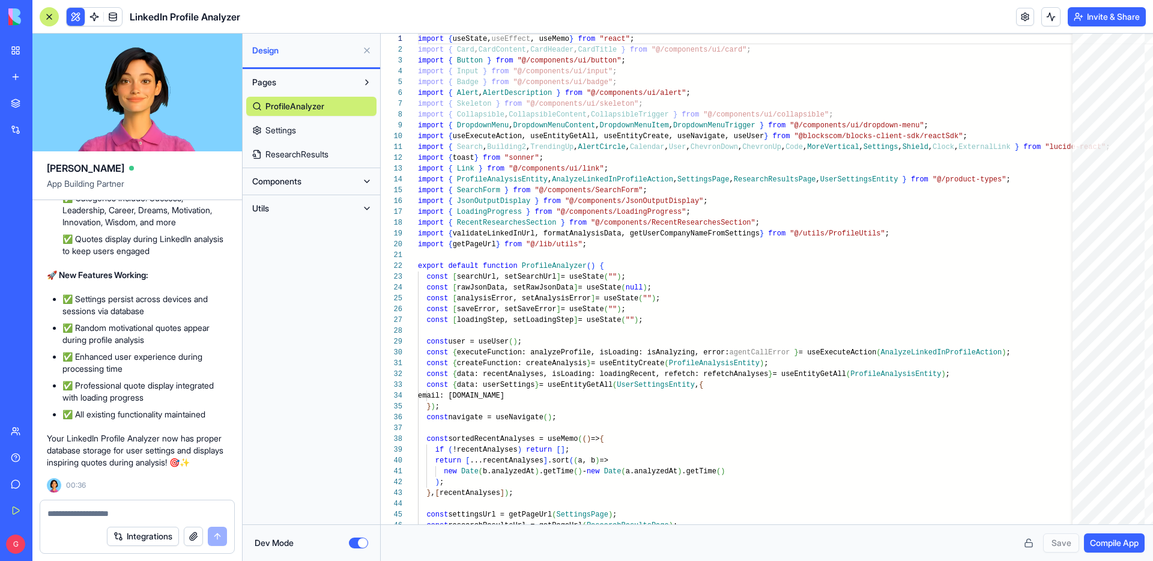
click at [312, 211] on button "Utils" at bounding box center [301, 208] width 111 height 19
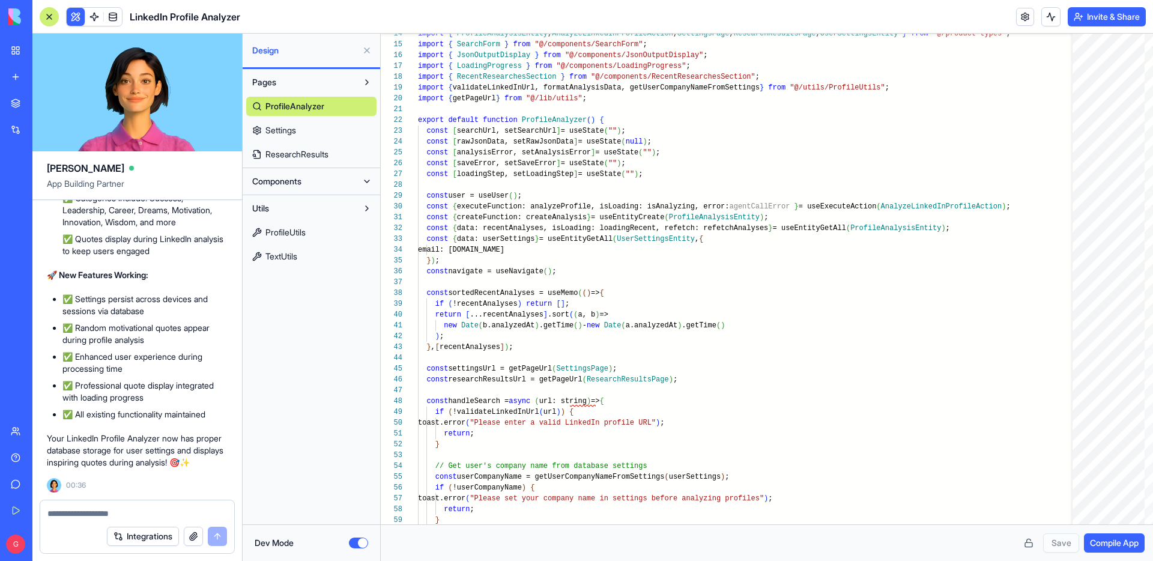
click at [320, 181] on button "Components" at bounding box center [301, 181] width 111 height 19
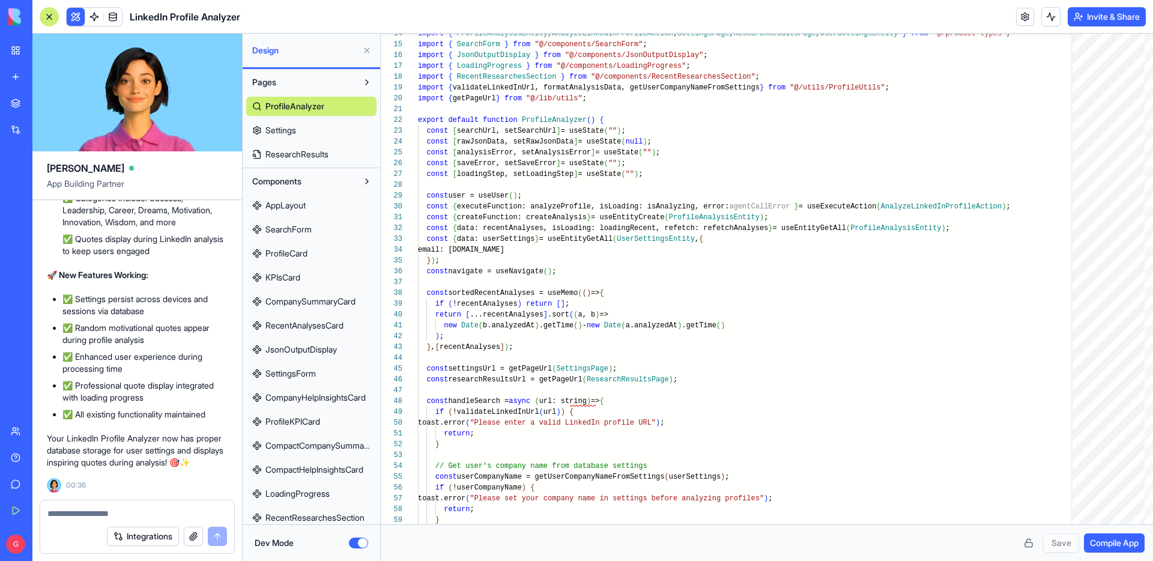
click at [300, 235] on link "SearchForm" at bounding box center [311, 229] width 130 height 19
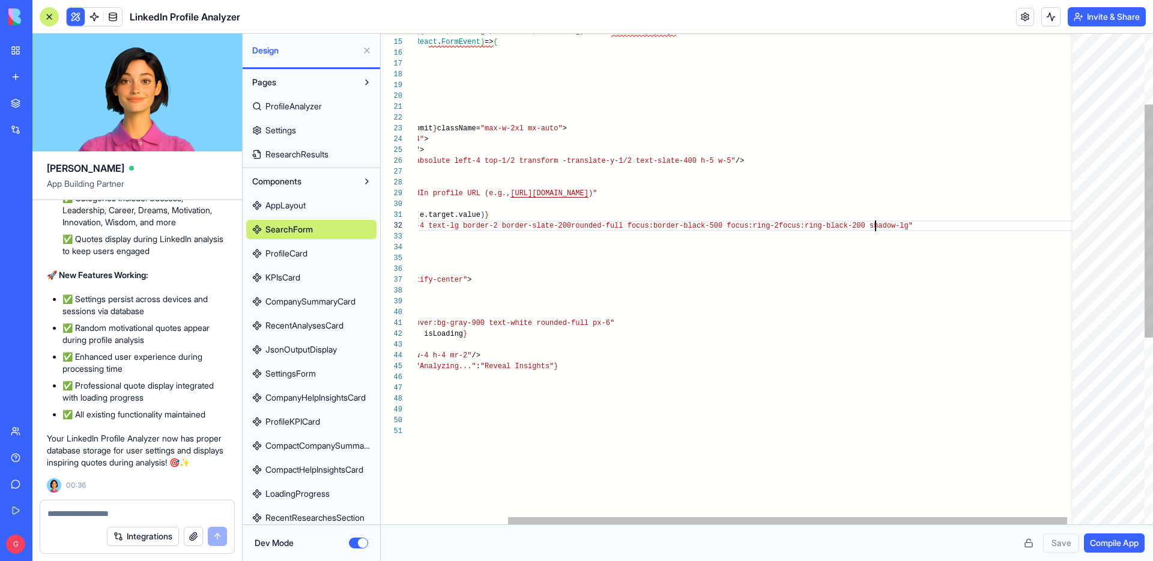
scroll to position [11, 564]
click at [874, 222] on div "className= "pl-12 pr-4 py-4 text-lg border-2 border-slate-200 rounded-full focu…" at bounding box center [700, 400] width 776 height 1031
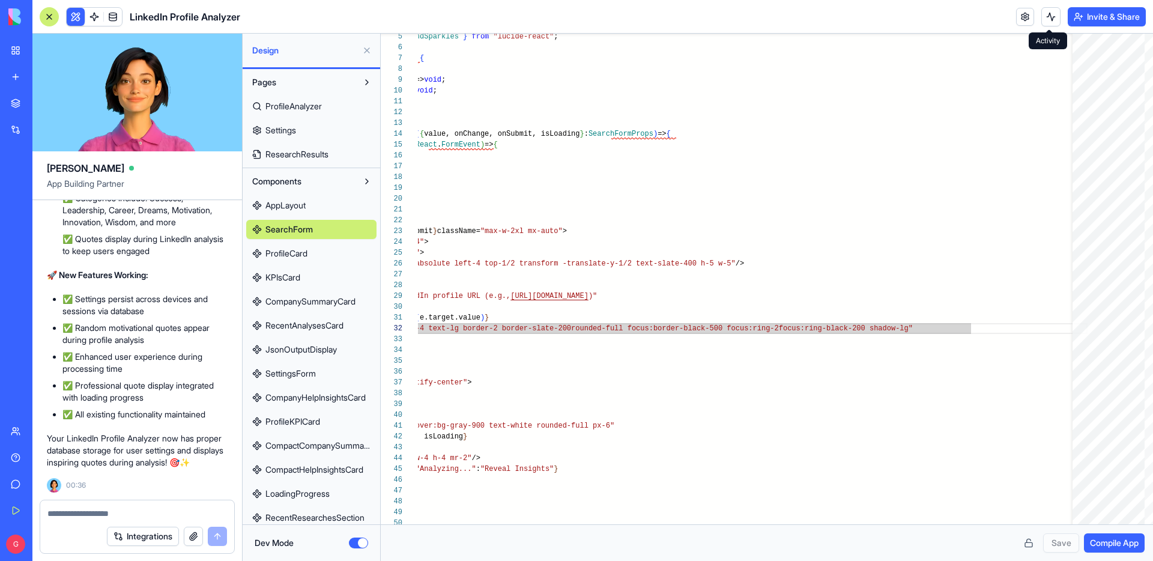
click at [1052, 17] on button at bounding box center [1050, 16] width 19 height 19
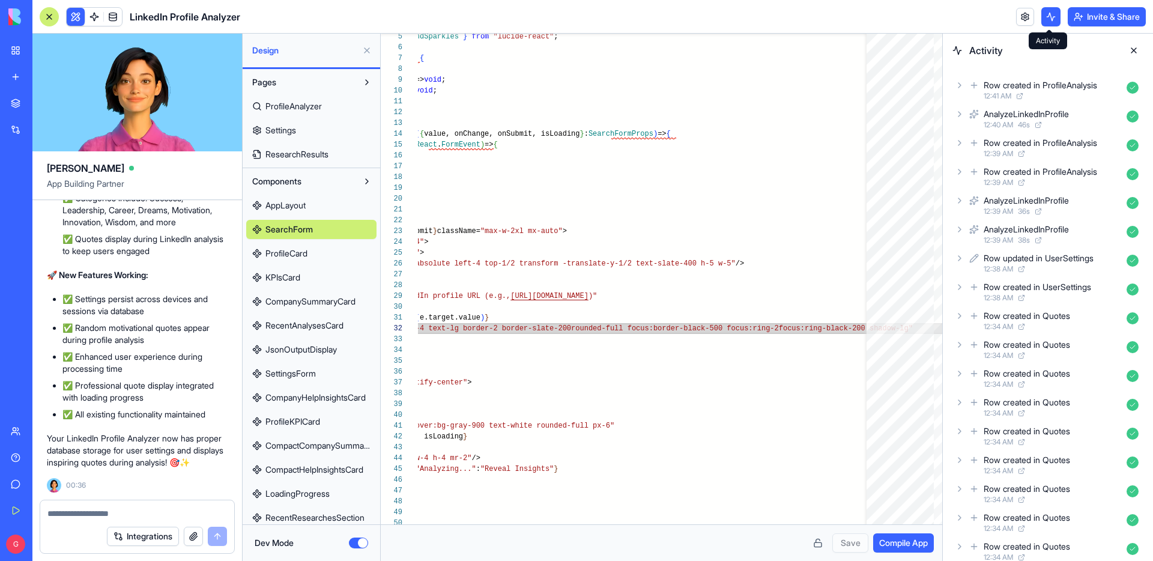
click at [1048, 14] on button at bounding box center [1050, 16] width 19 height 19
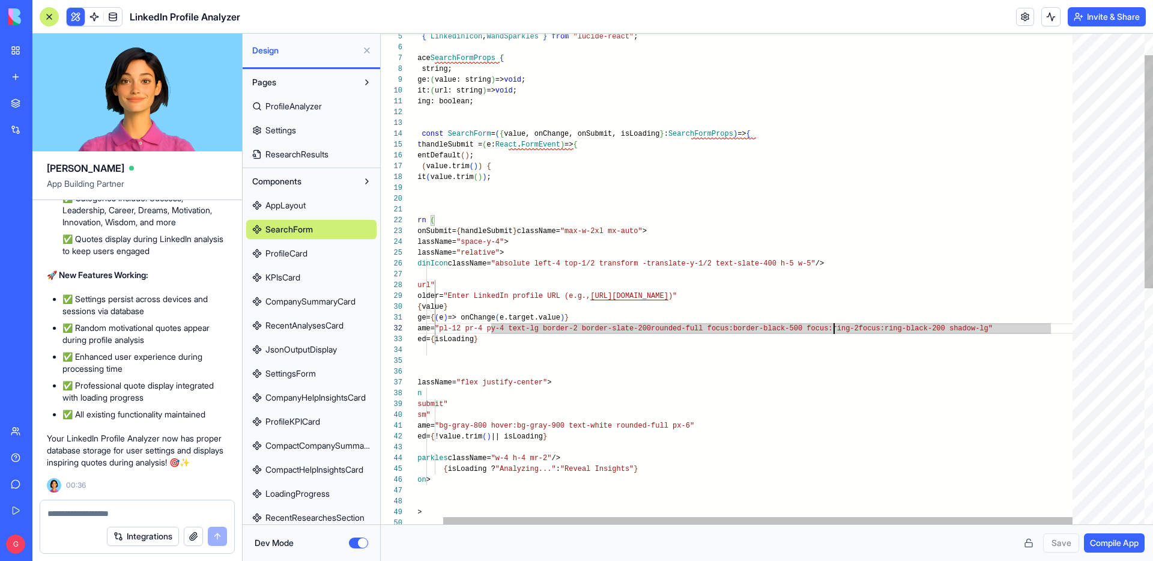
click at [836, 331] on div "className= "pl-12 pr-4 py-4 text-lg border-2 border-slate-200 rounded-full focu…" at bounding box center [735, 503] width 689 height 1031
drag, startPoint x: 841, startPoint y: 327, endPoint x: 829, endPoint y: 327, distance: 12.0
click at [829, 327] on div "className= "pl-12 pr-4 py-4 text-lg border-2 border-slate-200 rounded-full focu…" at bounding box center [735, 503] width 689 height 1031
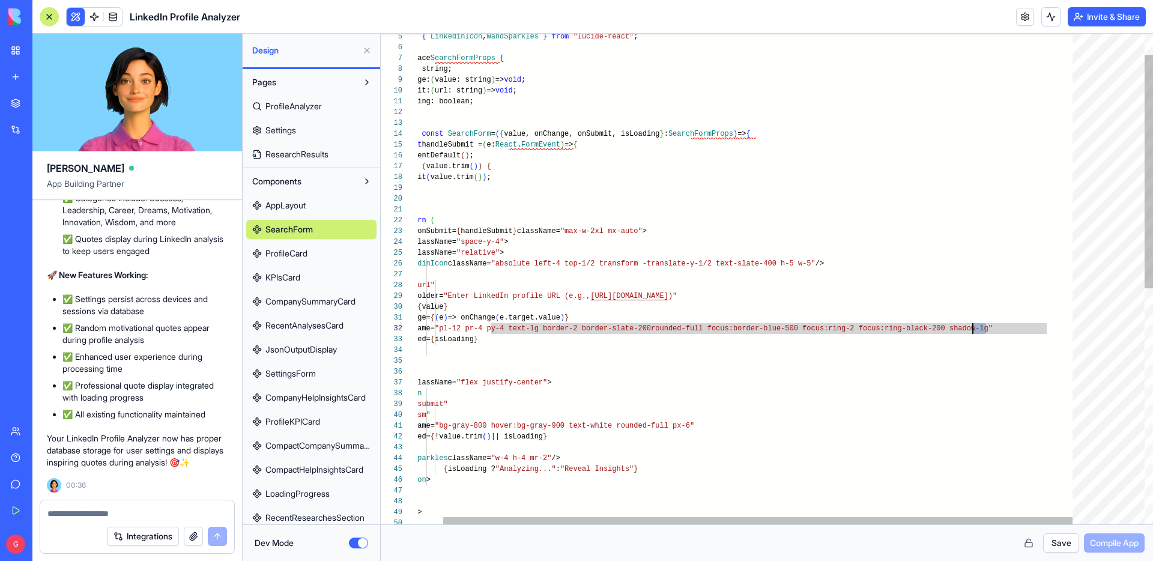
drag, startPoint x: 985, startPoint y: 327, endPoint x: 974, endPoint y: 327, distance: 11.4
click at [974, 327] on div "className= "pl-12 pr-4 py-4 text-lg border-2 border-slate-200 rounded-full focu…" at bounding box center [735, 503] width 689 height 1031
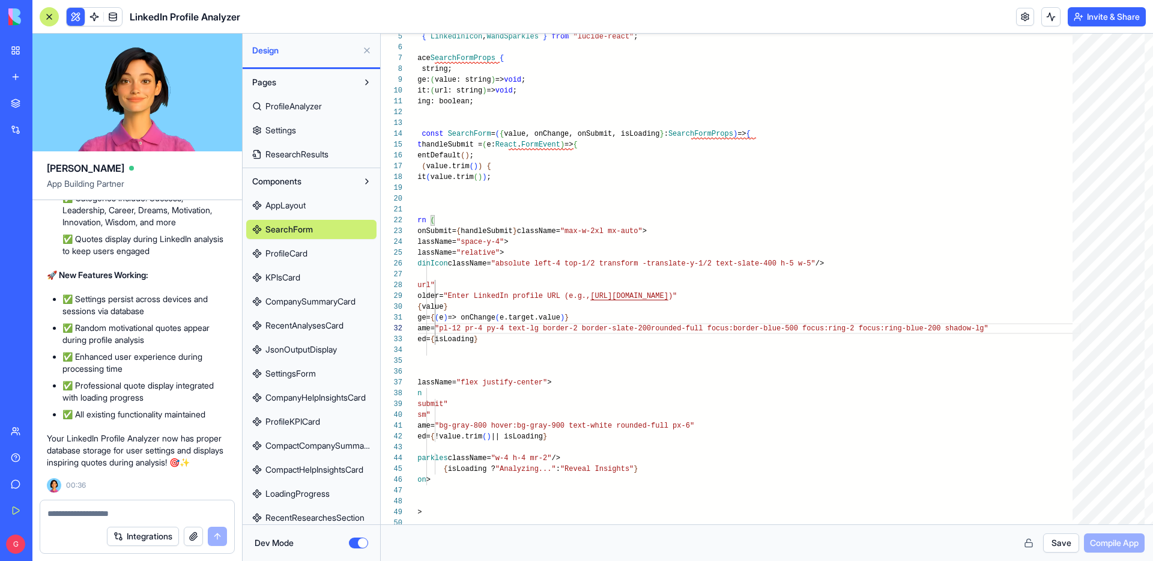
type textarea "**********"
click at [1060, 539] on button "Save" at bounding box center [1061, 542] width 36 height 19
click at [1100, 543] on span "Compile App" at bounding box center [1114, 543] width 49 height 12
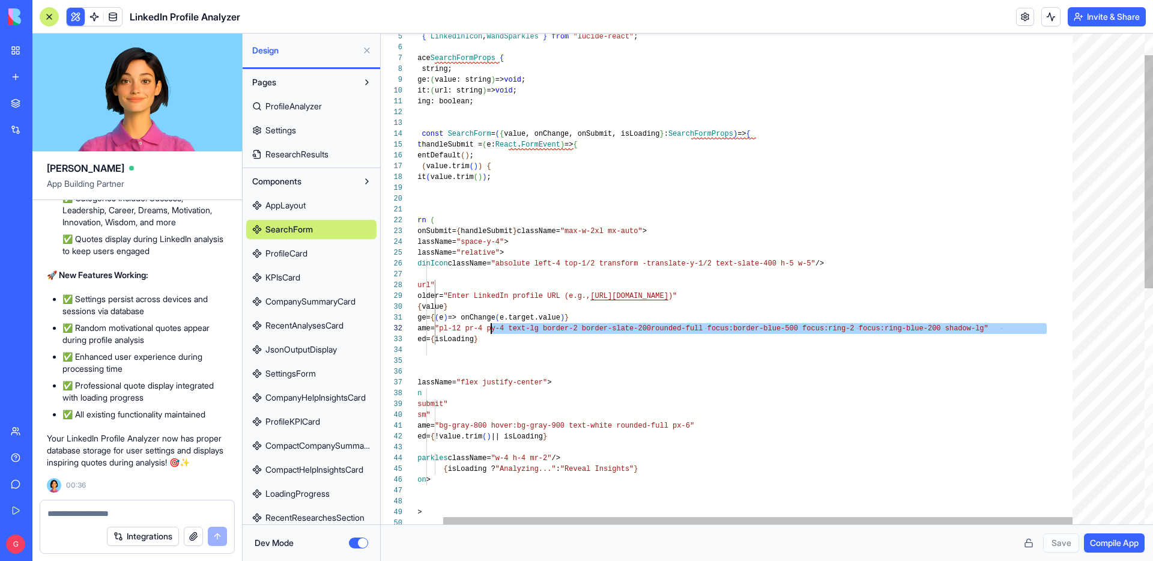
scroll to position [11, 95]
drag, startPoint x: 1048, startPoint y: 328, endPoint x: 489, endPoint y: 331, distance: 558.9
click at [489, 331] on div "className= "pl-12 pr-4 py-4 text-lg border-2 border-slate-200 rounded-full focu…" at bounding box center [735, 503] width 689 height 1031
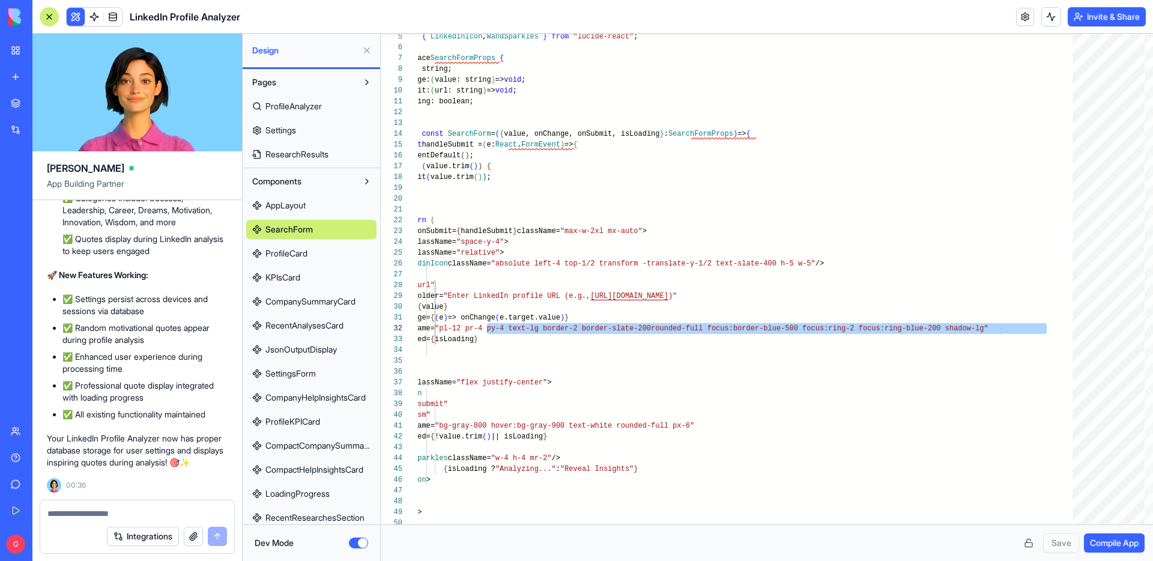
click at [75, 17] on button at bounding box center [76, 17] width 18 height 18
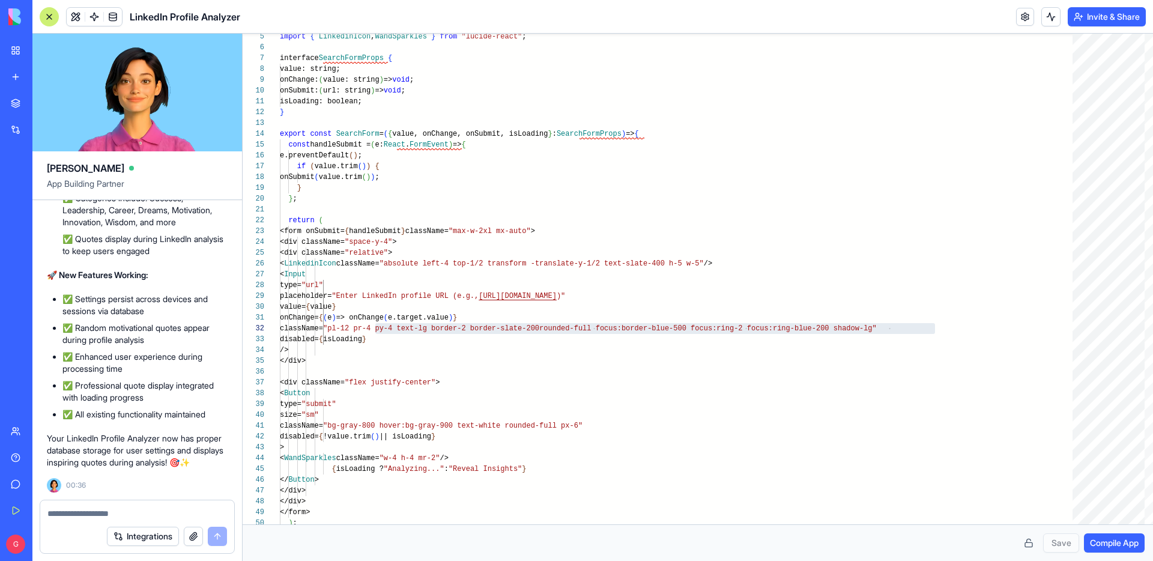
click at [75, 17] on button at bounding box center [76, 17] width 18 height 18
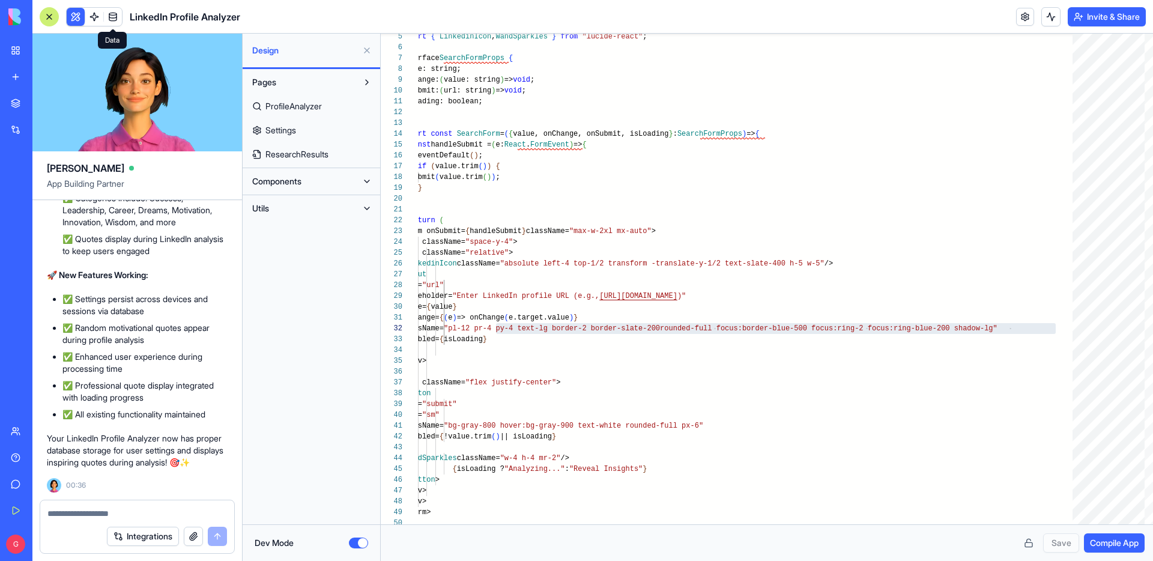
click at [357, 540] on button "Dev Mode" at bounding box center [358, 542] width 19 height 11
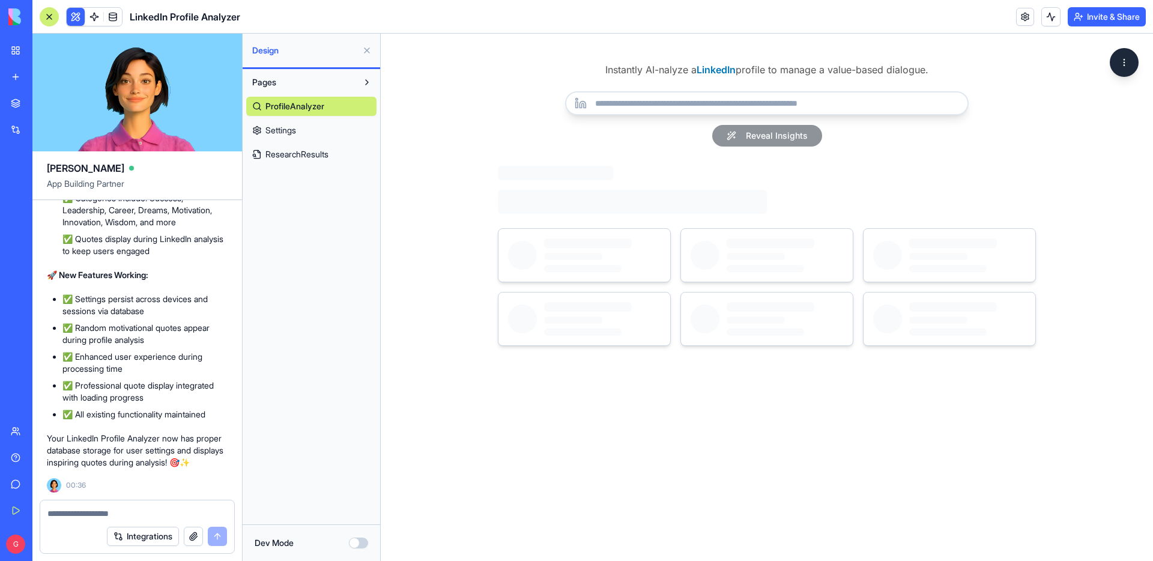
click at [702, 109] on input "url" at bounding box center [766, 103] width 403 height 24
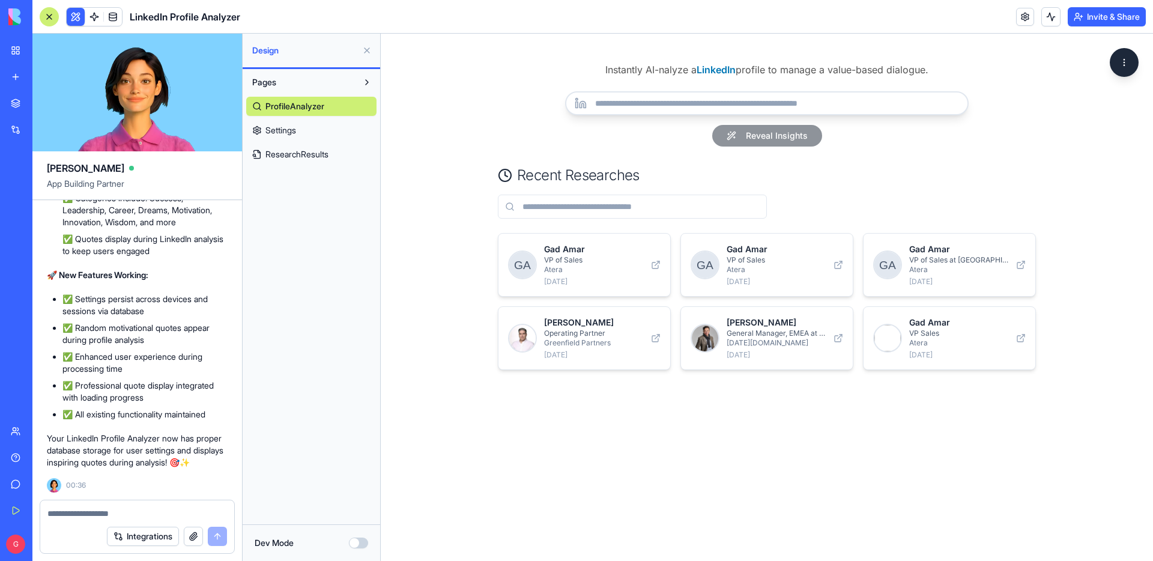
drag, startPoint x: 578, startPoint y: 105, endPoint x: 590, endPoint y: 105, distance: 12.6
click at [590, 105] on div at bounding box center [766, 103] width 403 height 24
click at [360, 545] on button "Dev Mode" at bounding box center [358, 542] width 19 height 11
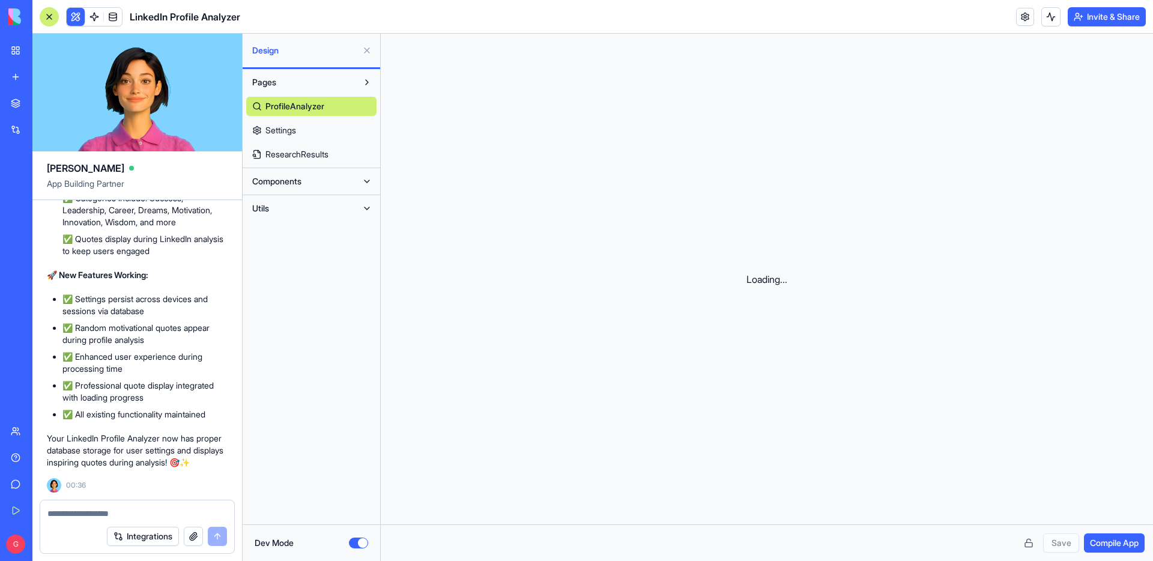
scroll to position [86, 0]
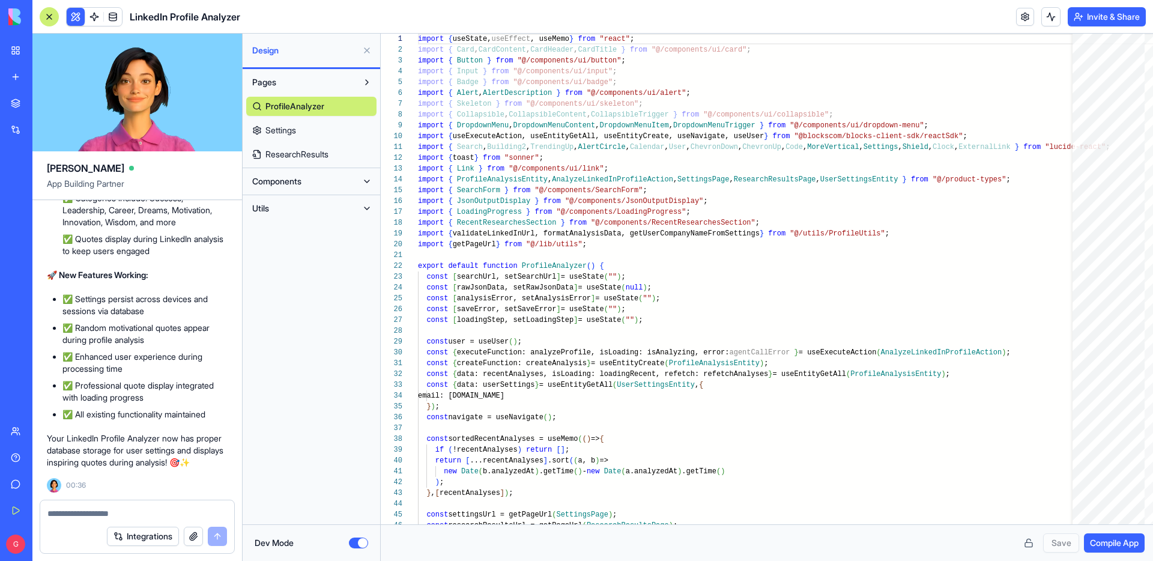
click at [334, 183] on button "Components" at bounding box center [301, 181] width 111 height 19
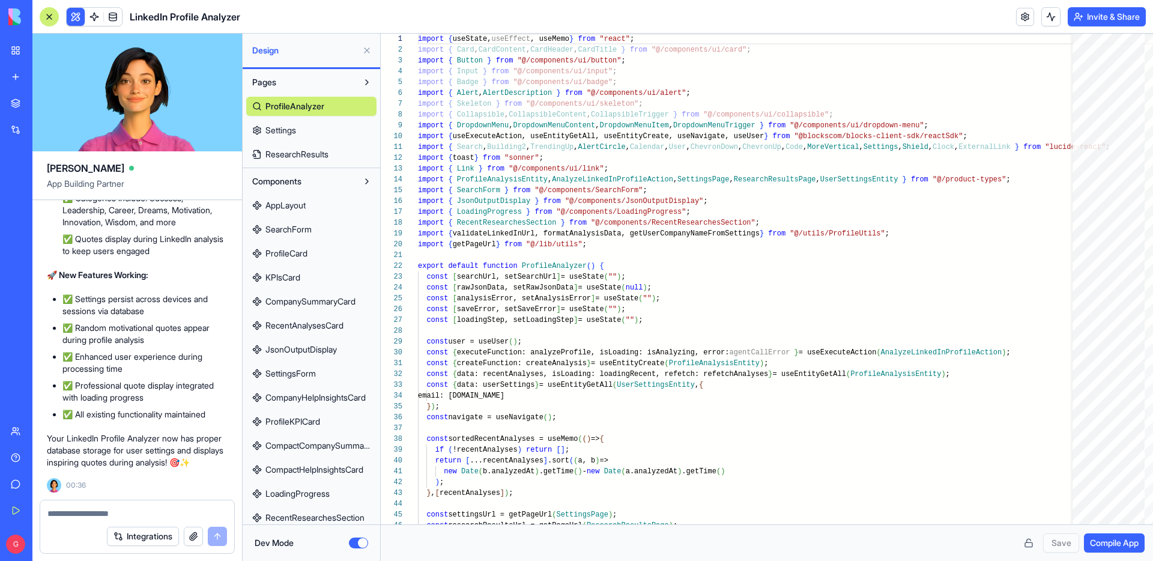
click at [334, 103] on link "ProfileAnalyzer" at bounding box center [311, 106] width 130 height 19
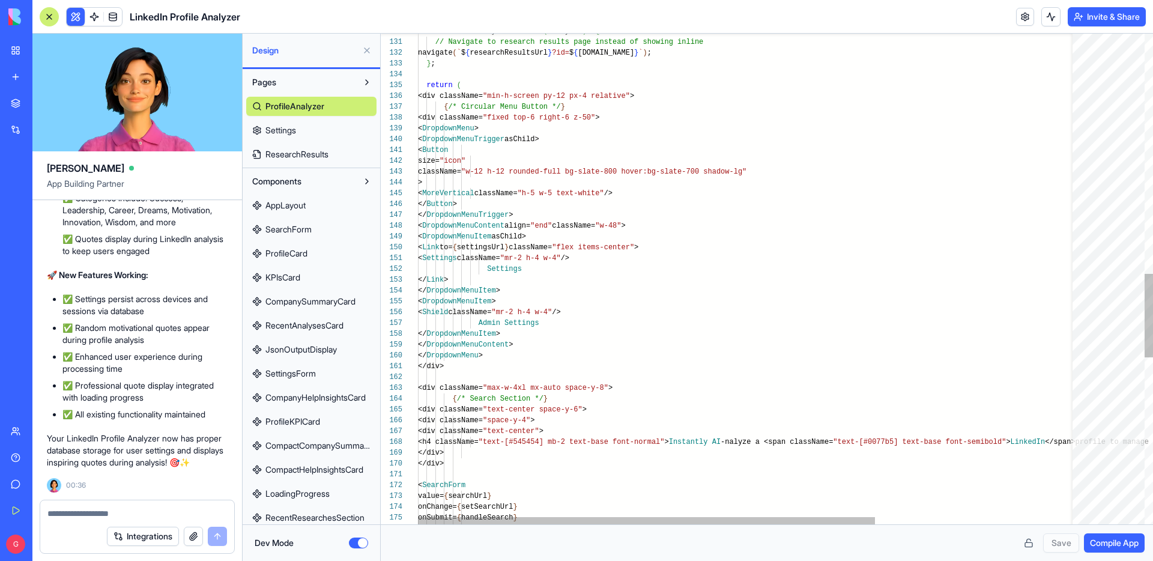
click at [463, 365] on div "const handleAnalysisSelect = ( analysis ) => { // Navigate to research results …" at bounding box center [892, 66] width 949 height 2868
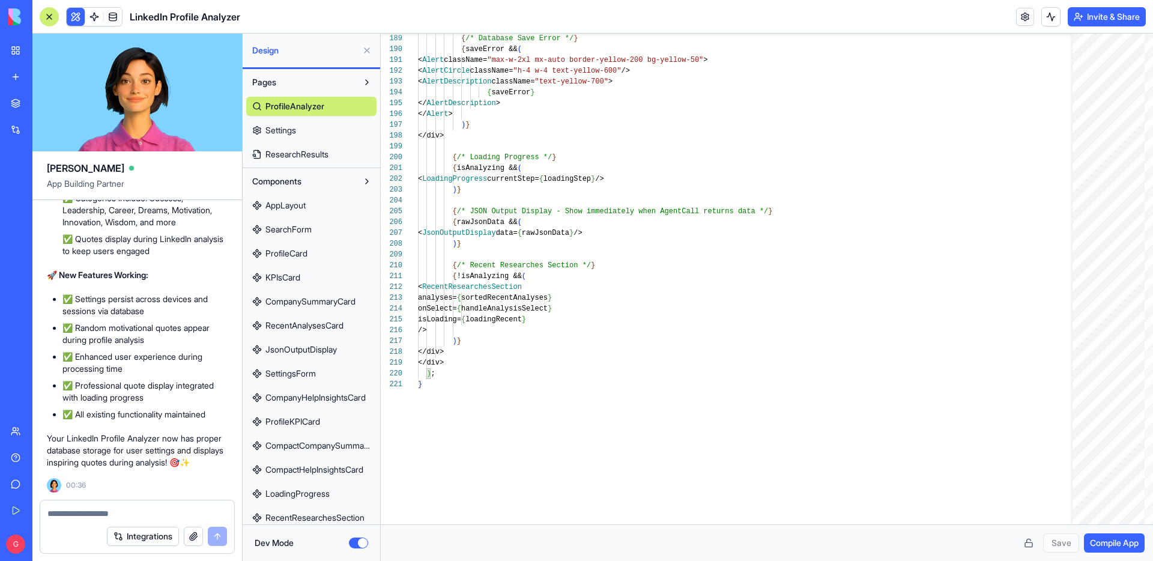
click at [328, 232] on link "SearchForm" at bounding box center [311, 229] width 130 height 19
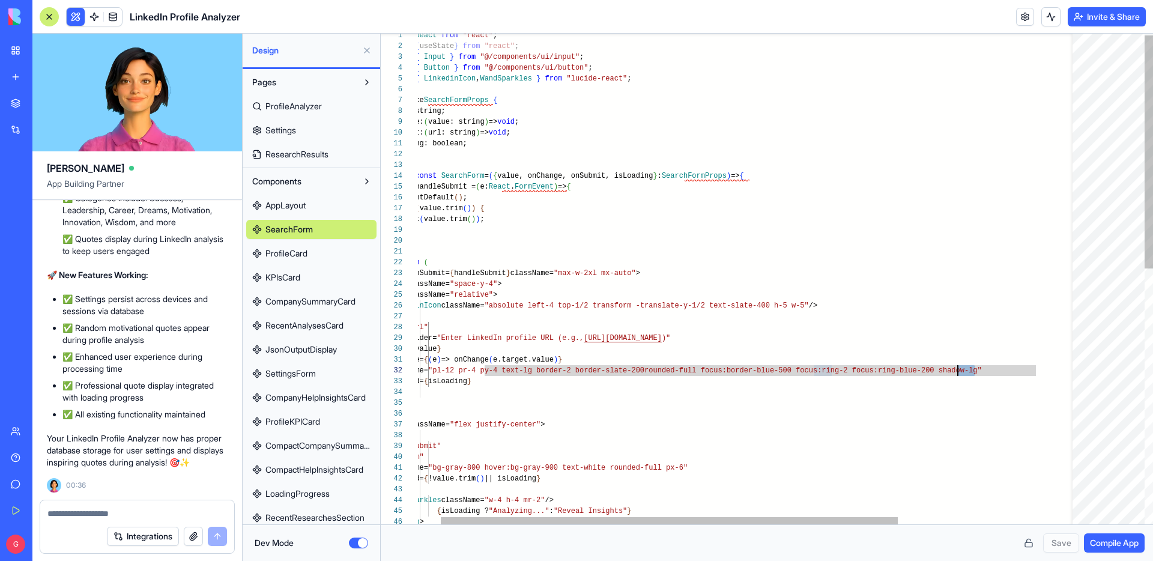
scroll to position [11, 573]
drag, startPoint x: 973, startPoint y: 370, endPoint x: 959, endPoint y: 370, distance: 13.8
click at [959, 370] on div "< WandSparkles className= "w-4 h-4 mr-2" /> { isLoading ? "Analyzing..." : "Rev…" at bounding box center [859, 545] width 949 height 1031
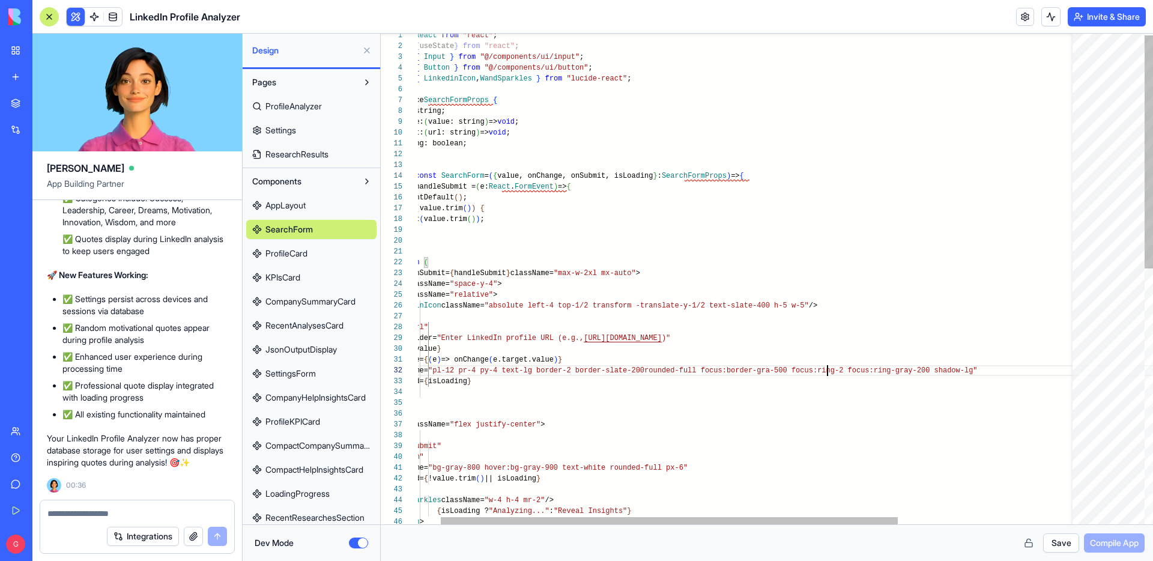
scroll to position [11, 447]
type textarea "**********"
click at [1064, 545] on button "Save" at bounding box center [1061, 542] width 36 height 19
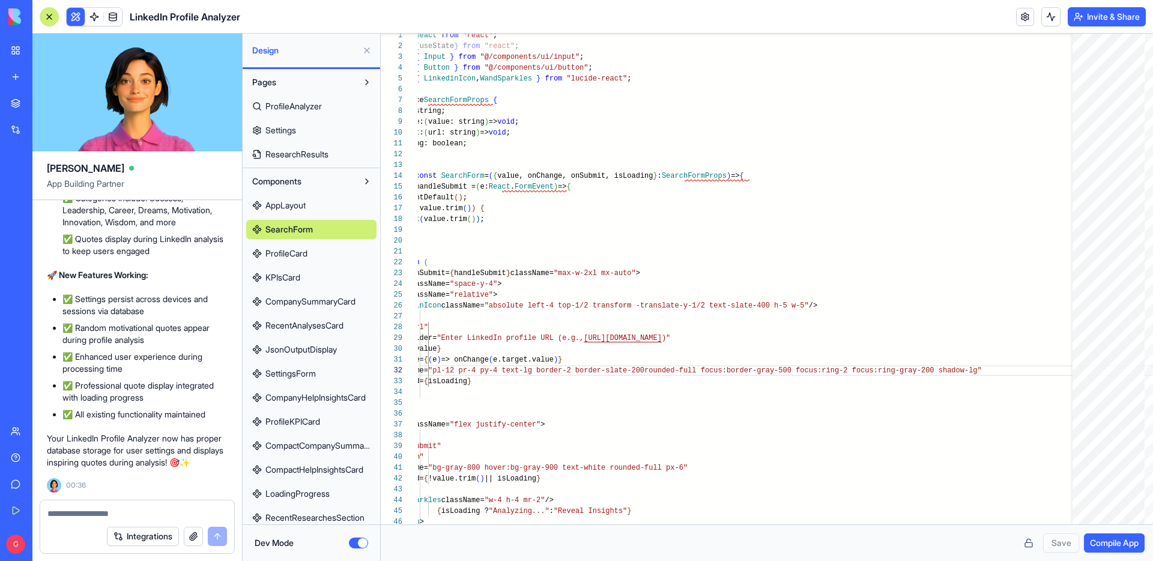
click at [1132, 537] on span "Compile App" at bounding box center [1114, 543] width 49 height 12
click at [358, 543] on button "Dev Mode" at bounding box center [358, 542] width 19 height 11
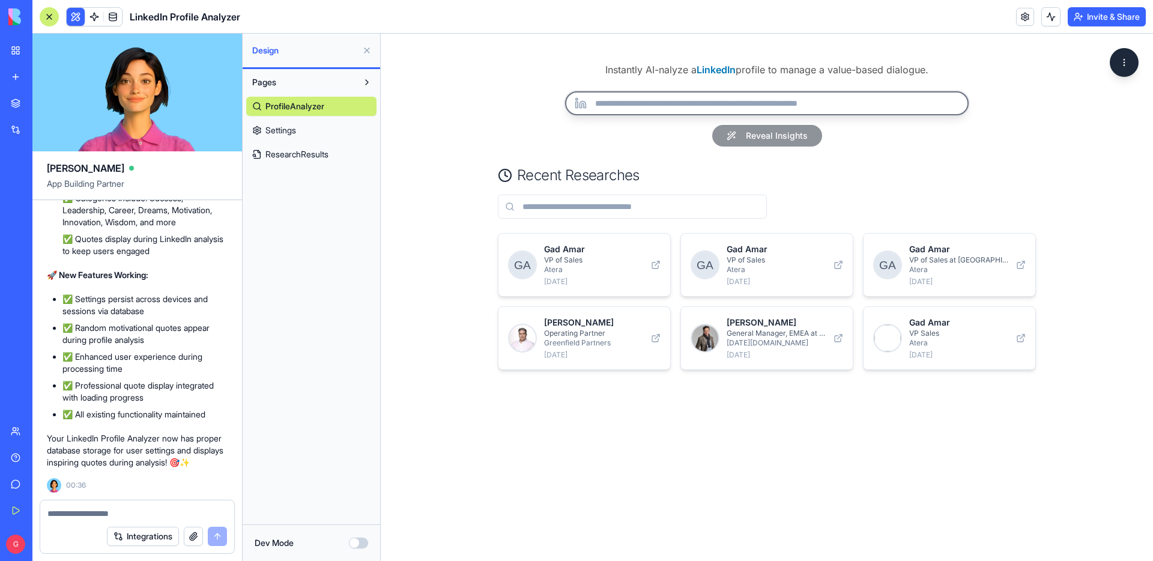
click at [656, 108] on input "url" at bounding box center [766, 103] width 403 height 24
click at [360, 540] on button "Dev Mode" at bounding box center [358, 542] width 19 height 11
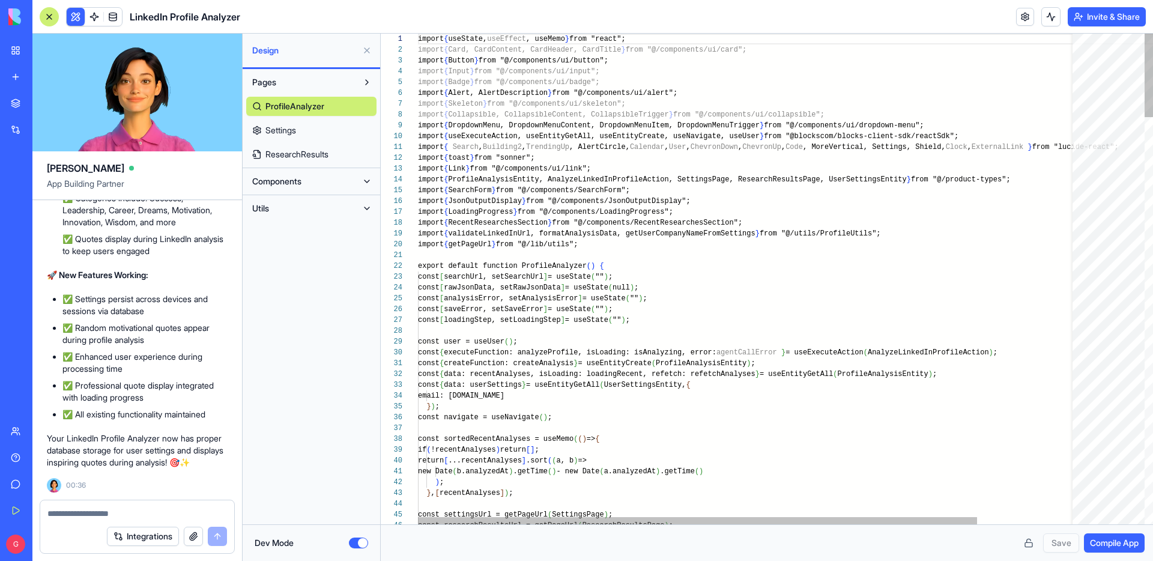
scroll to position [86, 0]
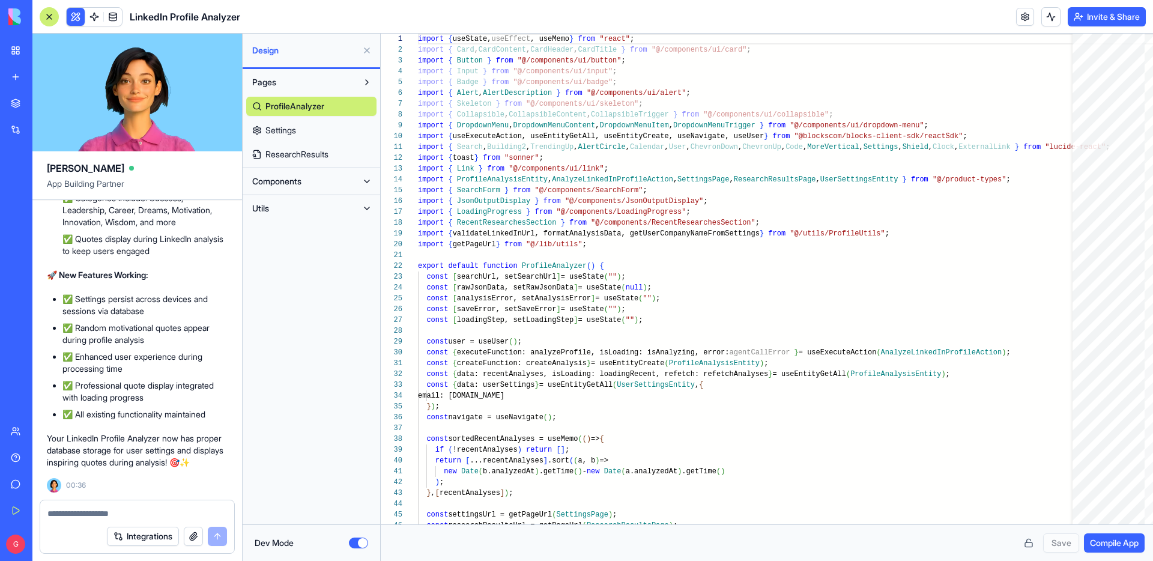
click at [292, 201] on button "Utils" at bounding box center [301, 208] width 111 height 19
click at [315, 175] on button "Components" at bounding box center [301, 181] width 111 height 19
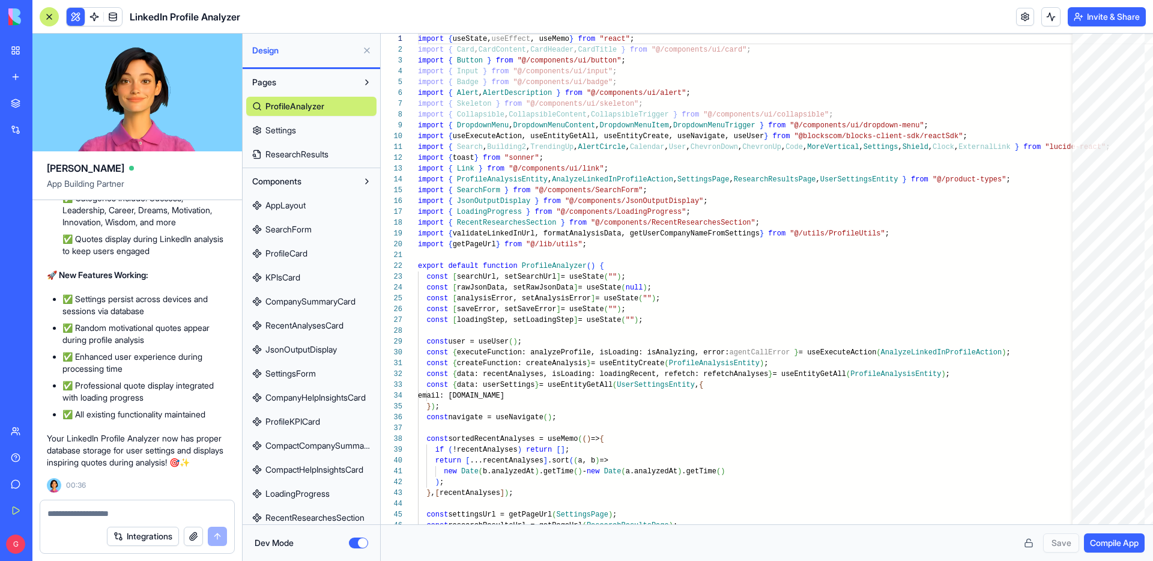
click at [318, 227] on link "SearchForm" at bounding box center [311, 229] width 130 height 19
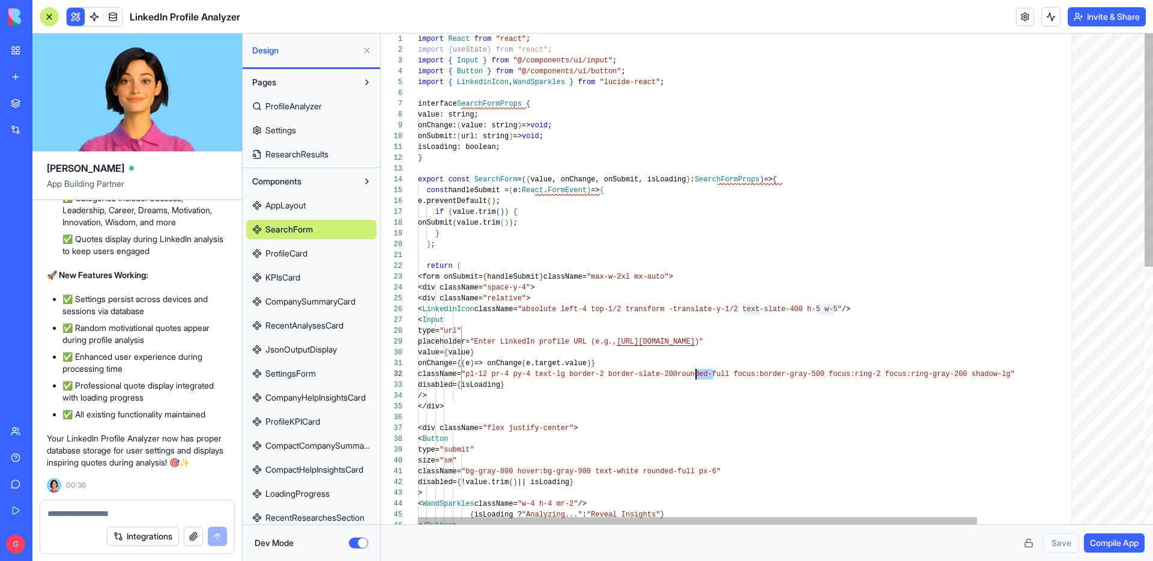
scroll to position [11, 273]
drag, startPoint x: 711, startPoint y: 373, endPoint x: 692, endPoint y: 370, distance: 20.0
click at [692, 370] on div "import React from "react" ; import { useState } from "react" ; import { Input }…" at bounding box center [806, 549] width 776 height 1031
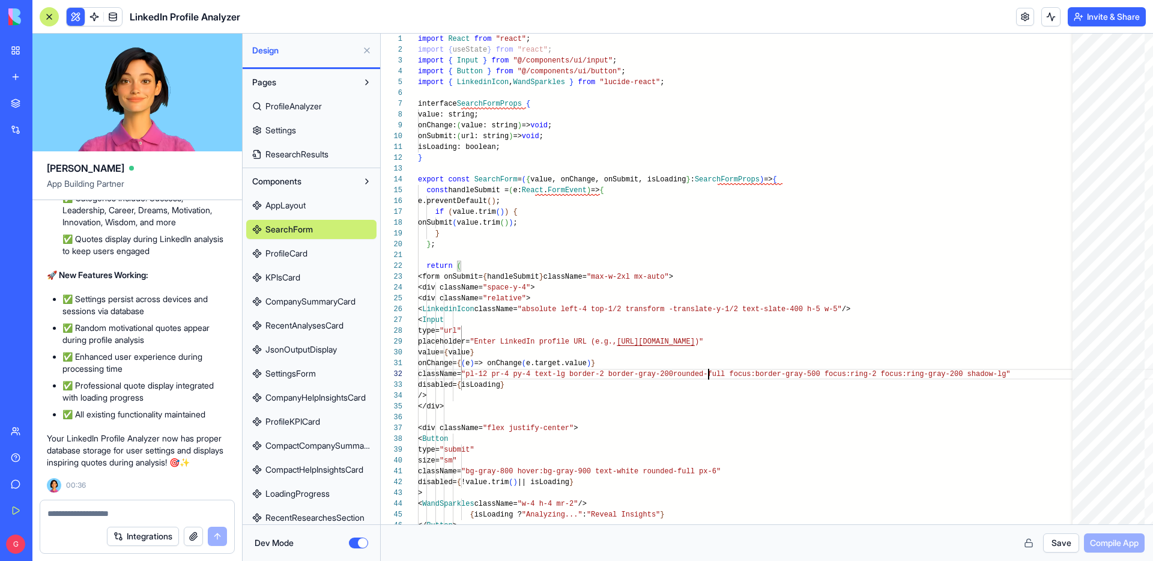
type textarea "**********"
click at [1059, 537] on button "Save" at bounding box center [1061, 542] width 36 height 19
click at [1129, 546] on span "Compile App" at bounding box center [1114, 543] width 49 height 12
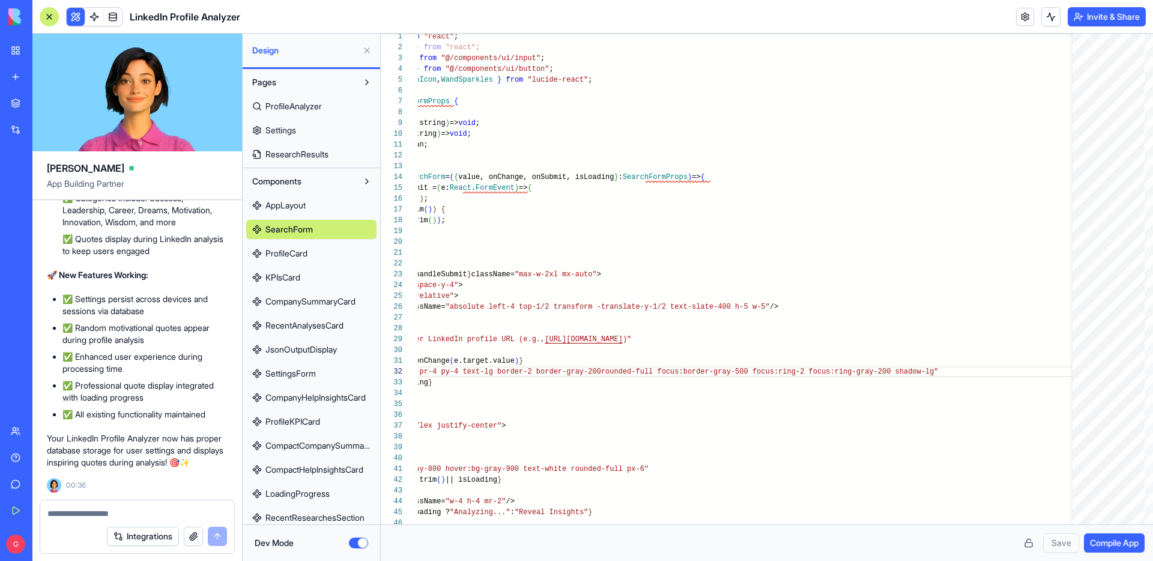
click at [355, 540] on button "Dev Mode" at bounding box center [358, 542] width 19 height 11
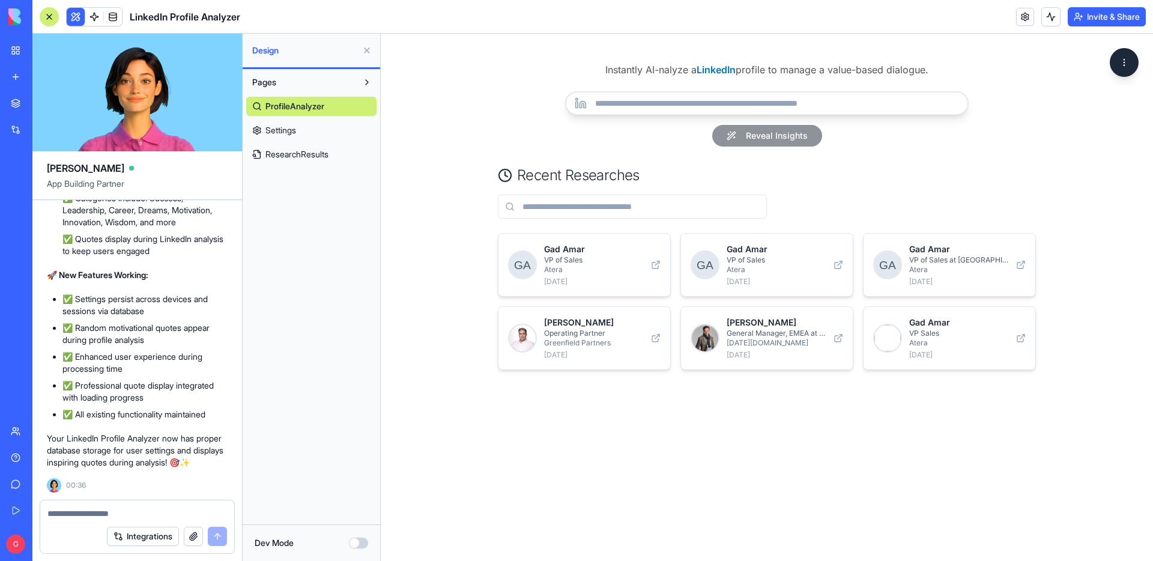
click at [629, 107] on input "url" at bounding box center [766, 103] width 403 height 24
click at [360, 540] on button "Dev Mode" at bounding box center [358, 542] width 19 height 11
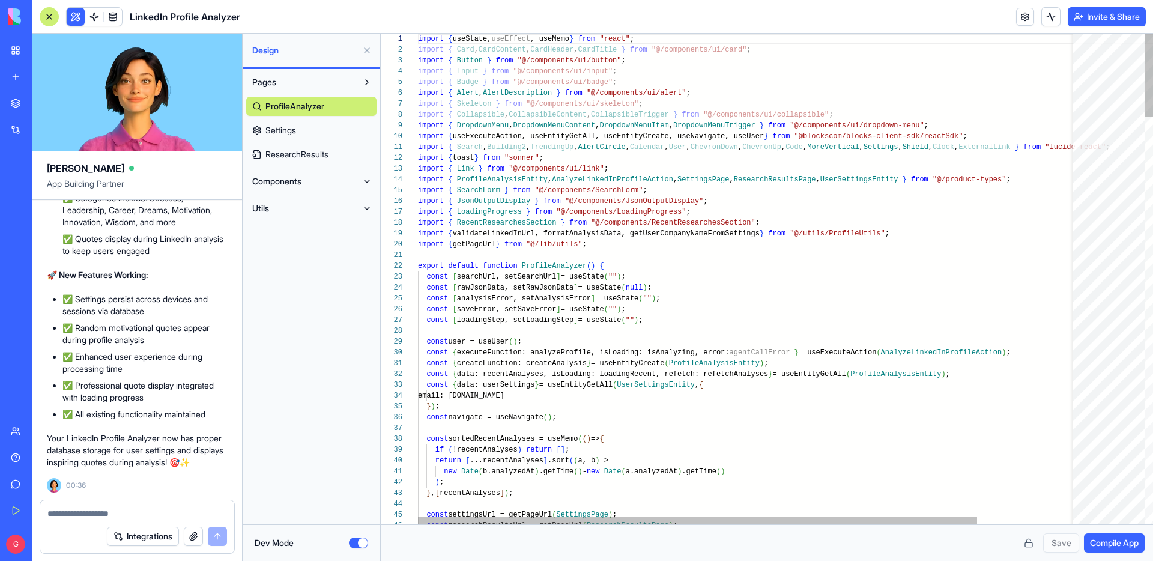
scroll to position [86, 0]
click at [322, 181] on button "Components" at bounding box center [301, 181] width 111 height 19
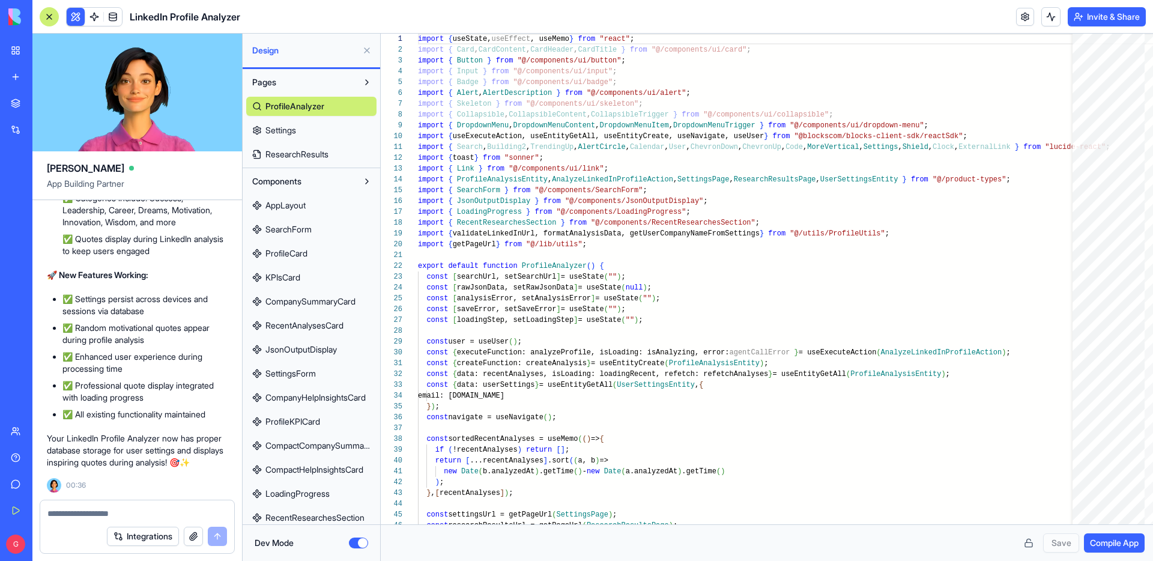
click at [317, 227] on link "SearchForm" at bounding box center [311, 229] width 130 height 19
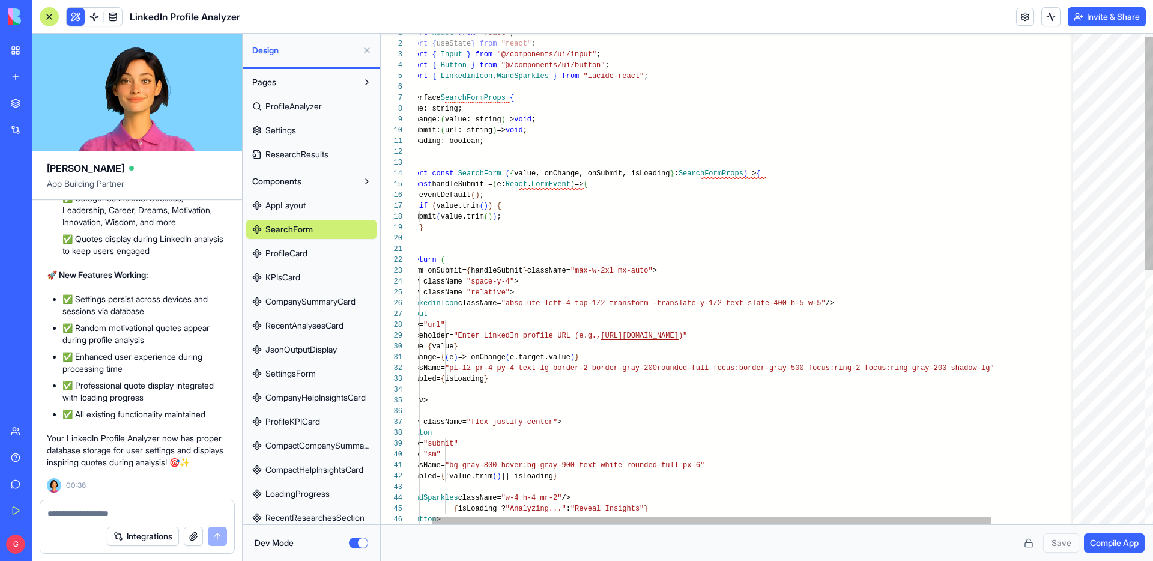
type textarea "**********"
click at [631, 379] on div "import React from "react" ; import { useState } from "react" ; import { Input }…" at bounding box center [790, 543] width 776 height 1031
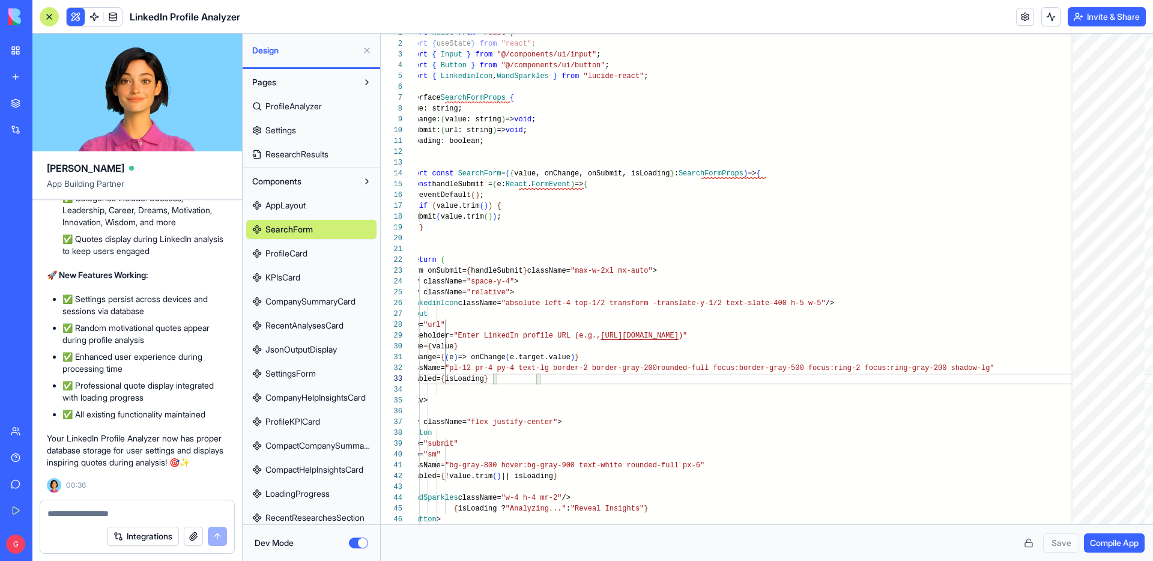
click at [357, 542] on button "Dev Mode" at bounding box center [358, 542] width 19 height 11
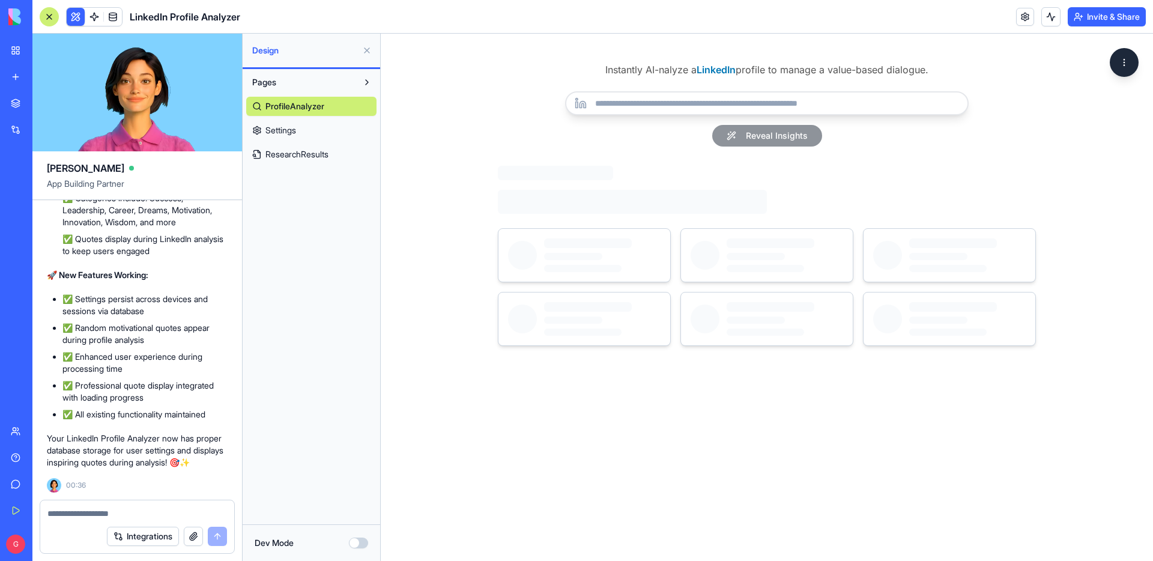
click at [856, 103] on input "url" at bounding box center [766, 103] width 403 height 24
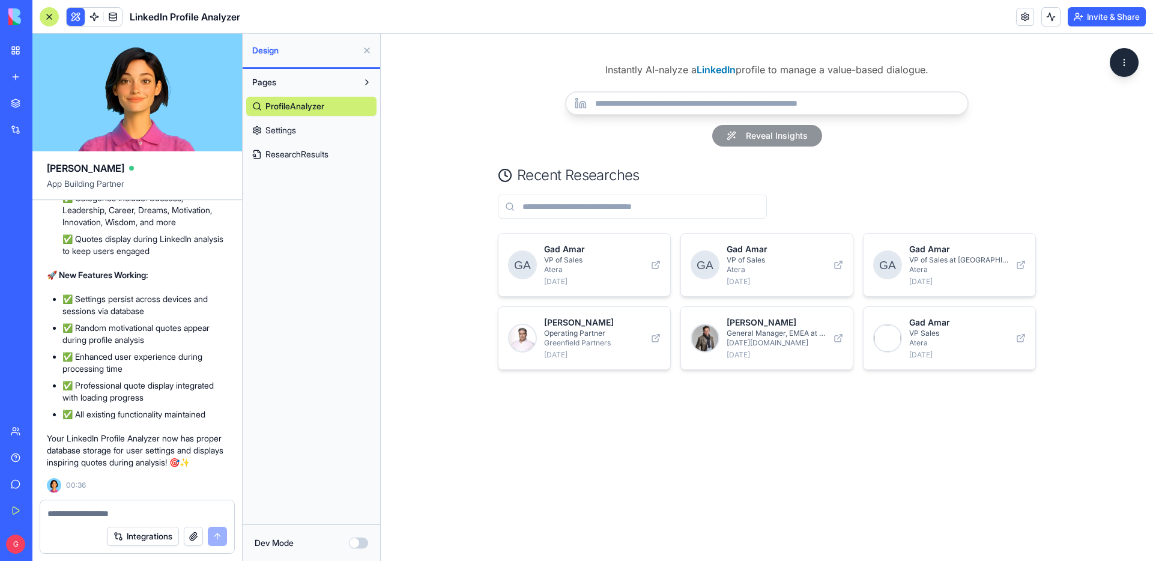
click at [842, 90] on div "Instantly AI-nalyze a LinkedIn profile to manage a value-based dialogue. Reveal…" at bounding box center [767, 104] width 538 height 84
click at [842, 99] on input "url" at bounding box center [766, 103] width 403 height 24
click at [360, 542] on button "Dev Mode" at bounding box center [358, 542] width 19 height 11
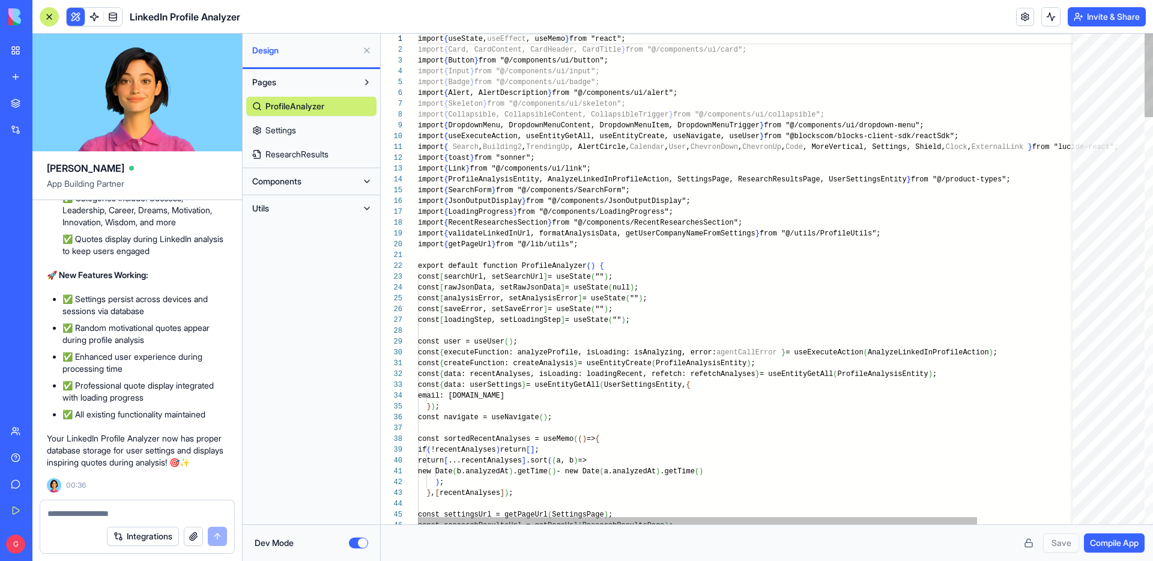
scroll to position [86, 0]
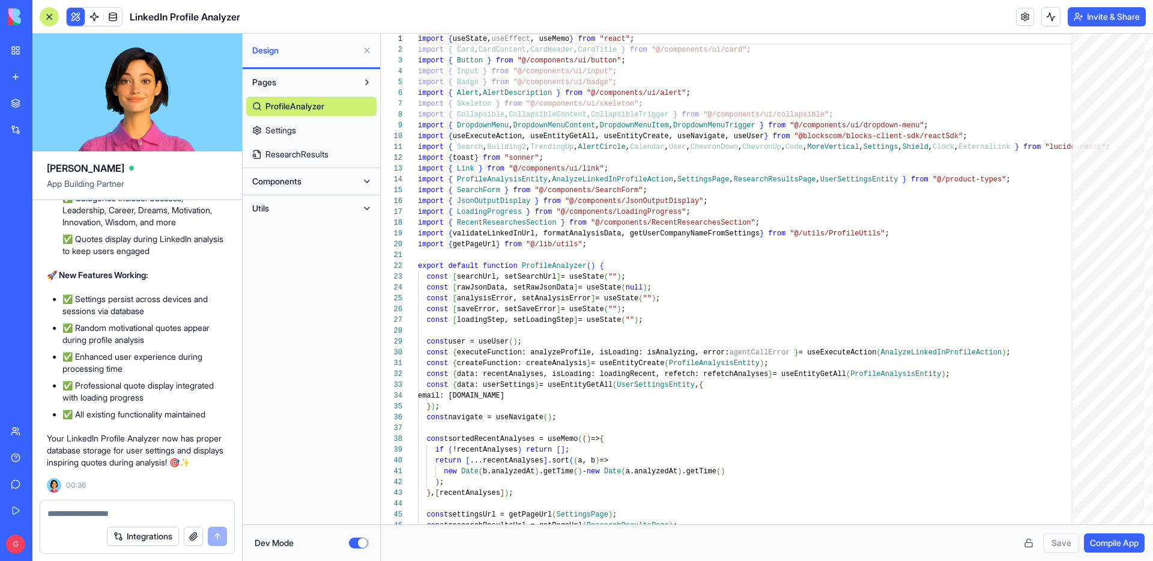
click at [304, 174] on button "Components" at bounding box center [301, 181] width 111 height 19
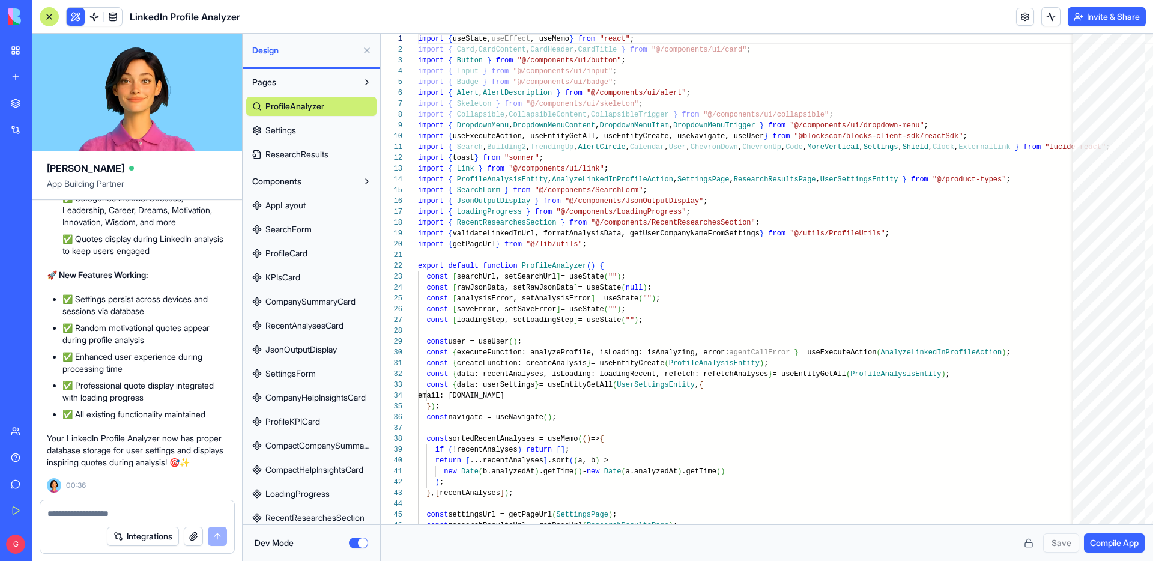
click at [312, 232] on span "SearchForm" at bounding box center [288, 229] width 46 height 12
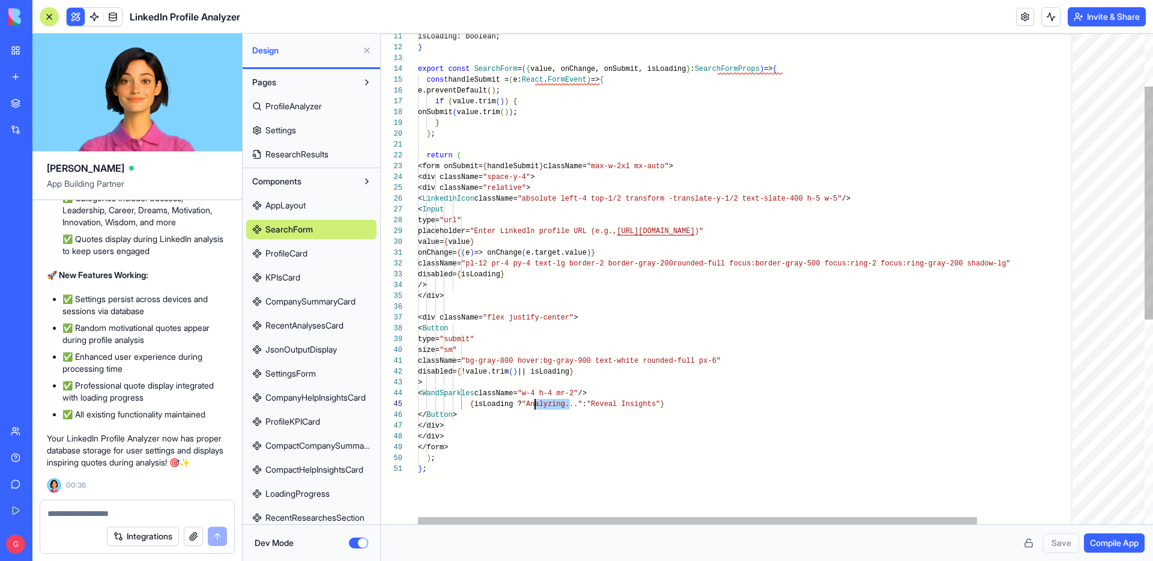
scroll to position [43, 117]
drag, startPoint x: 570, startPoint y: 405, endPoint x: 536, endPoint y: 405, distance: 34.8
click at [536, 405] on div "isLoading: boolean; } export const SearchForm = ( { value, onChange, onSubmit, …" at bounding box center [806, 438] width 776 height 1031
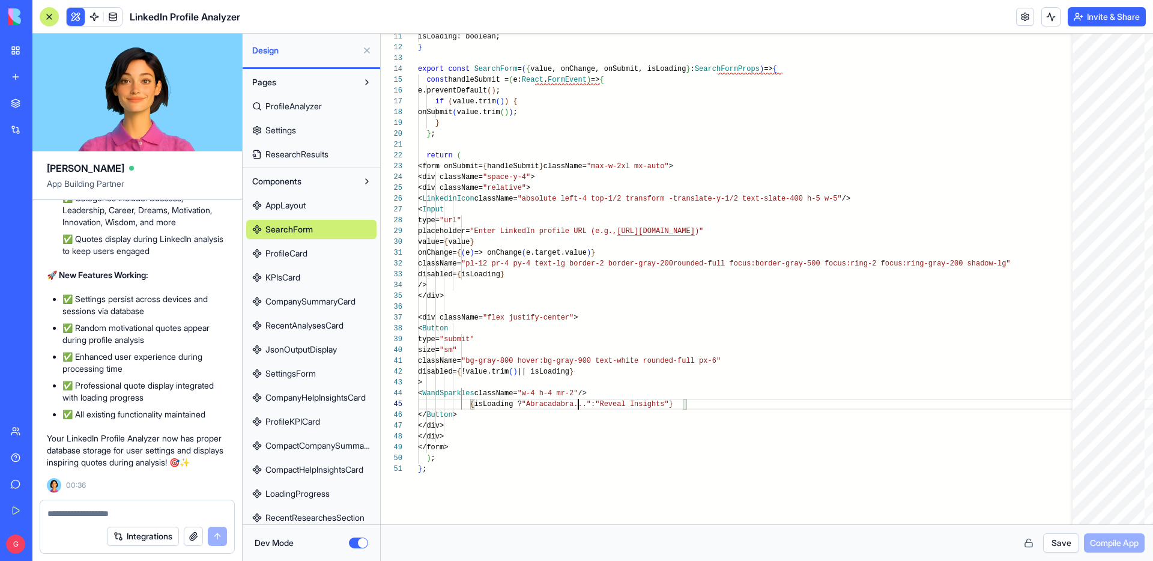
type textarea "**********"
click at [1066, 540] on button "Save" at bounding box center [1061, 542] width 36 height 19
click at [1112, 544] on span "Compile App" at bounding box center [1114, 543] width 49 height 12
click at [354, 538] on button "Dev Mode" at bounding box center [358, 542] width 19 height 11
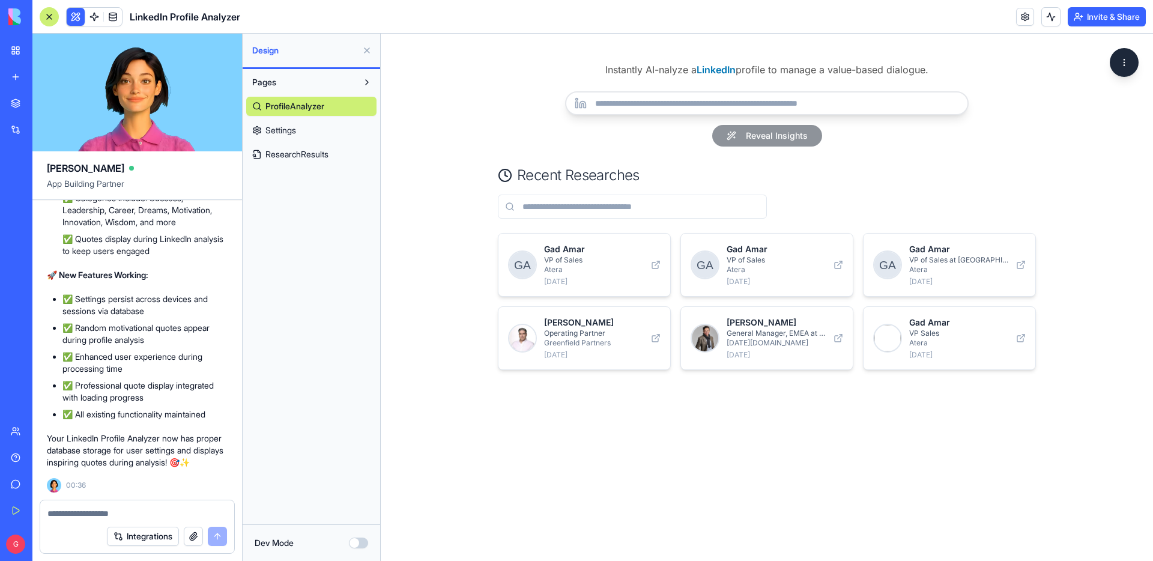
click at [621, 105] on input "url" at bounding box center [766, 103] width 403 height 24
click at [599, 237] on div "Gad Amar VP of Sales Atera 9/18/2025" at bounding box center [584, 265] width 172 height 62
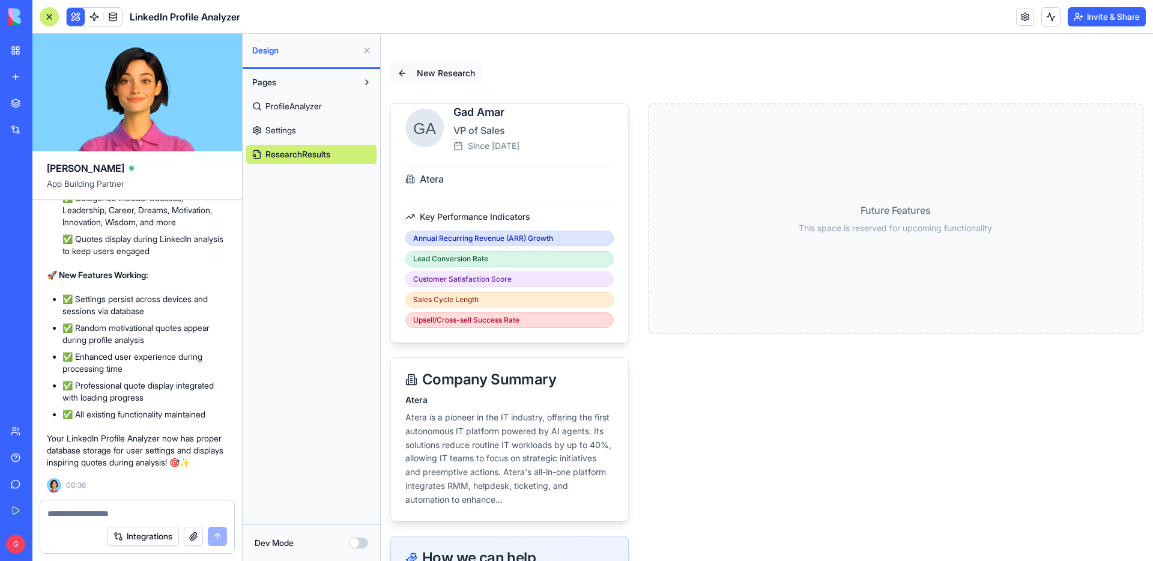
click at [435, 74] on span "New Research" at bounding box center [446, 73] width 58 height 12
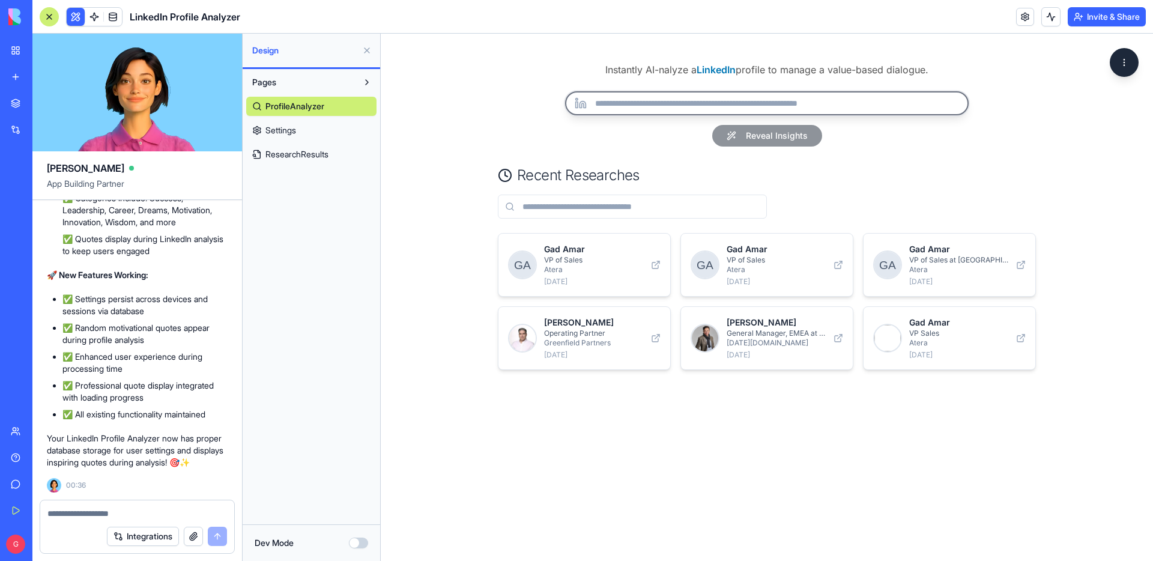
click at [720, 107] on input "url" at bounding box center [766, 103] width 403 height 24
paste input "**********"
type input "**********"
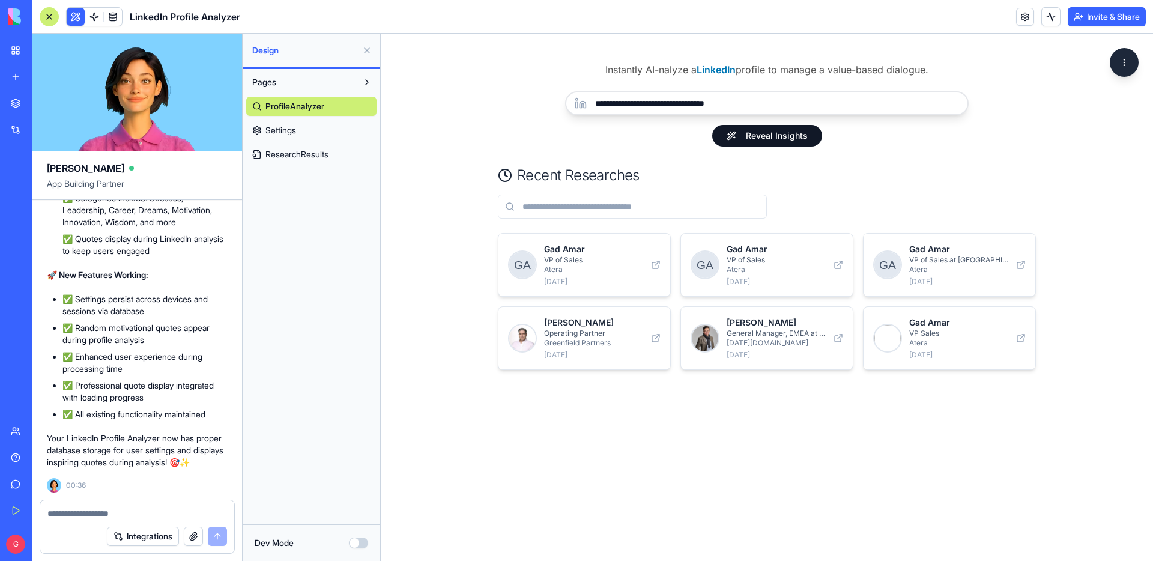
click at [768, 137] on button "Reveal Insights" at bounding box center [767, 136] width 110 height 22
